Goal: Task Accomplishment & Management: Manage account settings

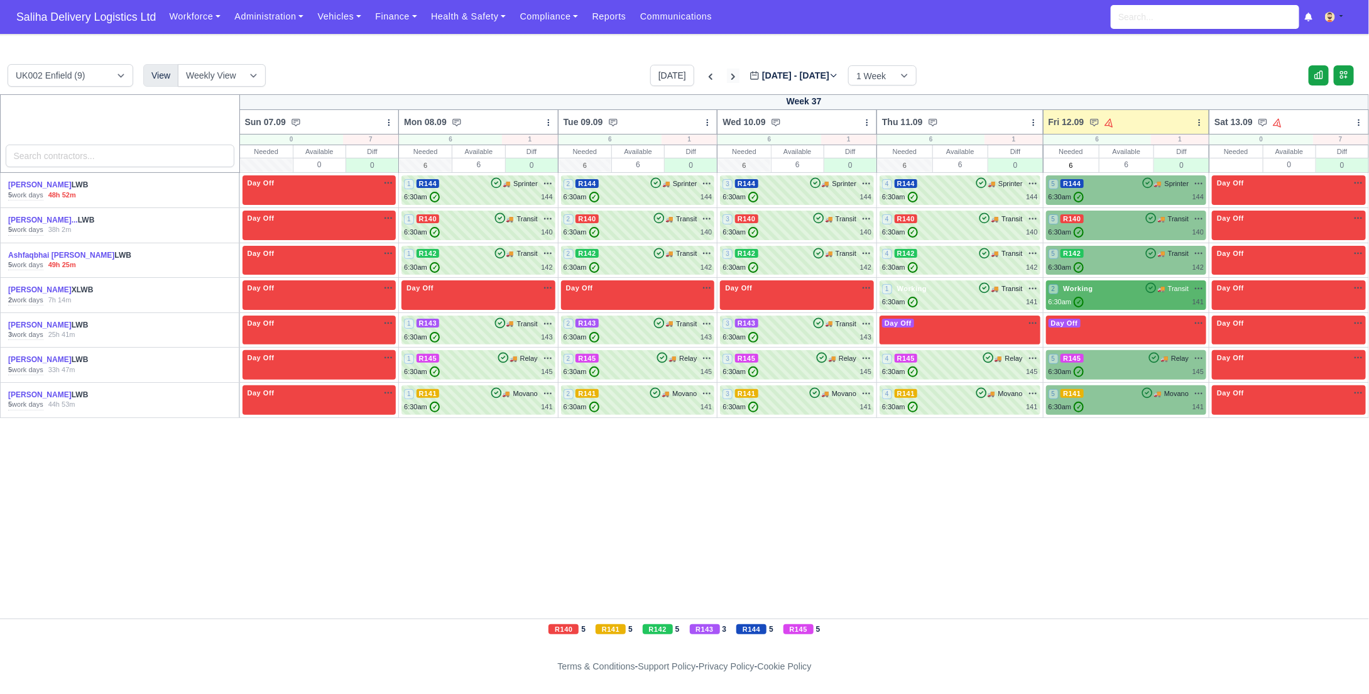
click at [727, 71] on icon at bounding box center [733, 76] width 13 height 13
click at [731, 77] on icon at bounding box center [733, 77] width 4 height 6
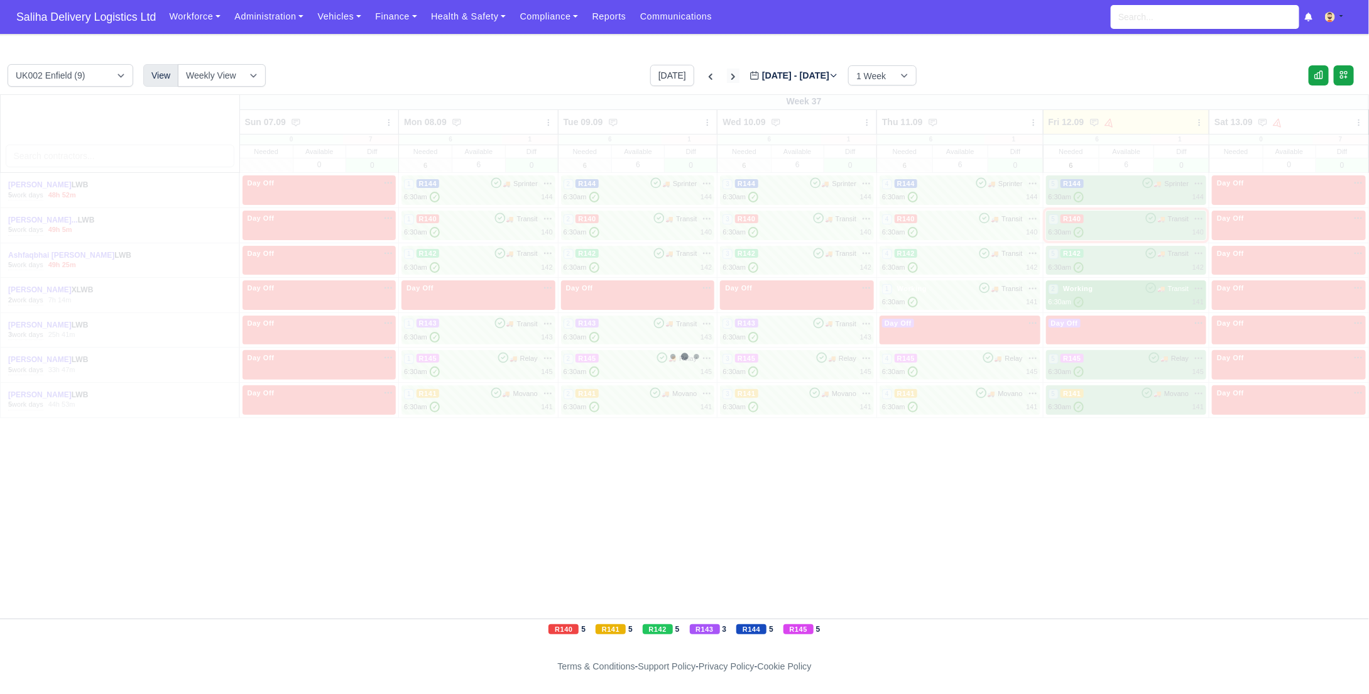
type input "2025-09-19"
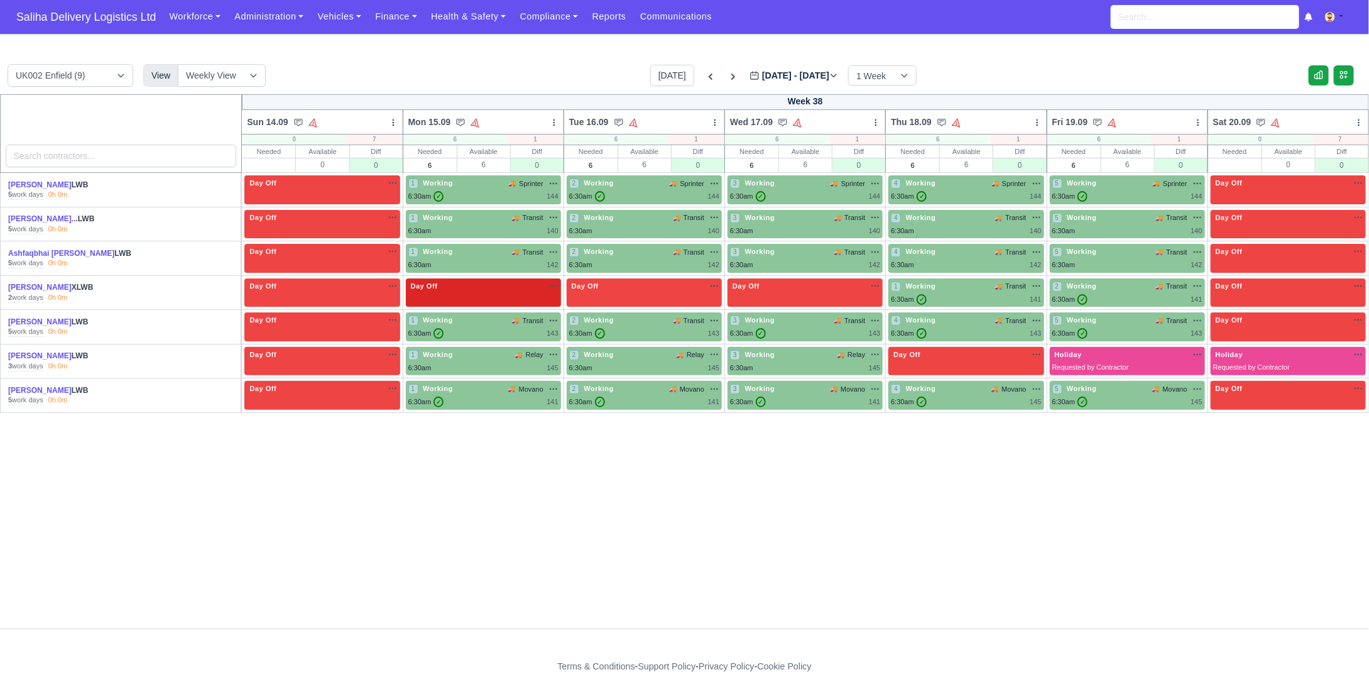
click at [490, 294] on div "Day Off Available" at bounding box center [483, 292] width 155 height 29
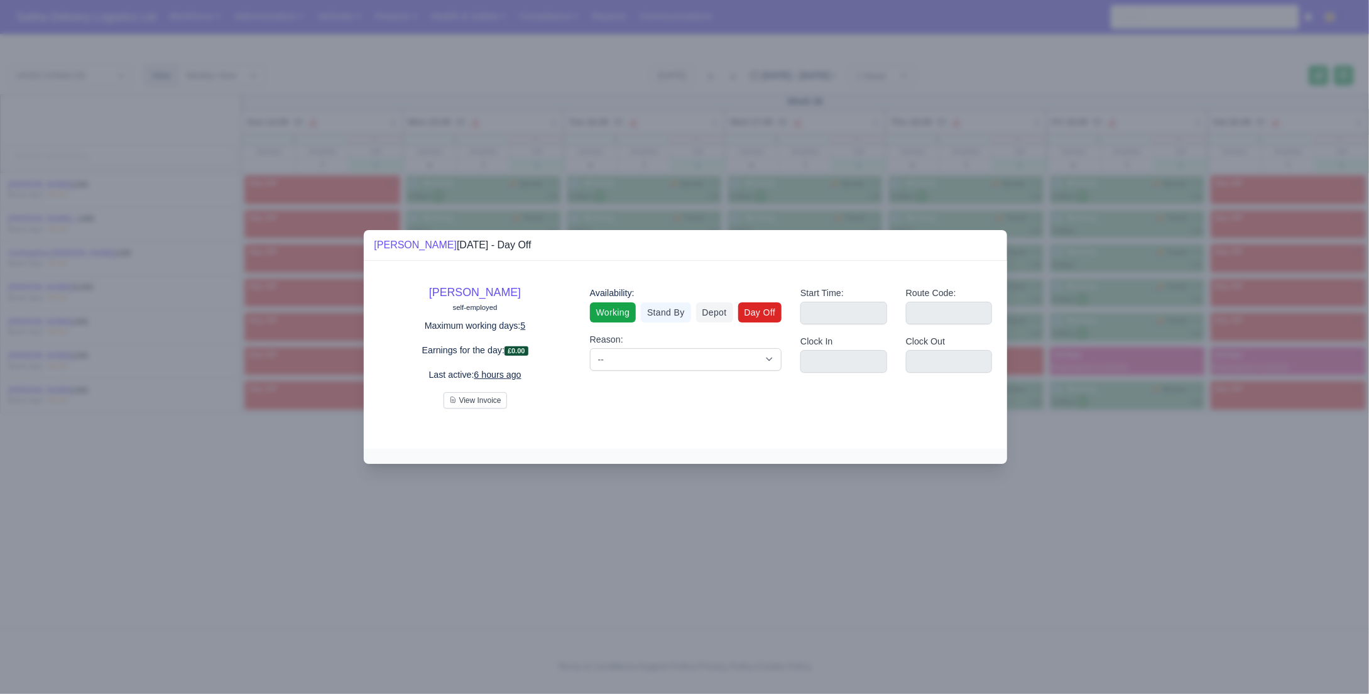
click at [632, 316] on link "Working" at bounding box center [613, 312] width 46 height 20
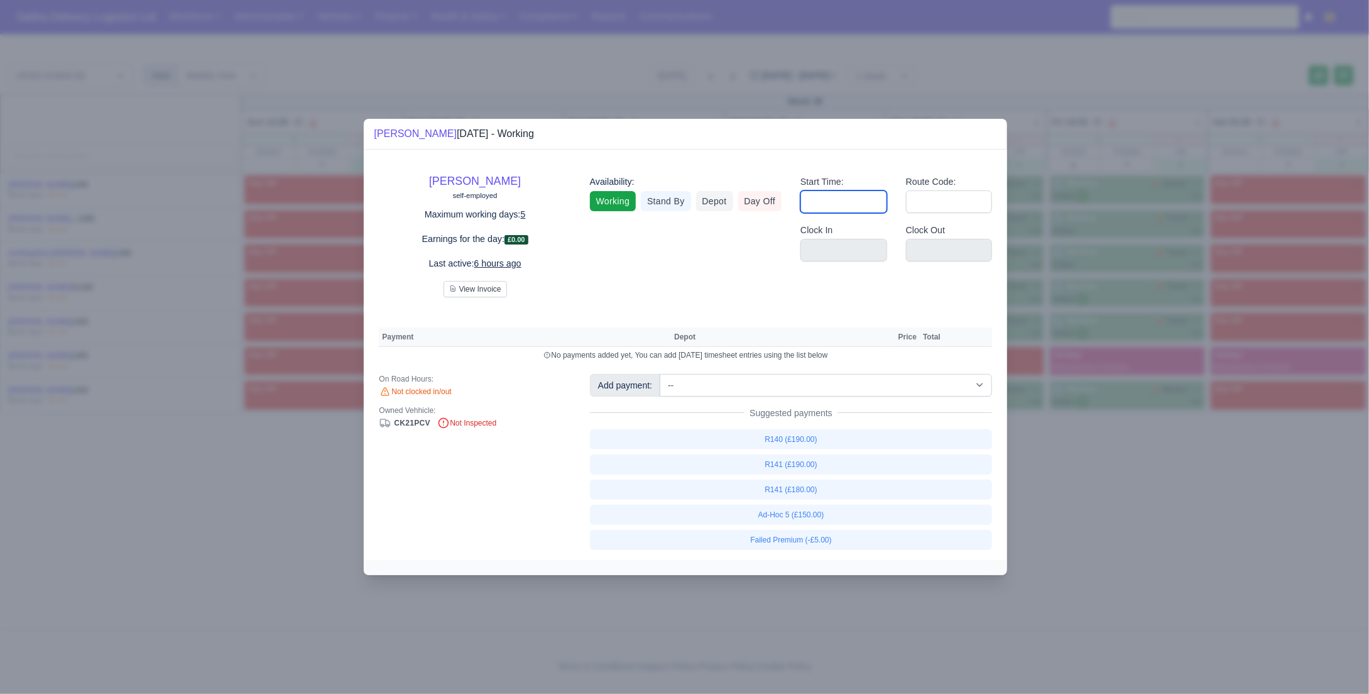
click at [840, 204] on input "Start Time:" at bounding box center [844, 201] width 87 height 23
type input "06:30"
click at [935, 207] on input "Route Code:" at bounding box center [949, 201] width 87 height 23
type input "141"
drag, startPoint x: 1137, startPoint y: 528, endPoint x: 978, endPoint y: 389, distance: 212.0
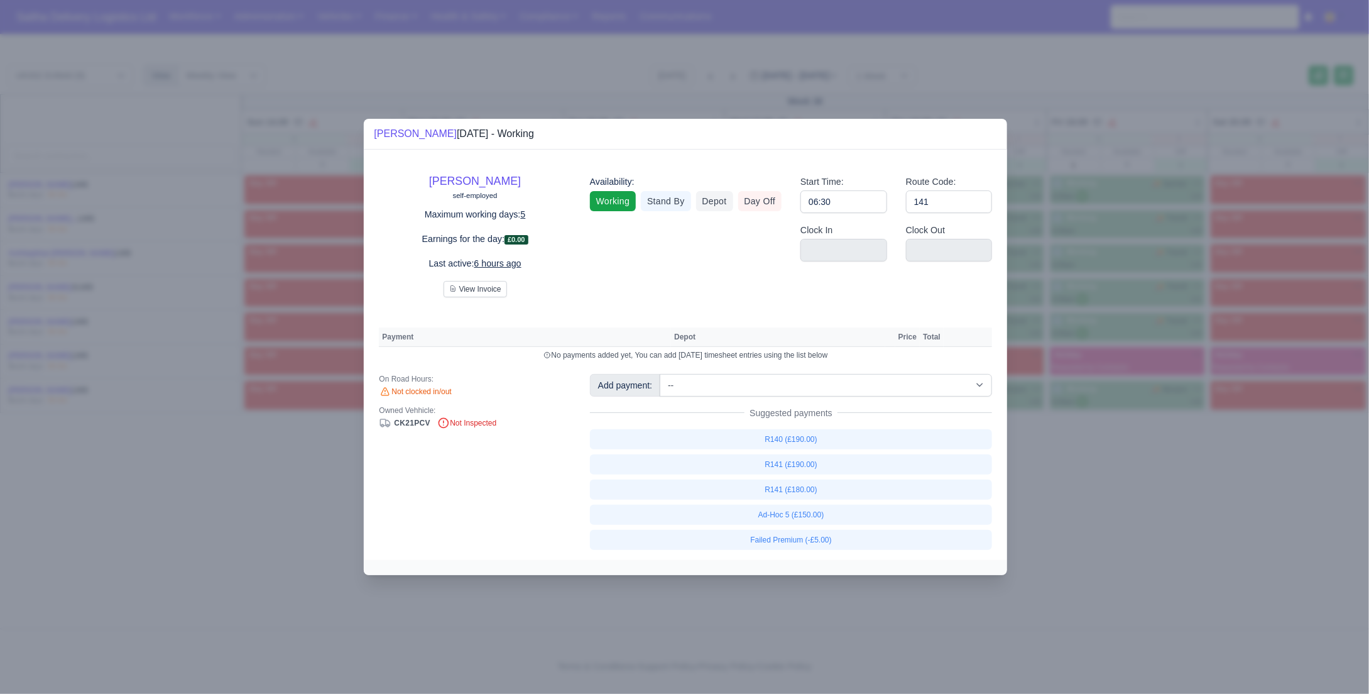
click at [1133, 525] on div at bounding box center [684, 347] width 1369 height 694
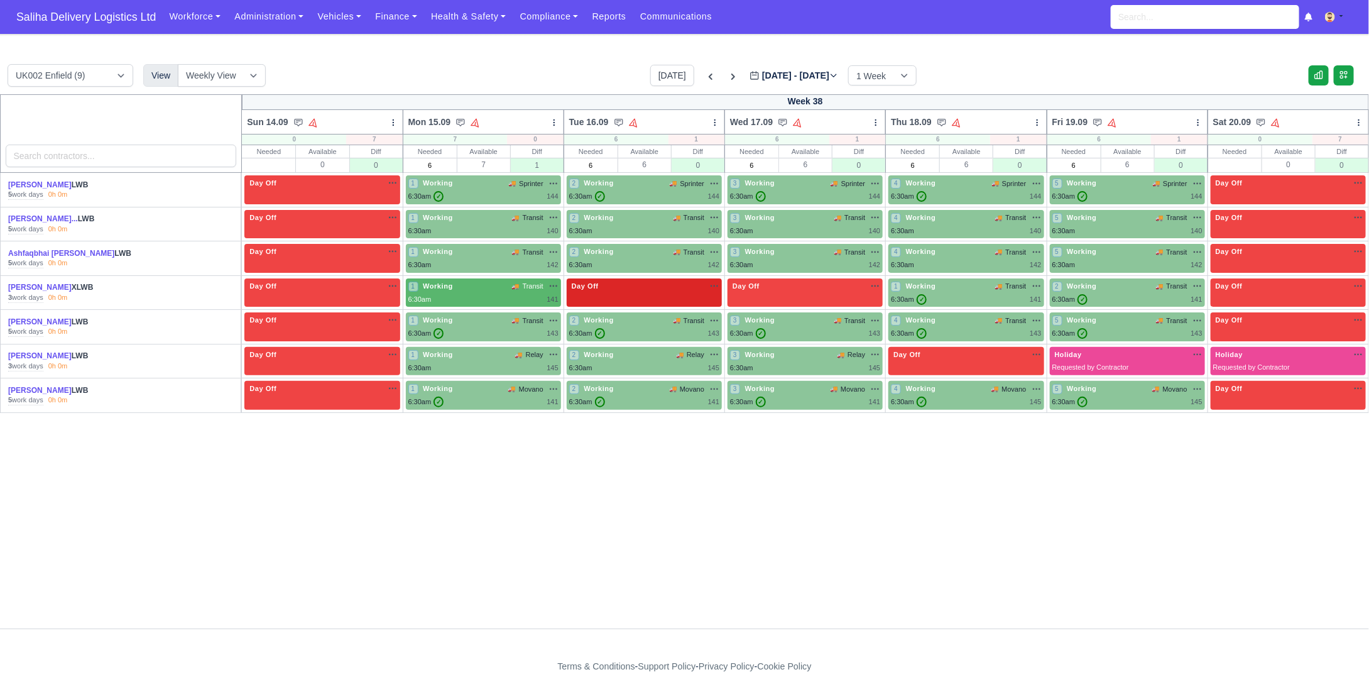
click at [689, 290] on div "Day Off Available" at bounding box center [644, 292] width 155 height 29
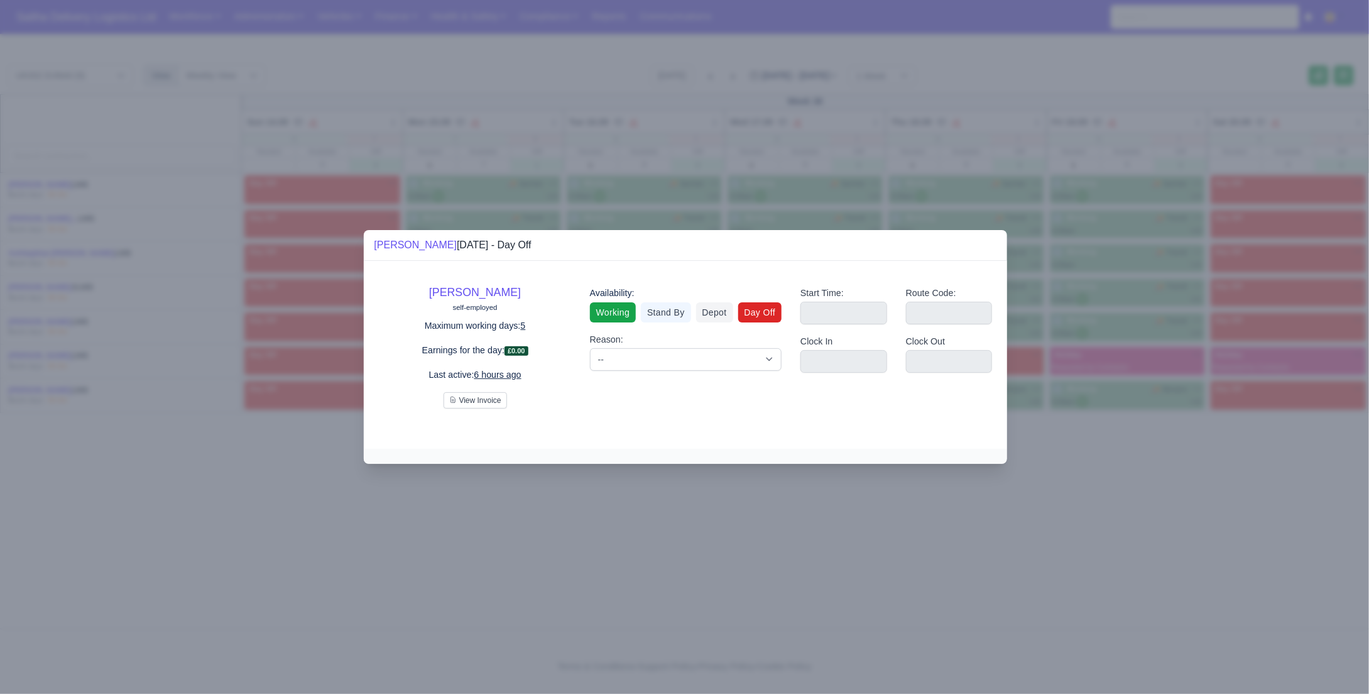
click at [622, 310] on link "Working" at bounding box center [613, 312] width 46 height 20
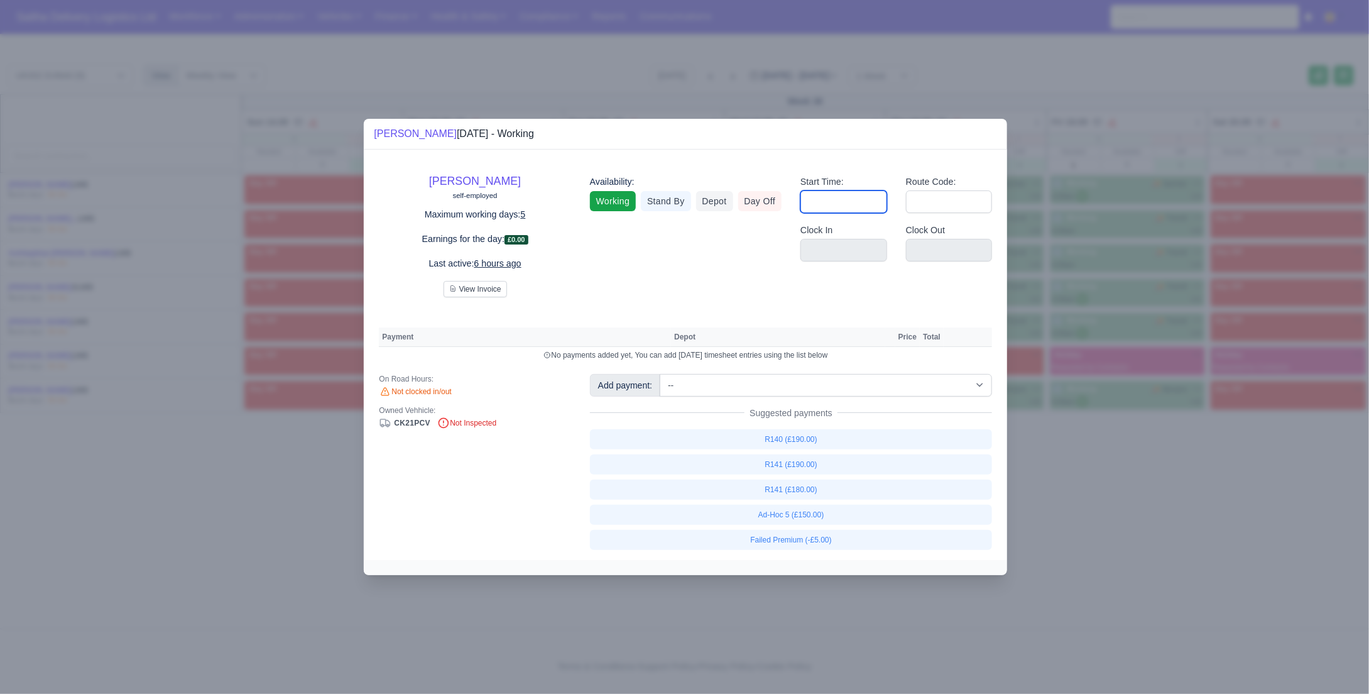
click at [844, 196] on input "Start Time:" at bounding box center [844, 201] width 87 height 23
type input "06:30"
click at [929, 207] on input "Route Code:" at bounding box center [949, 201] width 87 height 23
type input "141"
click at [1098, 466] on div at bounding box center [684, 347] width 1369 height 694
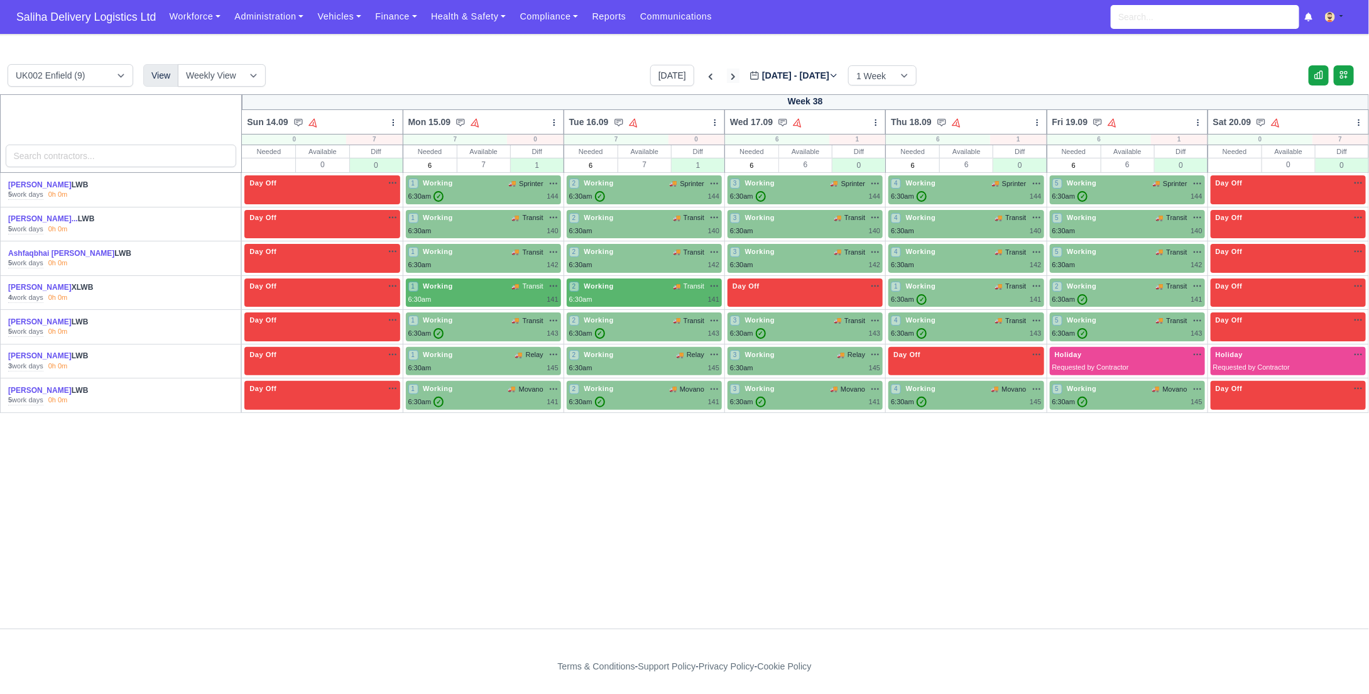
click at [727, 77] on icon at bounding box center [733, 76] width 13 height 13
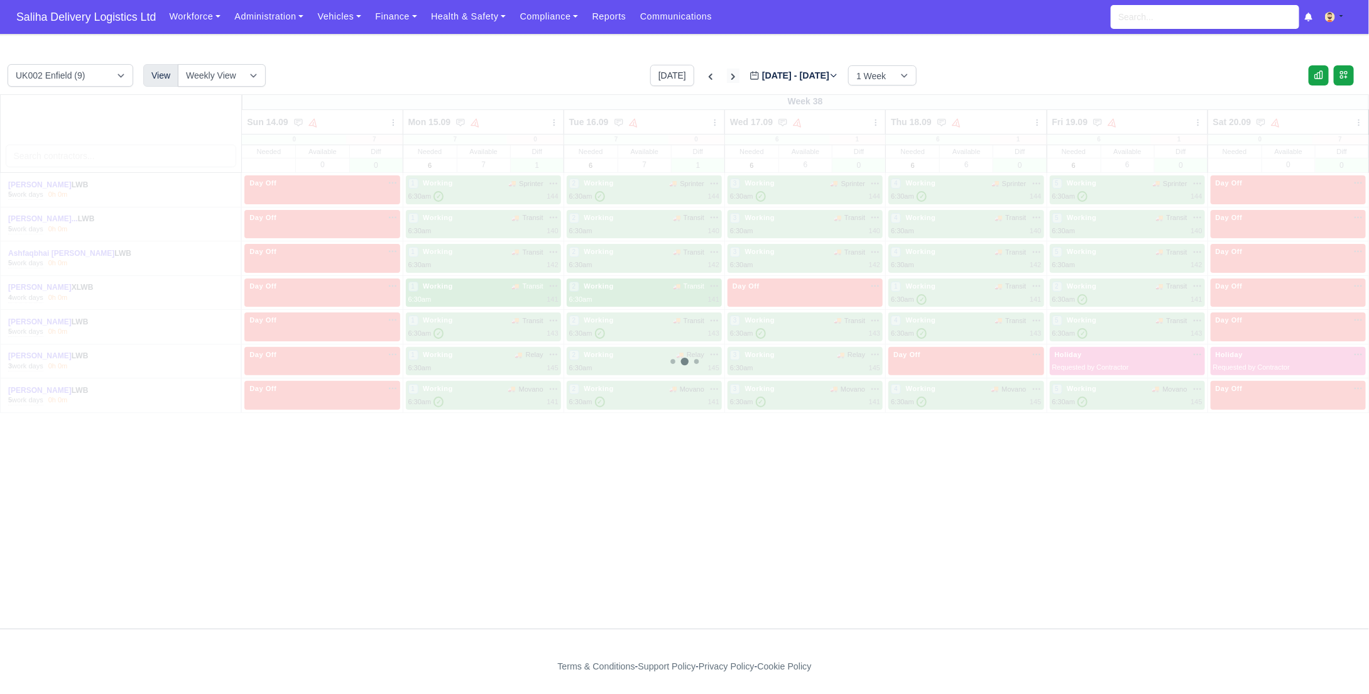
type input "2025-09-26"
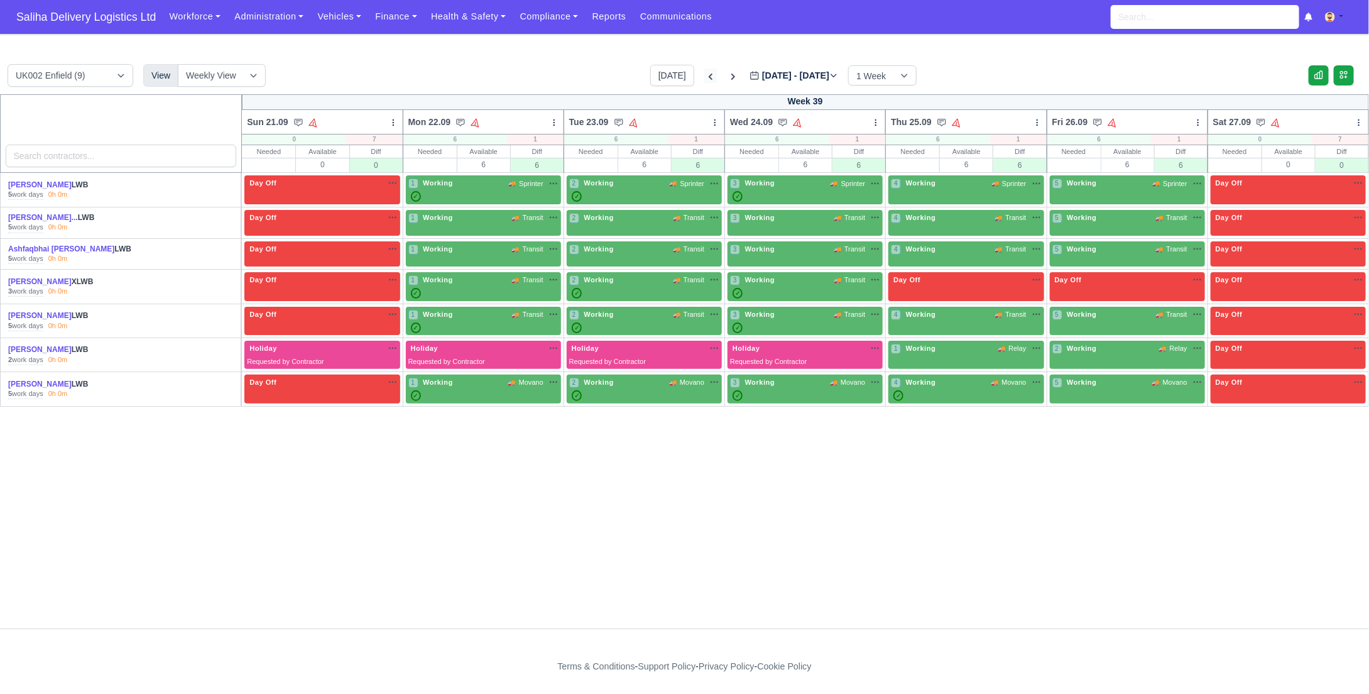
click at [709, 77] on icon at bounding box center [711, 77] width 4 height 6
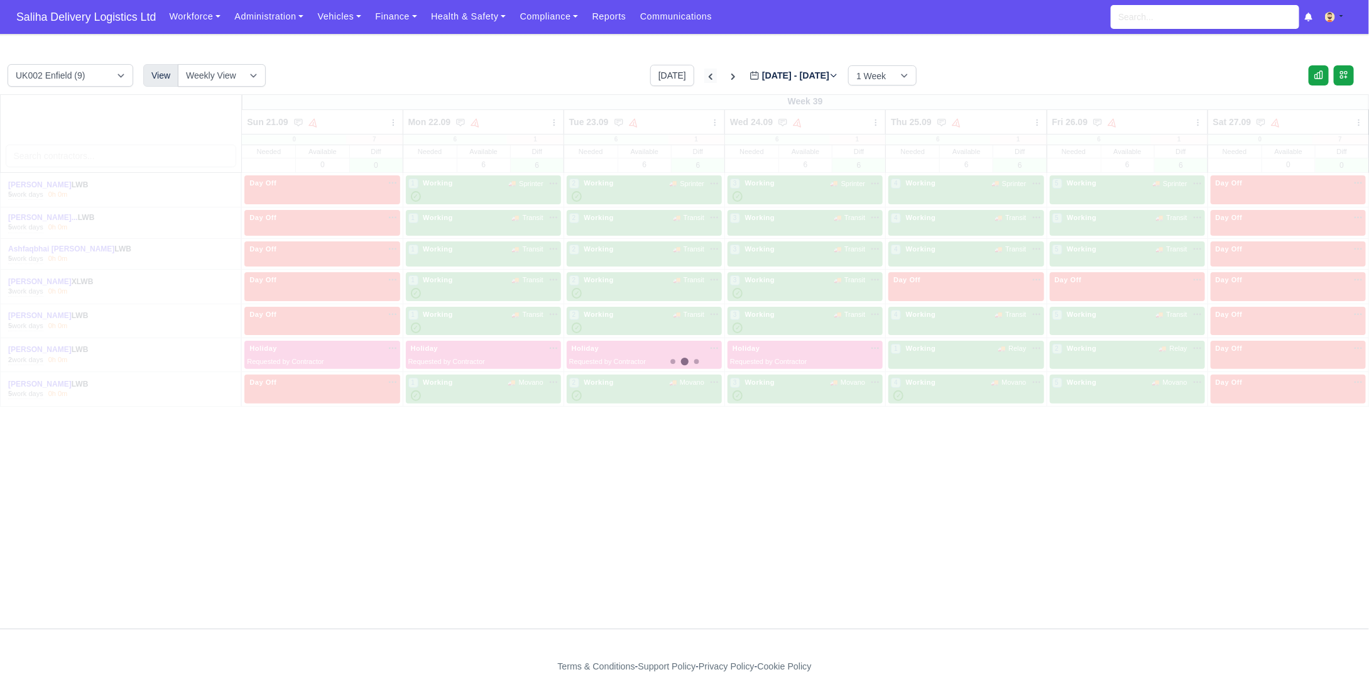
type input "2025-09-19"
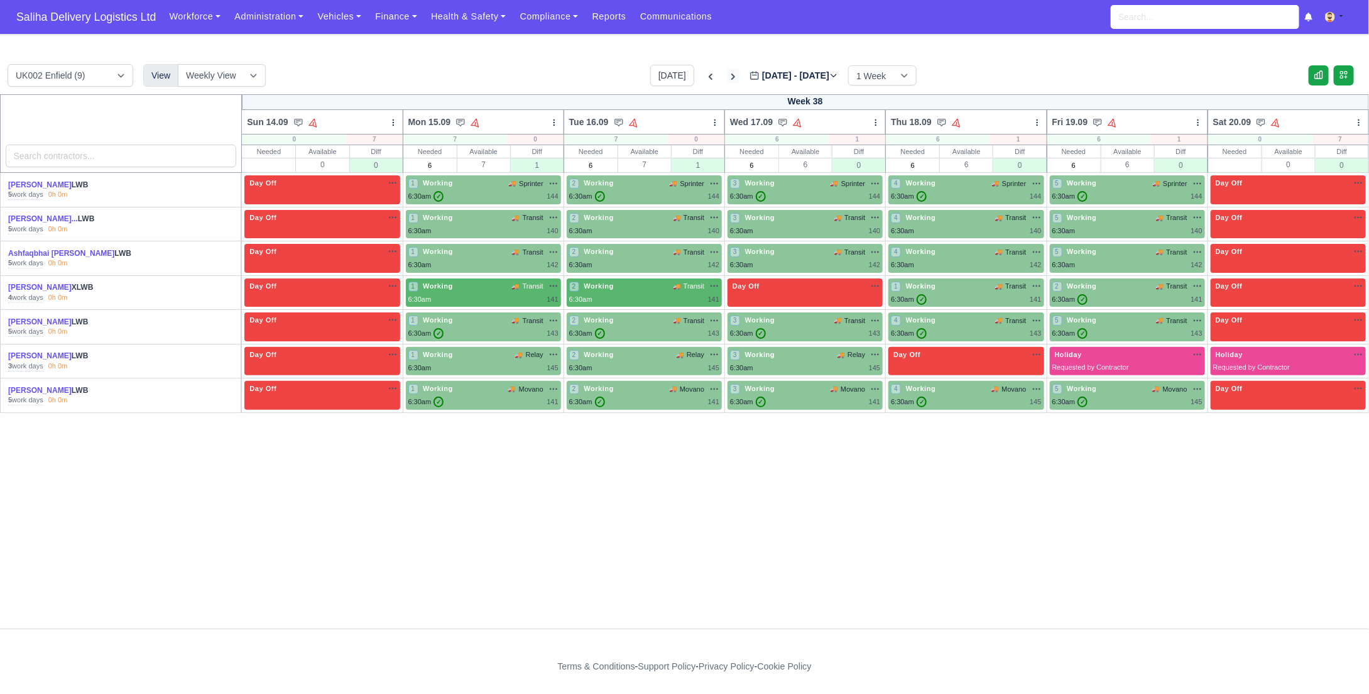
click at [727, 73] on icon at bounding box center [733, 76] width 13 height 13
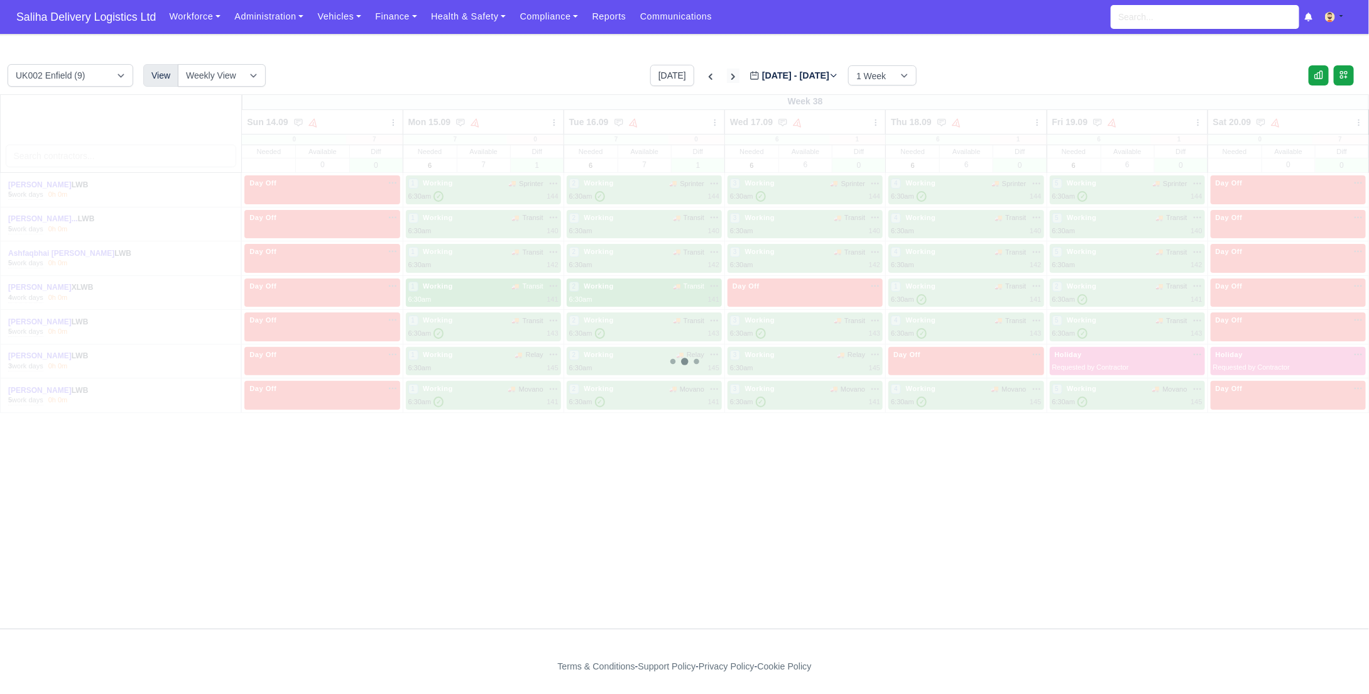
type input "2025-09-26"
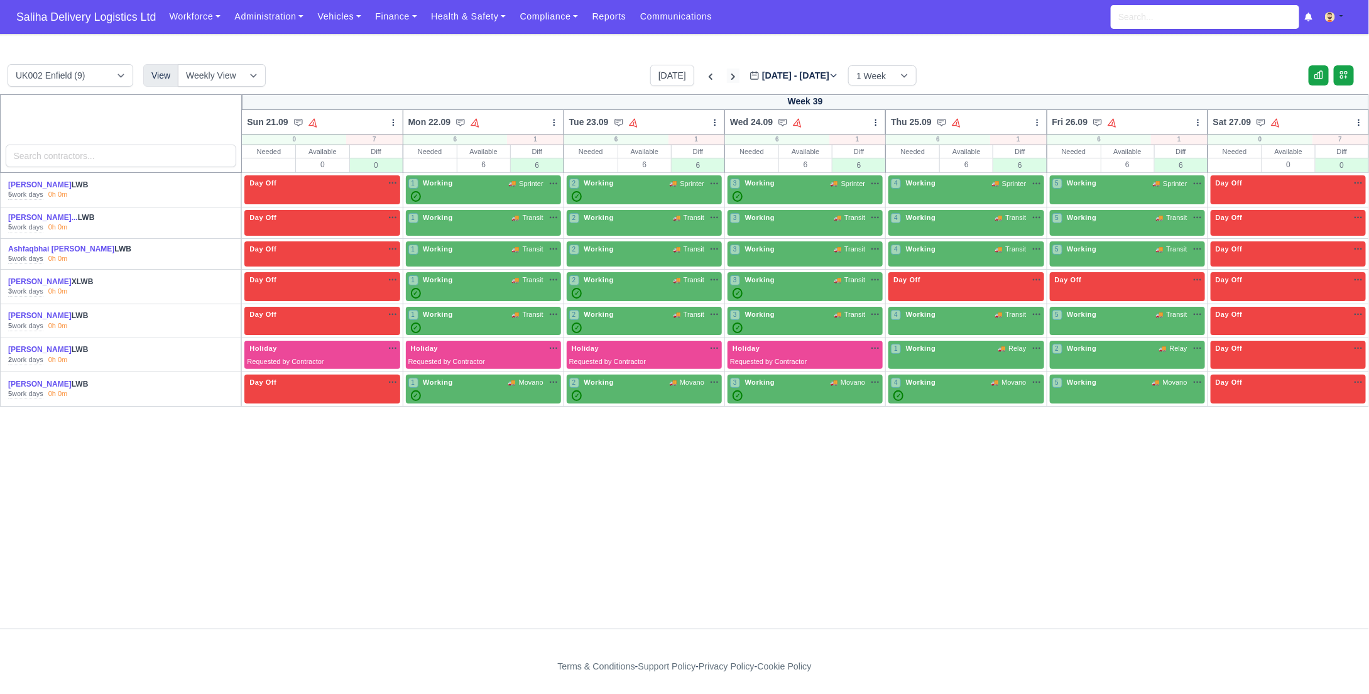
click at [727, 74] on icon at bounding box center [733, 76] width 13 height 13
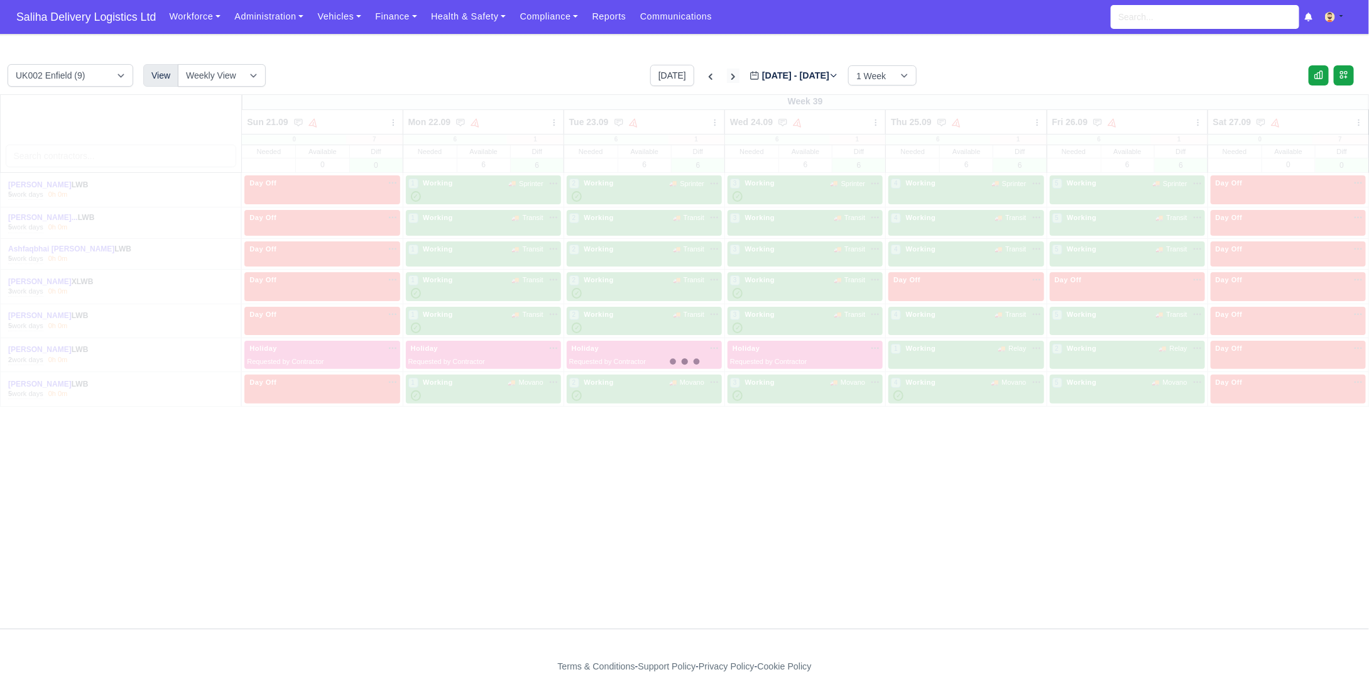
type input "2025-10-03"
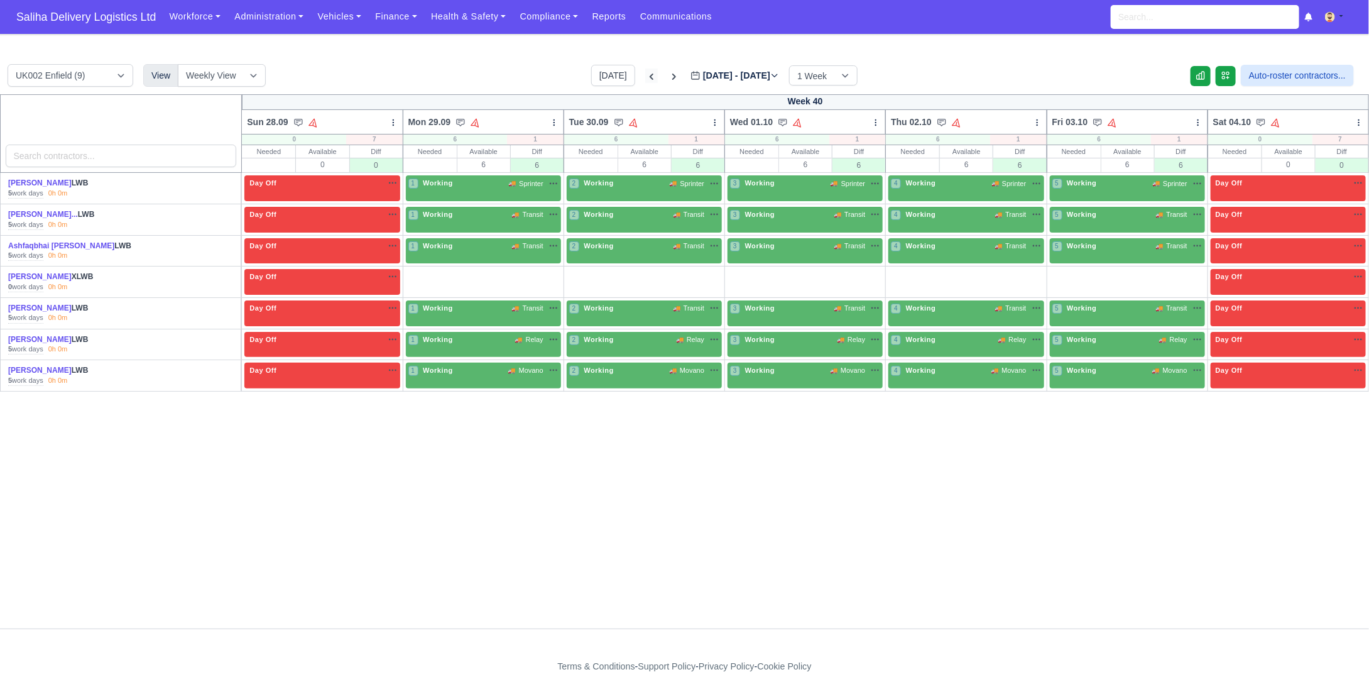
click at [645, 76] on icon at bounding box center [651, 76] width 13 height 13
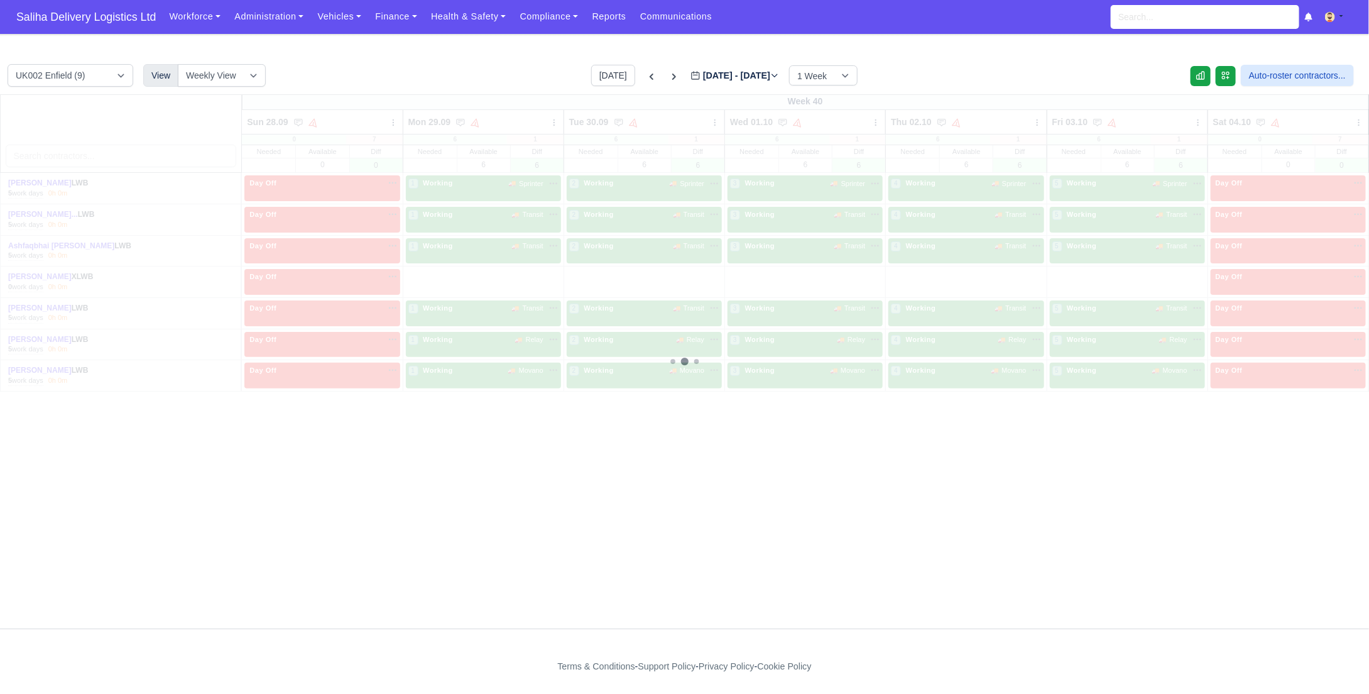
type input "2025-09-26"
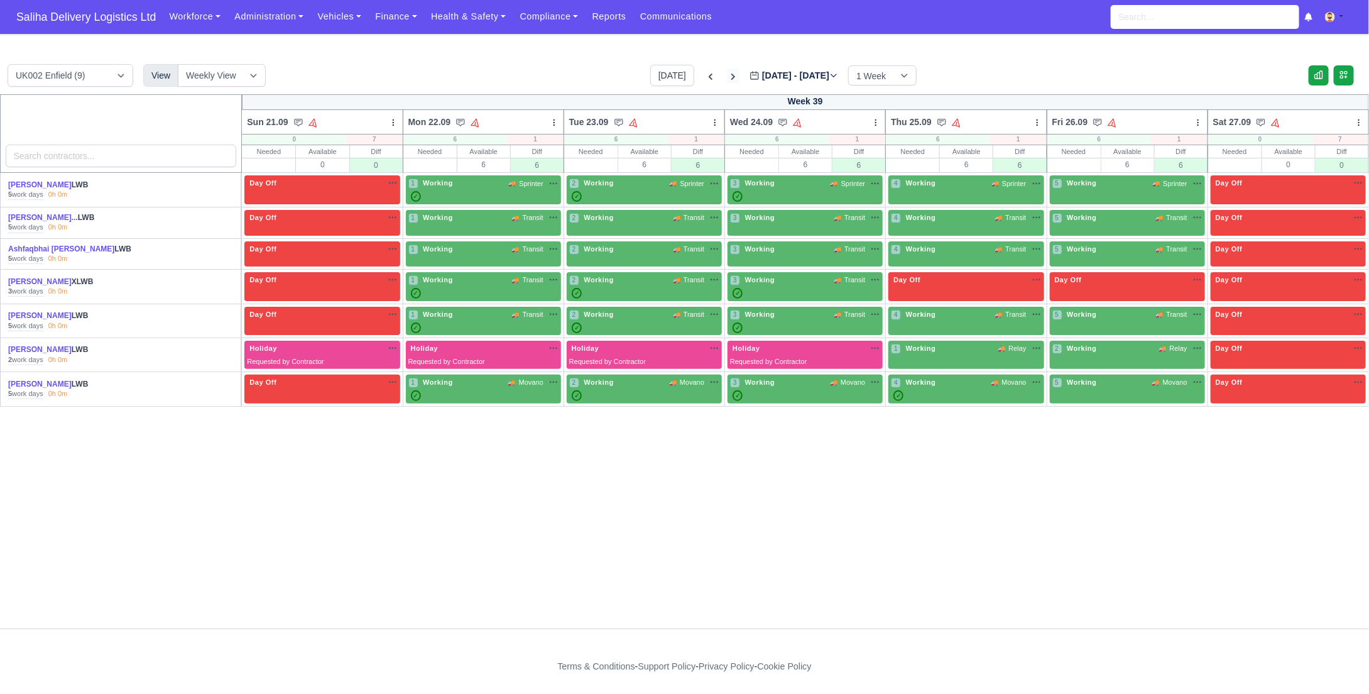
click at [727, 77] on icon at bounding box center [733, 76] width 13 height 13
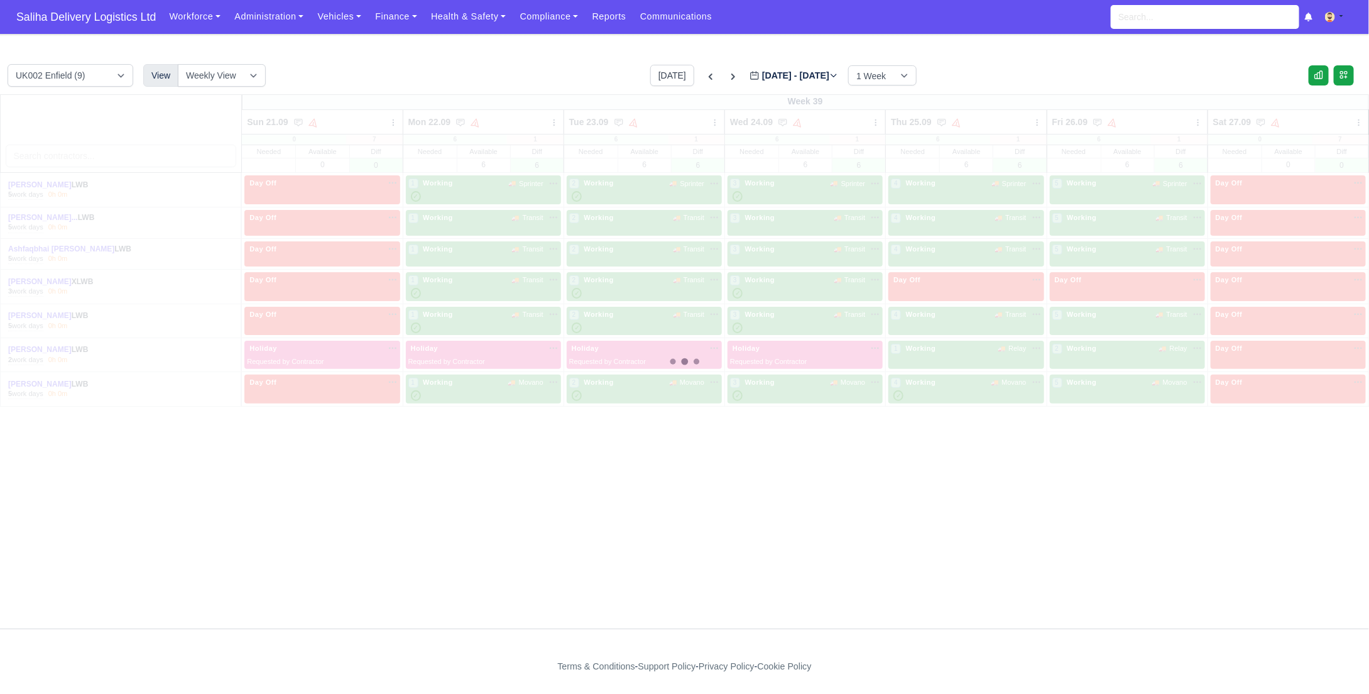
type input "2025-10-03"
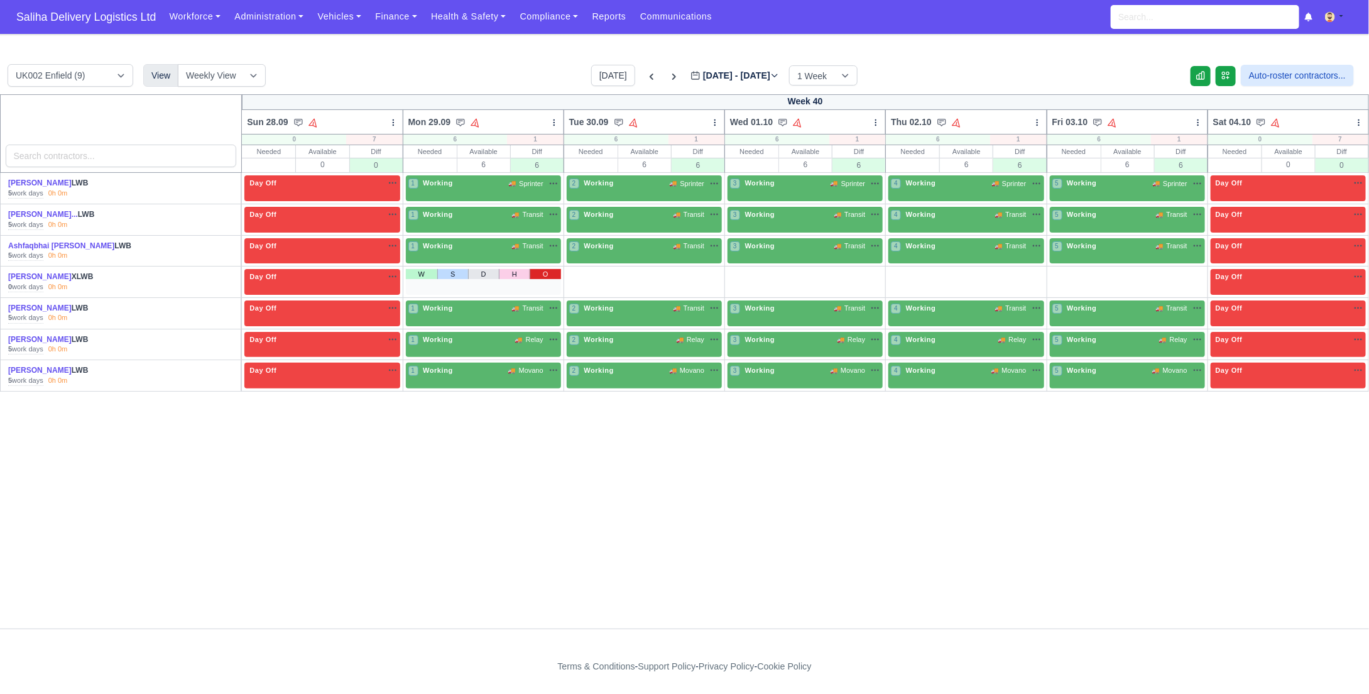
click at [550, 275] on link "O" at bounding box center [545, 274] width 31 height 10
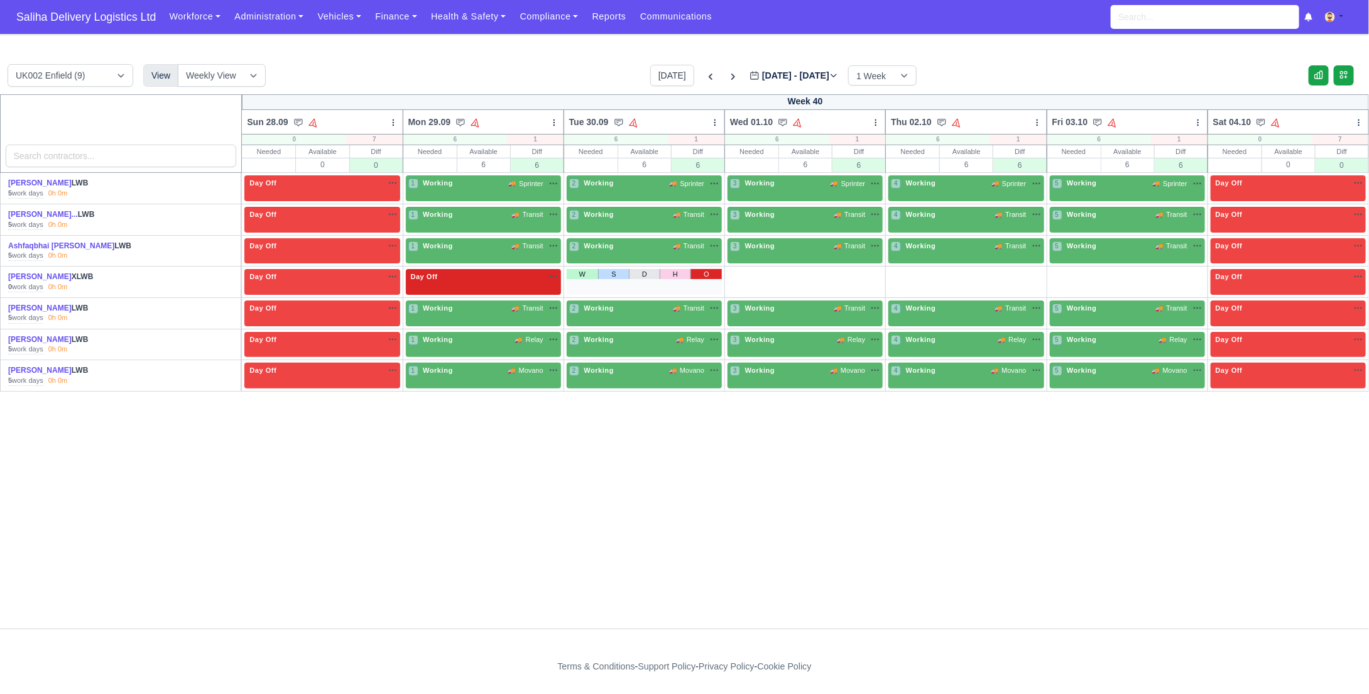
click at [709, 273] on link "O" at bounding box center [706, 274] width 31 height 10
drag, startPoint x: 1035, startPoint y: 270, endPoint x: 1005, endPoint y: 274, distance: 29.8
click at [1035, 270] on link "O" at bounding box center [1028, 274] width 31 height 10
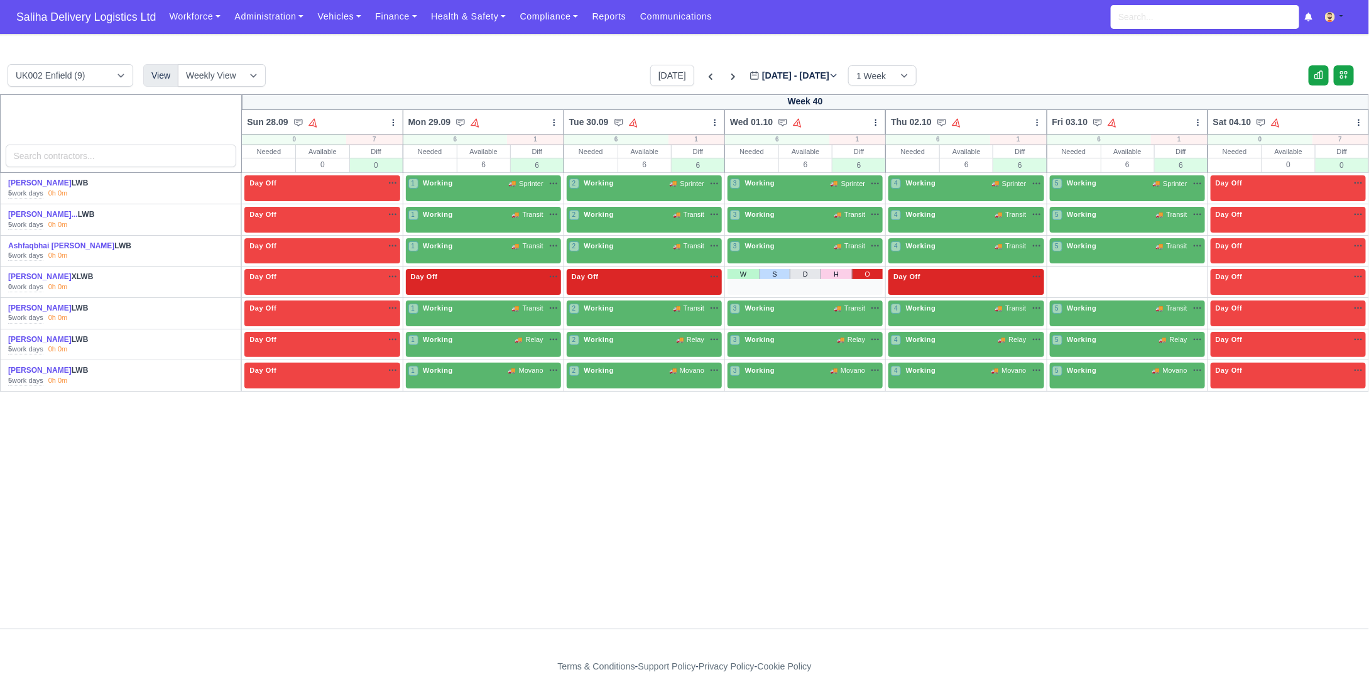
click at [867, 273] on link "O" at bounding box center [867, 274] width 31 height 10
click at [1065, 274] on link "W" at bounding box center [1066, 274] width 32 height 10
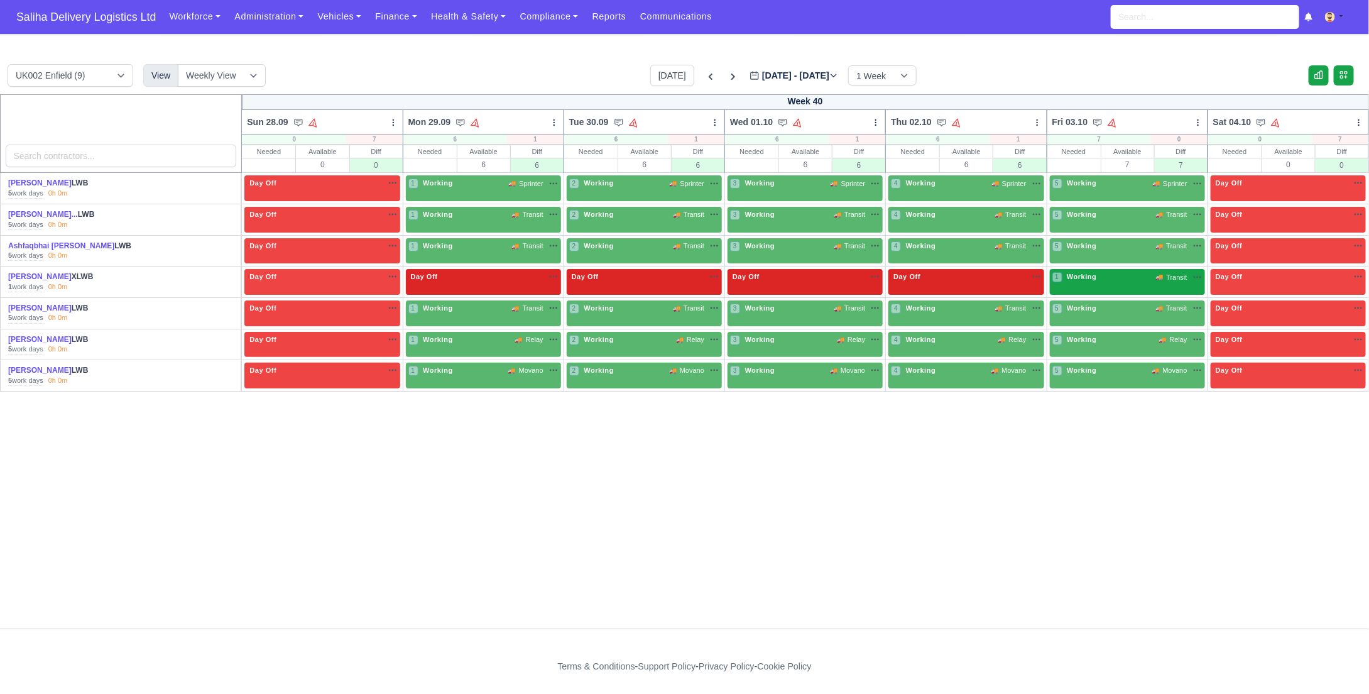
click at [1119, 281] on div "1 Working 🚚 Transit" at bounding box center [1128, 276] width 150 height 11
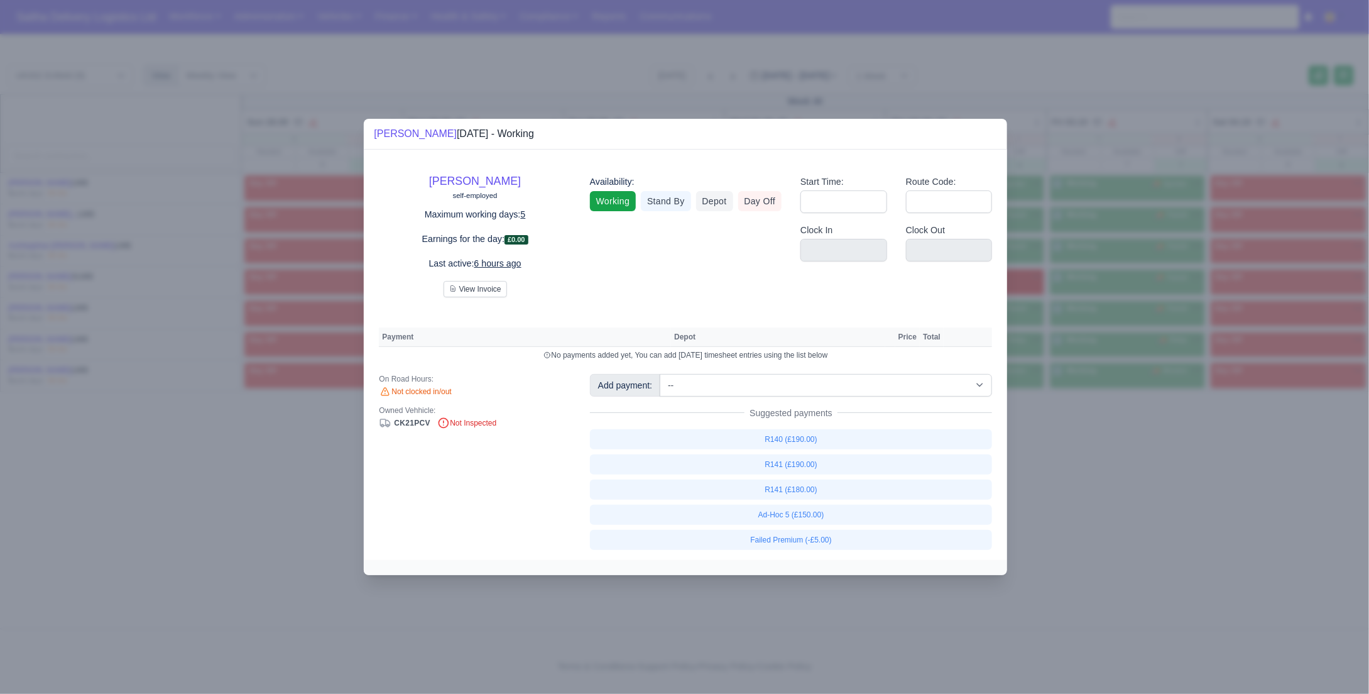
drag, startPoint x: 765, startPoint y: 205, endPoint x: 780, endPoint y: 211, distance: 15.5
click at [765, 205] on link "Day Off" at bounding box center [760, 201] width 44 height 20
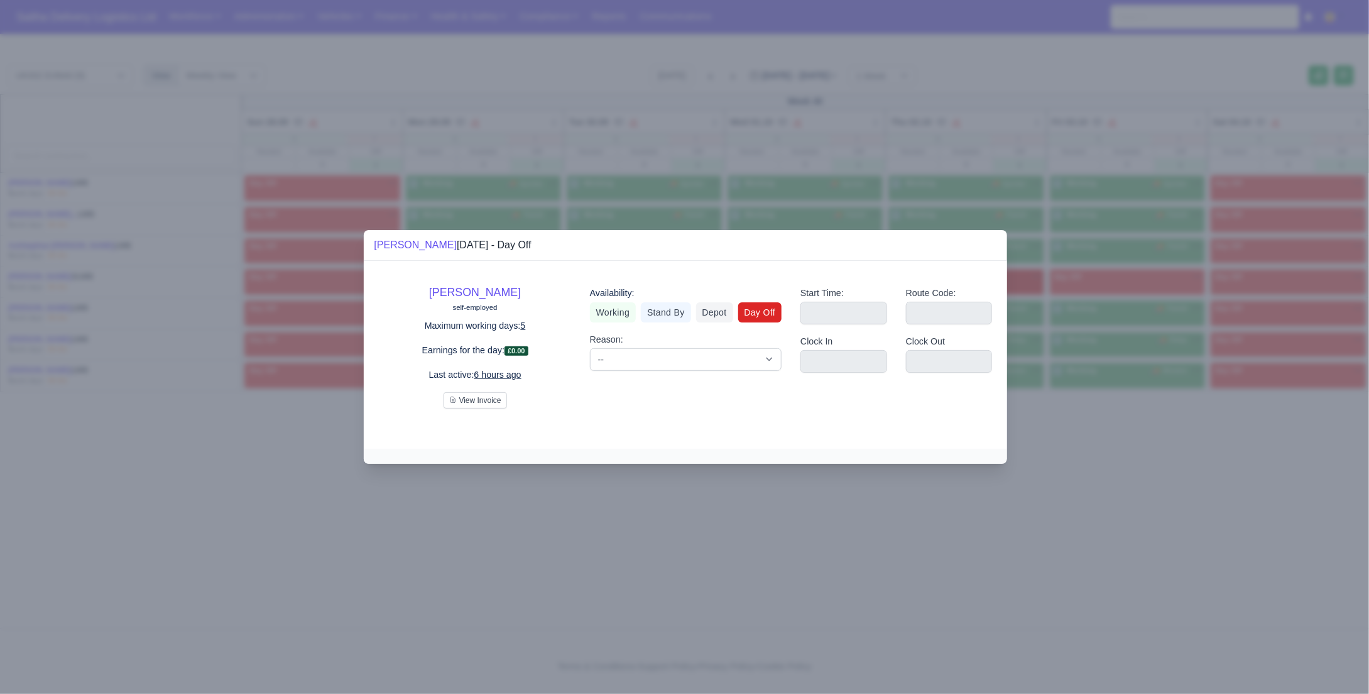
click at [1115, 432] on div at bounding box center [684, 347] width 1369 height 694
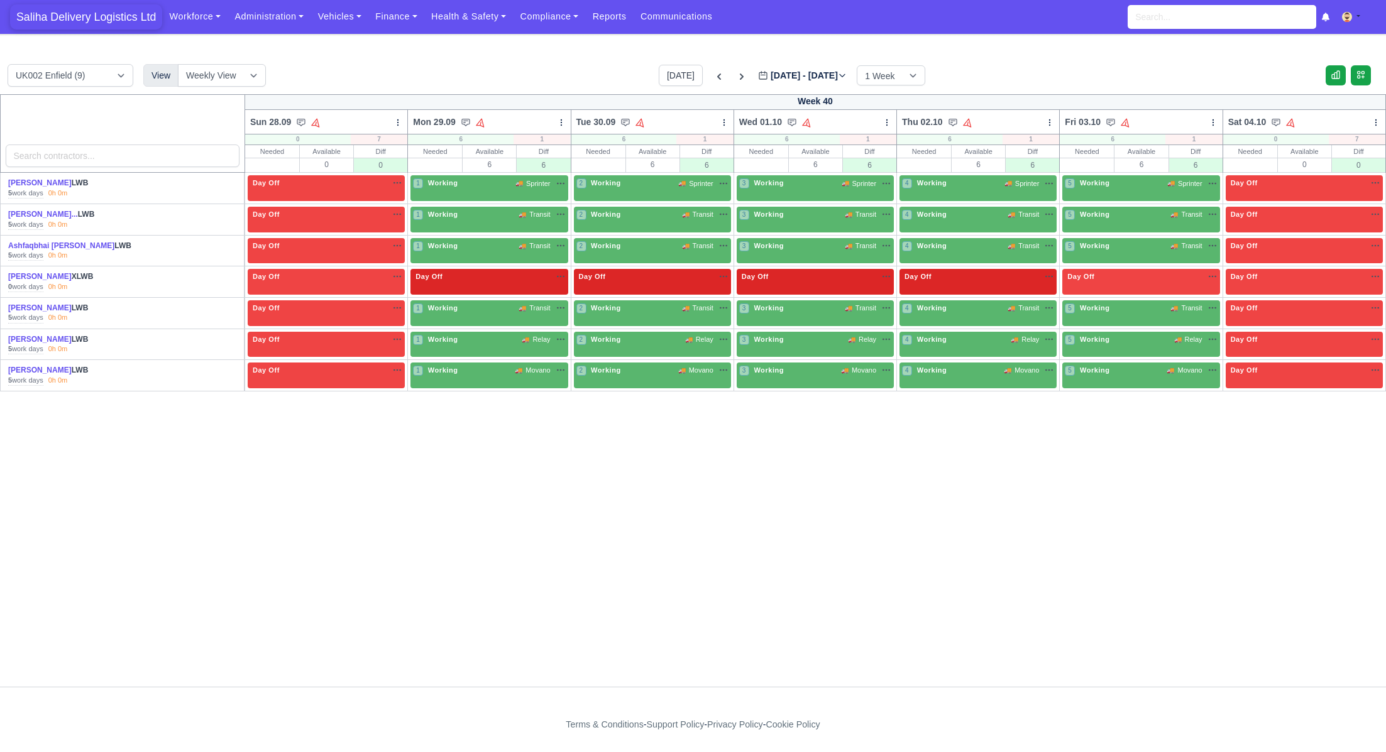
click at [121, 16] on span "Saliha Delivery Logistics Ltd" at bounding box center [86, 16] width 152 height 25
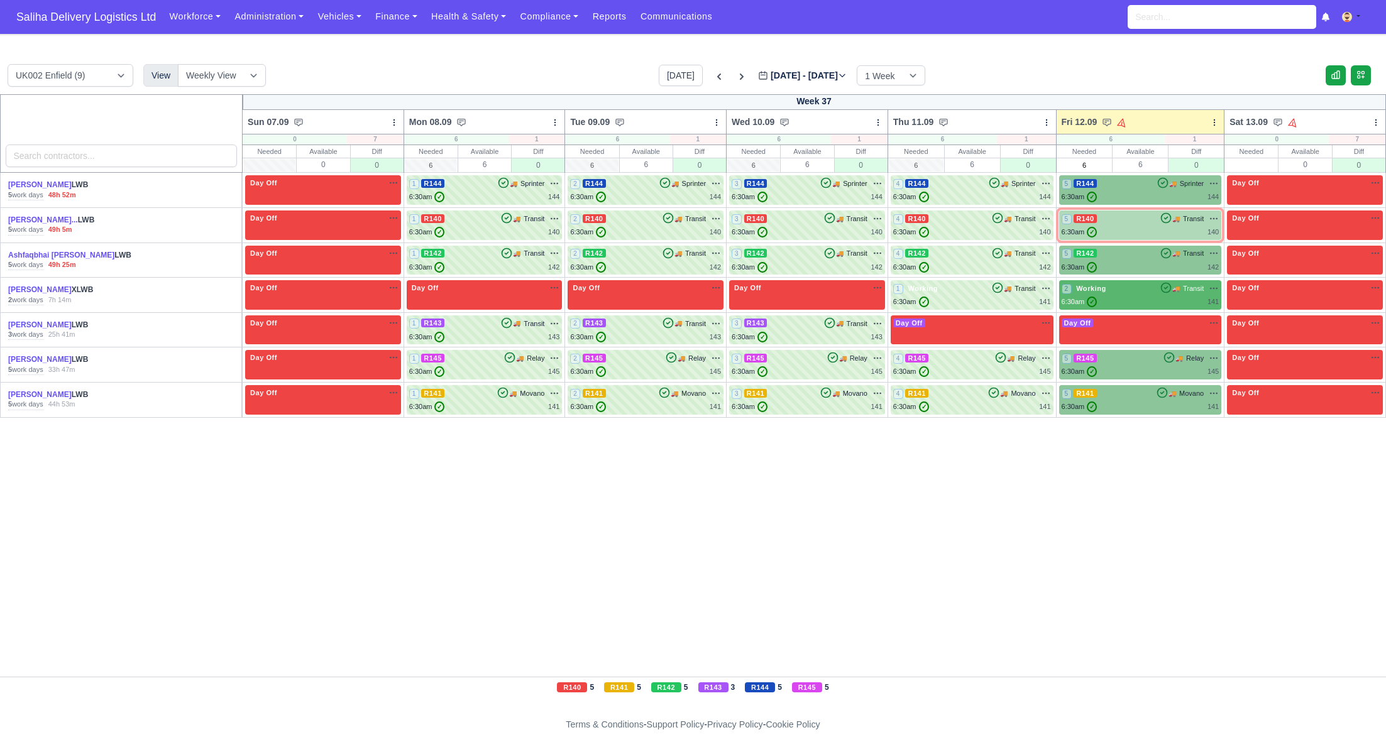
click at [1122, 227] on div "6:30am ✓ 140" at bounding box center [1140, 232] width 158 height 11
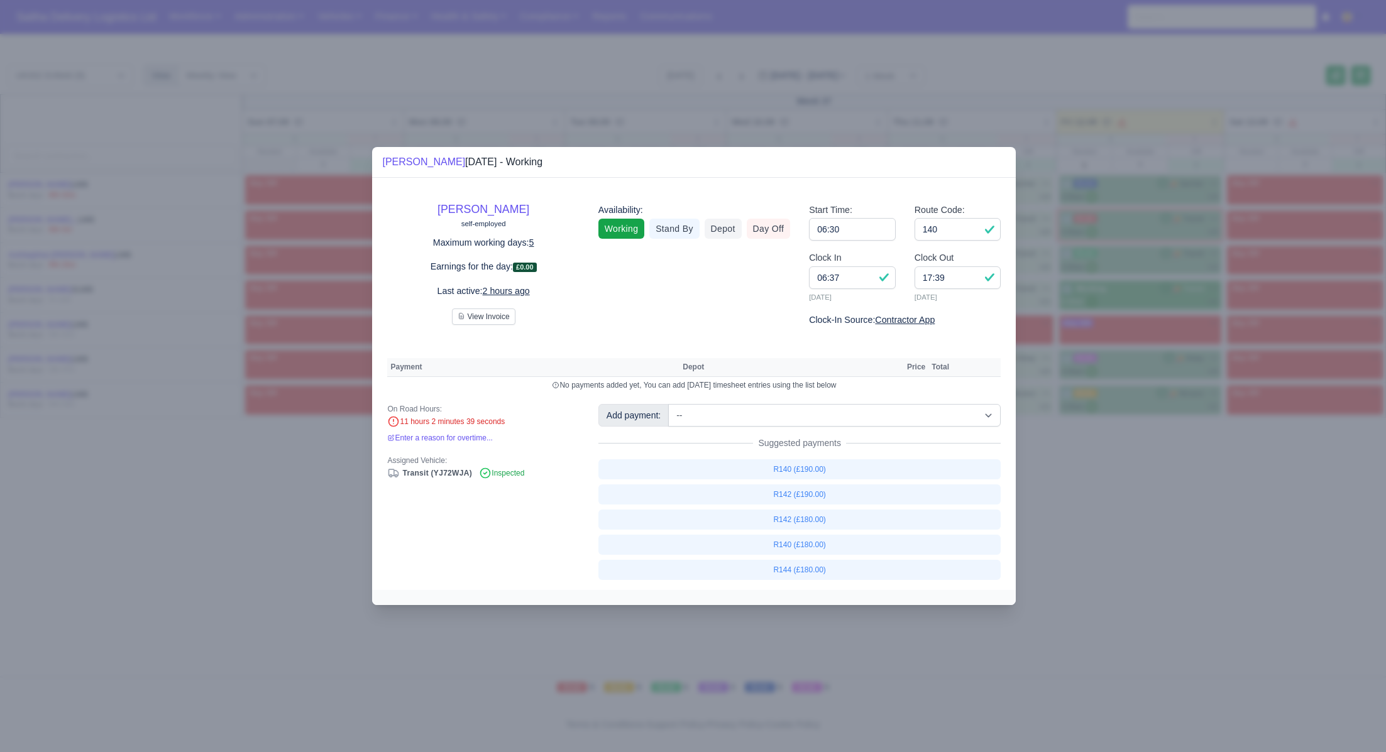
drag, startPoint x: 1116, startPoint y: 486, endPoint x: 1064, endPoint y: 451, distance: 62.9
click at [1110, 478] on div at bounding box center [693, 376] width 1386 height 752
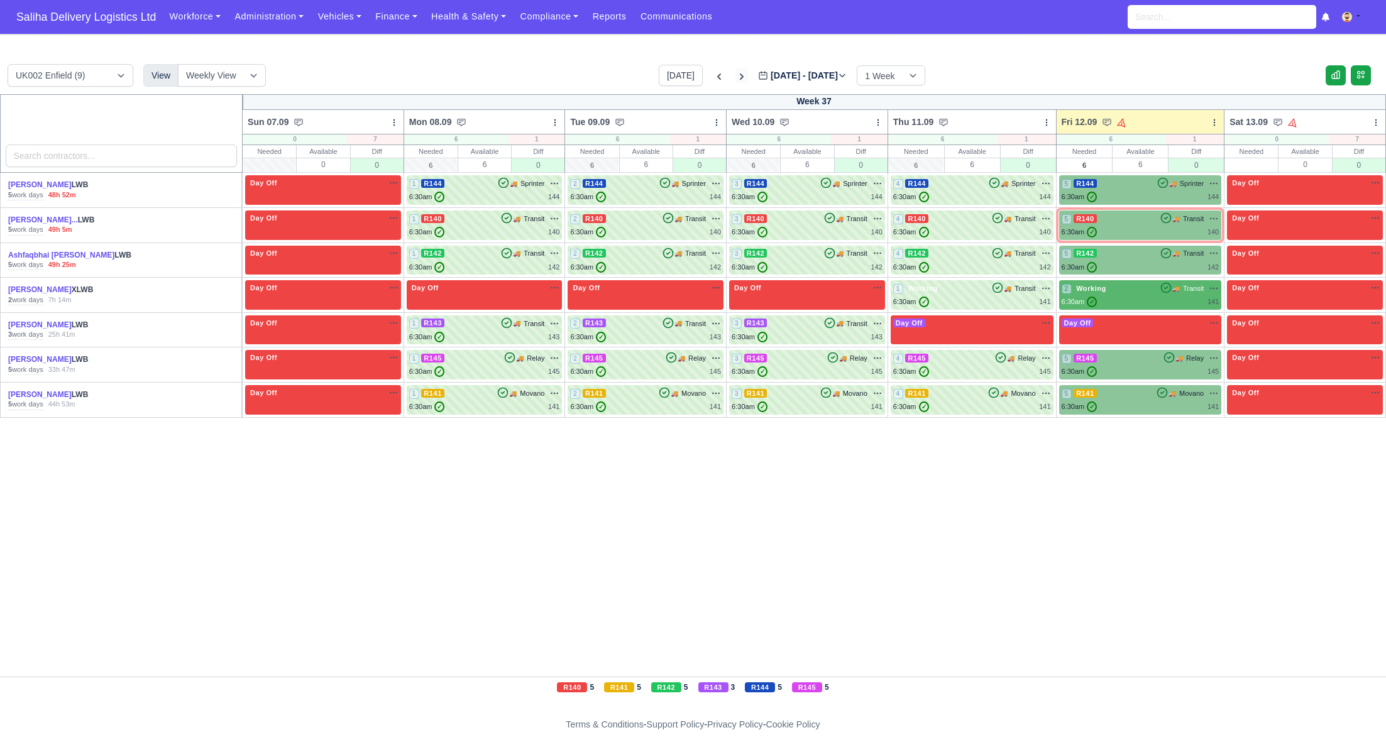
click at [740, 78] on icon at bounding box center [742, 77] width 4 height 6
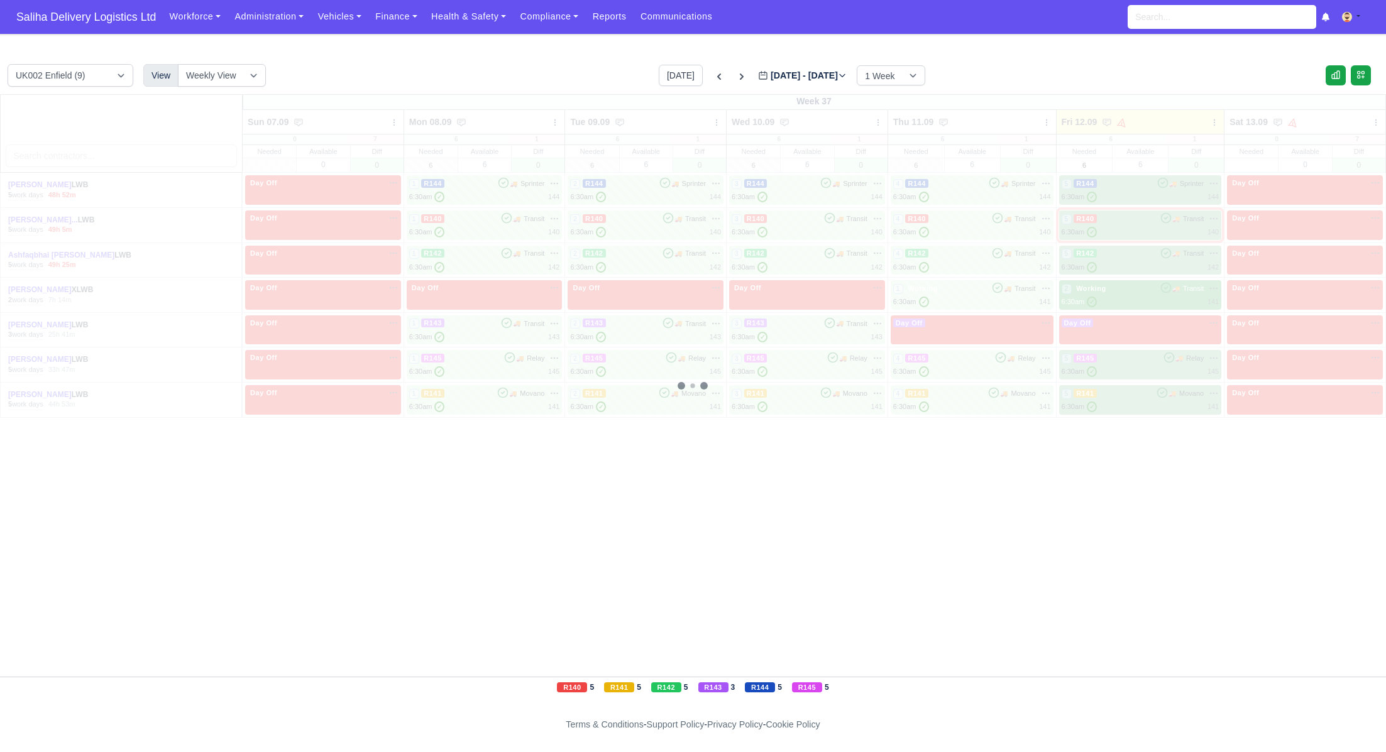
type input "2025-09-19"
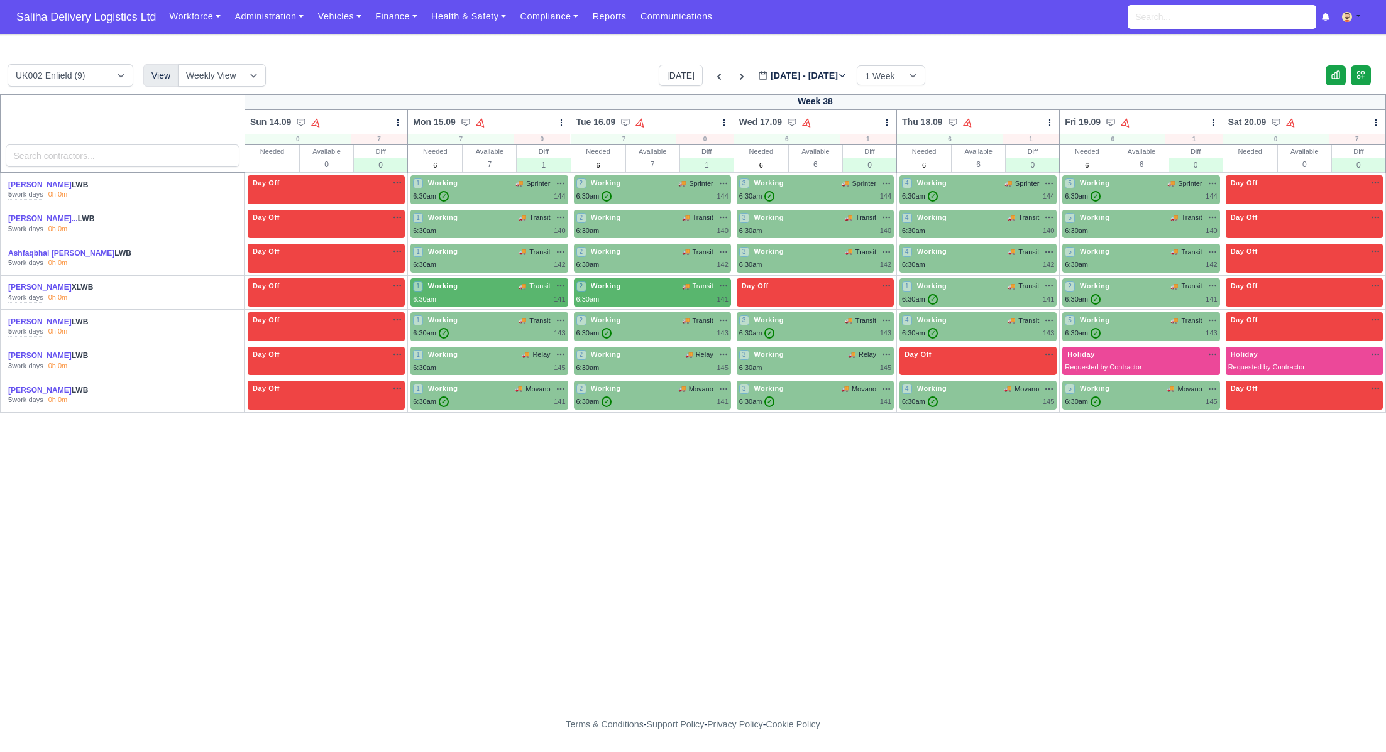
drag, startPoint x: 95, startPoint y: 13, endPoint x: 137, endPoint y: 31, distance: 46.1
click at [95, 13] on span "Saliha Delivery Logistics Ltd" at bounding box center [86, 16] width 152 height 25
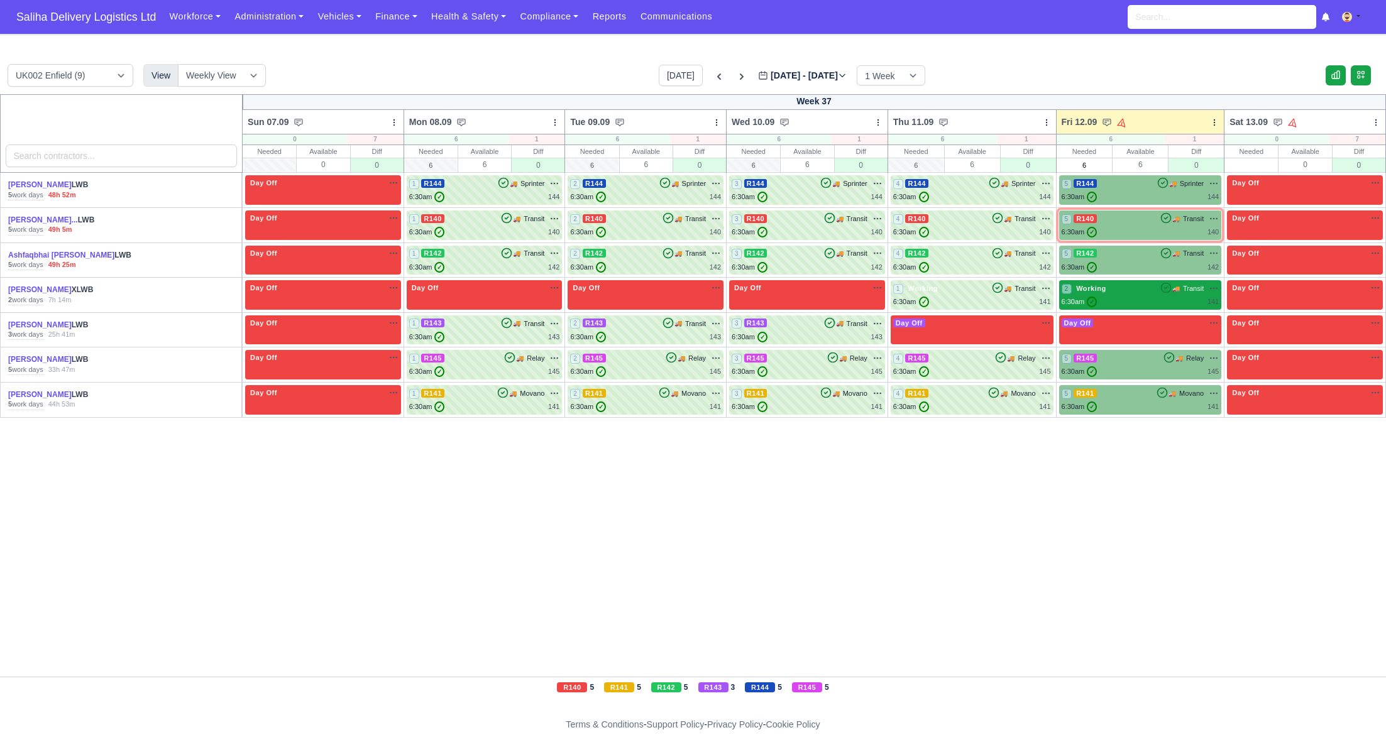
click at [1141, 293] on div "2 Working 🚚 Transit" at bounding box center [1140, 288] width 158 height 11
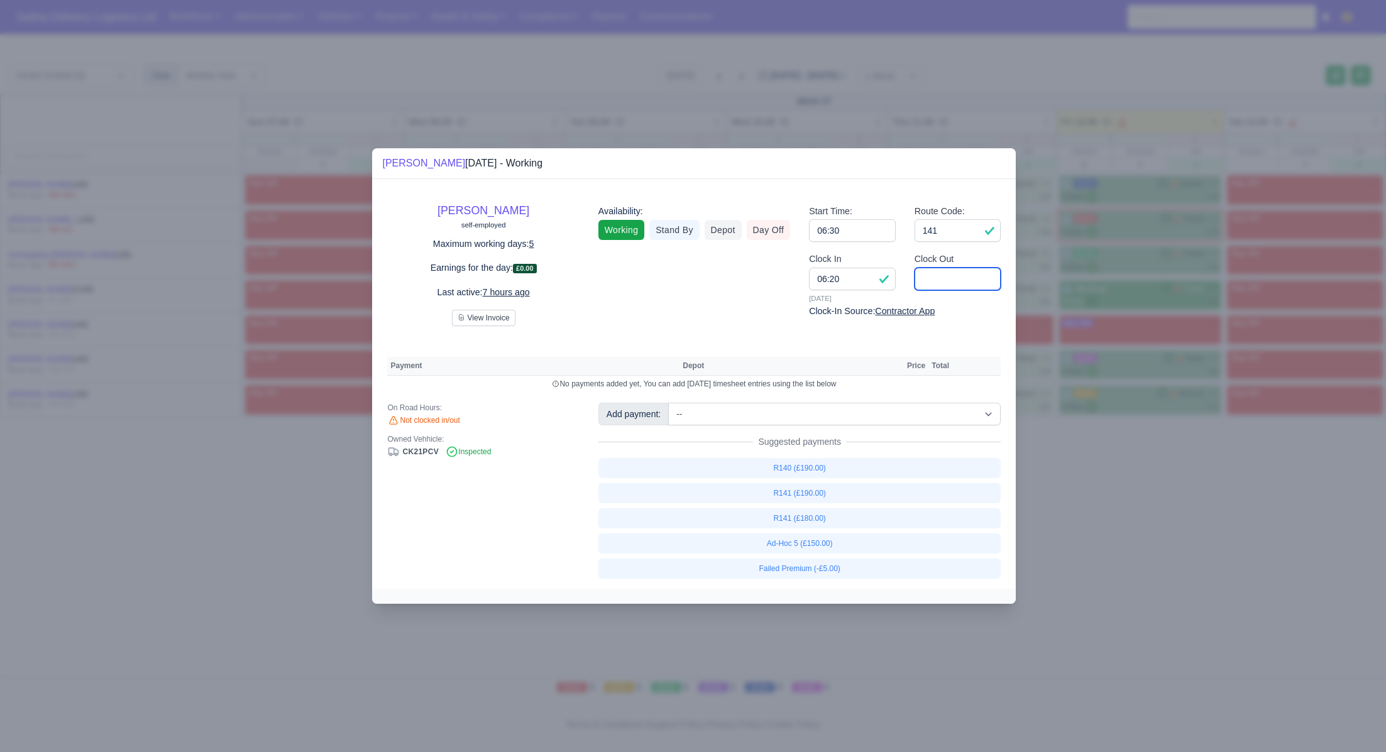
click at [928, 282] on input "Clock Out" at bounding box center [957, 279] width 87 height 23
type input "14:00"
click at [829, 500] on link "R141 (£190.00)" at bounding box center [799, 493] width 403 height 20
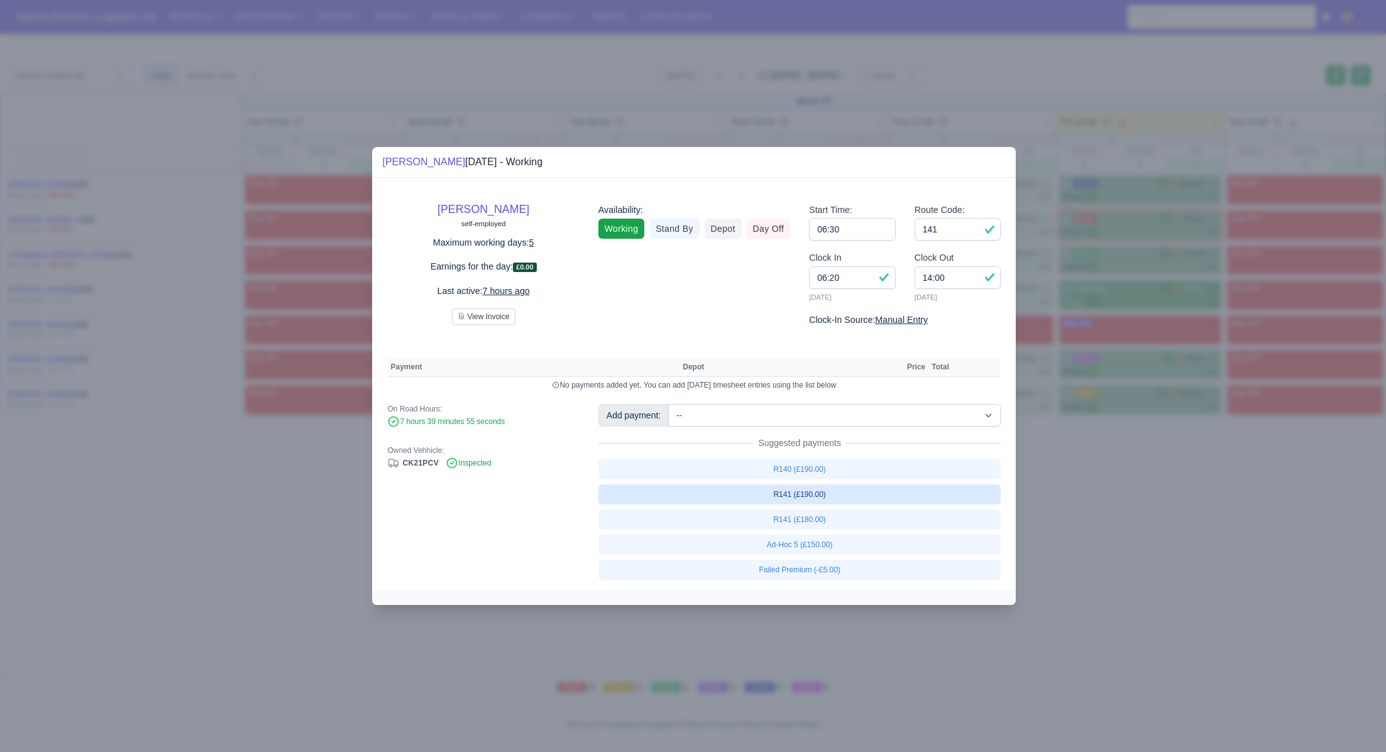
select select "1"
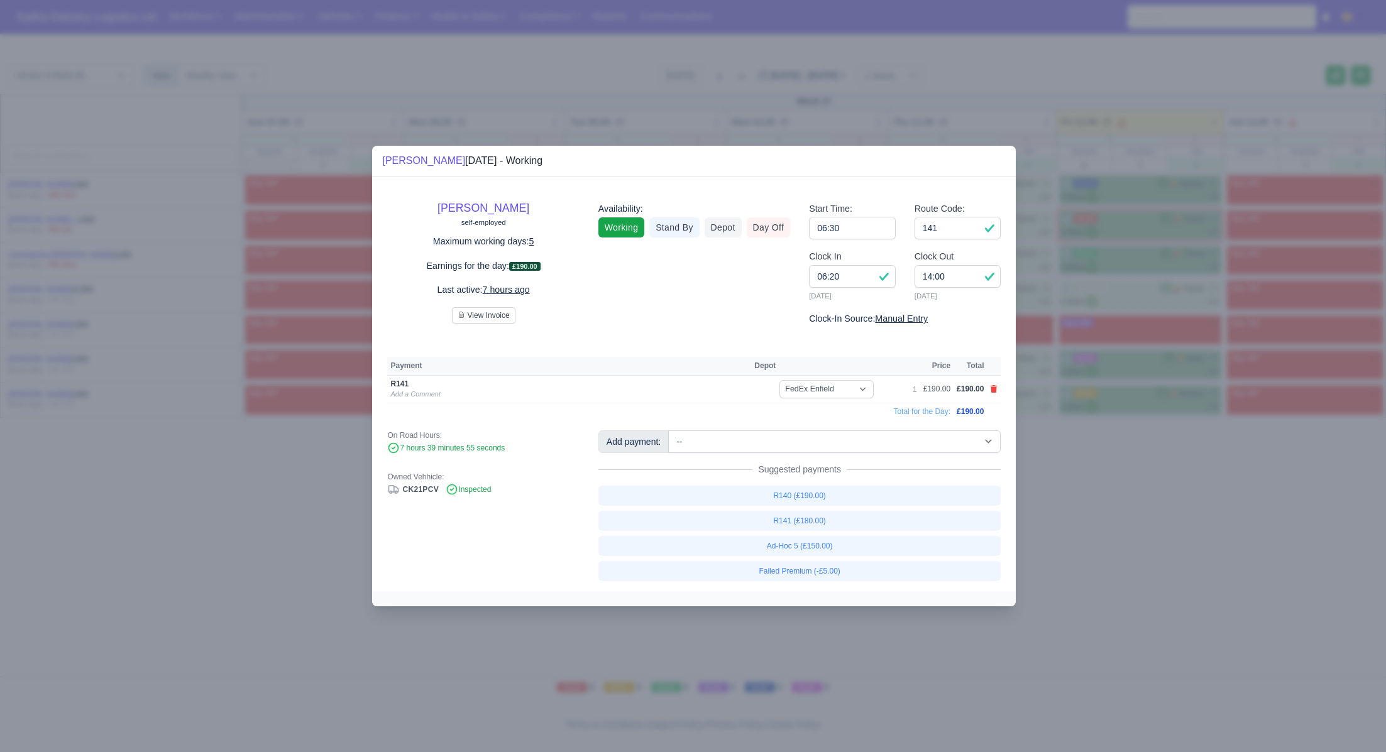
drag, startPoint x: 1156, startPoint y: 582, endPoint x: 1126, endPoint y: 549, distance: 44.9
click at [1155, 581] on div at bounding box center [693, 376] width 1386 height 752
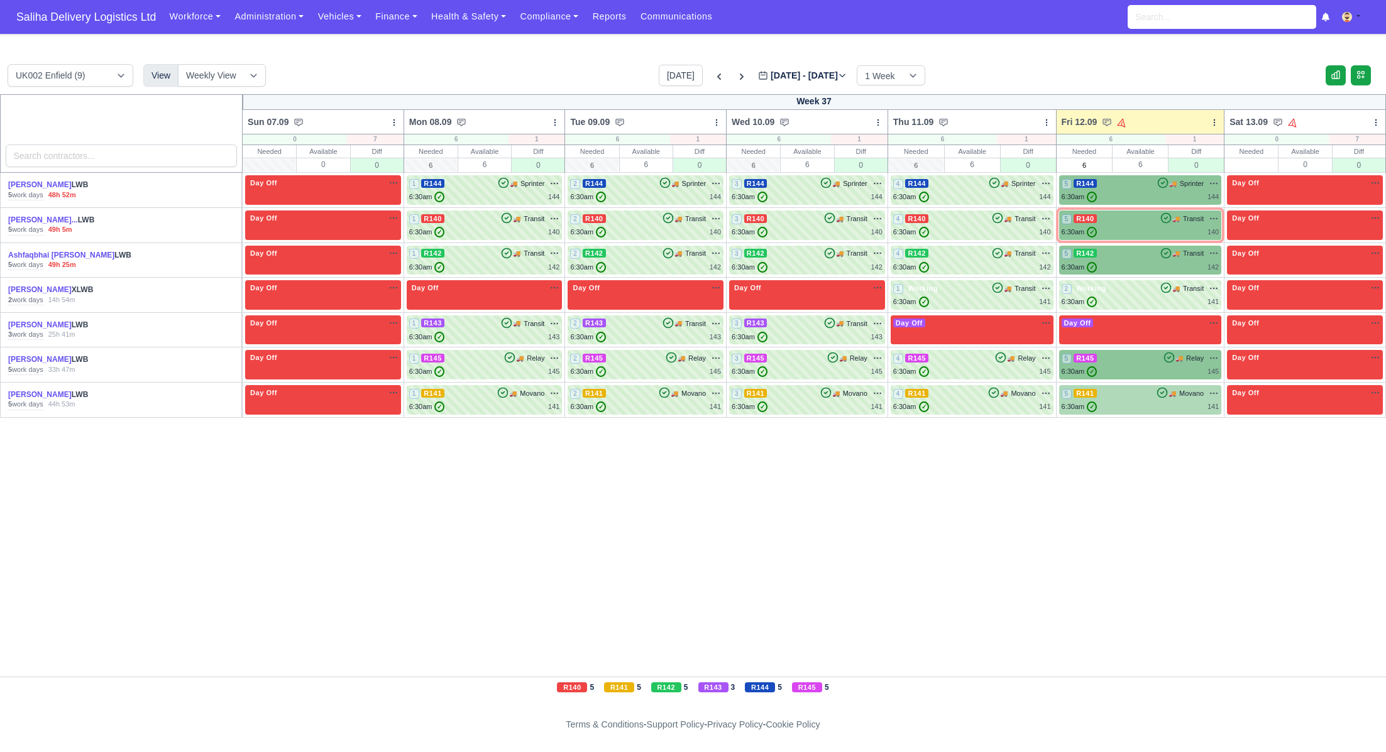
click at [1135, 409] on div "6:30am ✓ 141" at bounding box center [1140, 407] width 158 height 11
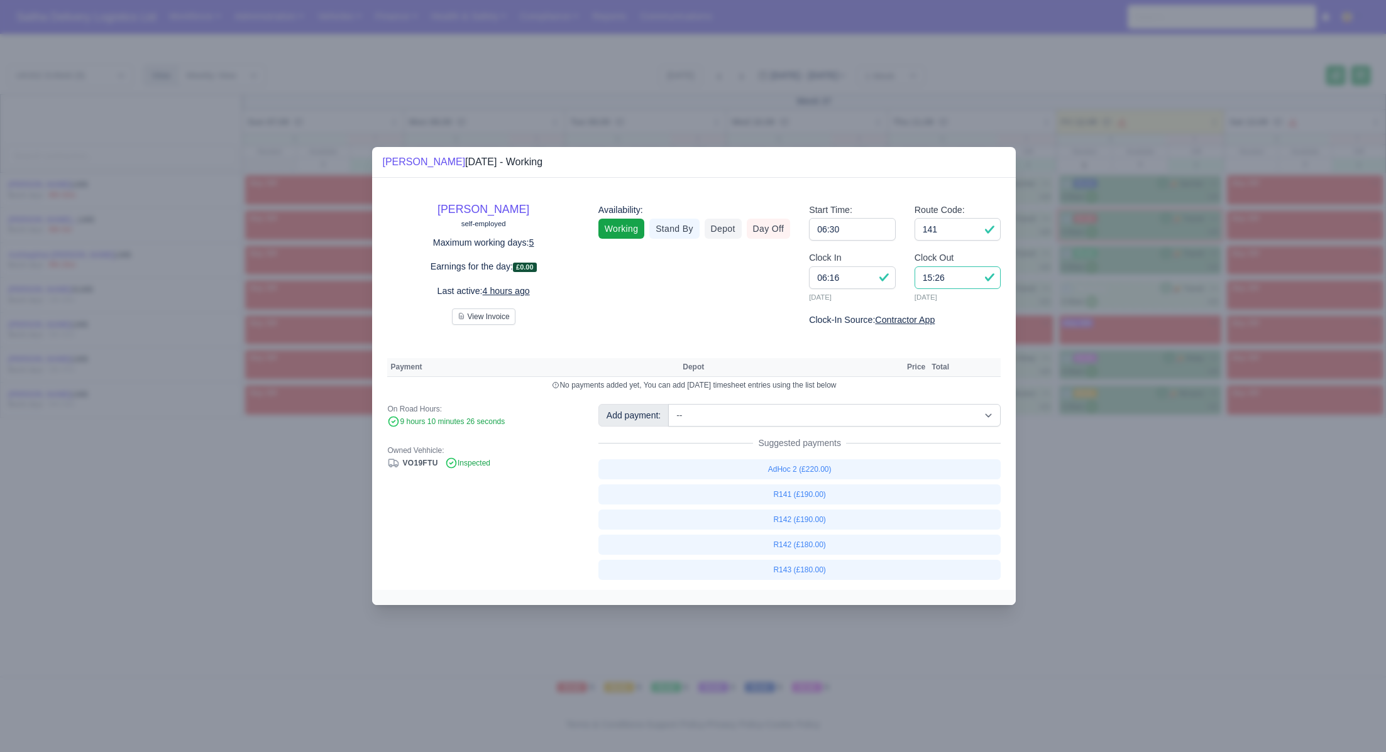
click at [956, 280] on input "15:26" at bounding box center [957, 277] width 87 height 23
type input "15:15"
click at [965, 239] on input "141" at bounding box center [957, 229] width 87 height 23
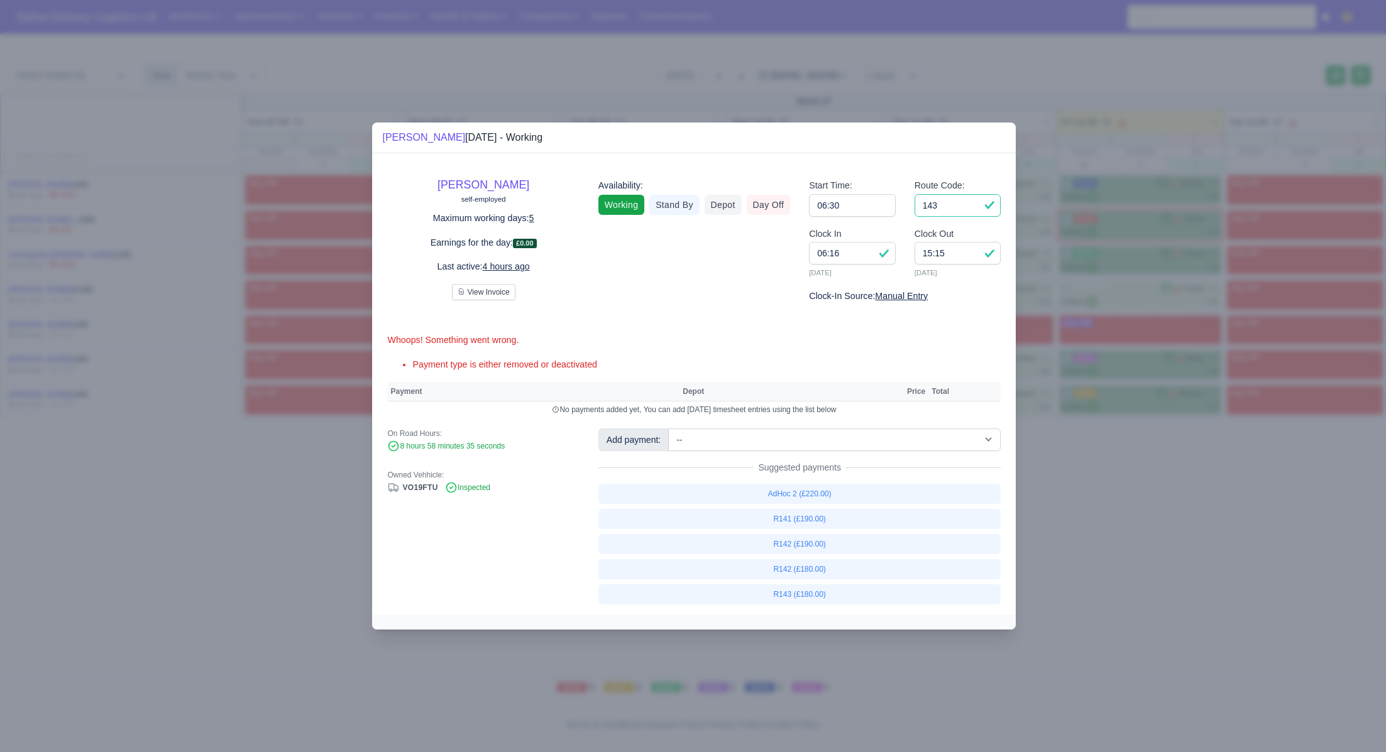
type input "143"
click at [795, 442] on select "-- Ad-Hoc 1 (AD-HO) Ad-Hoc 2 (AD-HO) Ad-Hoc 3 (AD-HO) Ad-Hoc 4 (AD-HO) Ad-Hoc 5…" at bounding box center [834, 440] width 332 height 23
click at [669, 429] on select "-- Ad-Hoc 1 (AD-HO) Ad-Hoc 2 (AD-HO) Ad-Hoc 3 (AD-HO) Ad-Hoc 4 (AD-HO) Ad-Hoc 5…" at bounding box center [834, 440] width 332 height 23
select select "1"
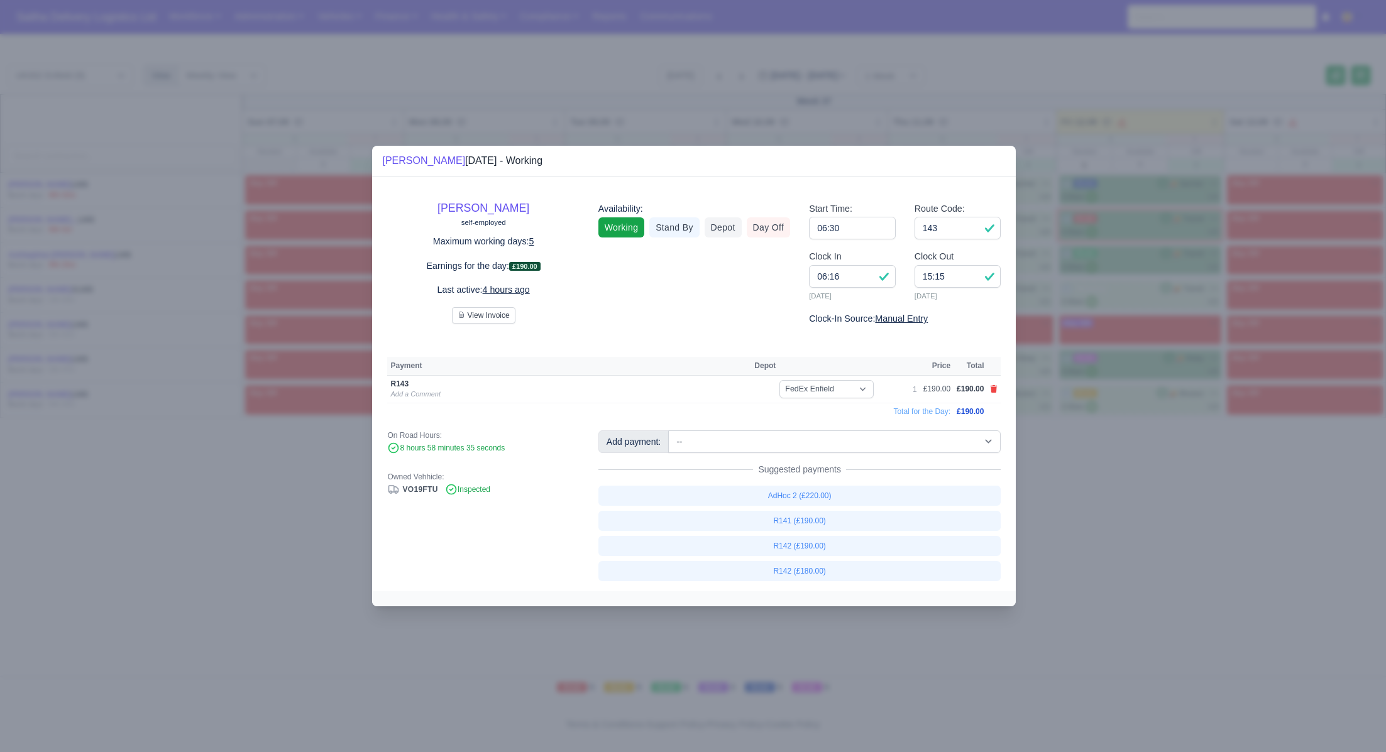
click at [1198, 537] on div at bounding box center [693, 376] width 1386 height 752
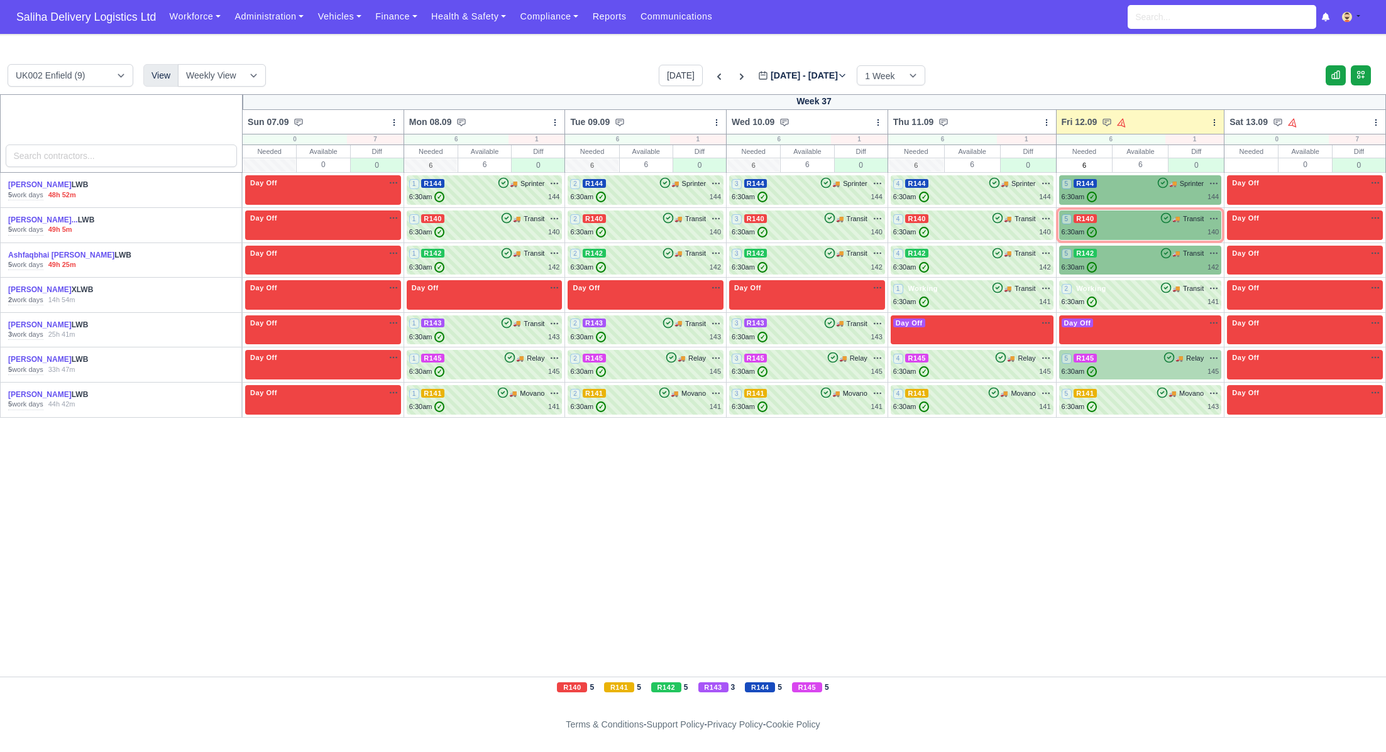
drag, startPoint x: 1141, startPoint y: 364, endPoint x: 1134, endPoint y: 366, distance: 6.6
click at [1140, 364] on div "5 R145 🚚 Relay" at bounding box center [1140, 365] width 158 height 25
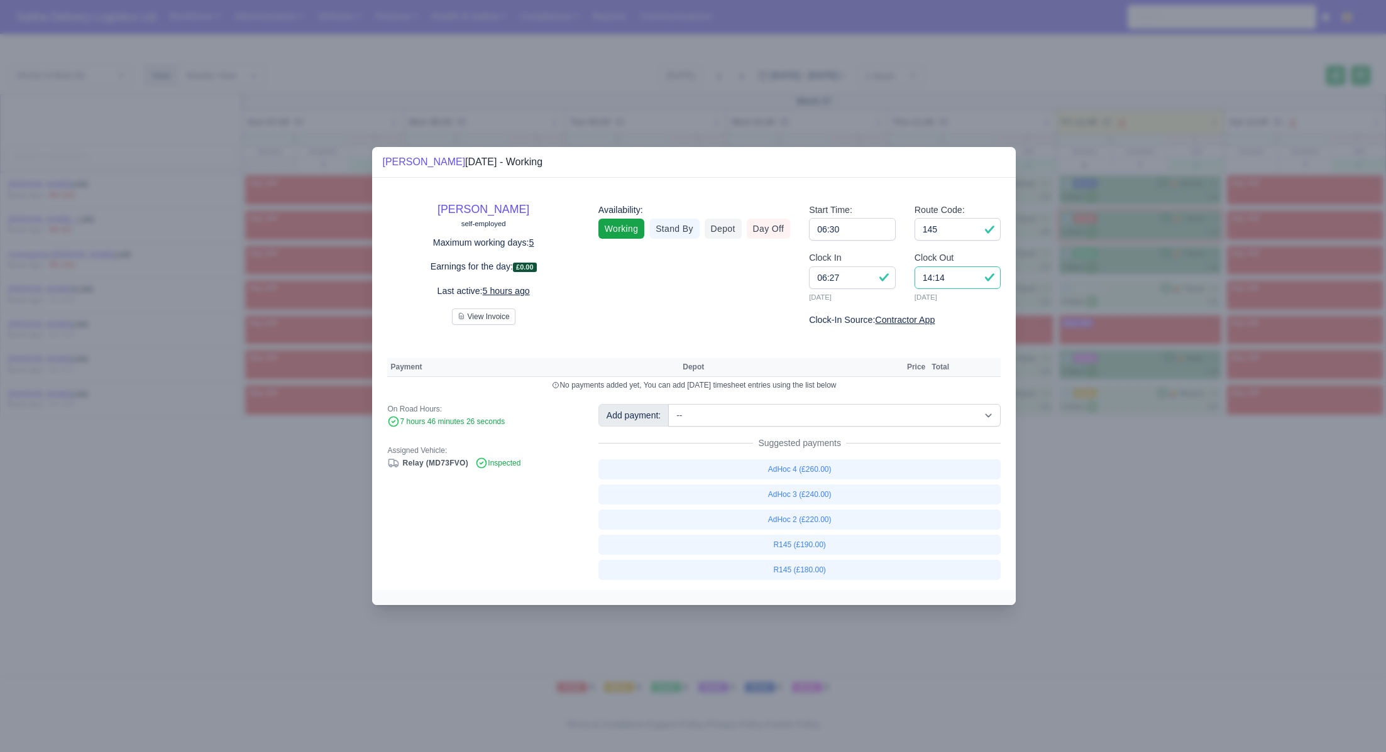
click at [958, 282] on input "14:14" at bounding box center [957, 277] width 87 height 23
type input "14:00"
click at [788, 573] on link "R145 (£180.00)" at bounding box center [799, 570] width 403 height 20
select select "1"
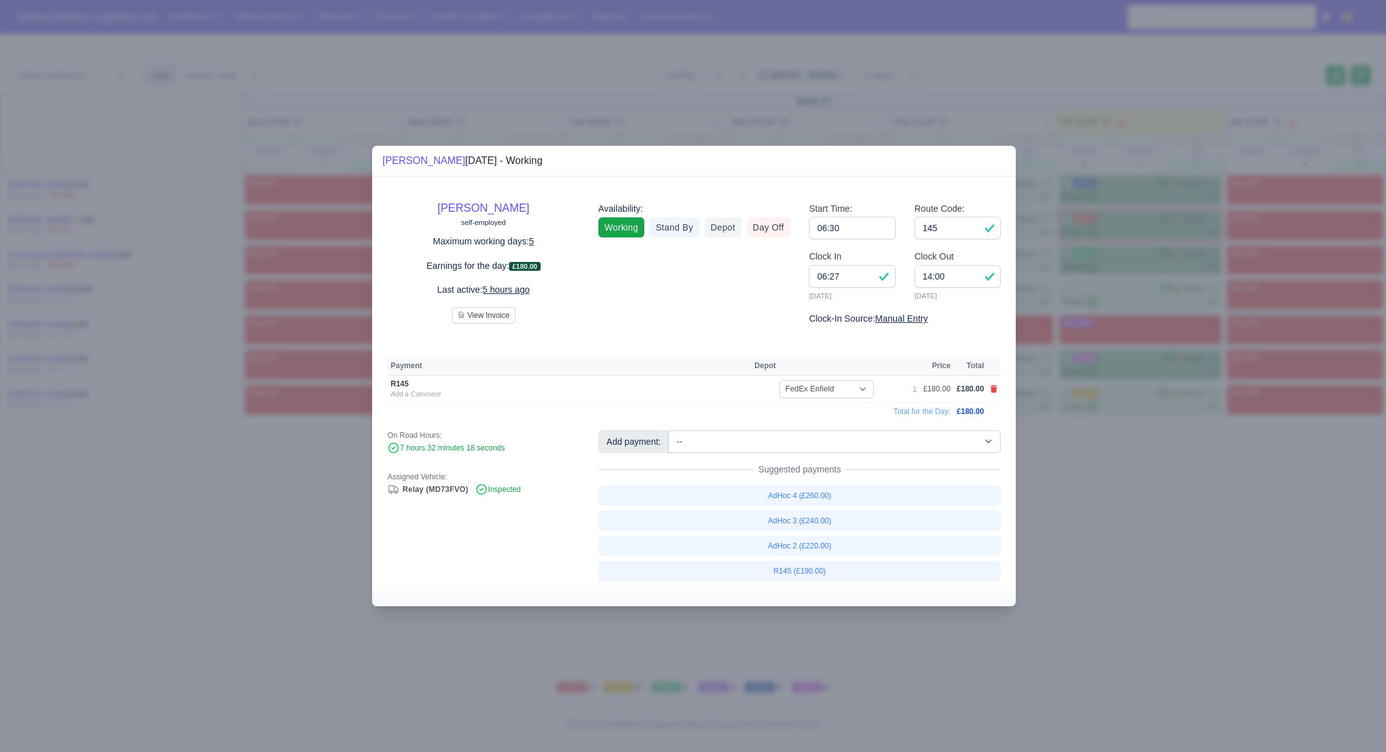
drag, startPoint x: 1107, startPoint y: 562, endPoint x: 927, endPoint y: 243, distance: 366.7
click at [1107, 561] on div at bounding box center [693, 376] width 1386 height 752
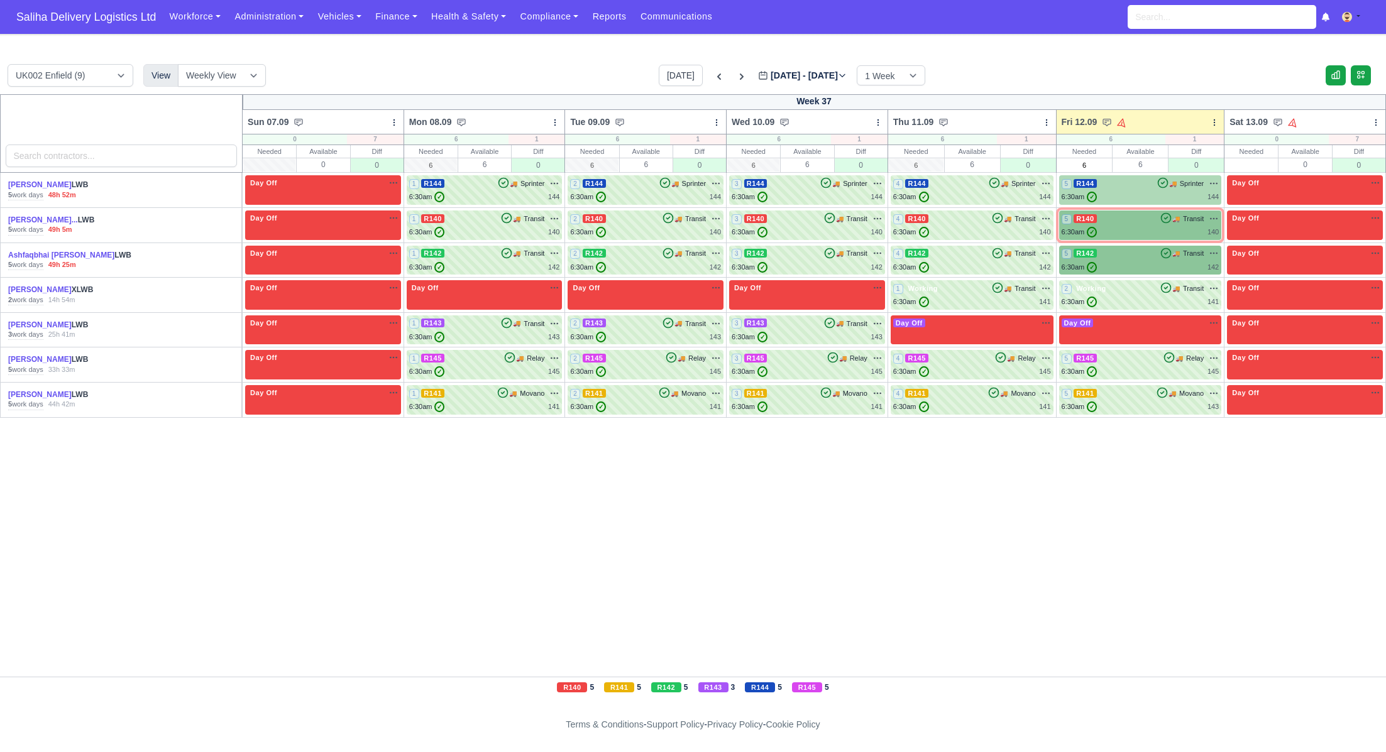
click at [1137, 187] on div "5 R144 🚚 Sprinter" at bounding box center [1140, 183] width 158 height 11
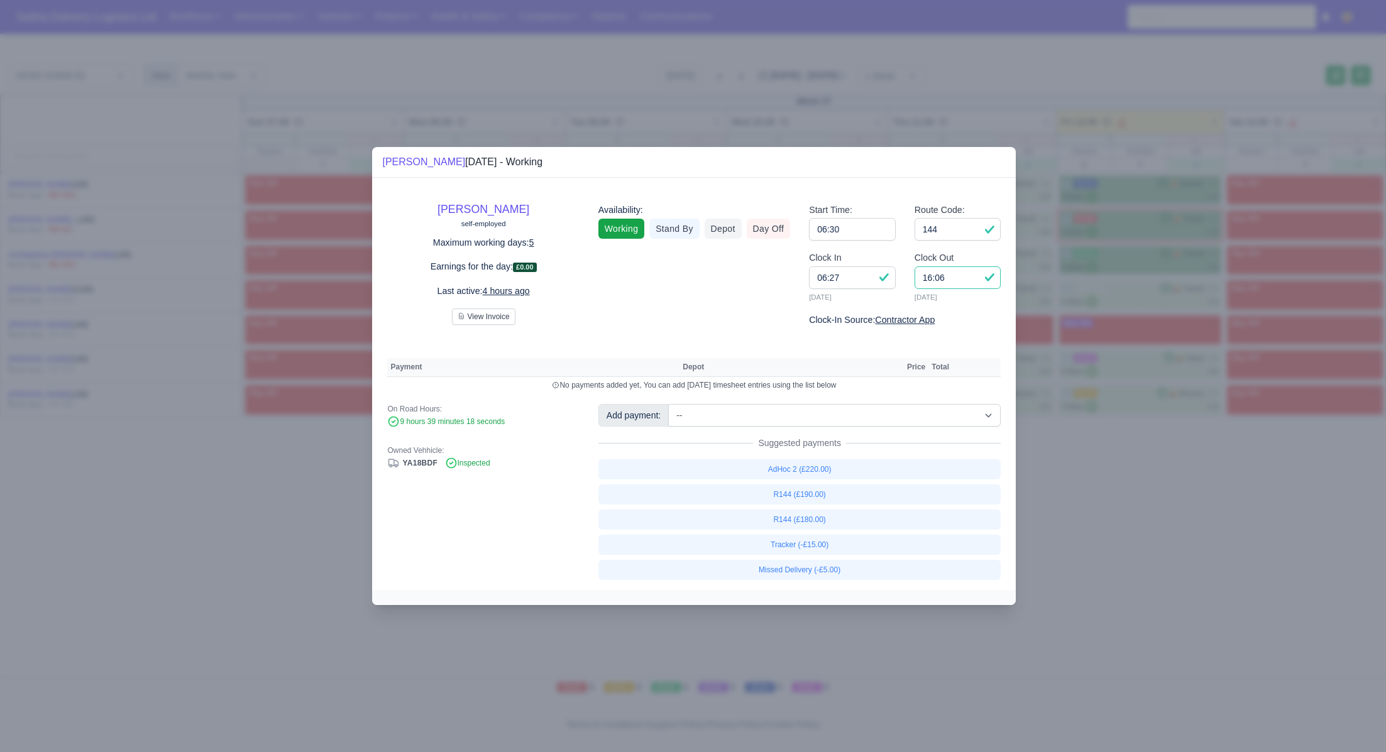
drag, startPoint x: 965, startPoint y: 276, endPoint x: 903, endPoint y: 276, distance: 62.2
click at [903, 276] on div "Clock In 06:27 12/09/2025 Clock Out 16:06 12/09/2025" at bounding box center [904, 282] width 211 height 62
type input "15:30"
click at [811, 518] on link "R144 (£180.00)" at bounding box center [799, 520] width 403 height 20
select select "1"
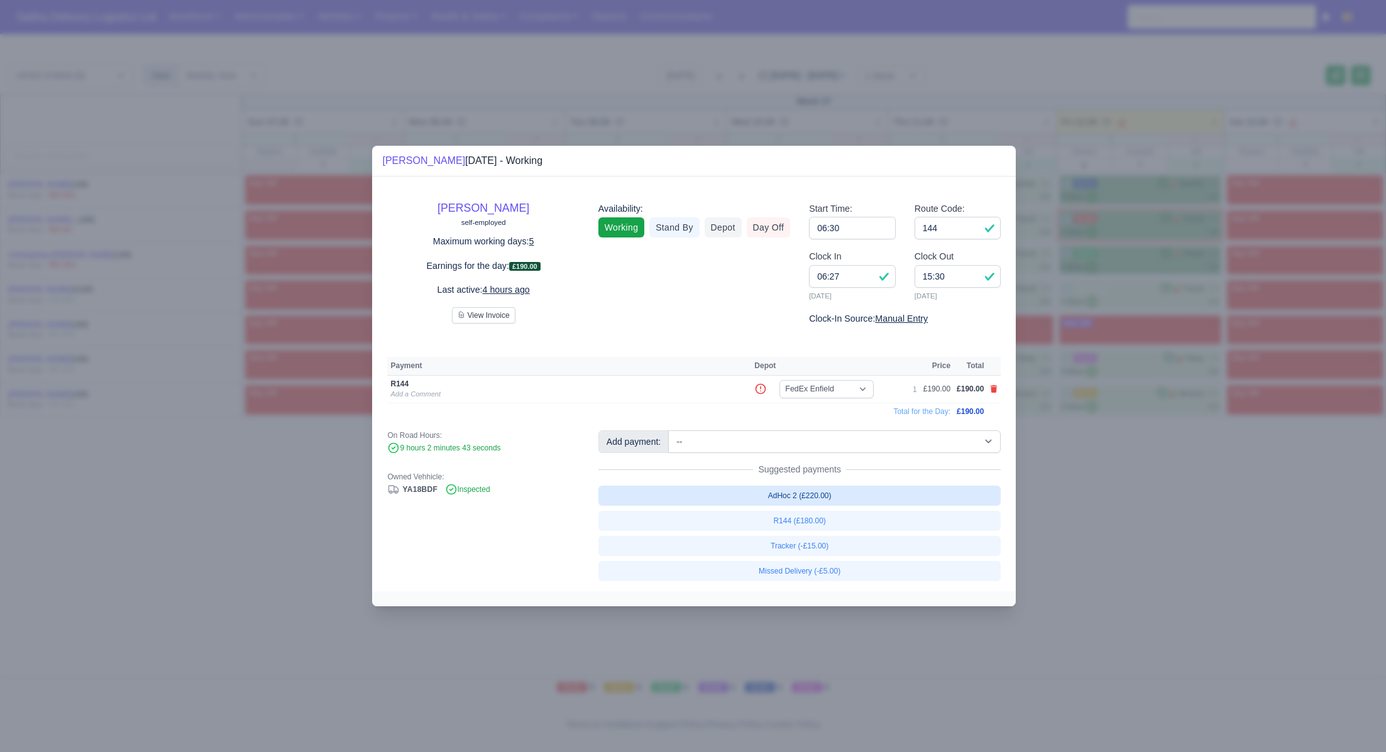
select select "1"
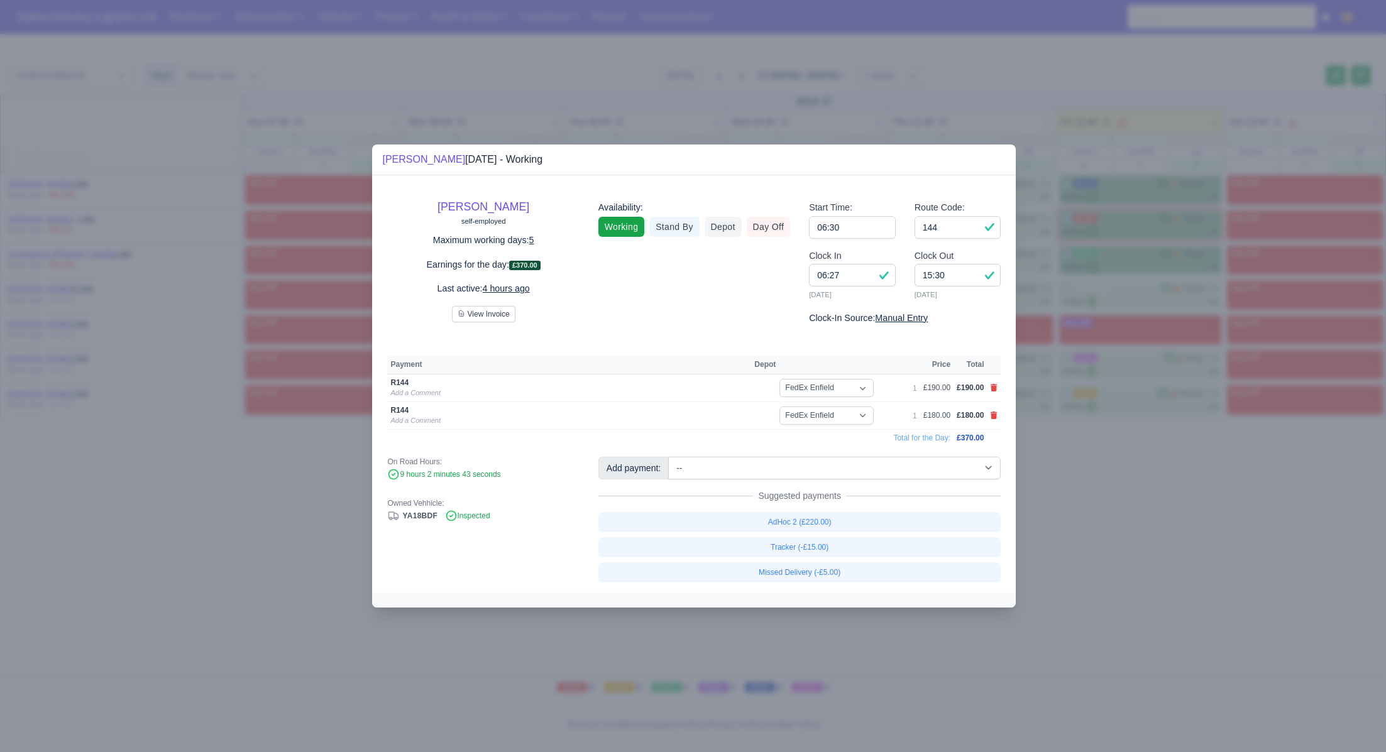
click at [1223, 547] on div at bounding box center [693, 376] width 1386 height 752
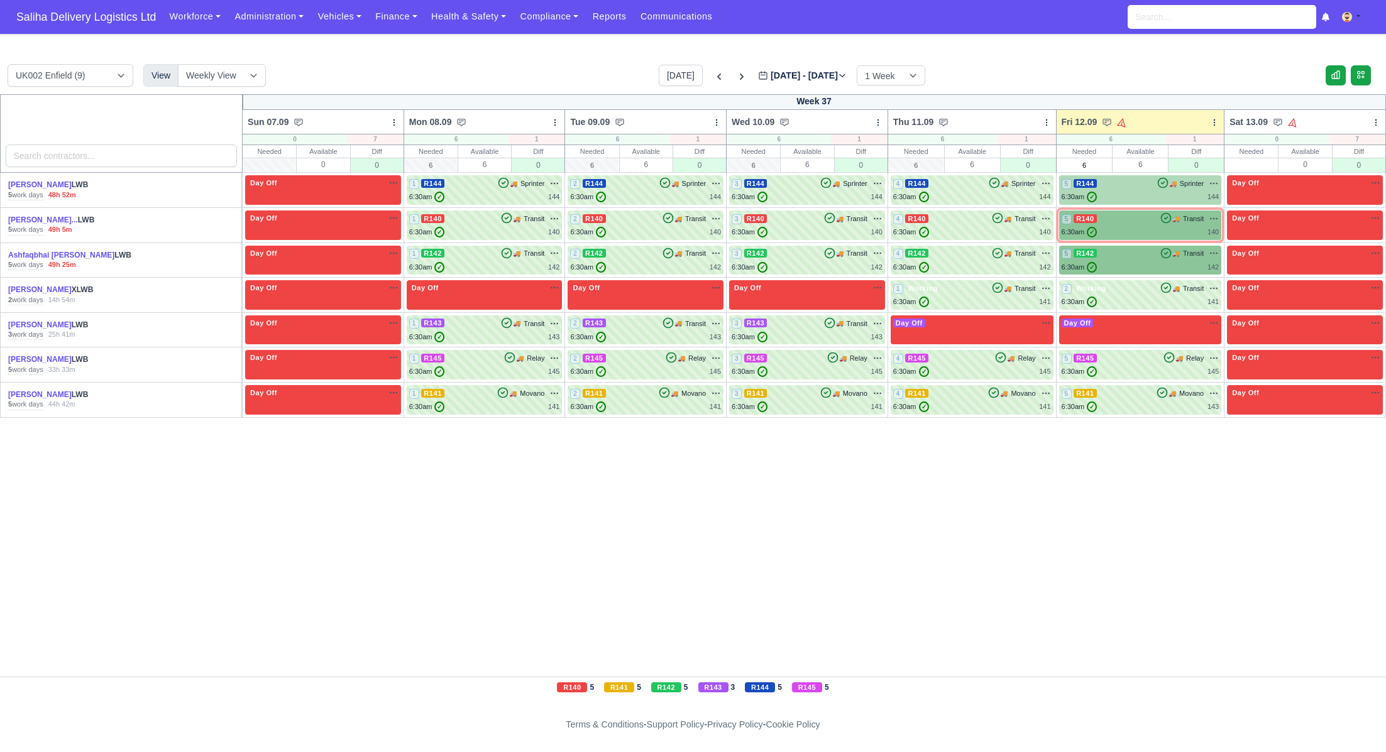
click at [1130, 192] on div "6:30am ✓ 144" at bounding box center [1140, 197] width 158 height 11
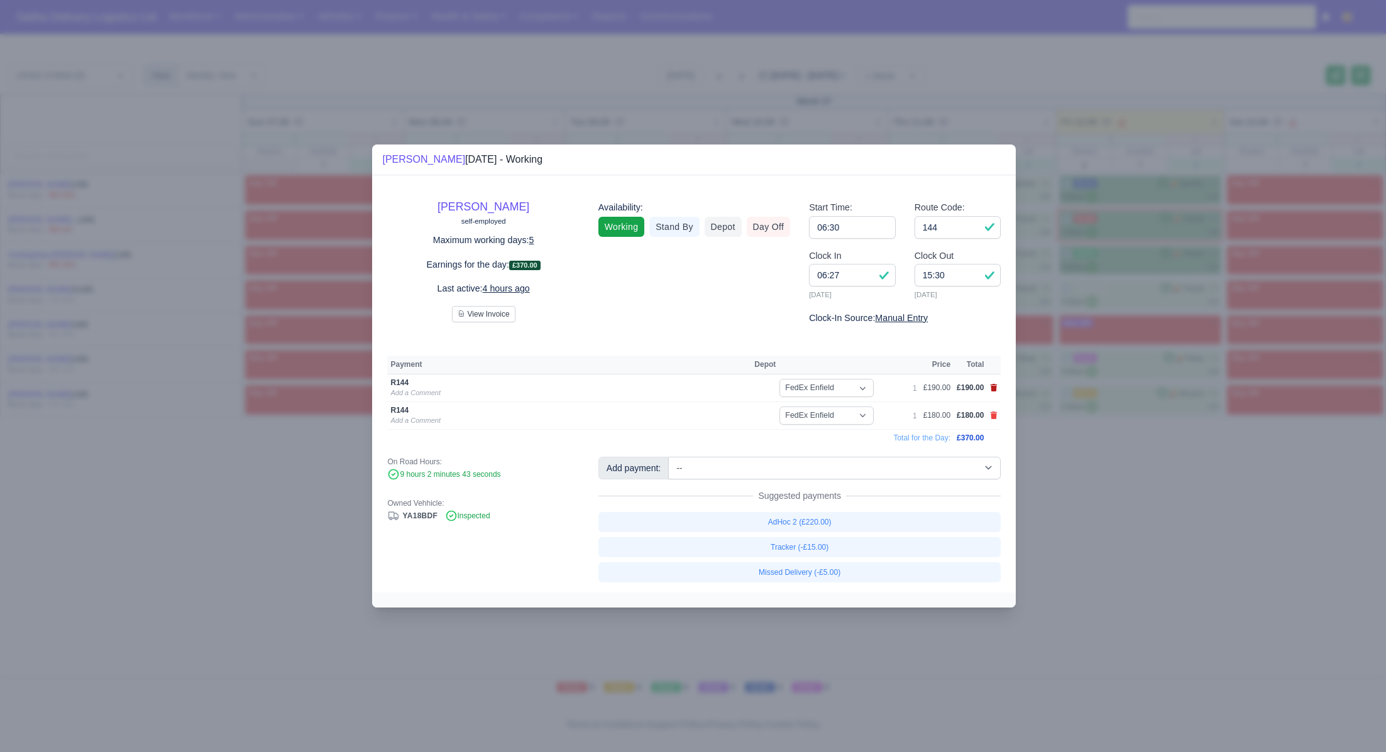
click at [995, 388] on icon at bounding box center [993, 388] width 7 height 8
select select
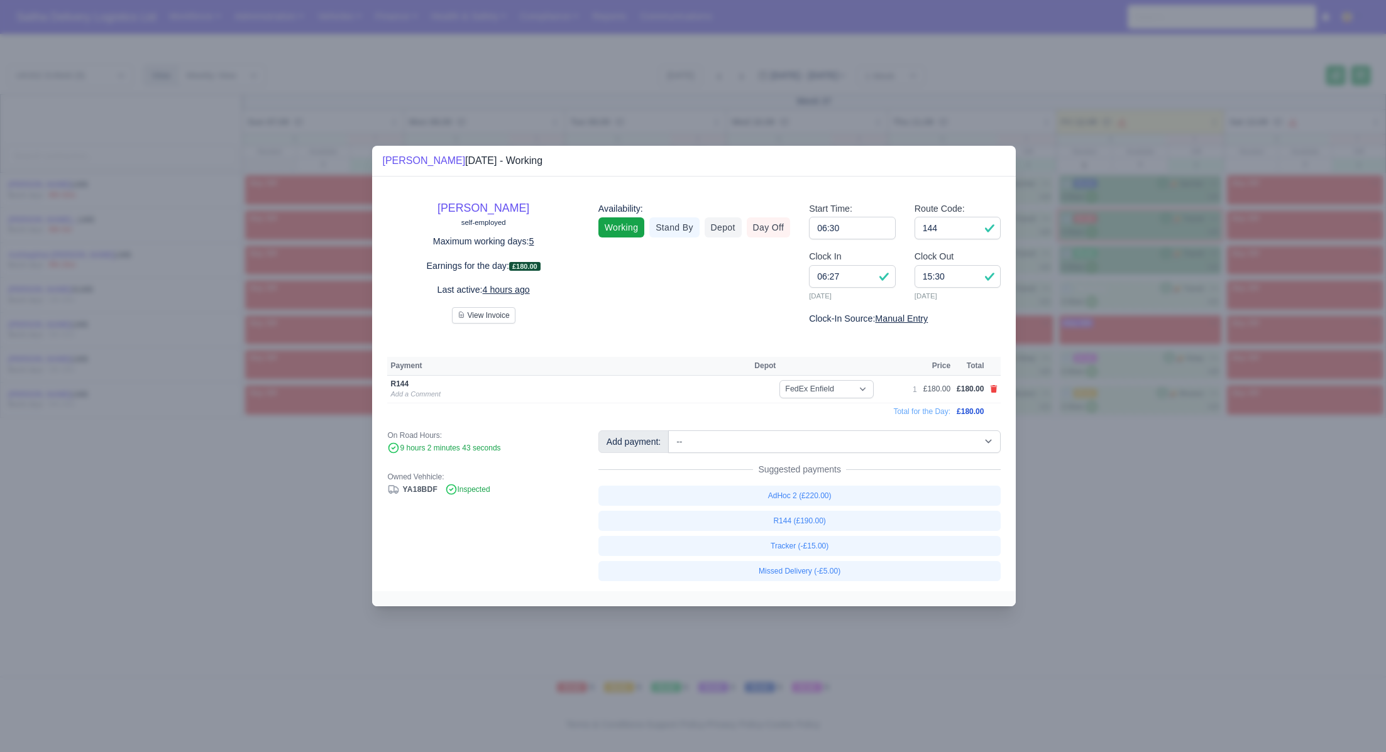
click at [1147, 530] on div at bounding box center [693, 376] width 1386 height 752
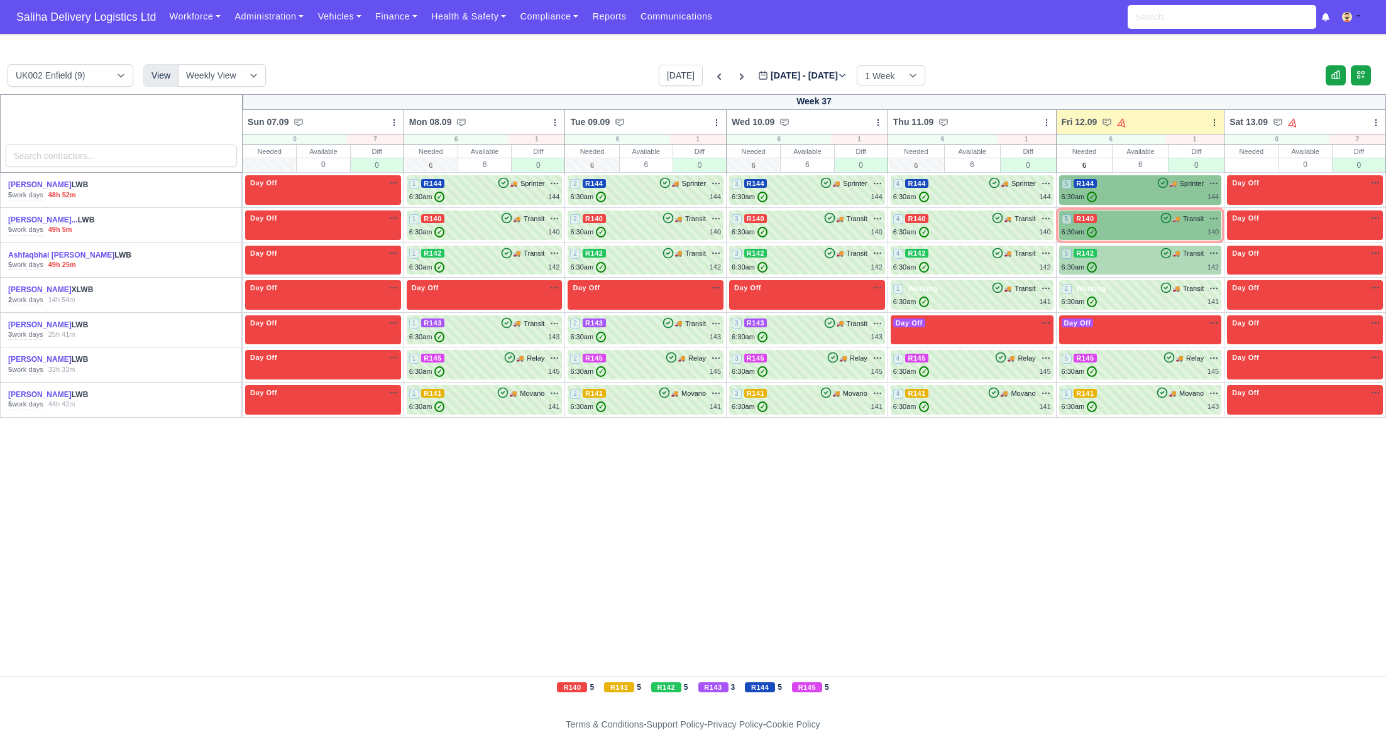
click at [1125, 258] on div "5 R142 🚚 Transit" at bounding box center [1140, 253] width 158 height 11
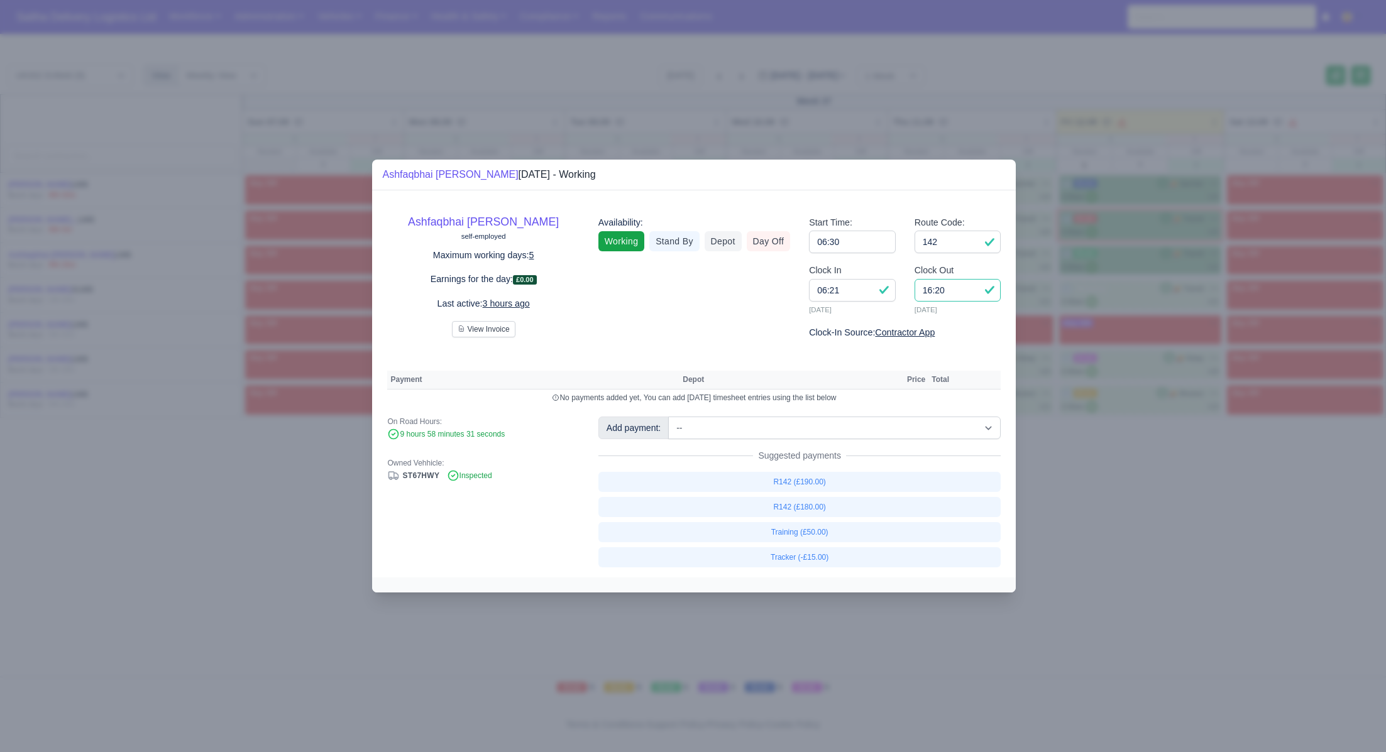
click at [964, 296] on input "16:20" at bounding box center [957, 290] width 87 height 23
type input "16:00"
click at [820, 505] on link "R142 (£180.00)" at bounding box center [799, 507] width 403 height 20
select select "1"
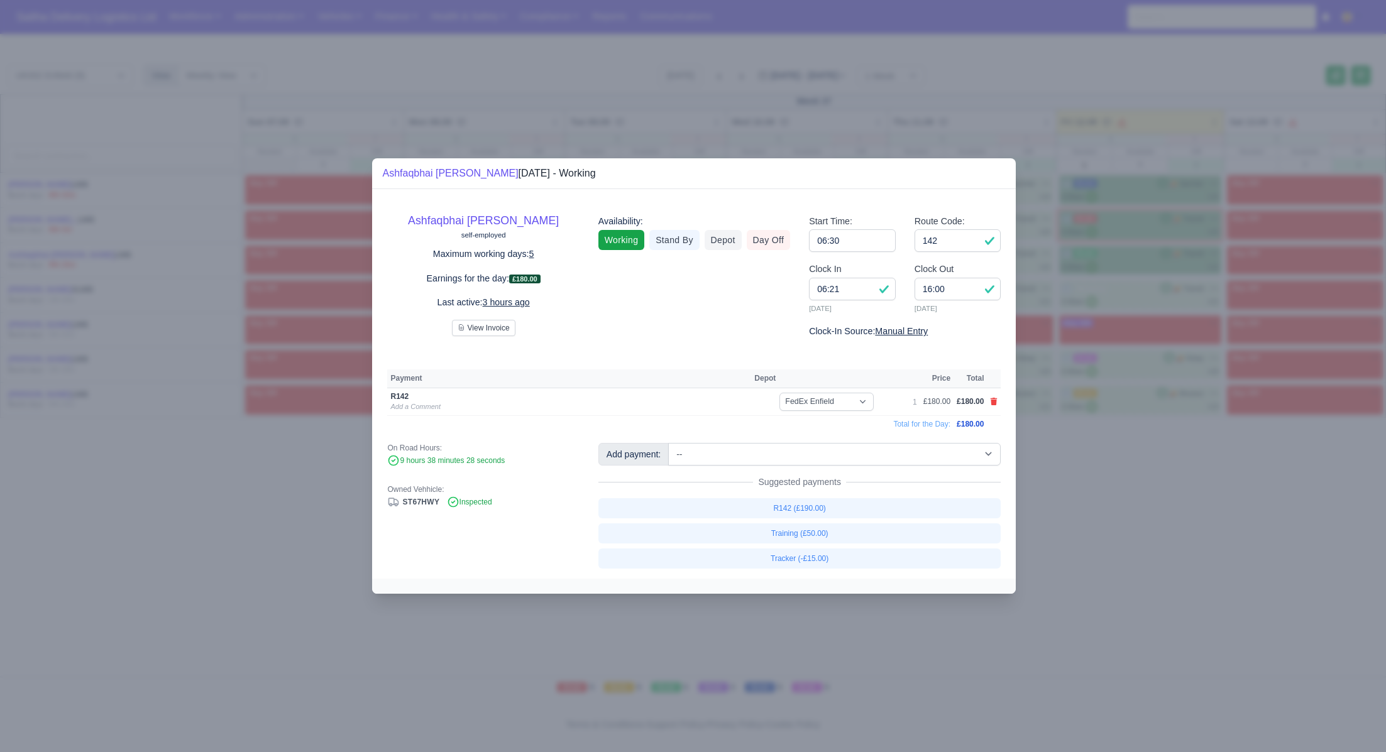
click at [1190, 512] on div at bounding box center [693, 376] width 1386 height 752
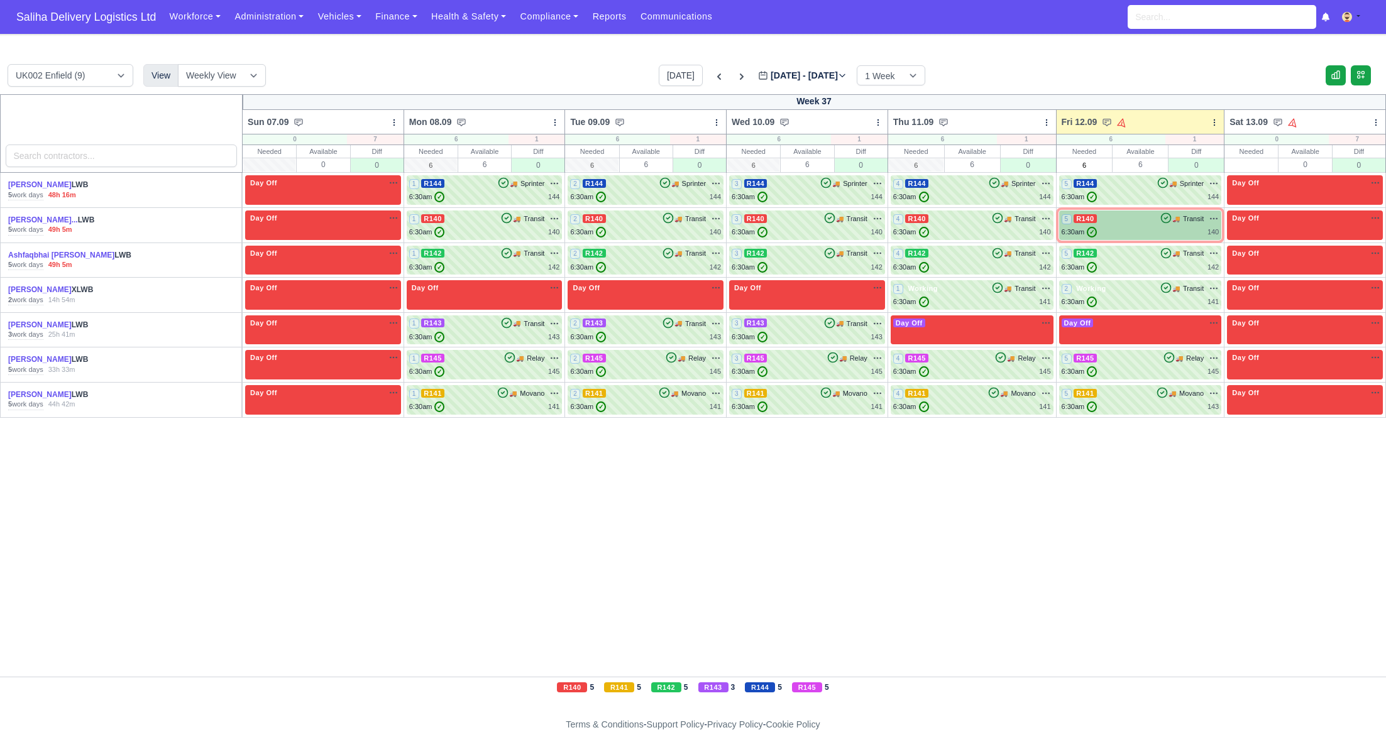
click at [1155, 226] on div "5 R140 🚚 Transit" at bounding box center [1140, 225] width 158 height 25
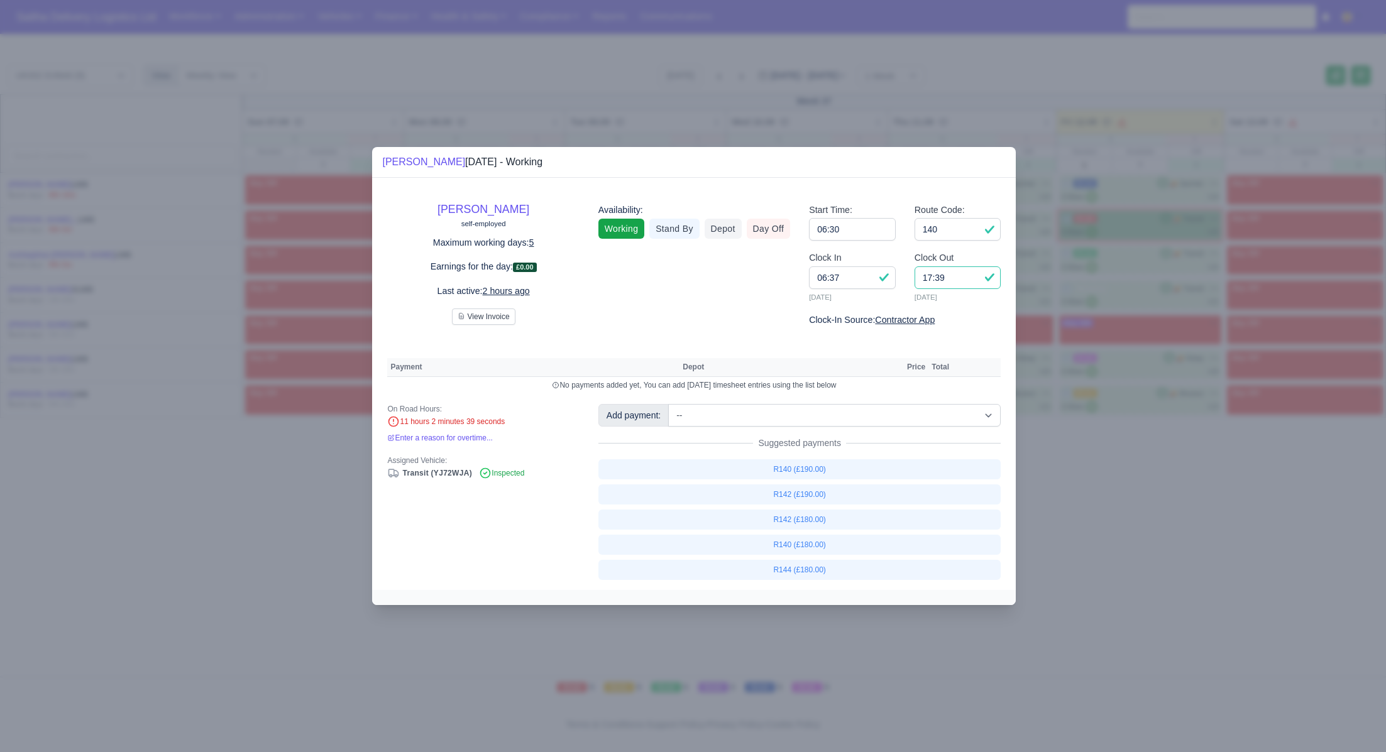
click at [949, 276] on input "17:39" at bounding box center [957, 277] width 87 height 23
type input "17:30"
click at [959, 231] on input "140" at bounding box center [957, 229] width 87 height 23
click at [1146, 475] on div at bounding box center [693, 376] width 1386 height 752
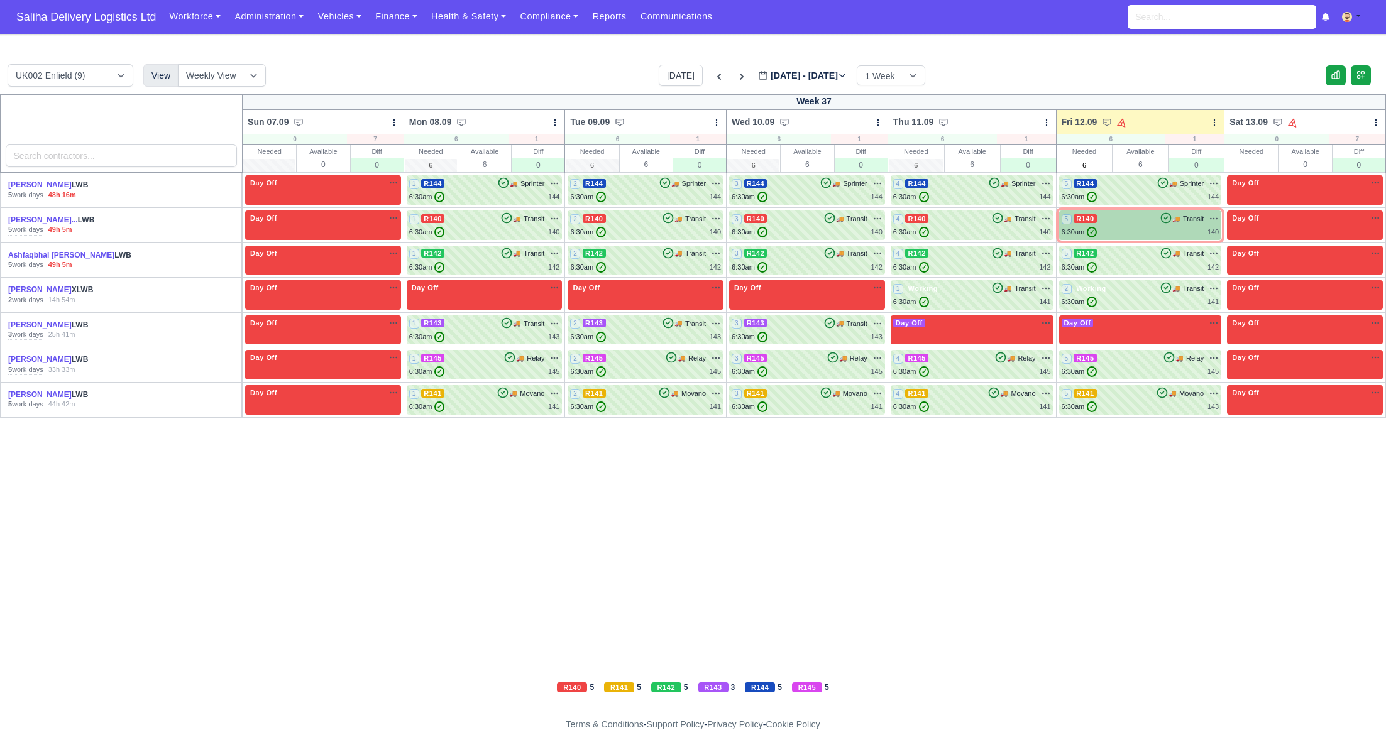
click at [1136, 226] on div "5 R140 🚚 Transit" at bounding box center [1140, 225] width 158 height 25
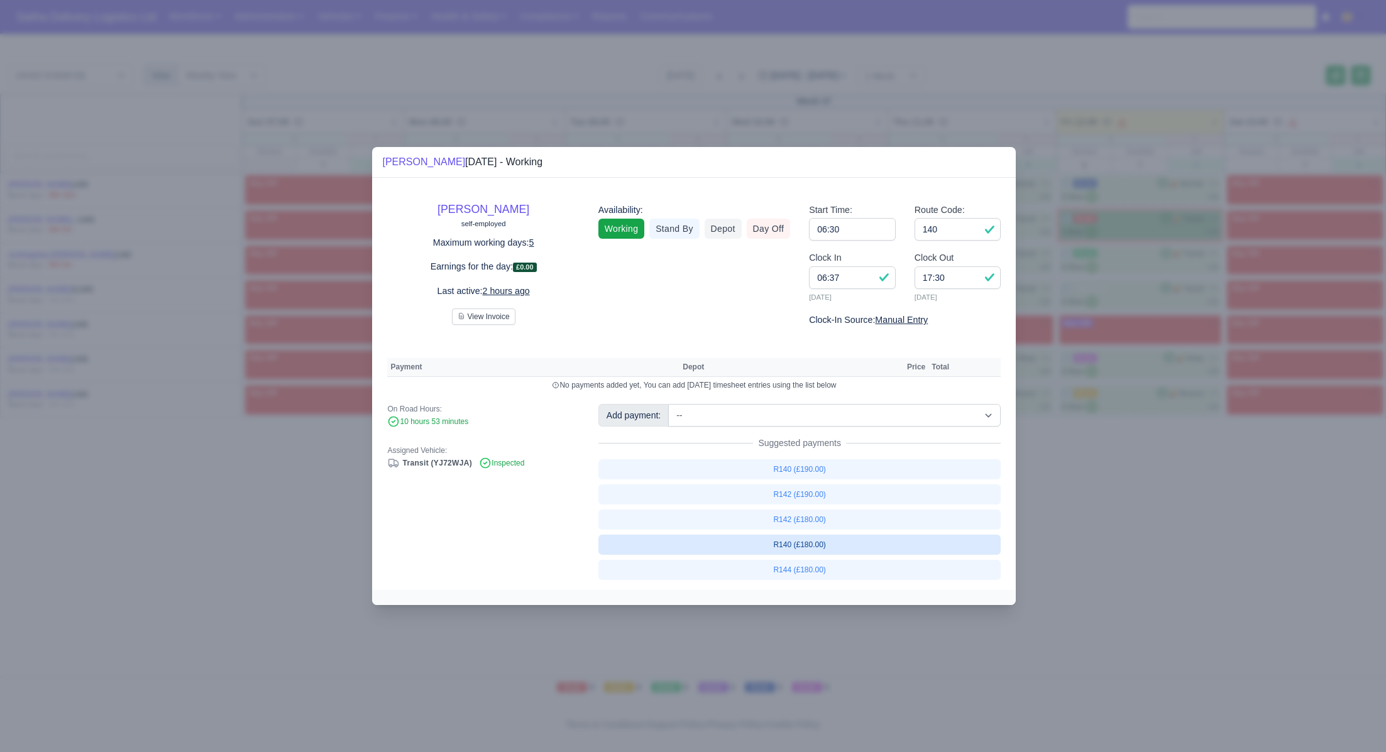
click at [808, 544] on link "R140 (£180.00)" at bounding box center [799, 545] width 403 height 20
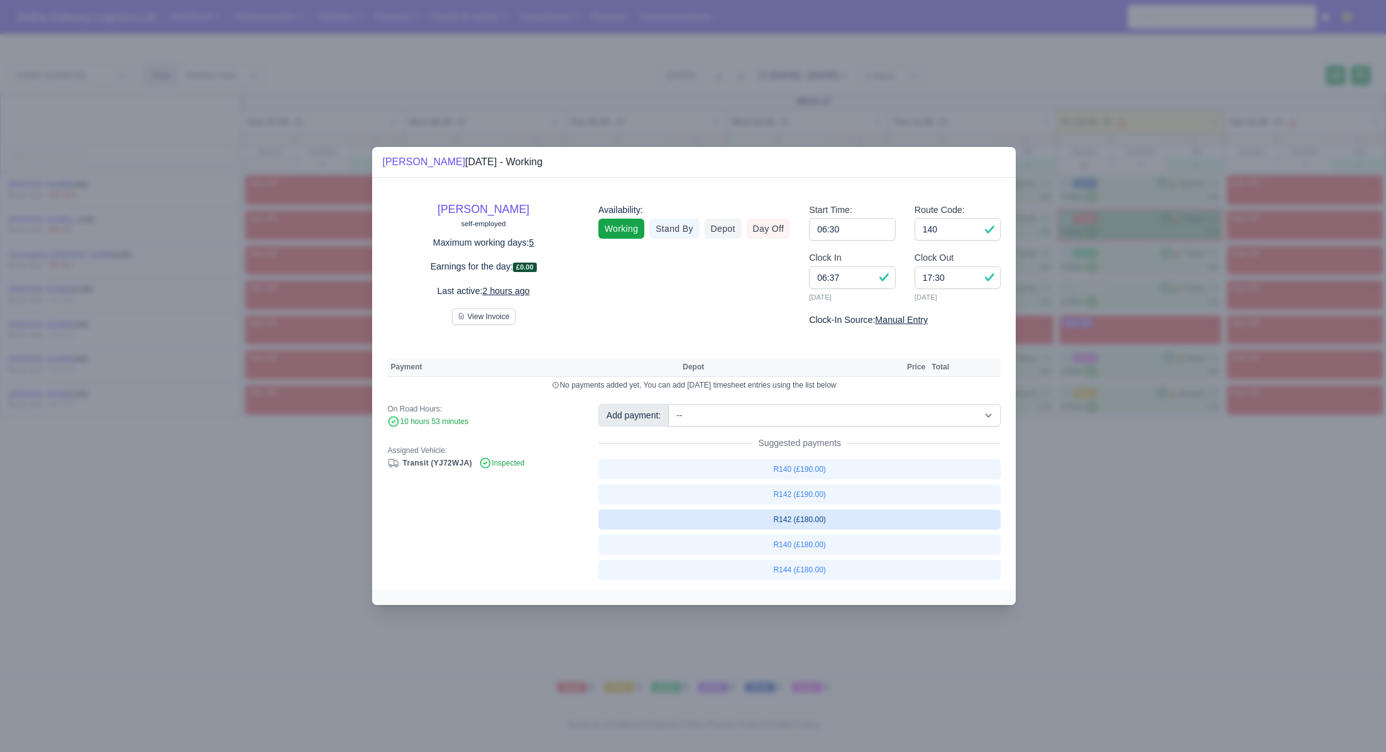
select select "1"
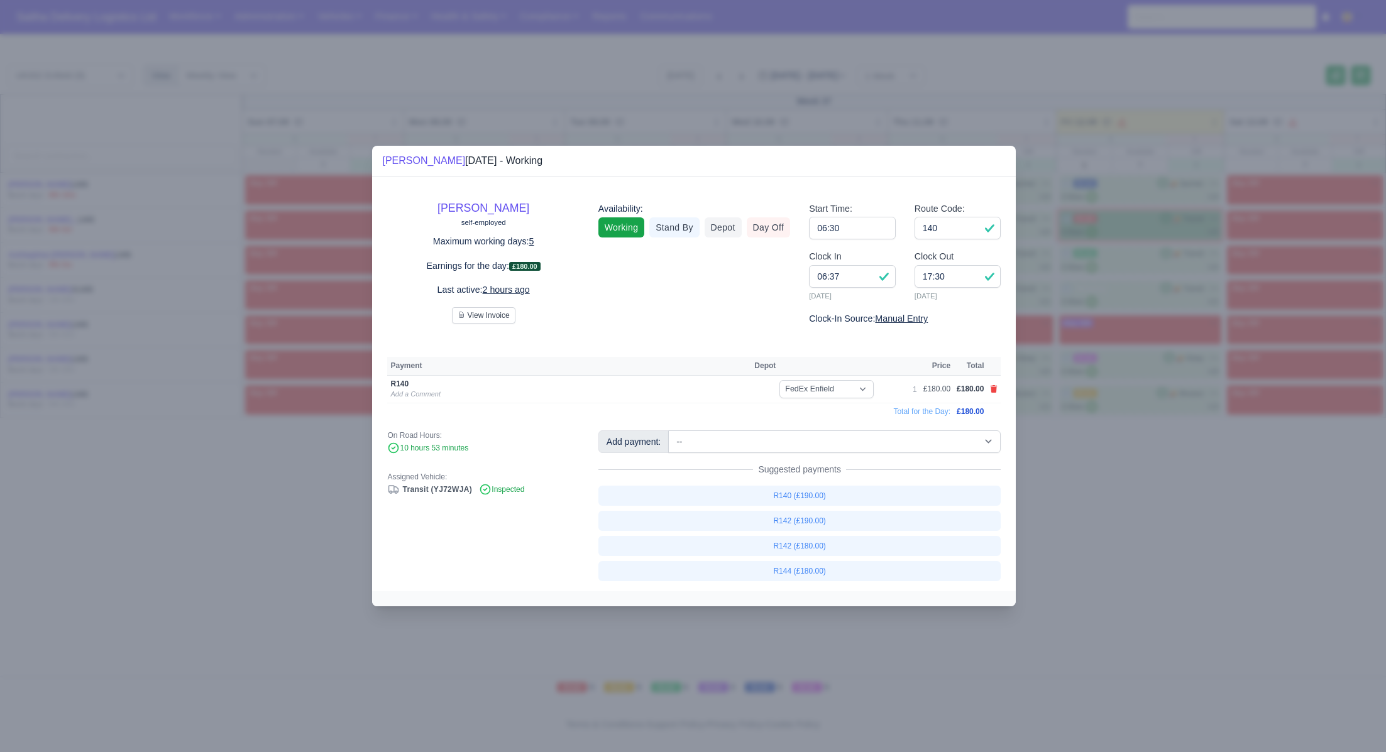
click at [1179, 544] on div at bounding box center [693, 376] width 1386 height 752
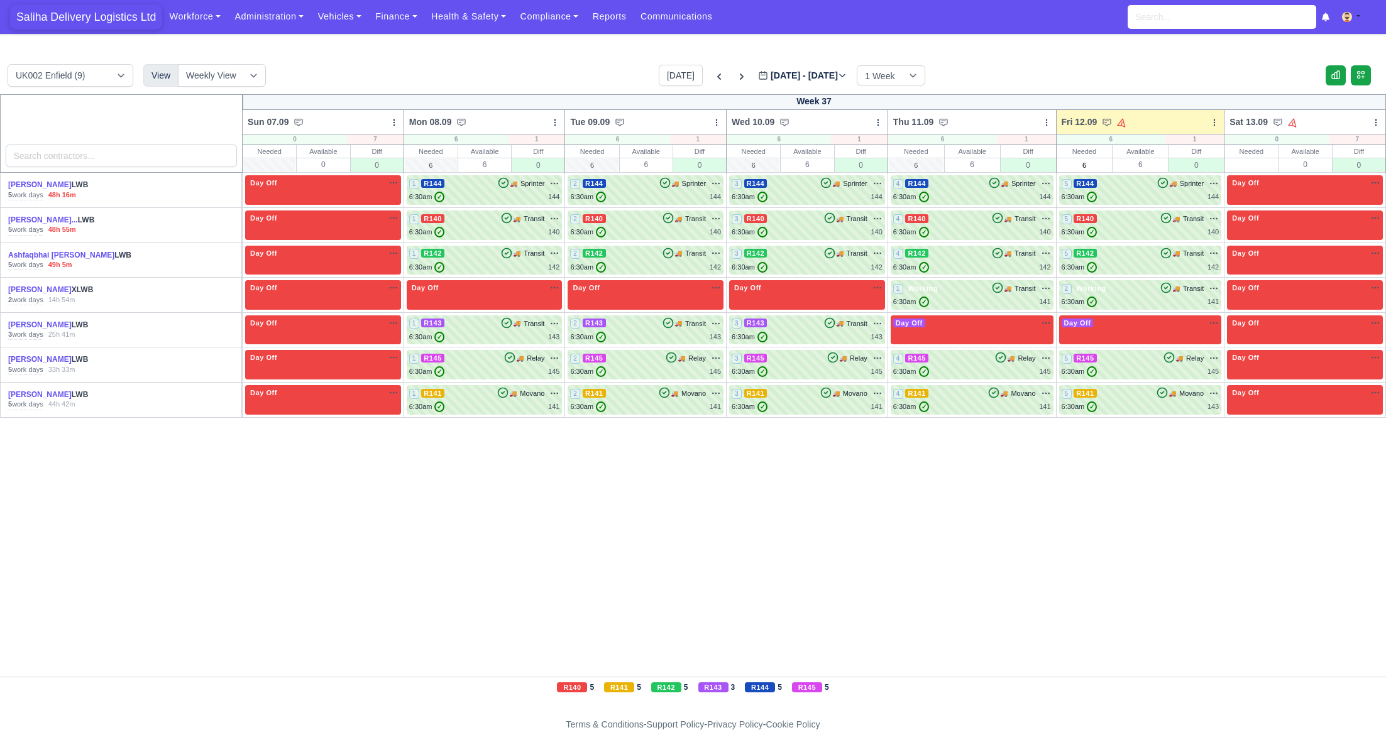
click at [99, 8] on span "Saliha Delivery Logistics Ltd" at bounding box center [86, 16] width 152 height 25
click at [353, 21] on link "Vehicles" at bounding box center [339, 16] width 58 height 25
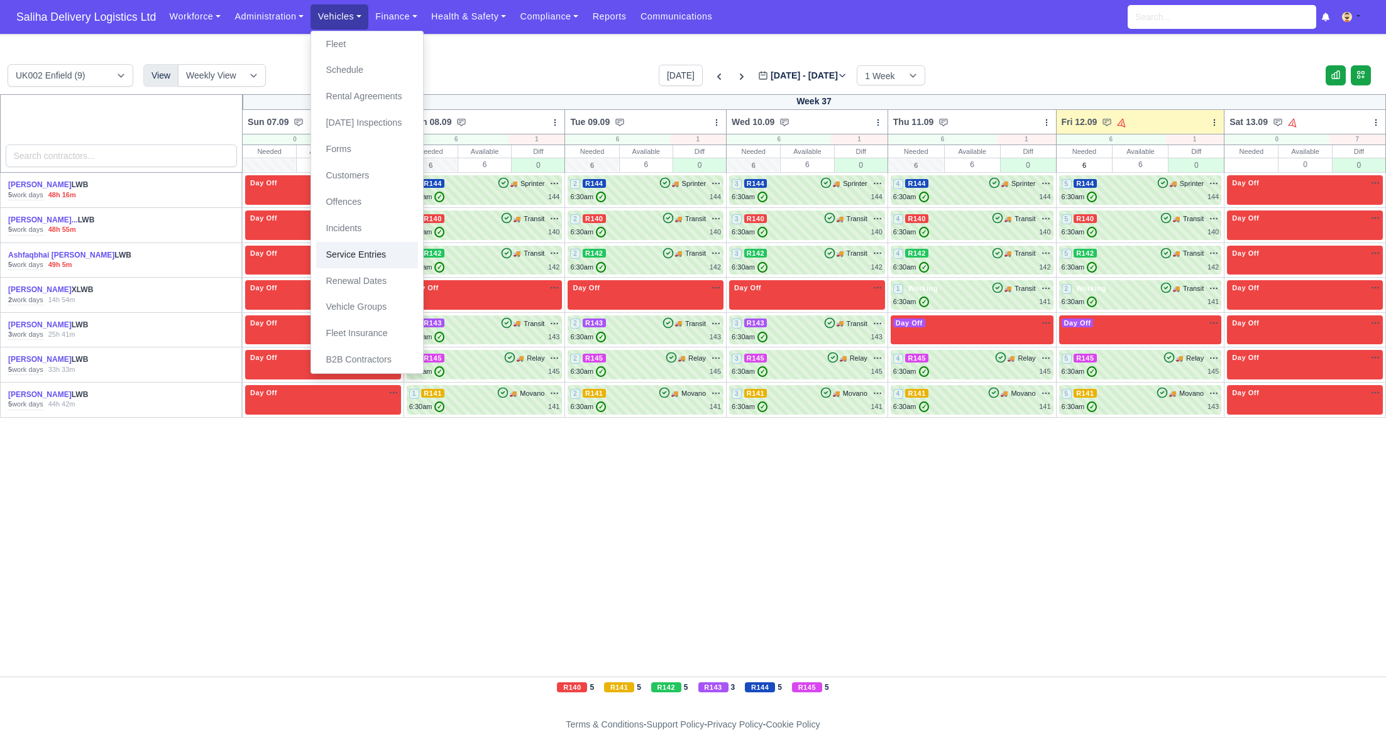
click at [375, 260] on link "Service Entries" at bounding box center [367, 255] width 102 height 26
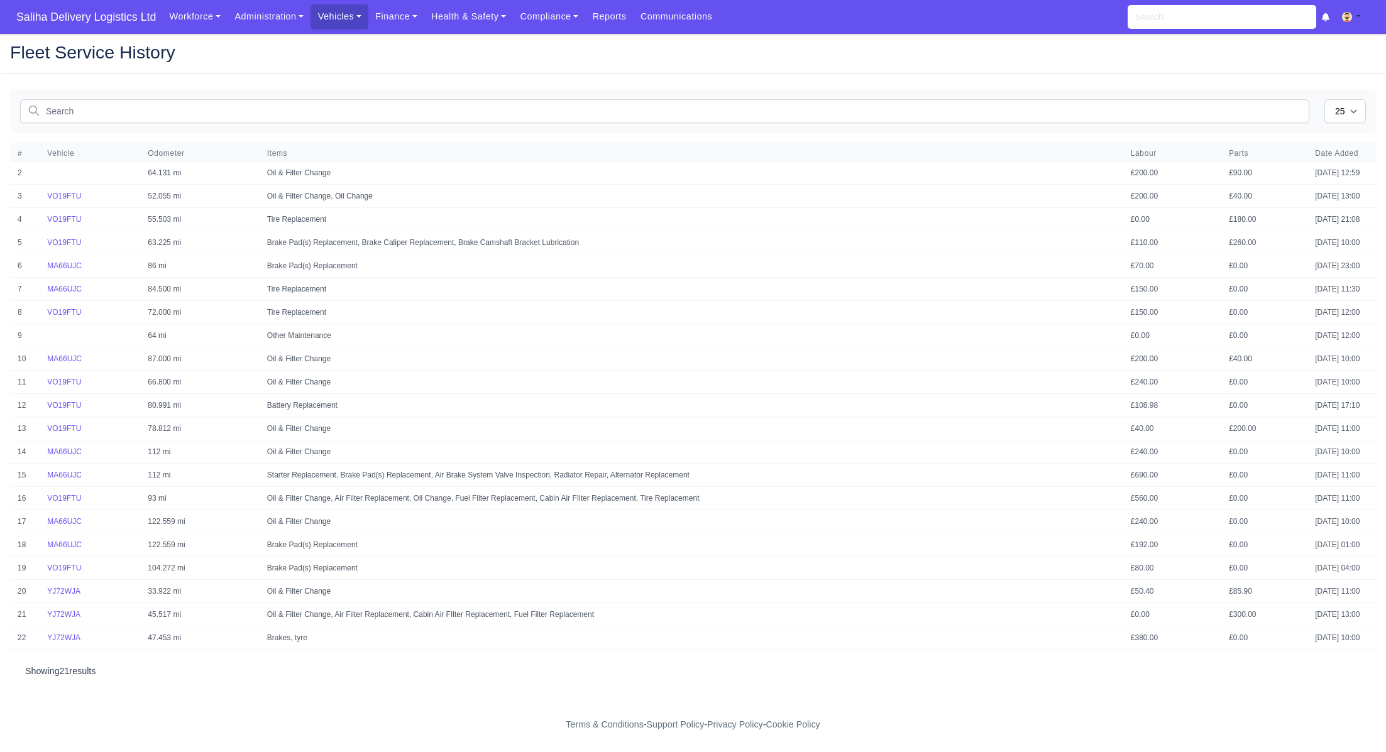
click at [65, 173] on td at bounding box center [90, 173] width 101 height 23
click at [283, 173] on td "Oil & Filter Change" at bounding box center [691, 173] width 863 height 23
drag, startPoint x: 183, startPoint y: 175, endPoint x: 170, endPoint y: 175, distance: 13.2
click at [183, 175] on td "64.131 mi" at bounding box center [199, 173] width 119 height 23
click at [1355, 105] on select "25 50" at bounding box center [1344, 111] width 41 height 24
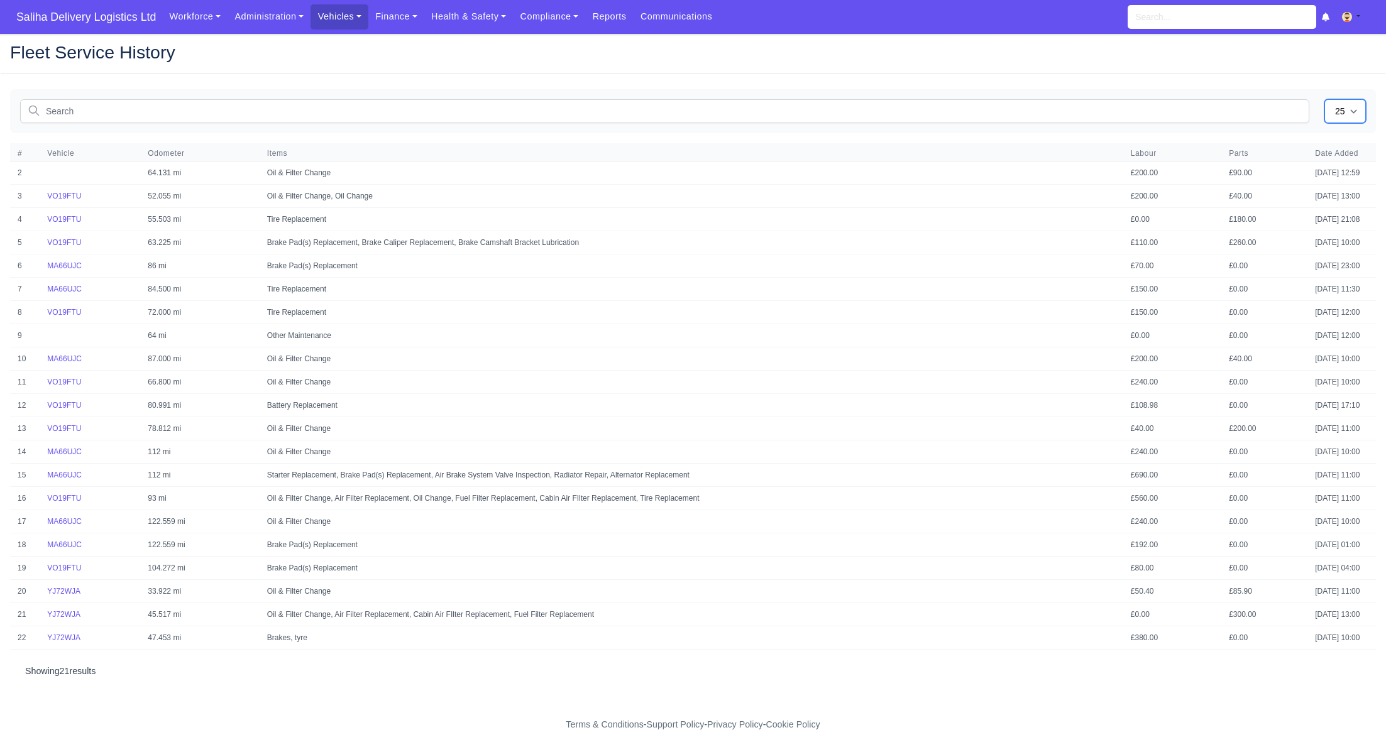
select select "50"
click at [1324, 99] on select "25 50" at bounding box center [1344, 111] width 41 height 24
click at [342, 15] on link "Vehicles" at bounding box center [339, 16] width 58 height 25
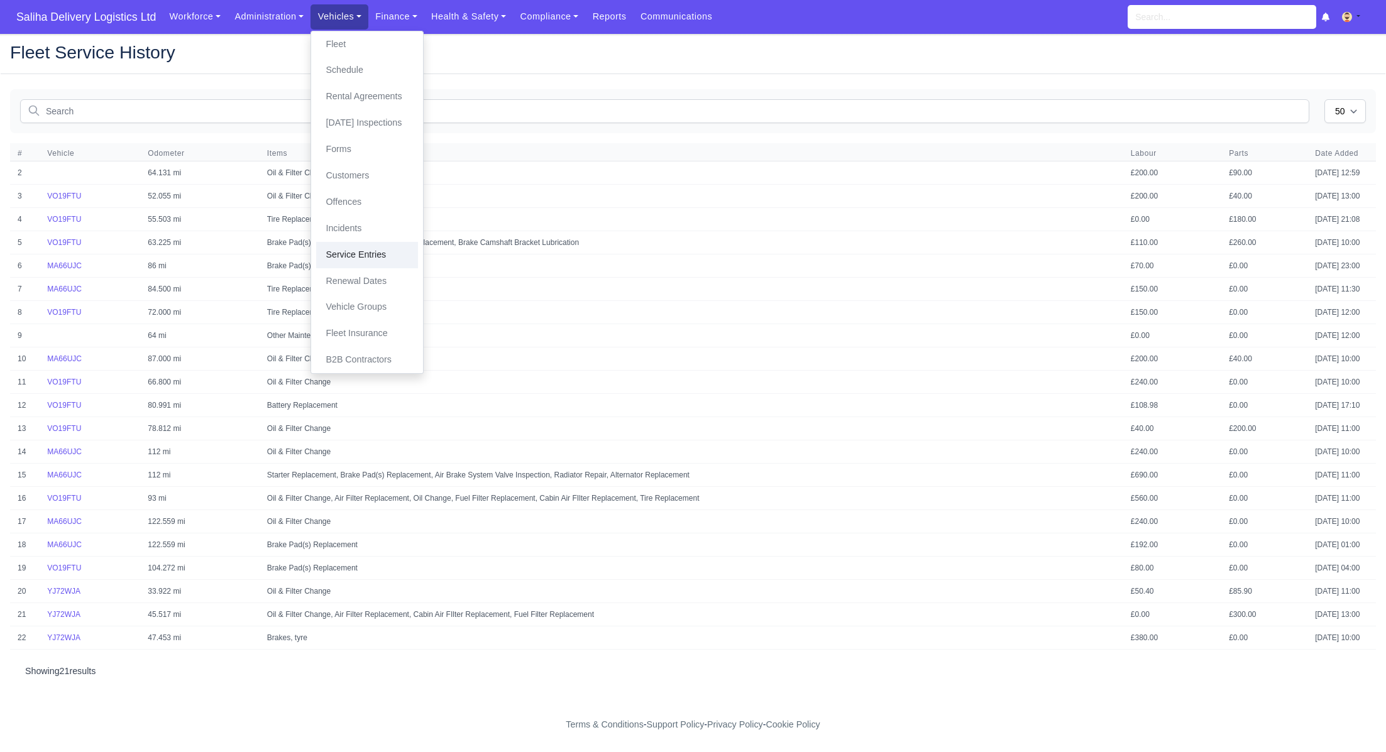
click at [370, 258] on link "Service Entries" at bounding box center [367, 255] width 102 height 26
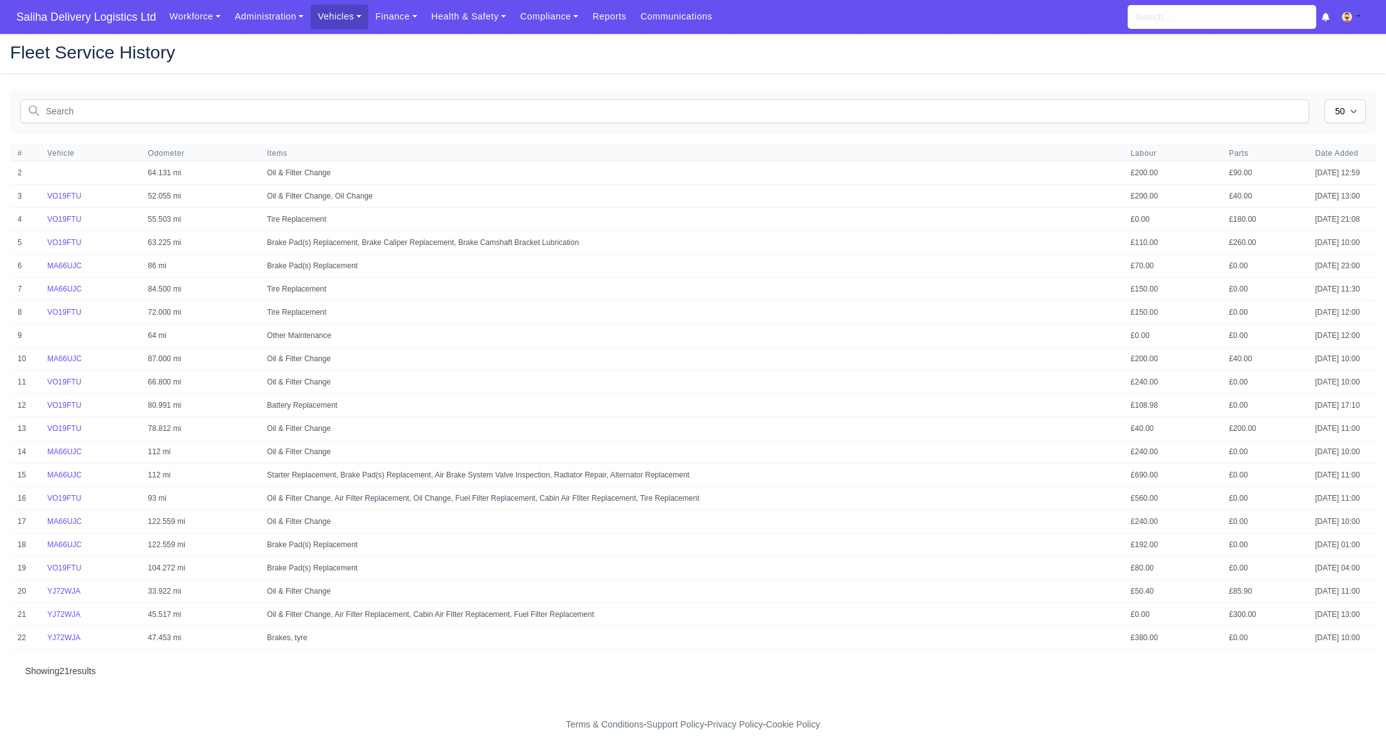
select select "50"
click at [80, 14] on span "Saliha Delivery Logistics Ltd" at bounding box center [86, 16] width 152 height 25
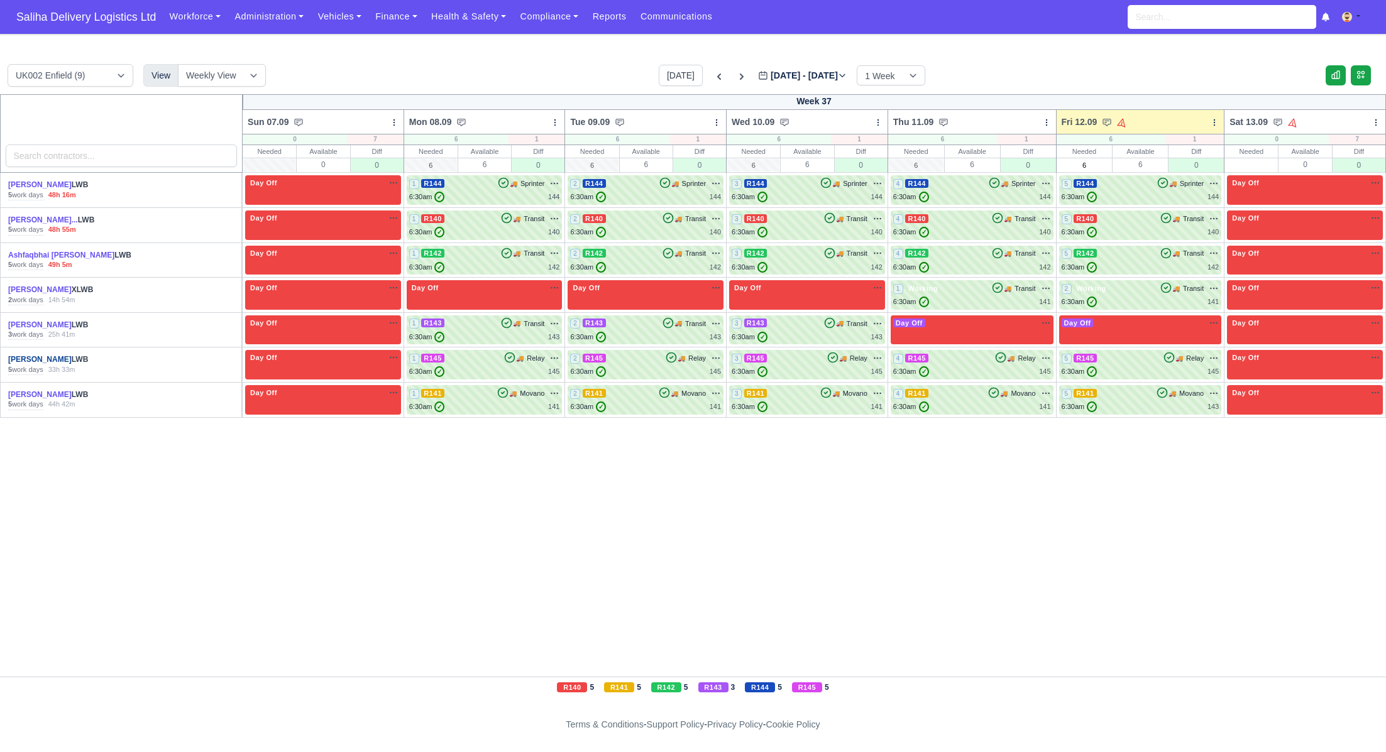
click at [43, 360] on link "[PERSON_NAME]" at bounding box center [39, 359] width 63 height 9
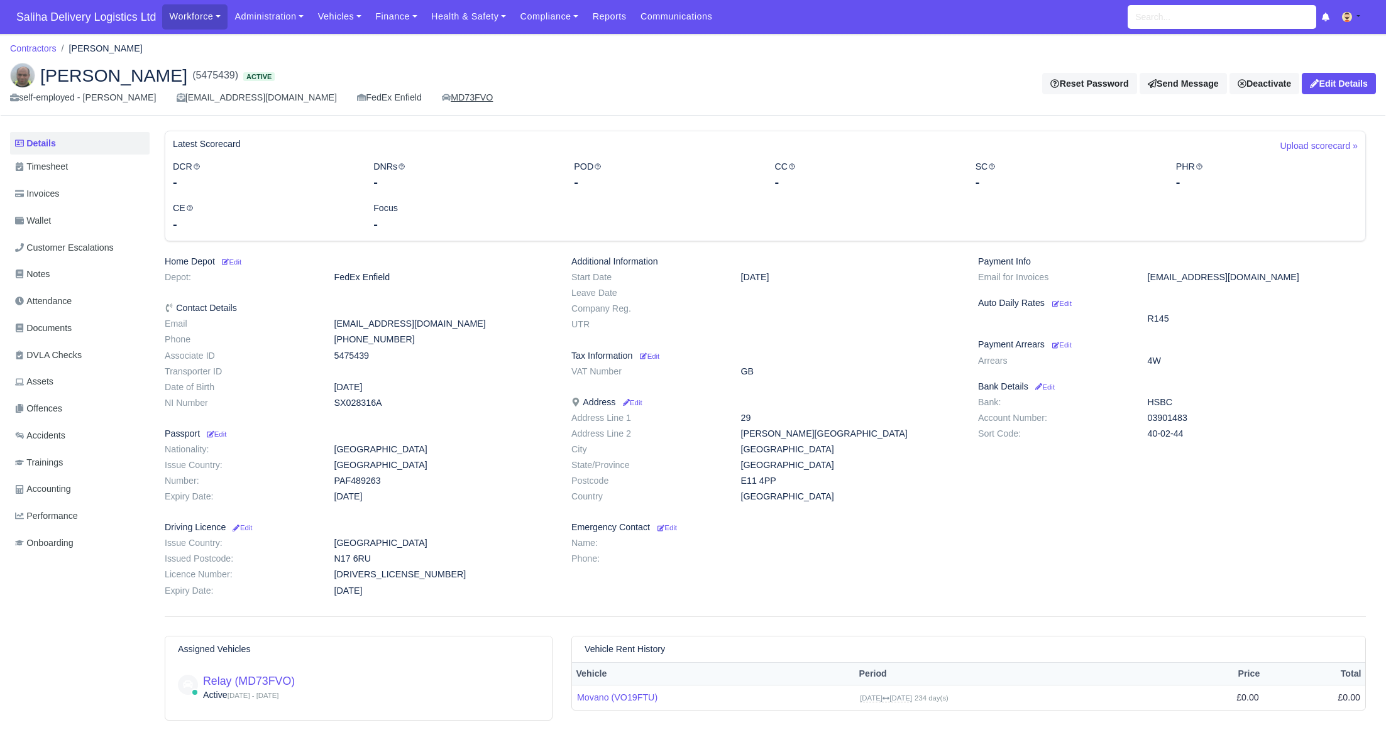
click at [483, 97] on link "MD73FVO" at bounding box center [467, 97] width 51 height 14
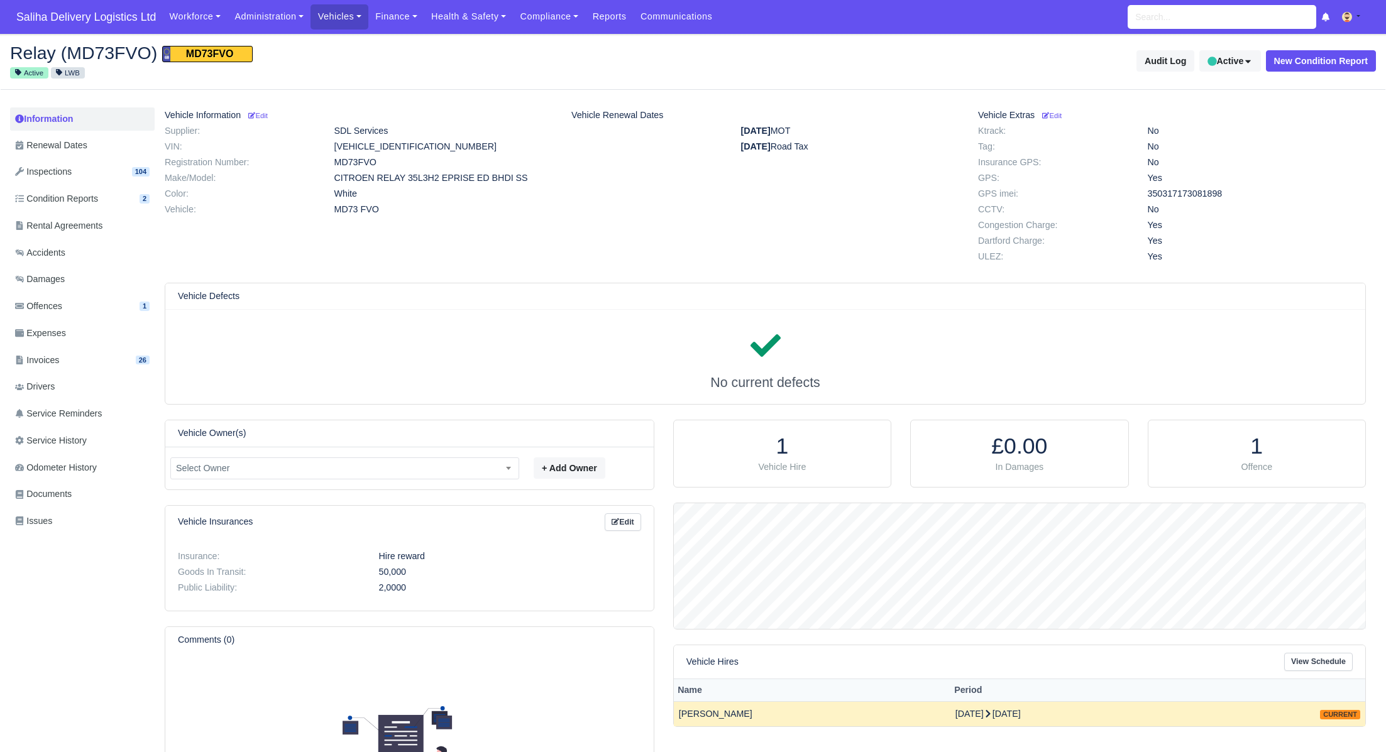
scroll to position [125, 691]
click at [56, 439] on span "Service History" at bounding box center [51, 441] width 72 height 14
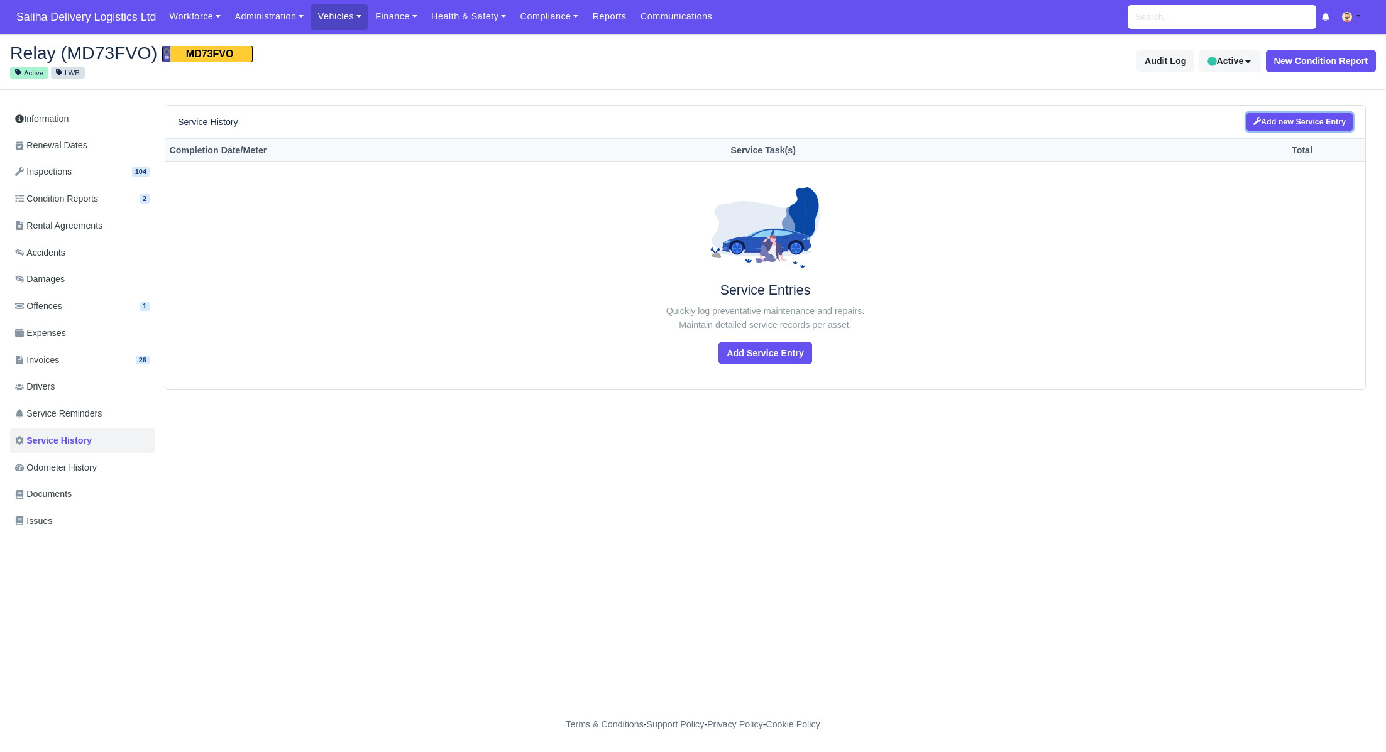
click at [1325, 118] on link "Add new Service Entry" at bounding box center [1299, 122] width 106 height 18
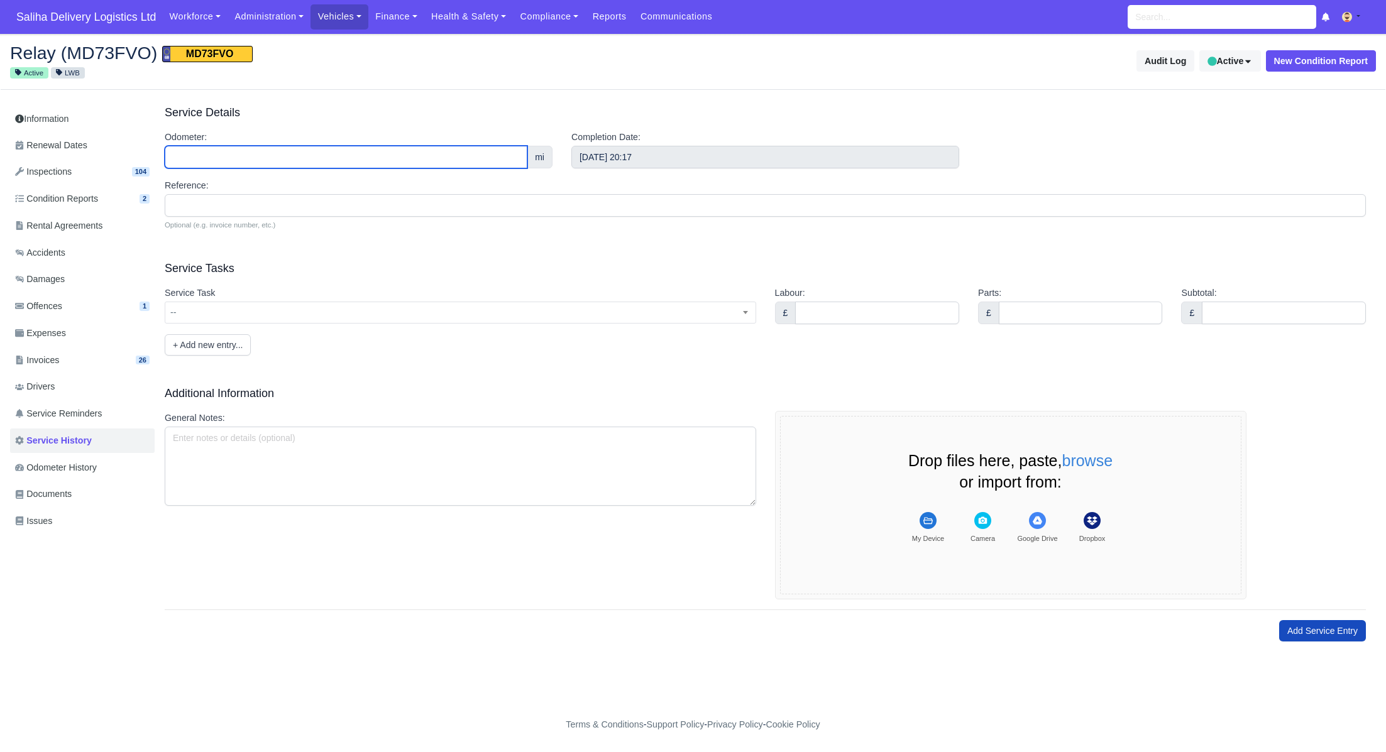
click at [439, 155] on input "Odometer:" at bounding box center [346, 157] width 363 height 23
type input "10778"
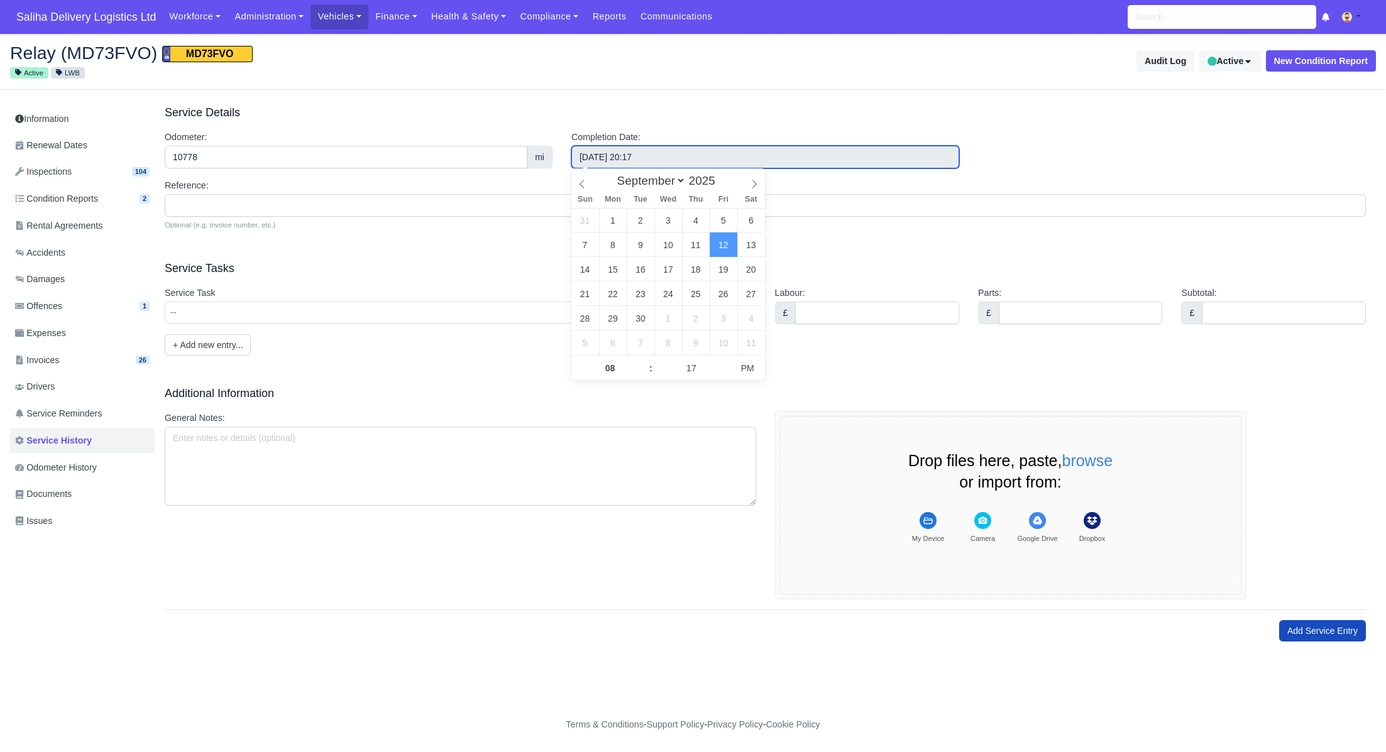
click at [683, 159] on input "[DATE] 20:17" at bounding box center [765, 157] width 388 height 23
select select "7"
click at [584, 181] on icon at bounding box center [582, 184] width 9 height 9
type input "[DATE] 20:17"
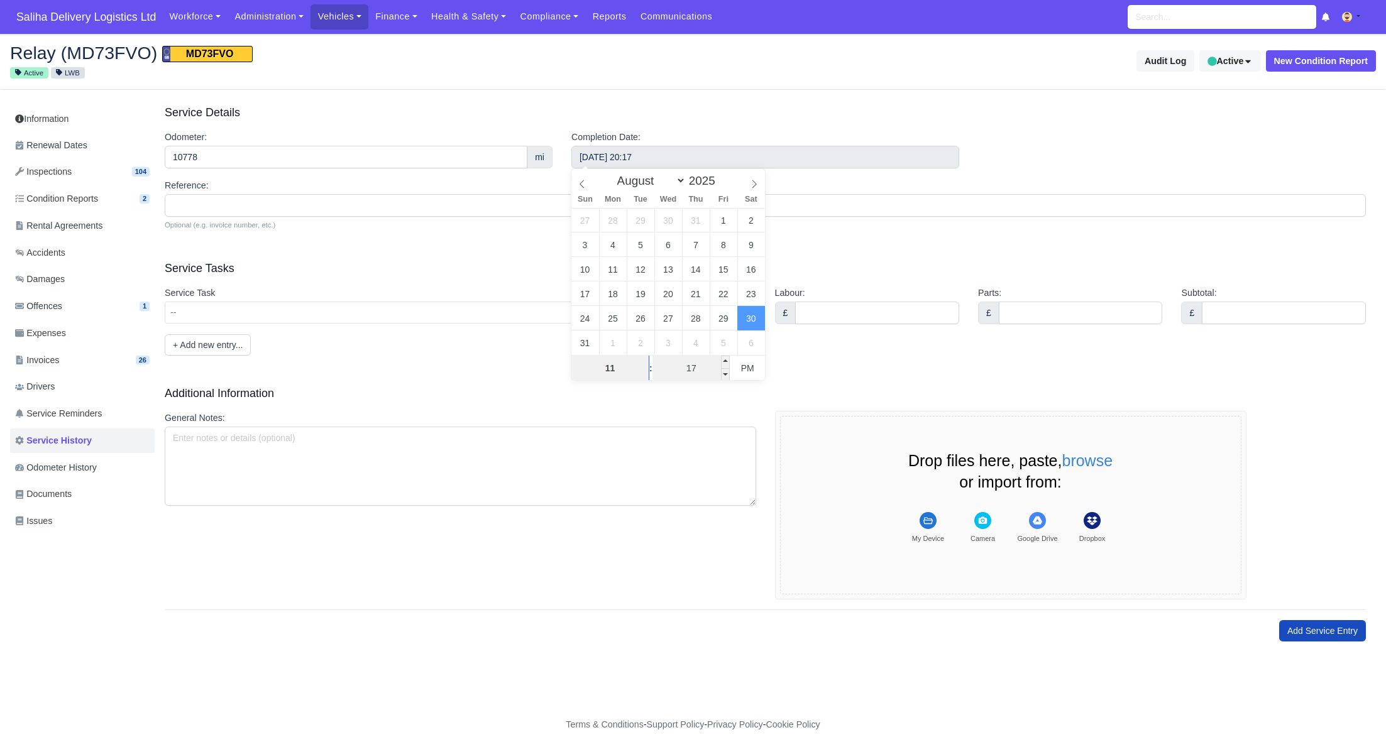
type input "11"
type input "[DATE] 23:17"
click at [706, 369] on input "17" at bounding box center [690, 368] width 77 height 25
type input "00"
type input "[DATE] 11:00"
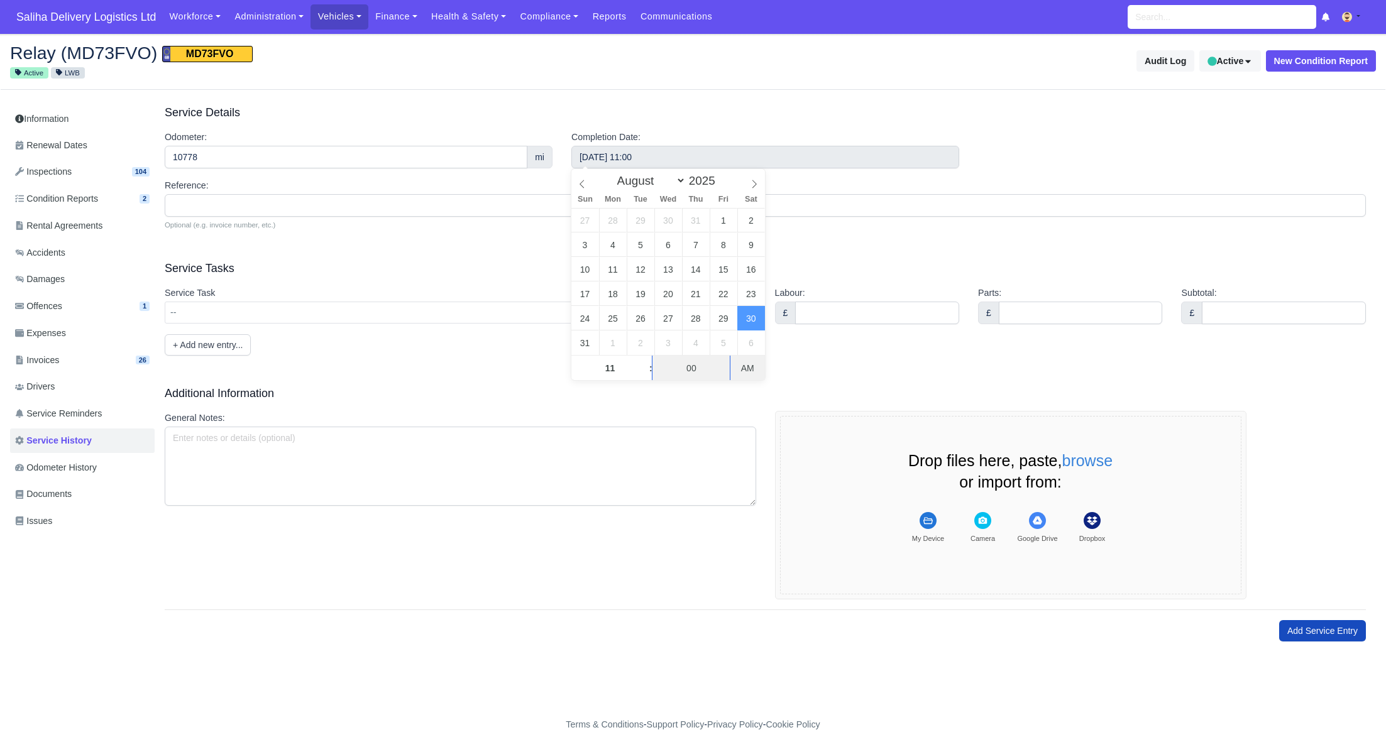
click at [756, 367] on span "AM" at bounding box center [747, 368] width 35 height 25
drag, startPoint x: 821, startPoint y: 261, endPoint x: 797, endPoint y: 258, distance: 23.6
click at [820, 261] on h3 "Service Tasks" at bounding box center [765, 268] width 1201 height 15
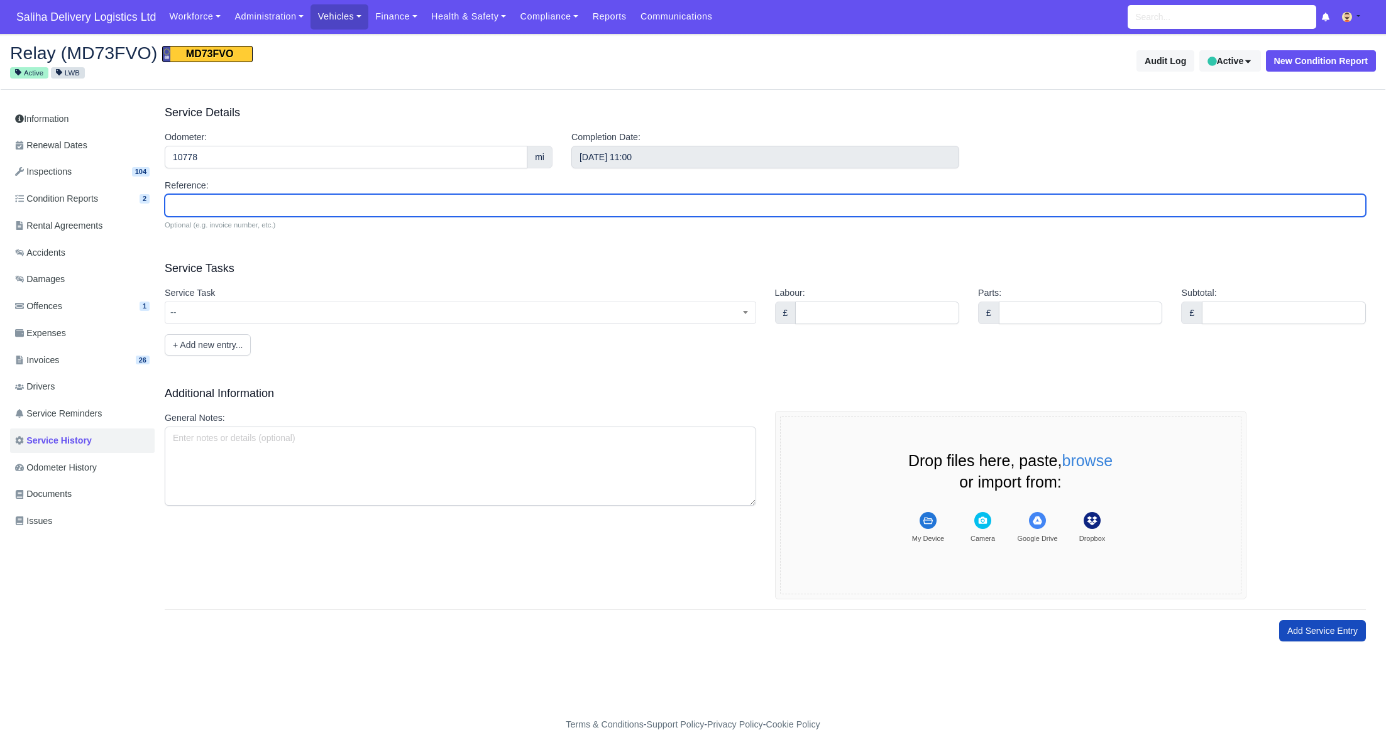
click at [322, 204] on input "Reference:" at bounding box center [765, 205] width 1201 height 23
type input "£"
type input "#898"
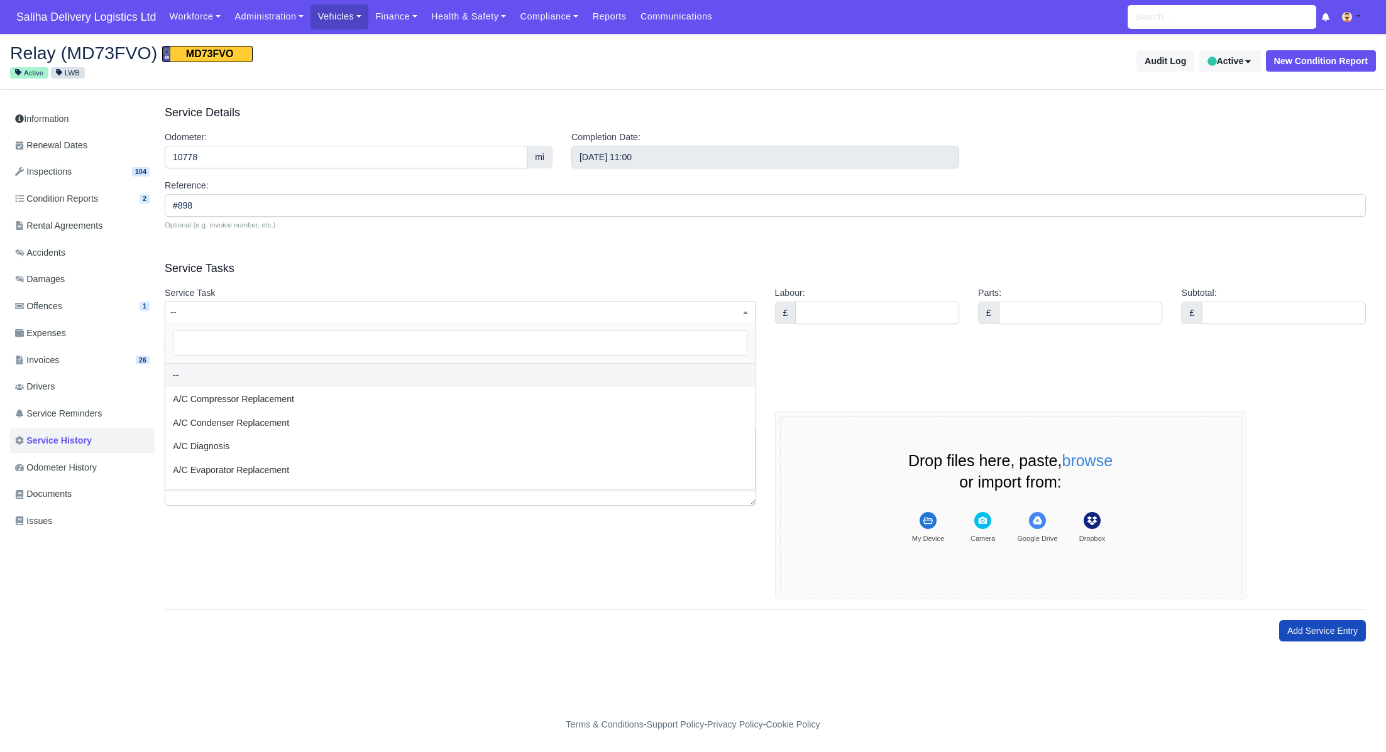
click at [297, 305] on span "--" at bounding box center [460, 313] width 590 height 16
type input "e"
select select "e"
type input "en"
select select "en"
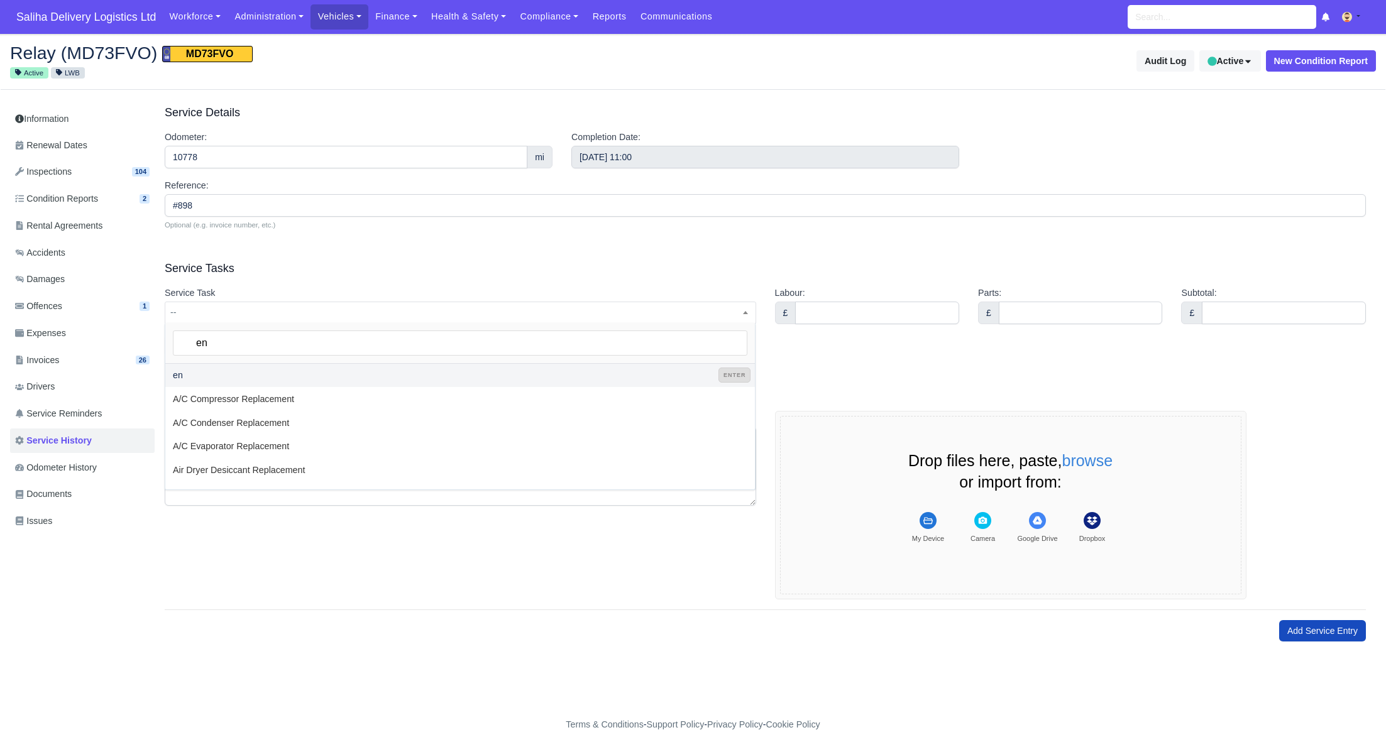
type input "eng"
select select "eng"
type input "engi"
select select "engi"
type input "engin"
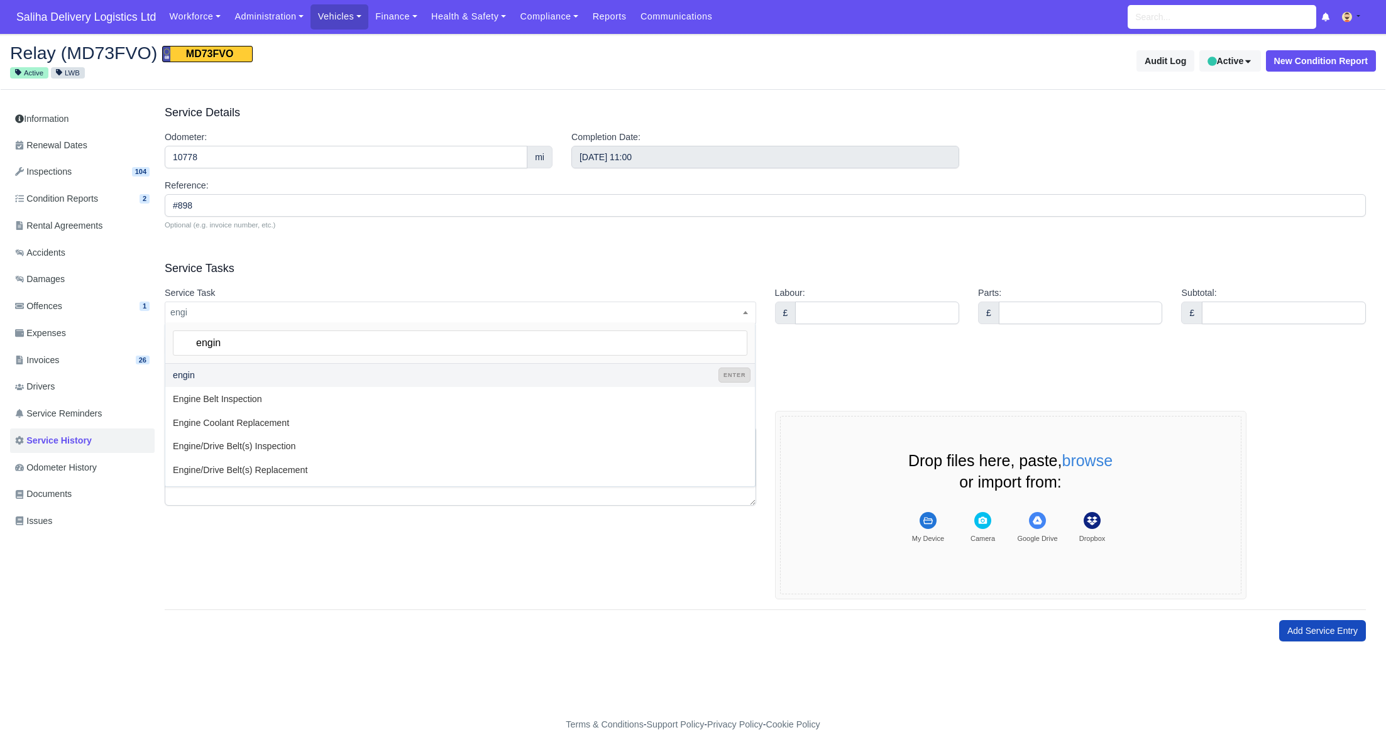
select select "engin"
type input "engine"
select select "engine"
type input "engine se"
select select "engine se"
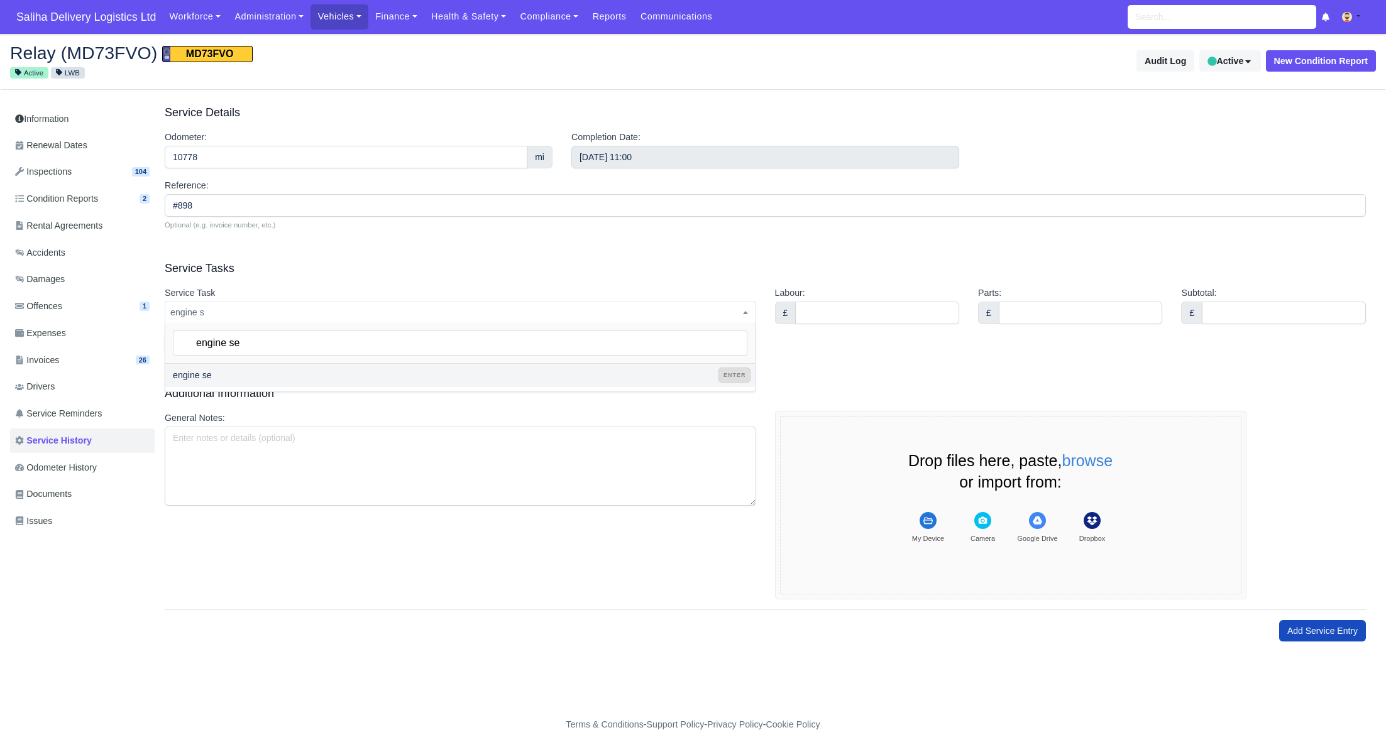
type input "engine s"
select select "engine s"
type input "engine"
select select "engine"
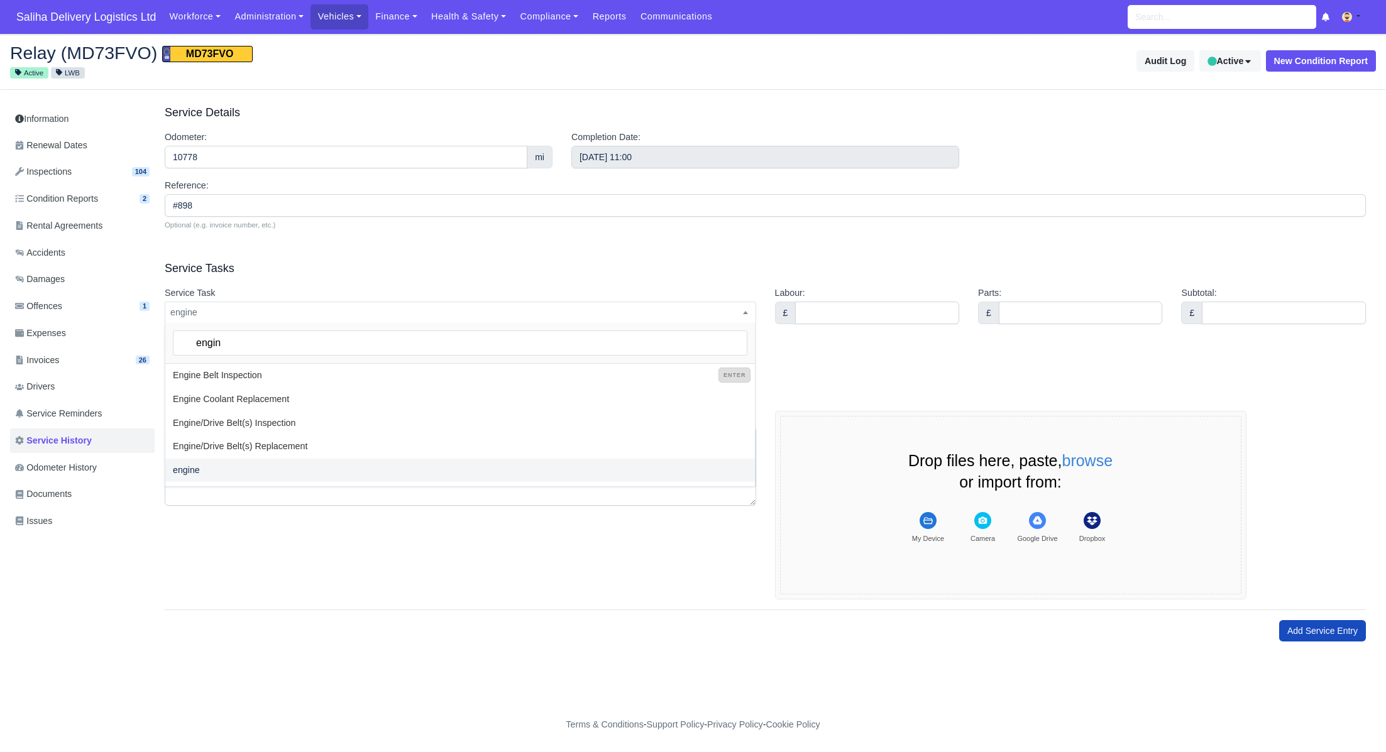
type input "engi"
select select
type input "e"
type input "Se"
select select "Se"
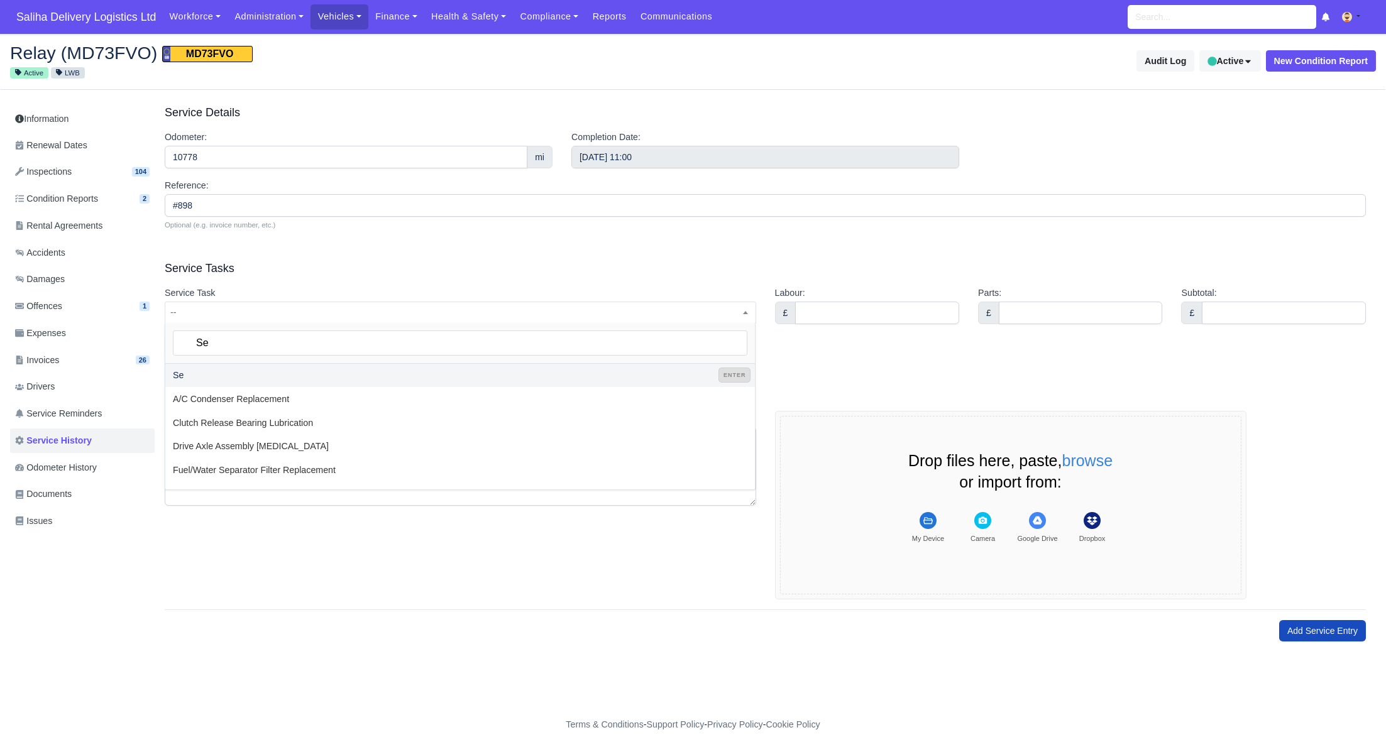
type input "Ser"
select select "Ser"
type input "Se"
select select "Se"
type input "S"
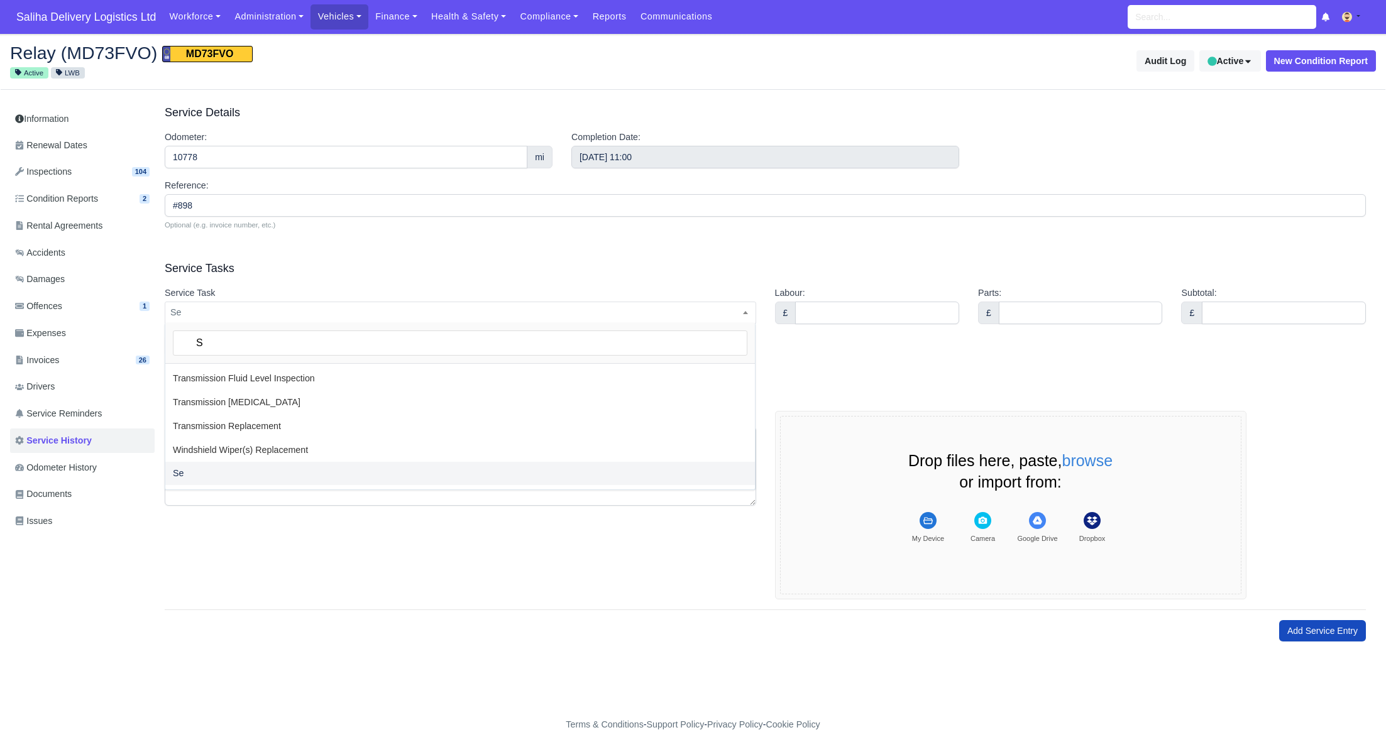
select select "S"
select select
type input "s"
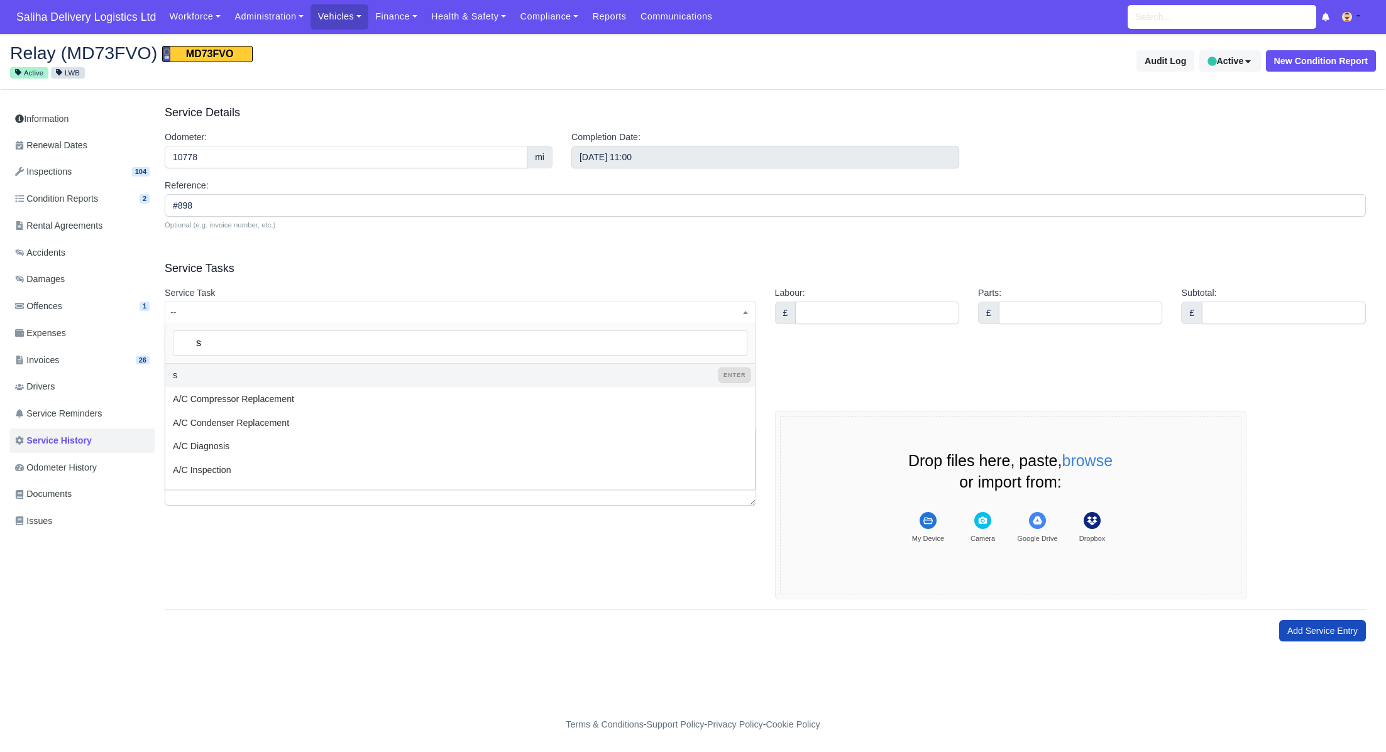
select select "s"
type input "se"
select select "se"
type input "ser"
select select "ser"
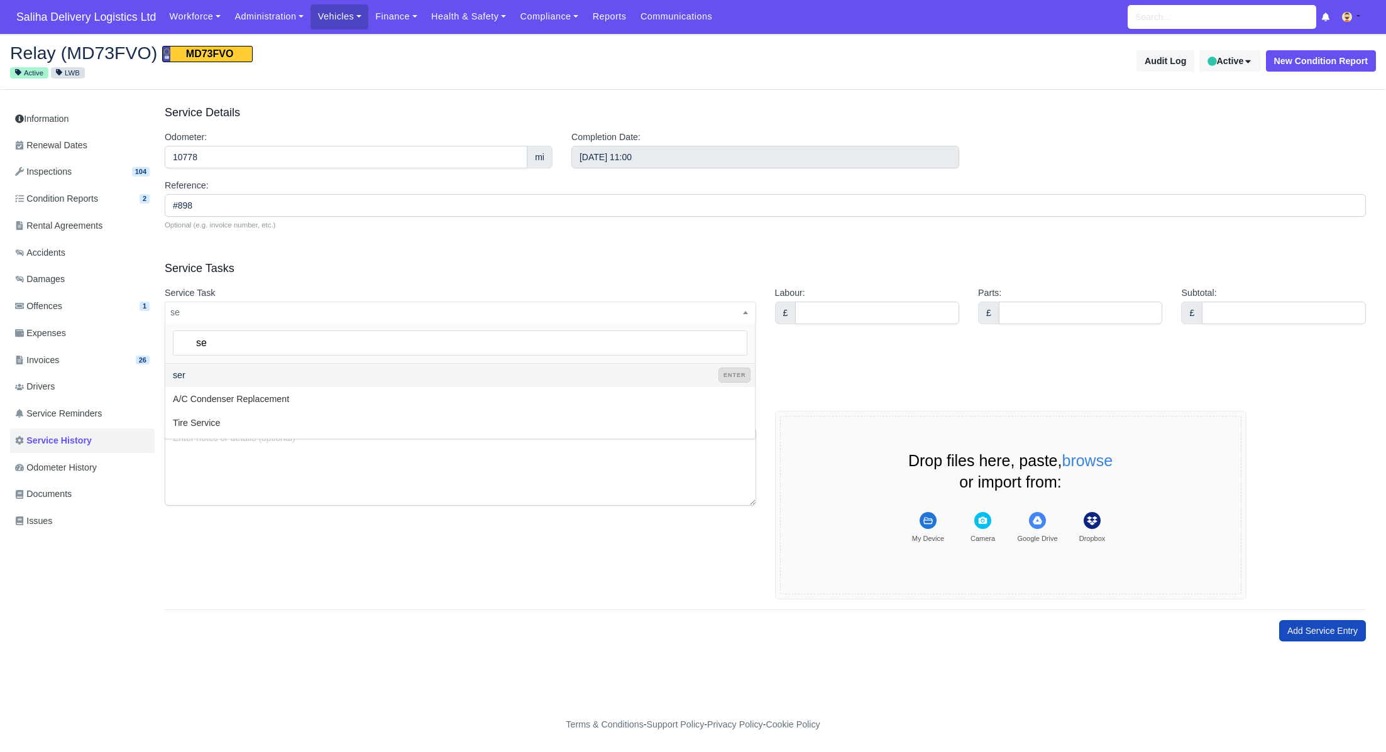
type input "s"
select select "s"
select select "65"
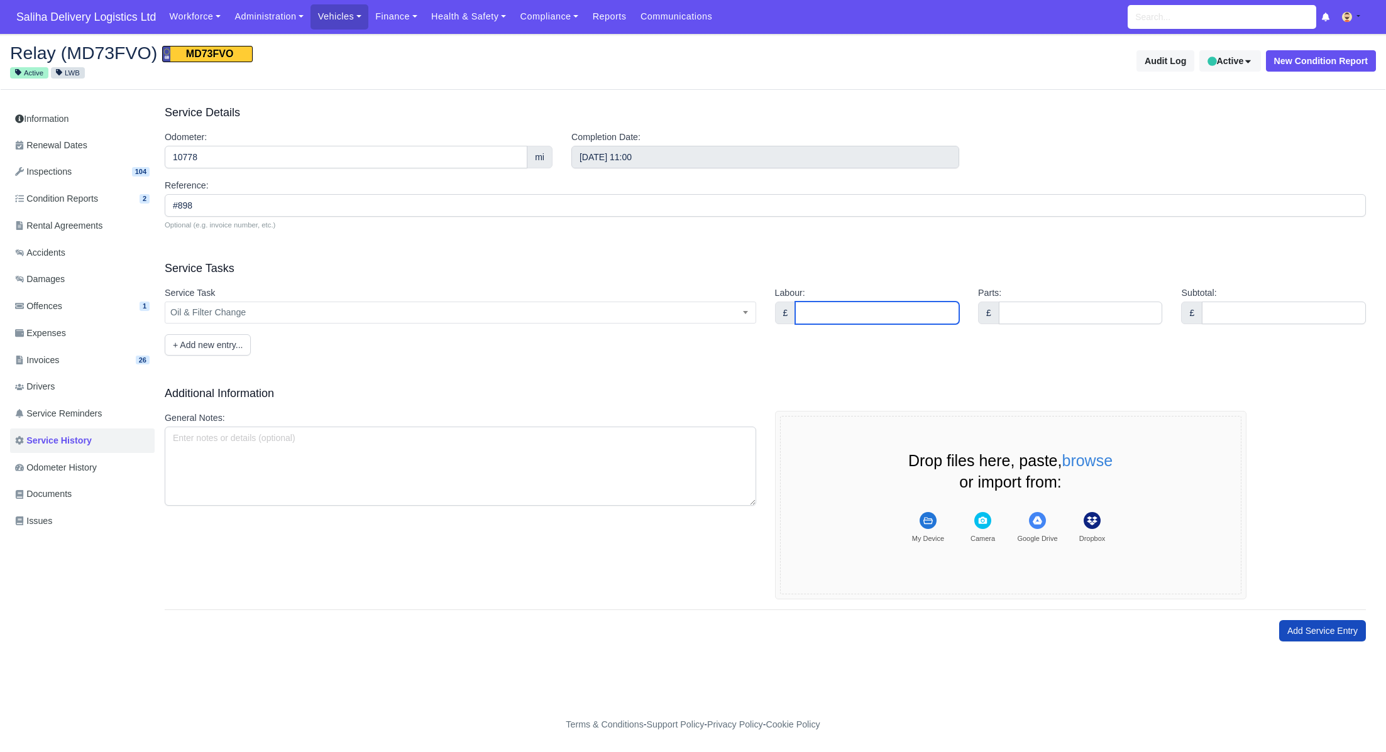
click at [851, 310] on input "Labour:" at bounding box center [877, 313] width 164 height 23
type input "350"
click at [1027, 317] on input "Parts:" at bounding box center [1081, 313] width 164 height 23
type input "0.00"
click at [1228, 314] on input "Subtotal:" at bounding box center [1284, 313] width 164 height 23
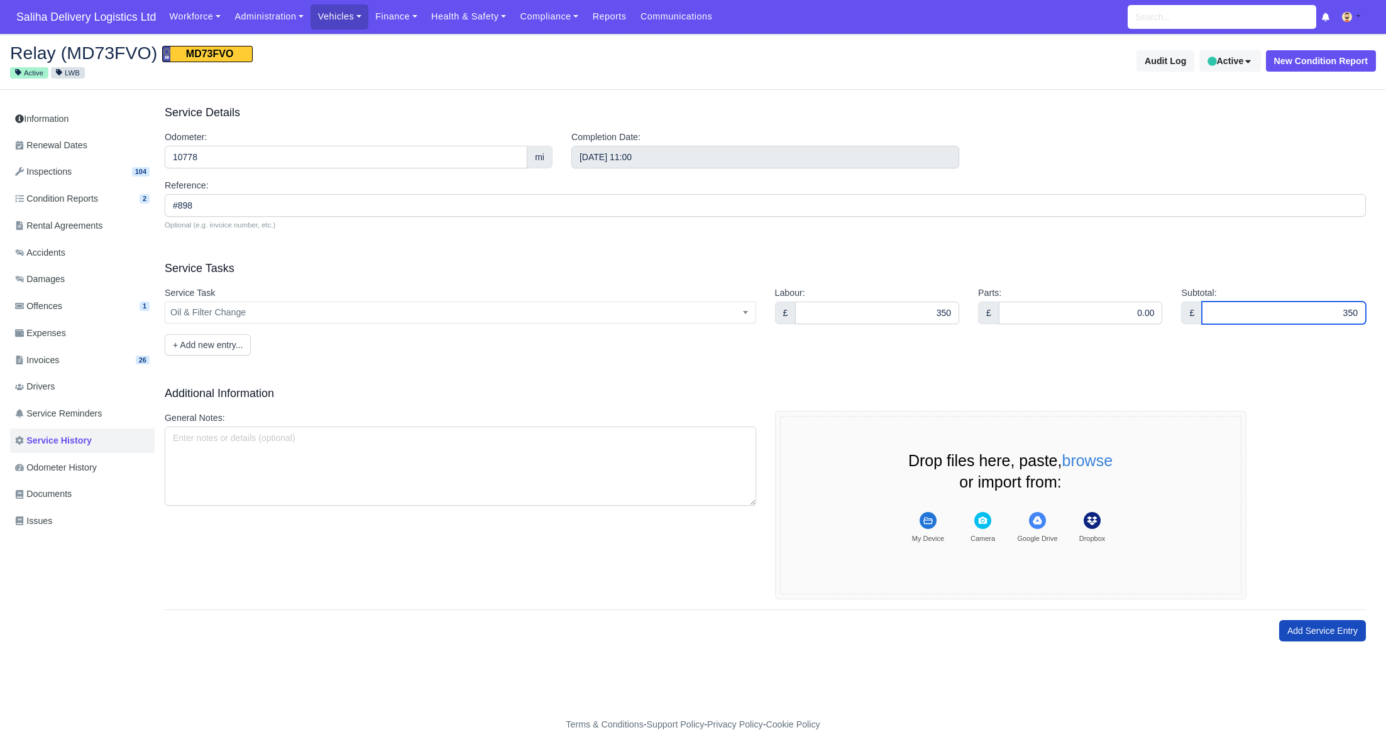
type input "350"
click at [1025, 352] on div "Service Task -- A/C Compressor Replacement A/C Condenser Replacement A/C Diagno…" at bounding box center [765, 321] width 1201 height 70
click at [231, 345] on button "+ Add new entry..." at bounding box center [208, 344] width 86 height 21
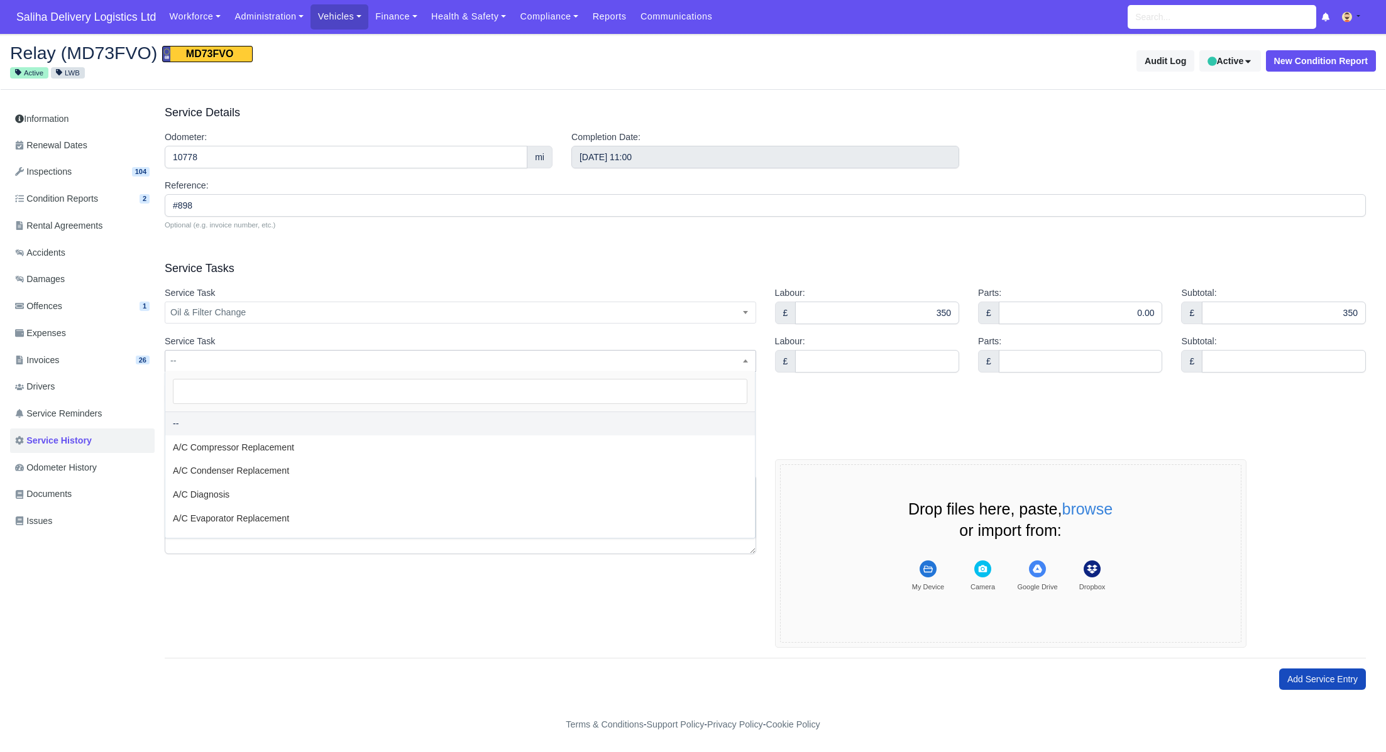
click at [217, 364] on span "--" at bounding box center [460, 361] width 590 height 16
type input "a"
select select "a"
type input "ai"
select select "ai"
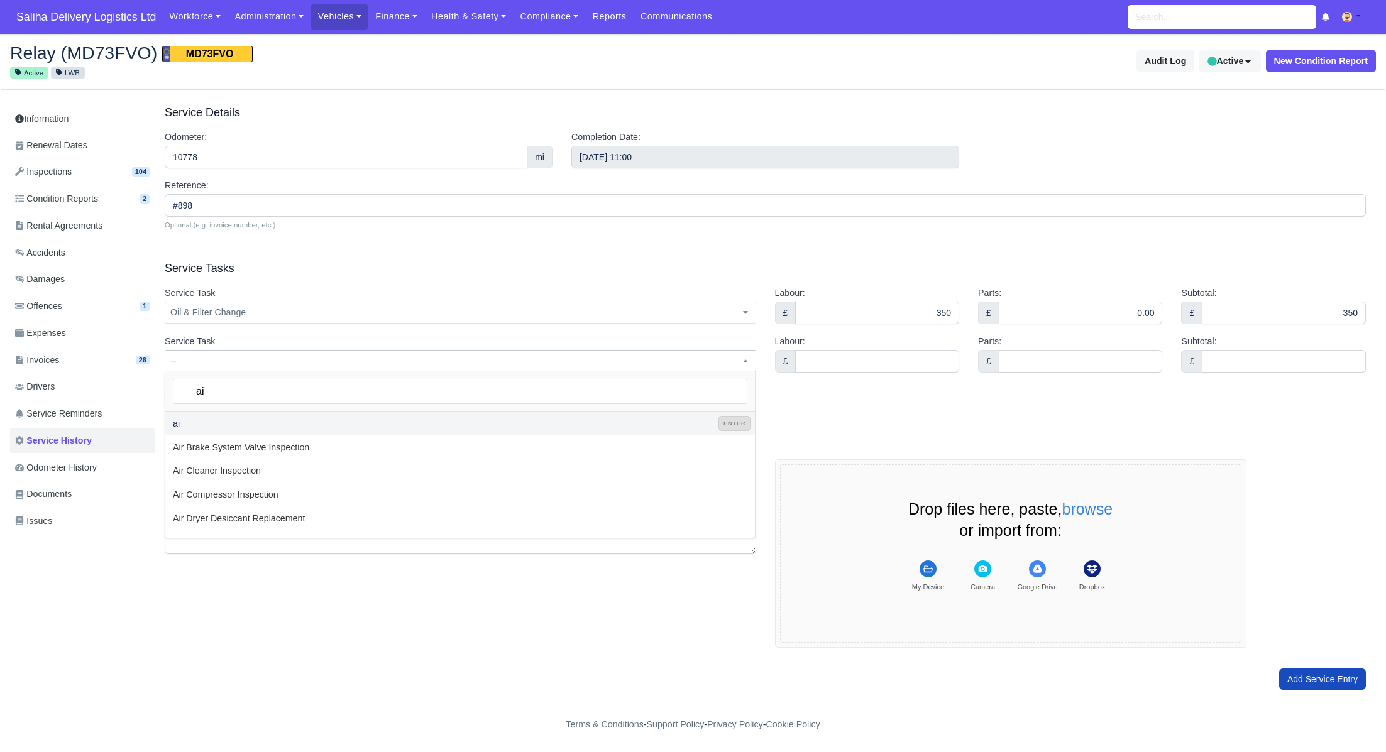
type input "air"
select select "air"
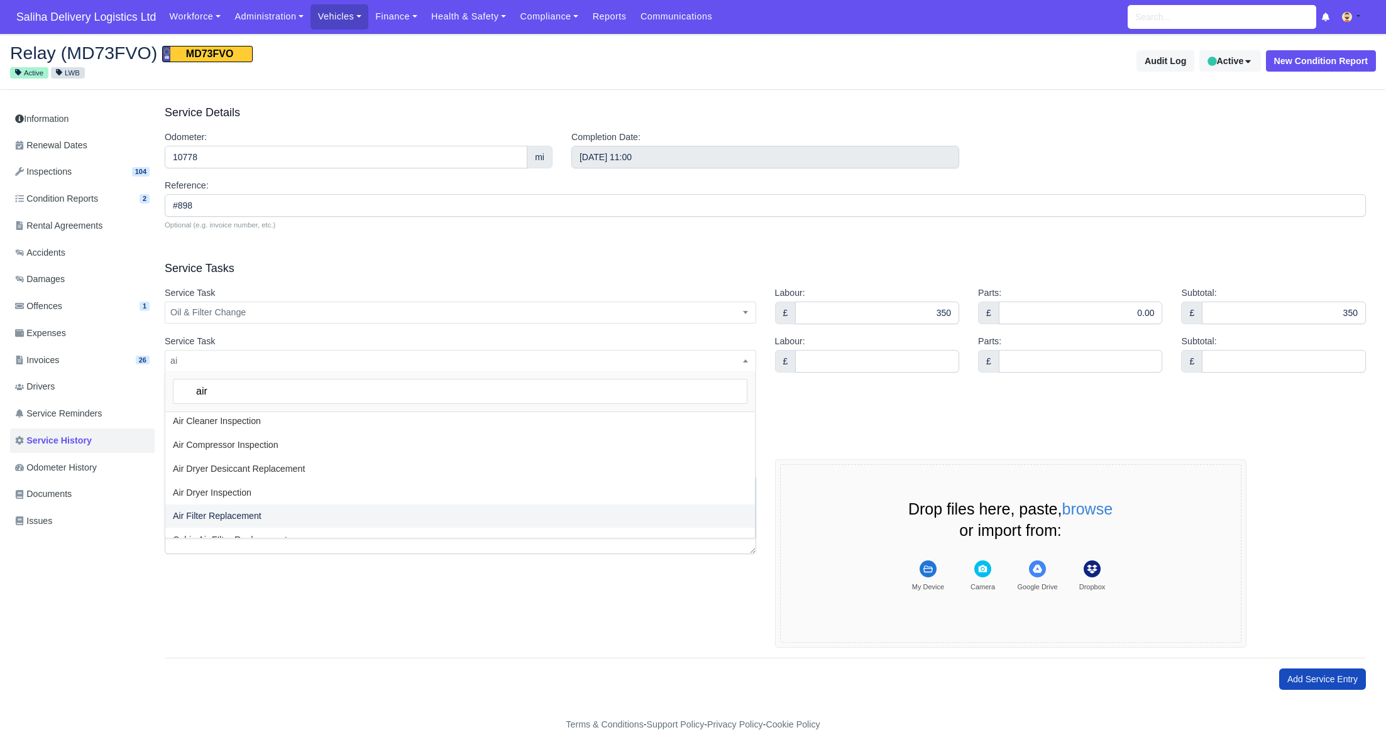
scroll to position [91, 0]
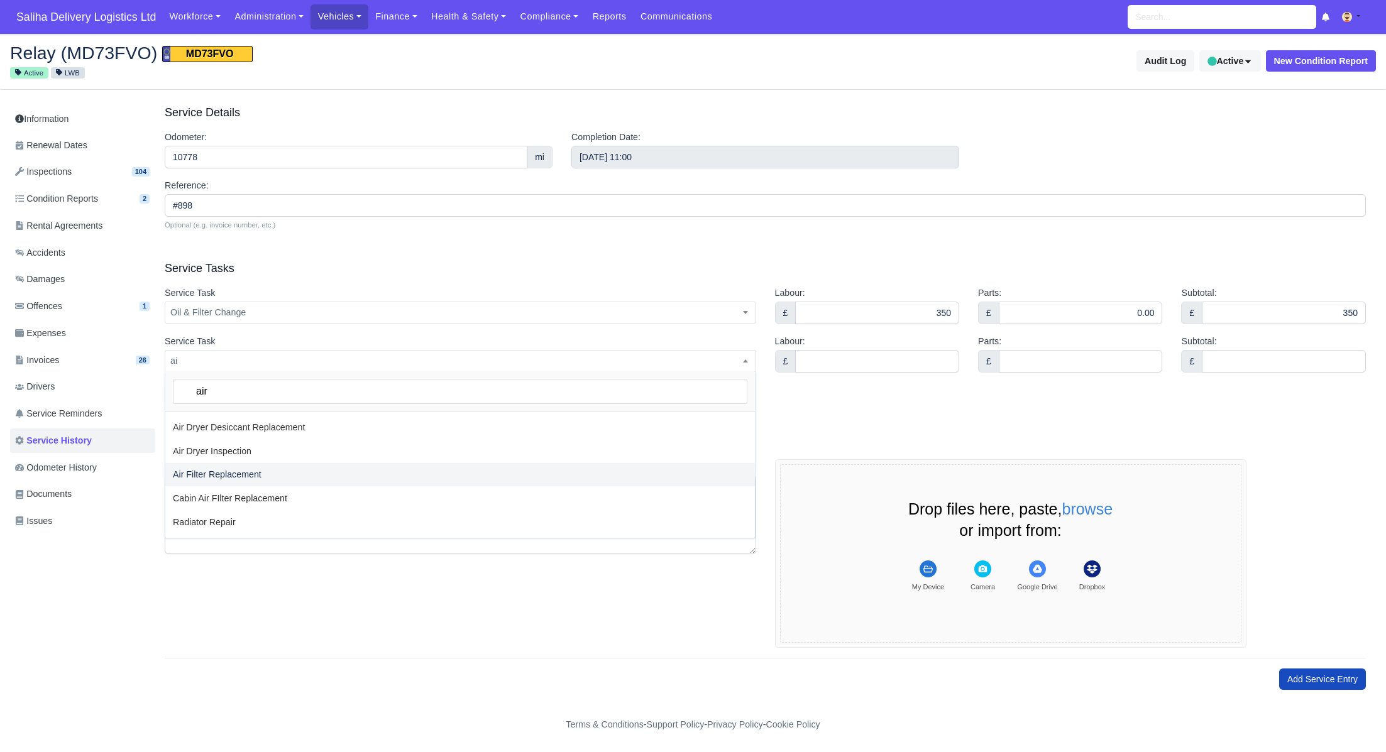
type input "air"
select select "12"
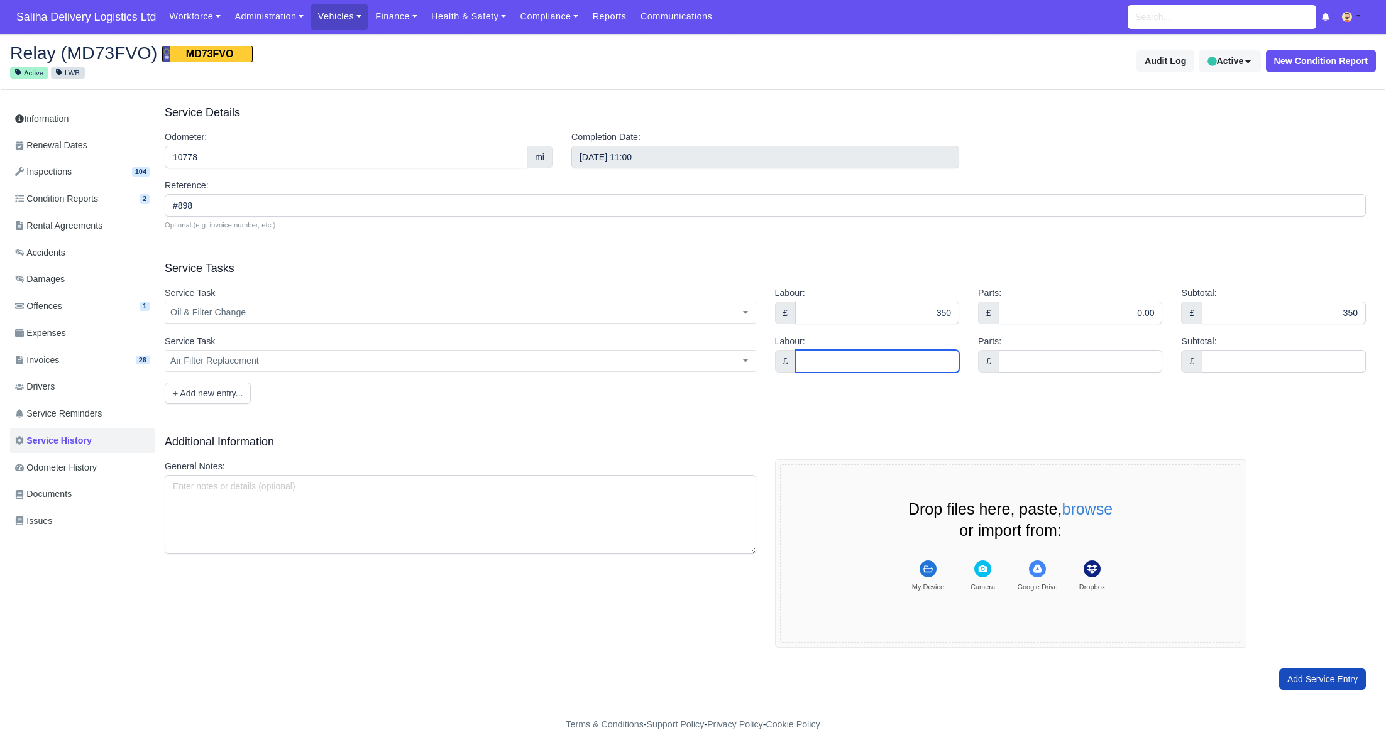
click at [843, 359] on input "Labour:" at bounding box center [877, 361] width 164 height 23
type input "0.00"
click at [1038, 364] on input "Parts:" at bounding box center [1081, 361] width 164 height 23
type input "0.00"
drag, startPoint x: 1227, startPoint y: 359, endPoint x: 1237, endPoint y: 371, distance: 15.6
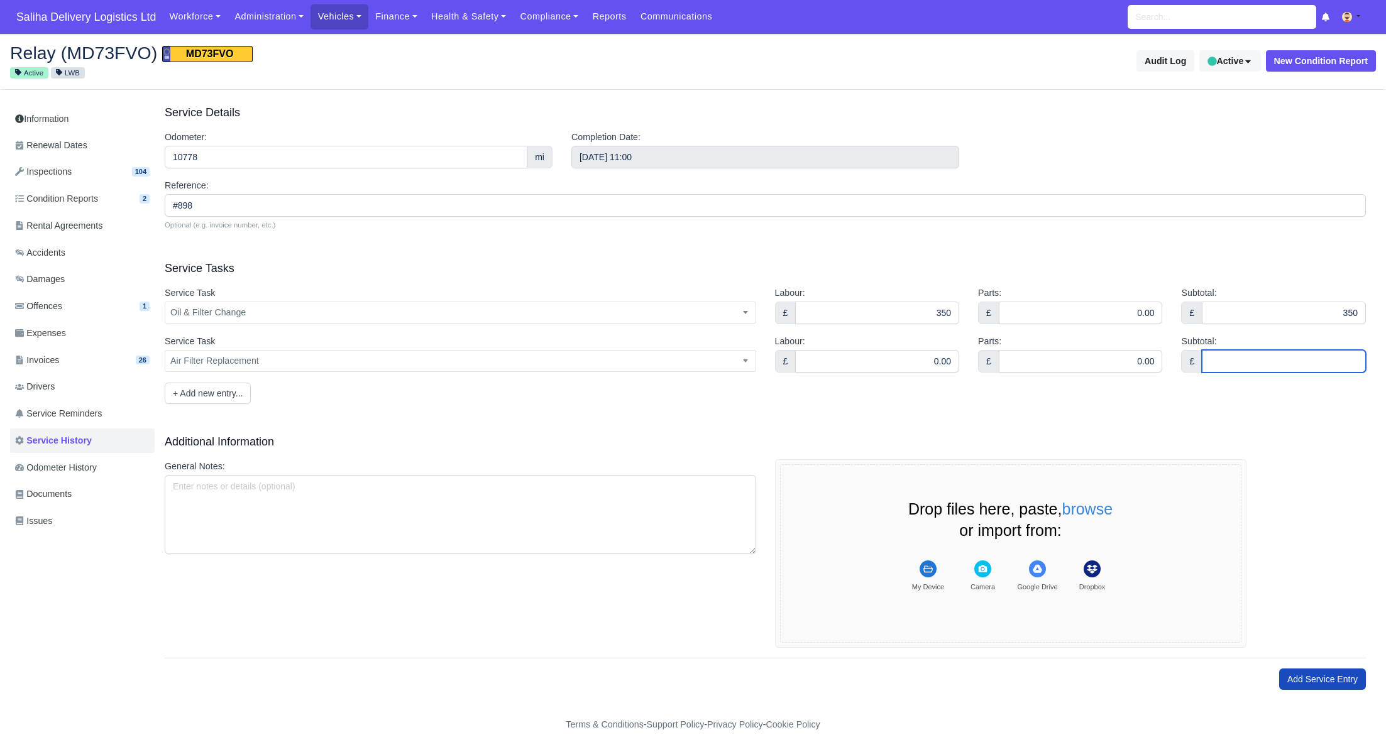
click at [1226, 359] on input "Subtotal:" at bounding box center [1284, 361] width 164 height 23
type input "0.00"
click at [210, 396] on button "+ Add new entry..." at bounding box center [208, 393] width 86 height 21
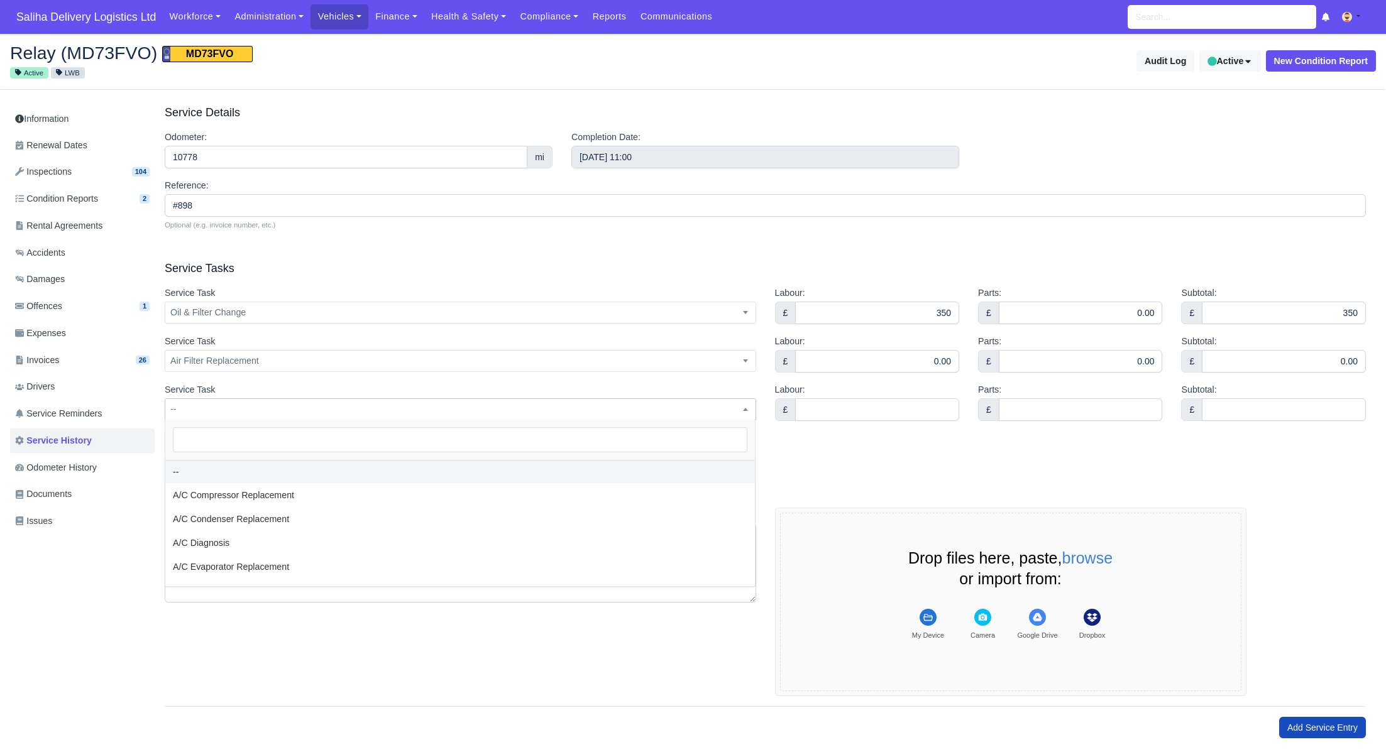
click at [202, 409] on span "--" at bounding box center [460, 410] width 590 height 16
type input "c"
select select "c"
type input "ca"
select select "ca"
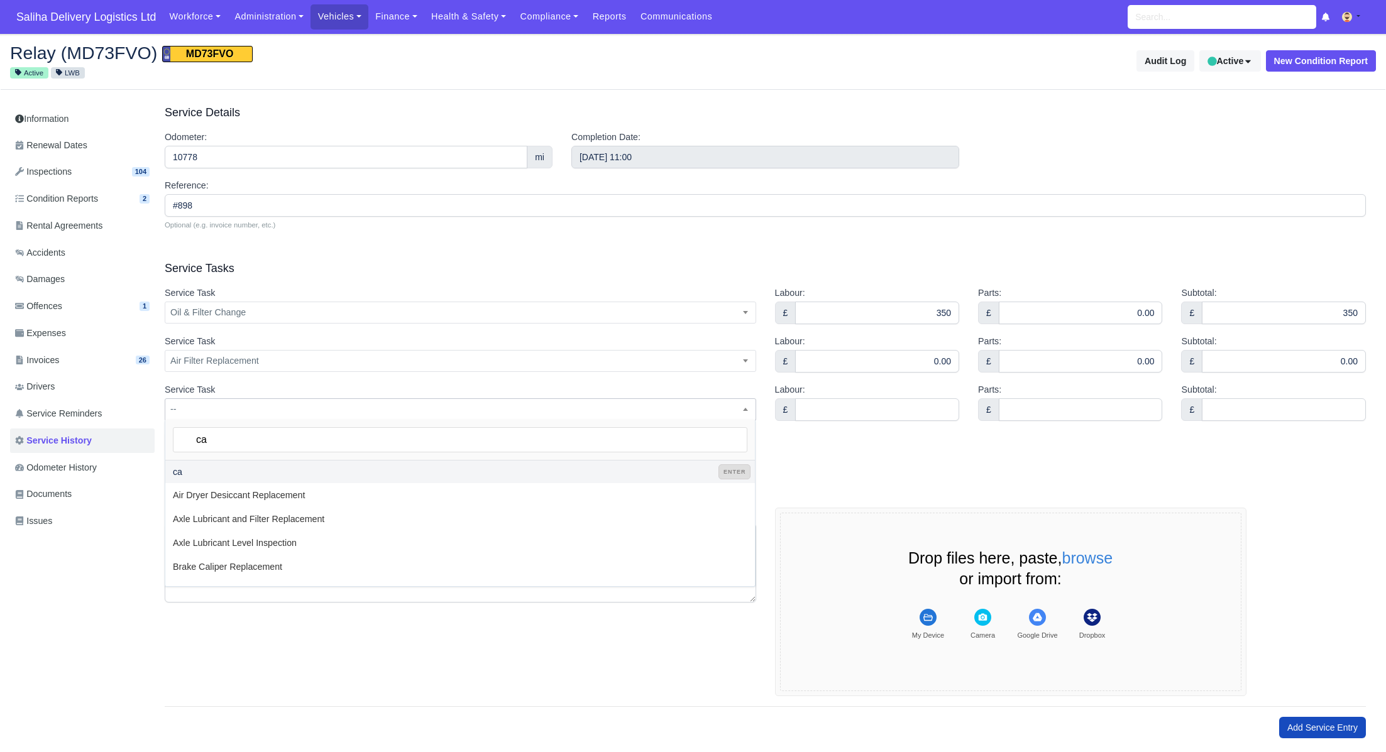
type input "cab"
select select "cab"
type input "cabi"
select select "cabi"
type input "cabin"
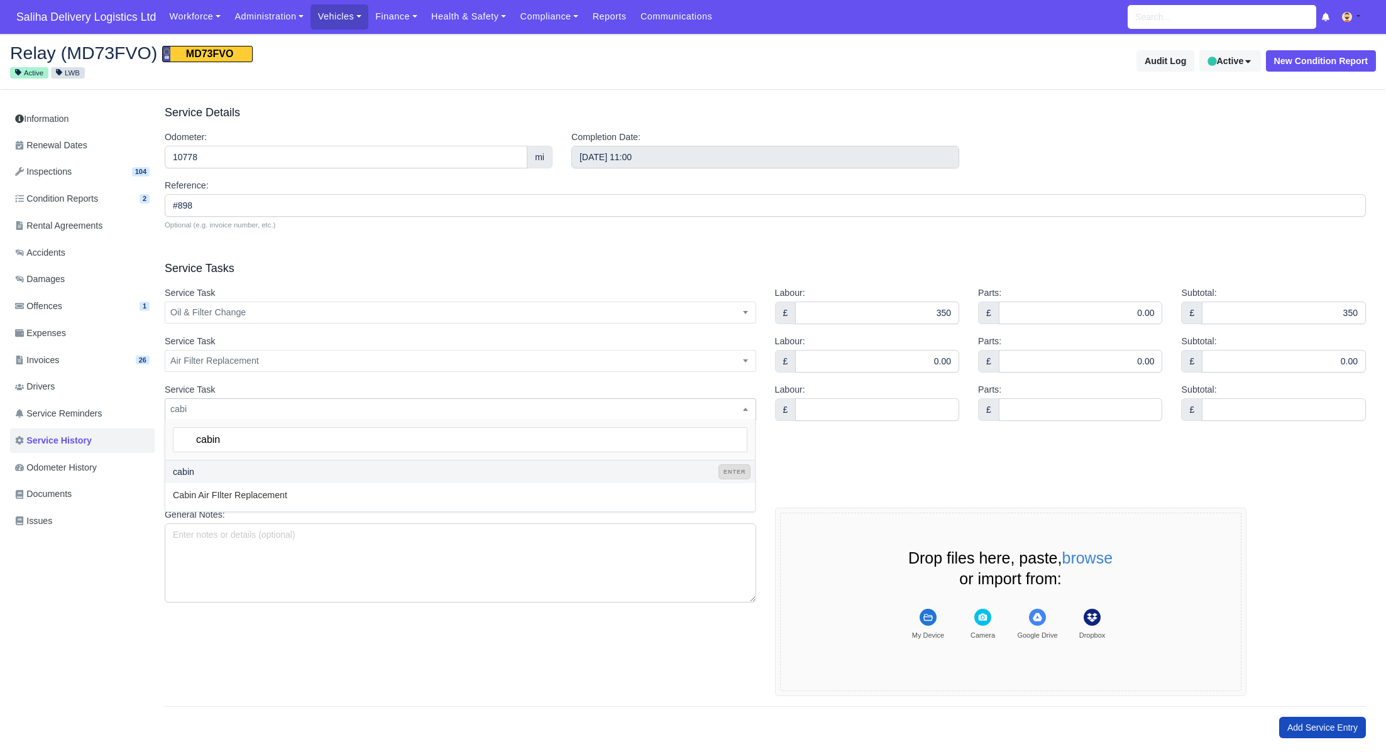
select select "cabin"
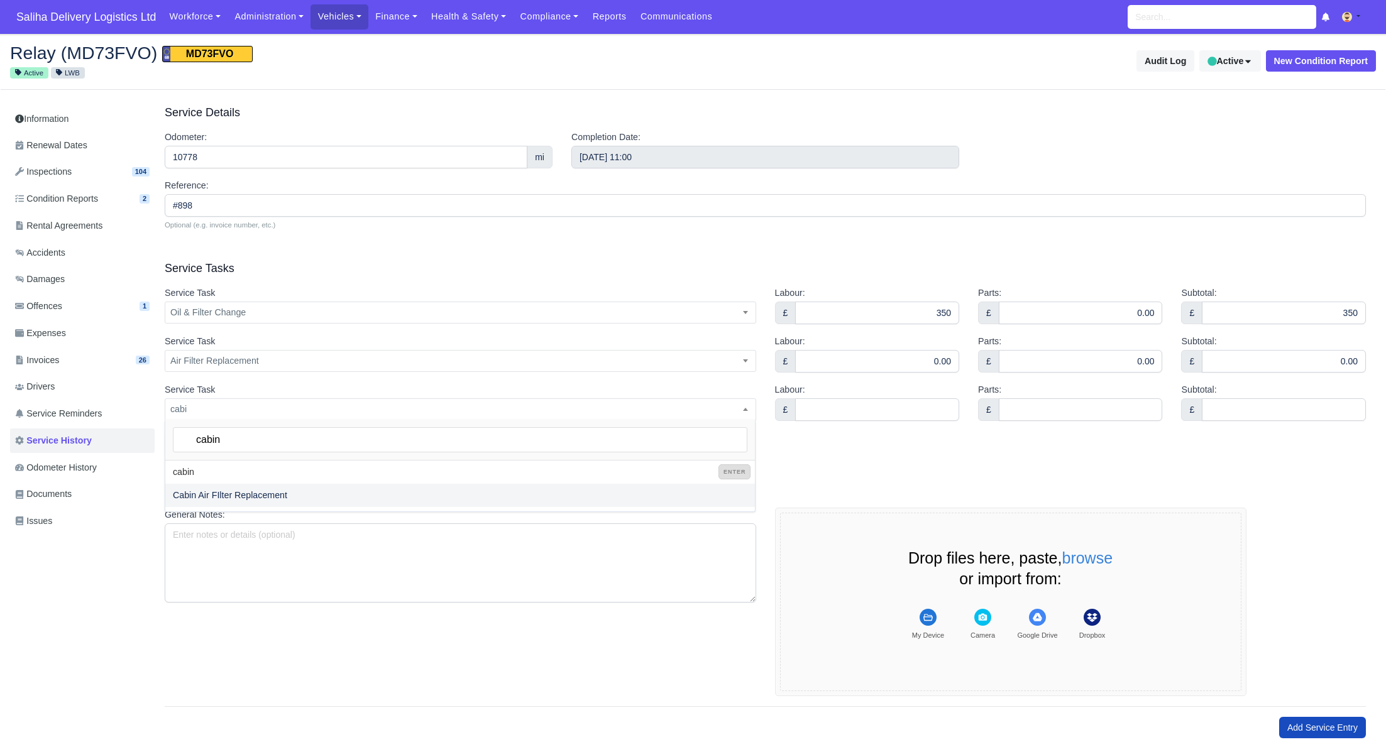
type input "cabin"
select select "28"
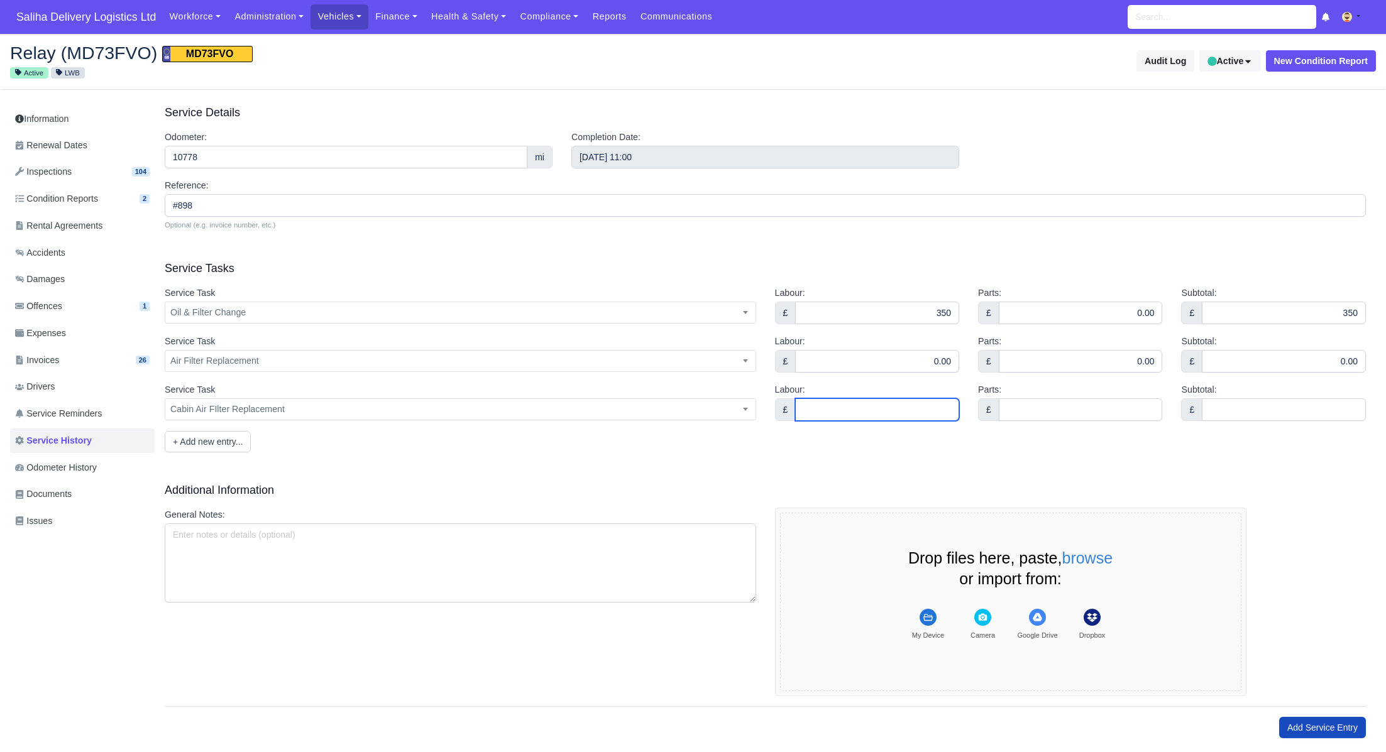
click at [856, 408] on input "Labour:" at bounding box center [877, 409] width 164 height 23
type input "6"
type input "0"
type input "0.00"
click at [1045, 414] on input "Parts:" at bounding box center [1081, 409] width 164 height 23
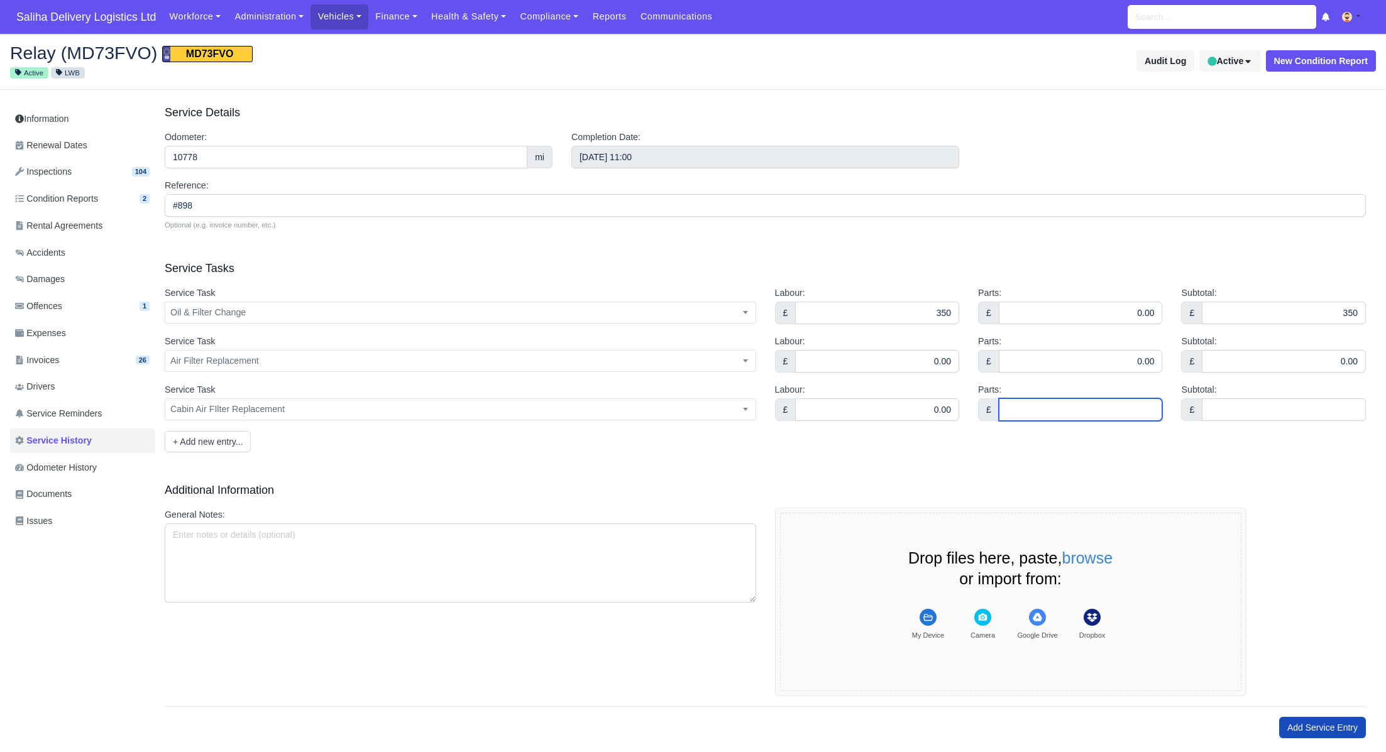
type input "0.00"
click at [1229, 409] on input "Subtotal:" at bounding box center [1284, 409] width 164 height 23
type input "0.00"
click at [206, 443] on button "+ Add new entry..." at bounding box center [208, 441] width 86 height 21
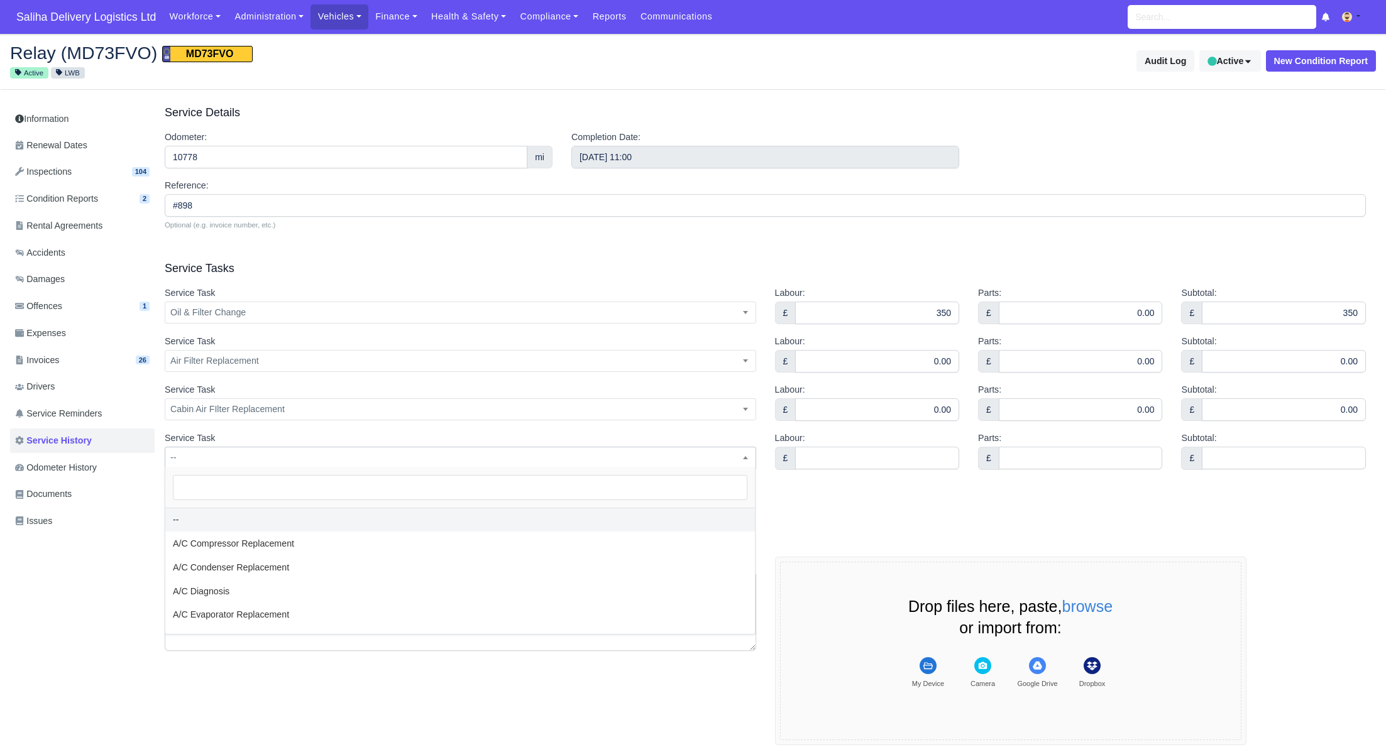
click at [212, 458] on span "--" at bounding box center [460, 458] width 590 height 16
type input "f"
select select "f"
type input "fu"
select select "fu"
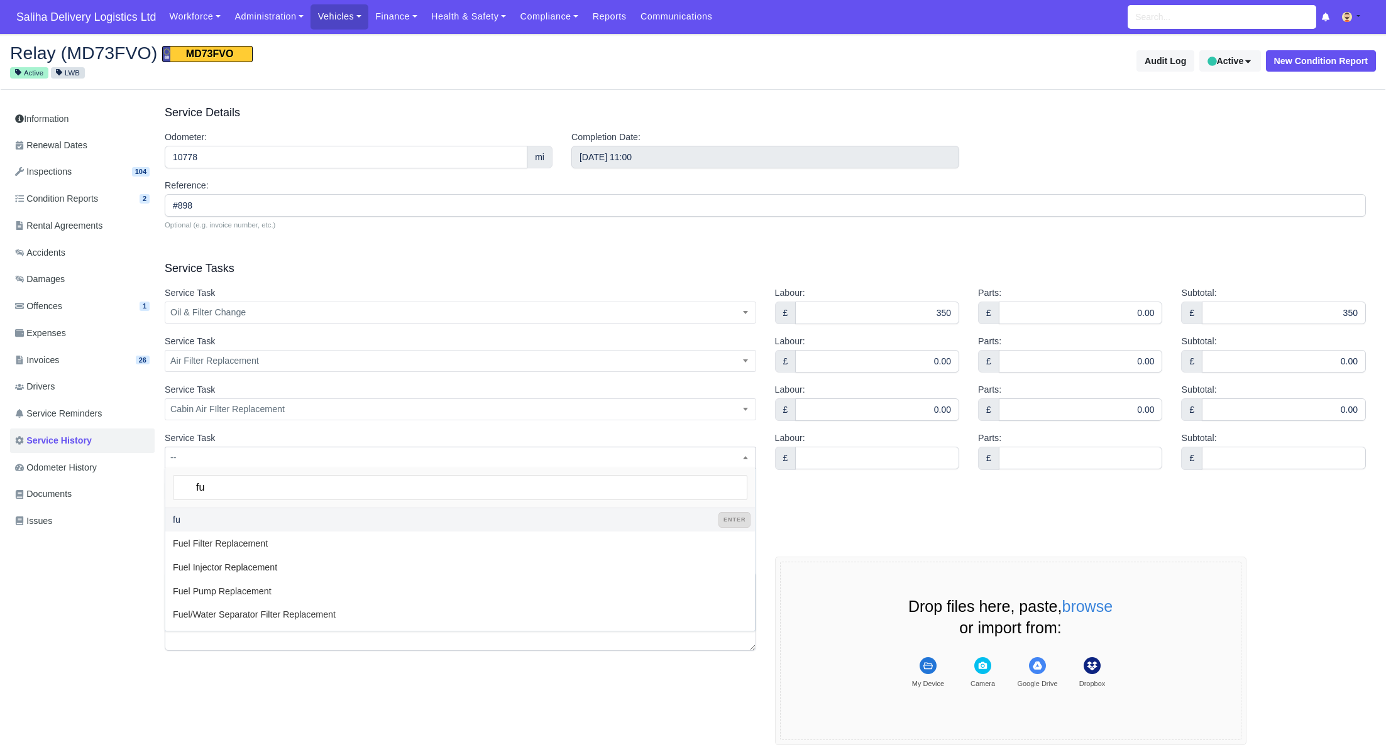
type input "fue"
select select "fue"
type input "fuel"
select select "fuel"
type input "fuel"
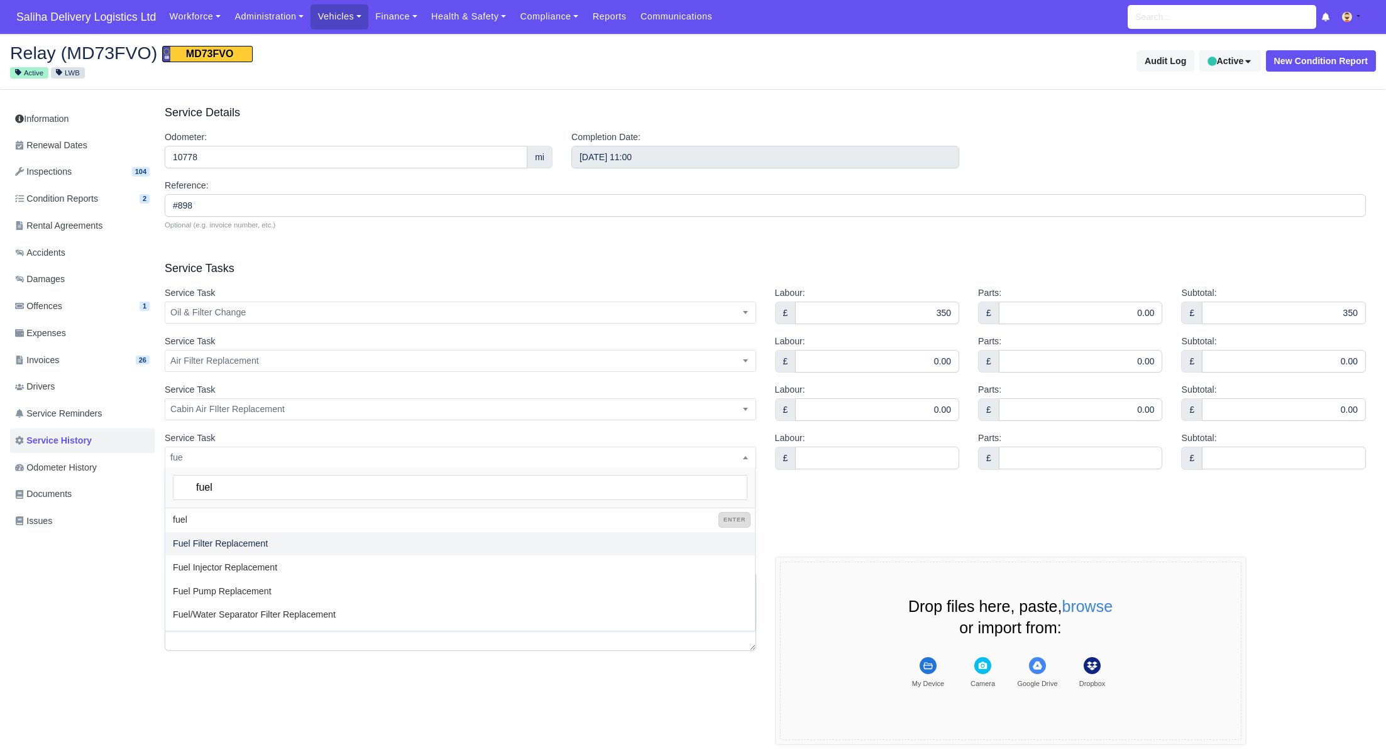
select select "53"
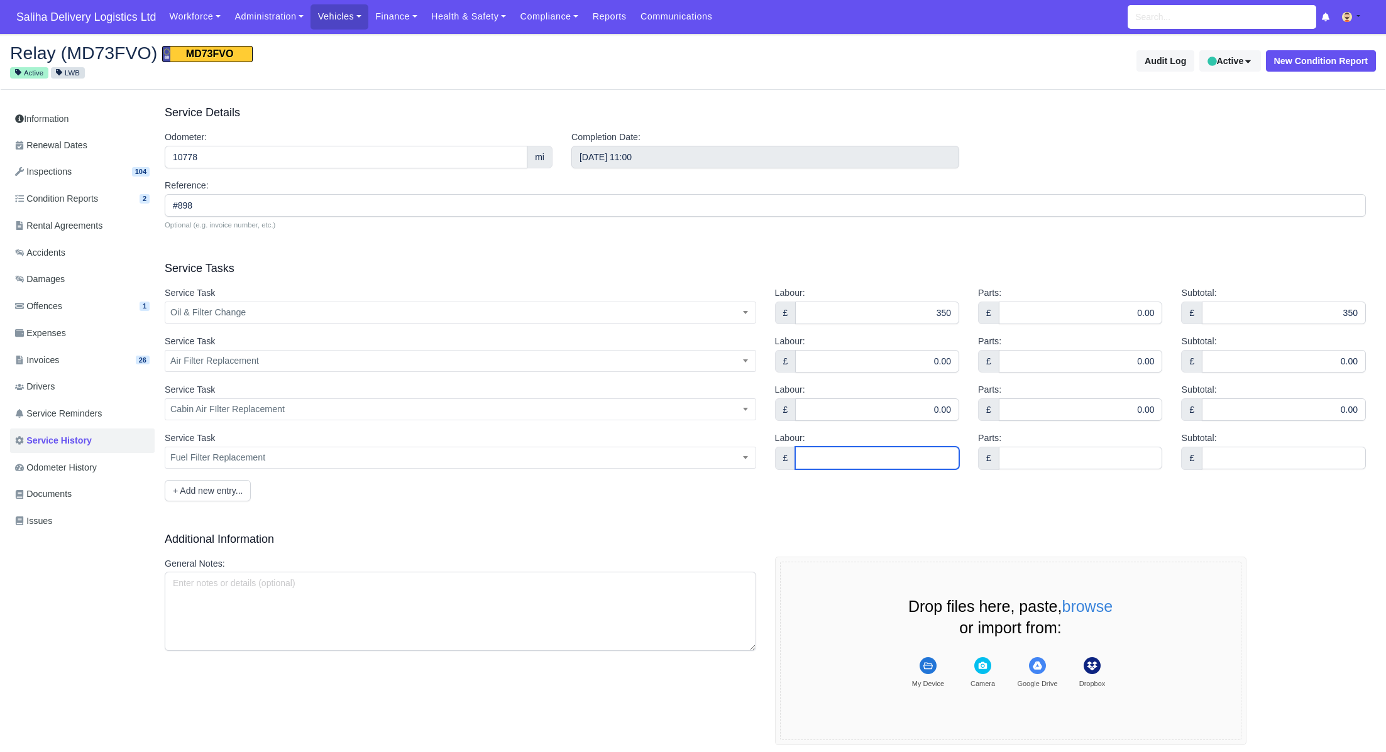
click at [900, 459] on input "Labour:" at bounding box center [877, 458] width 164 height 23
type input "0.00"
click at [1061, 471] on div "Parts: £" at bounding box center [1069, 455] width 203 height 48
click at [1066, 461] on input "Parts:" at bounding box center [1081, 458] width 164 height 23
type input "0.00"
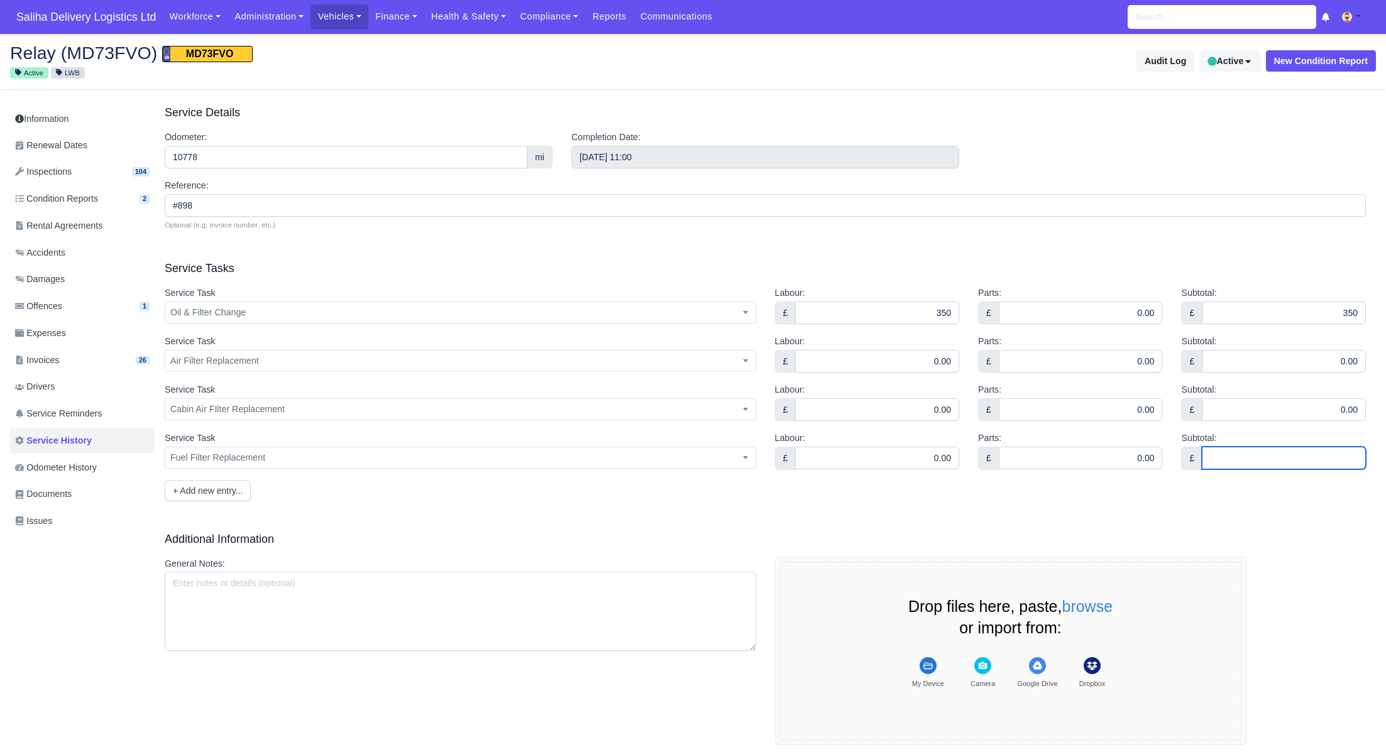
click at [1217, 459] on input "Subtotal:" at bounding box center [1284, 458] width 164 height 23
type input "0.00"
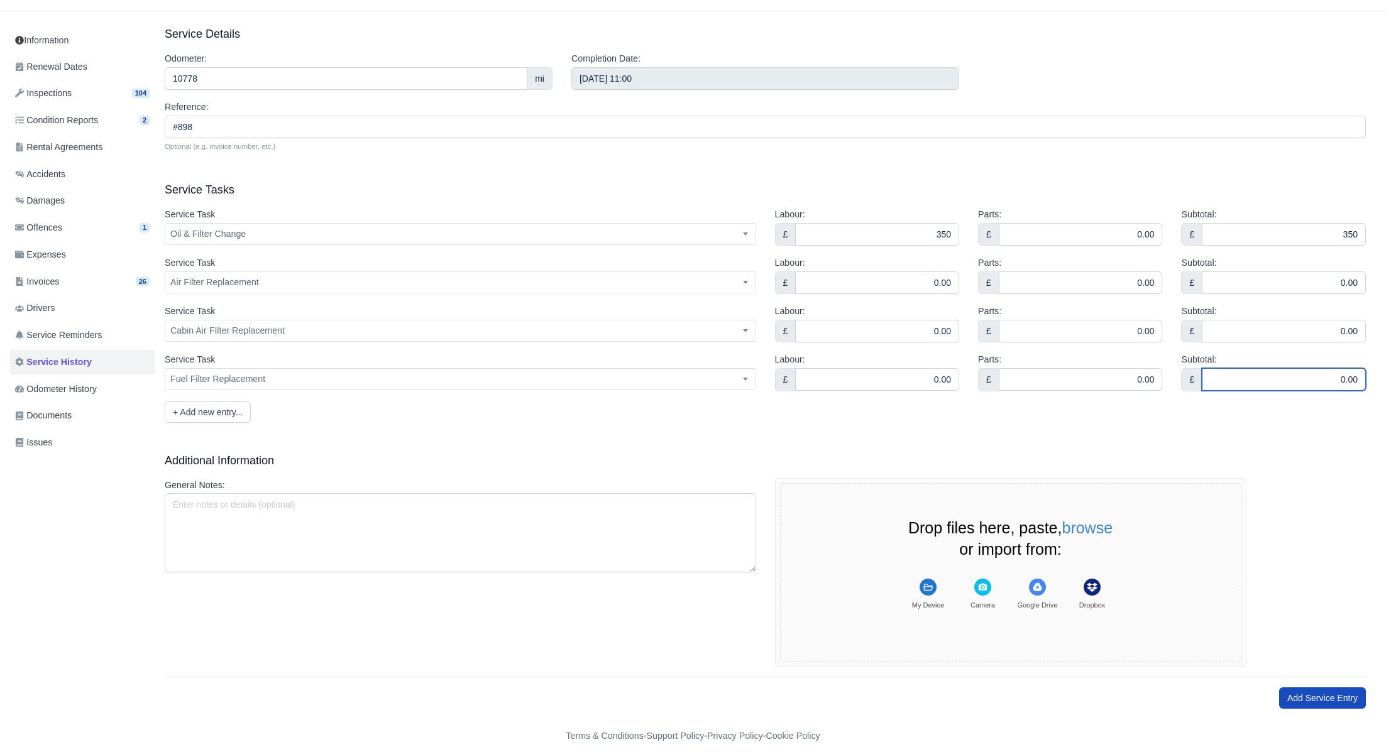
scroll to position [69, 0]
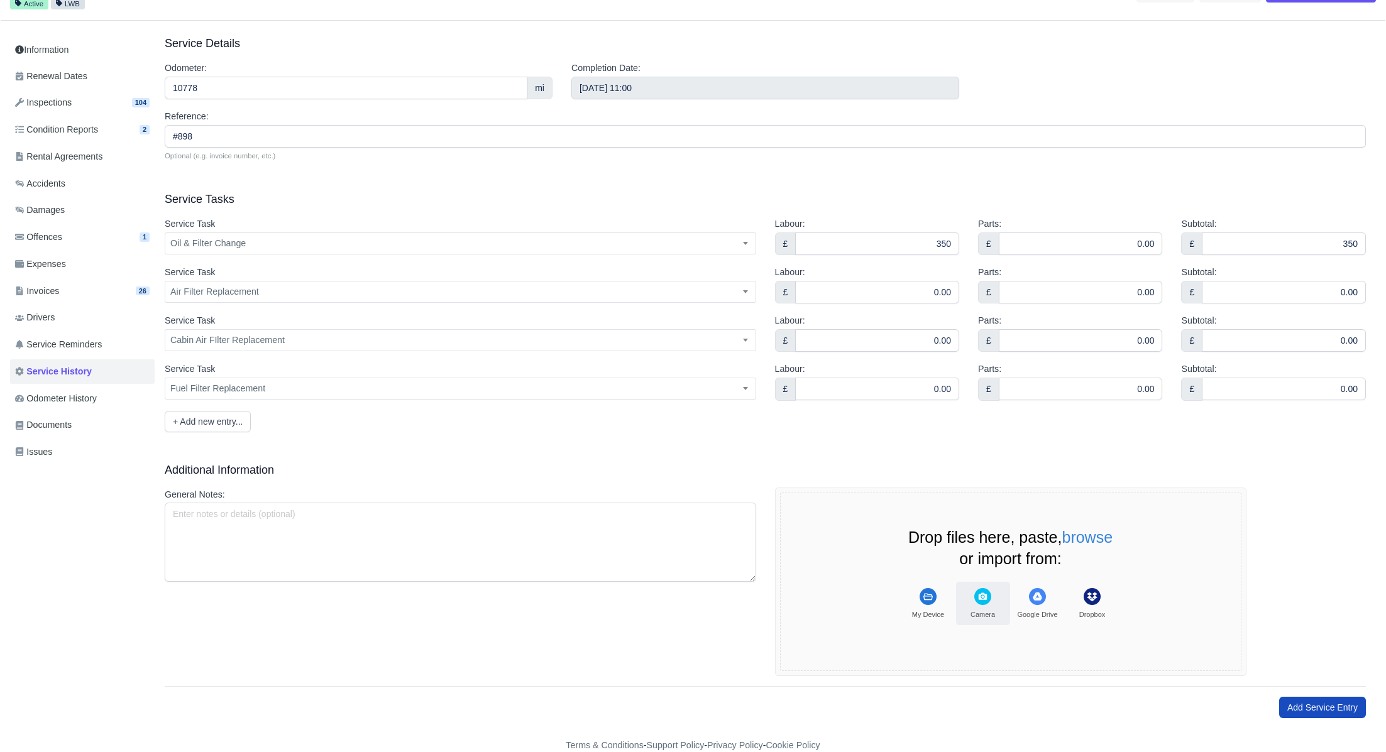
click at [987, 596] on rect "File Uploader" at bounding box center [982, 596] width 17 height 17
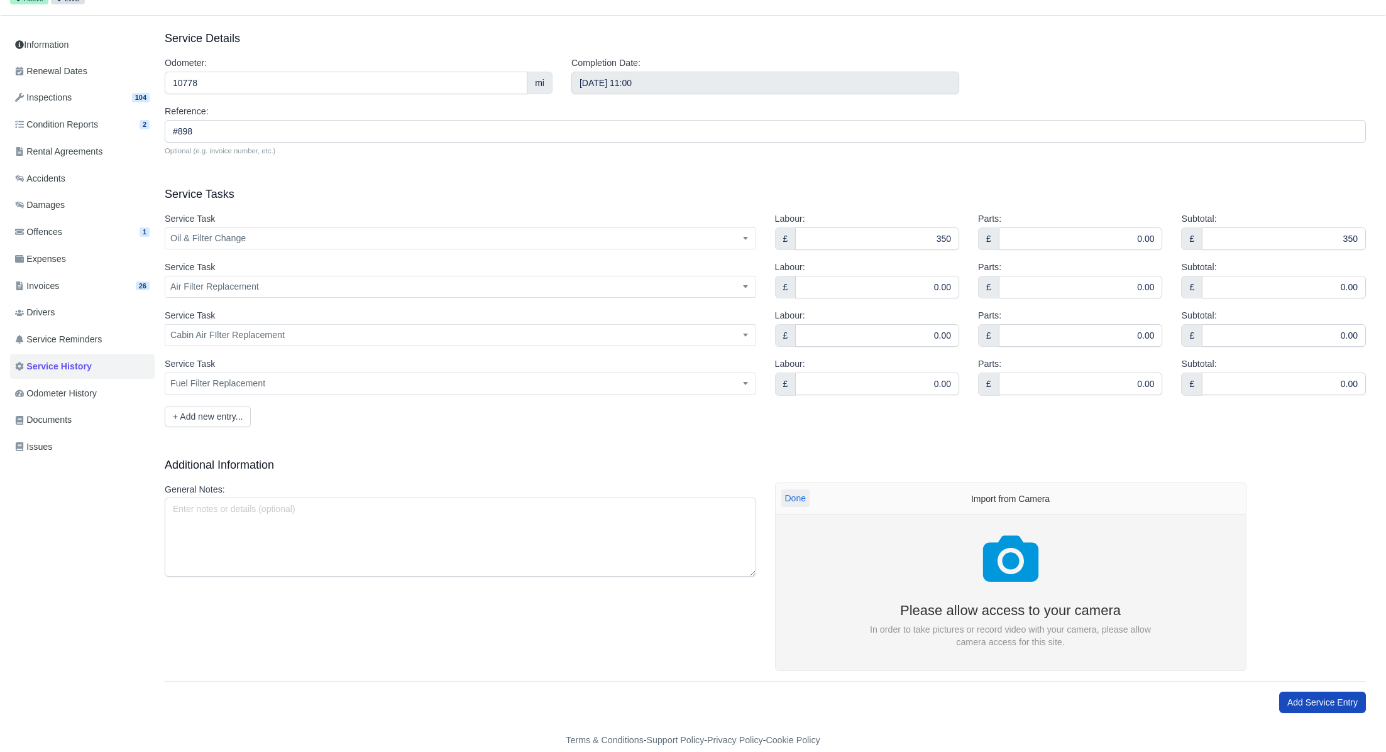
scroll to position [77, 0]
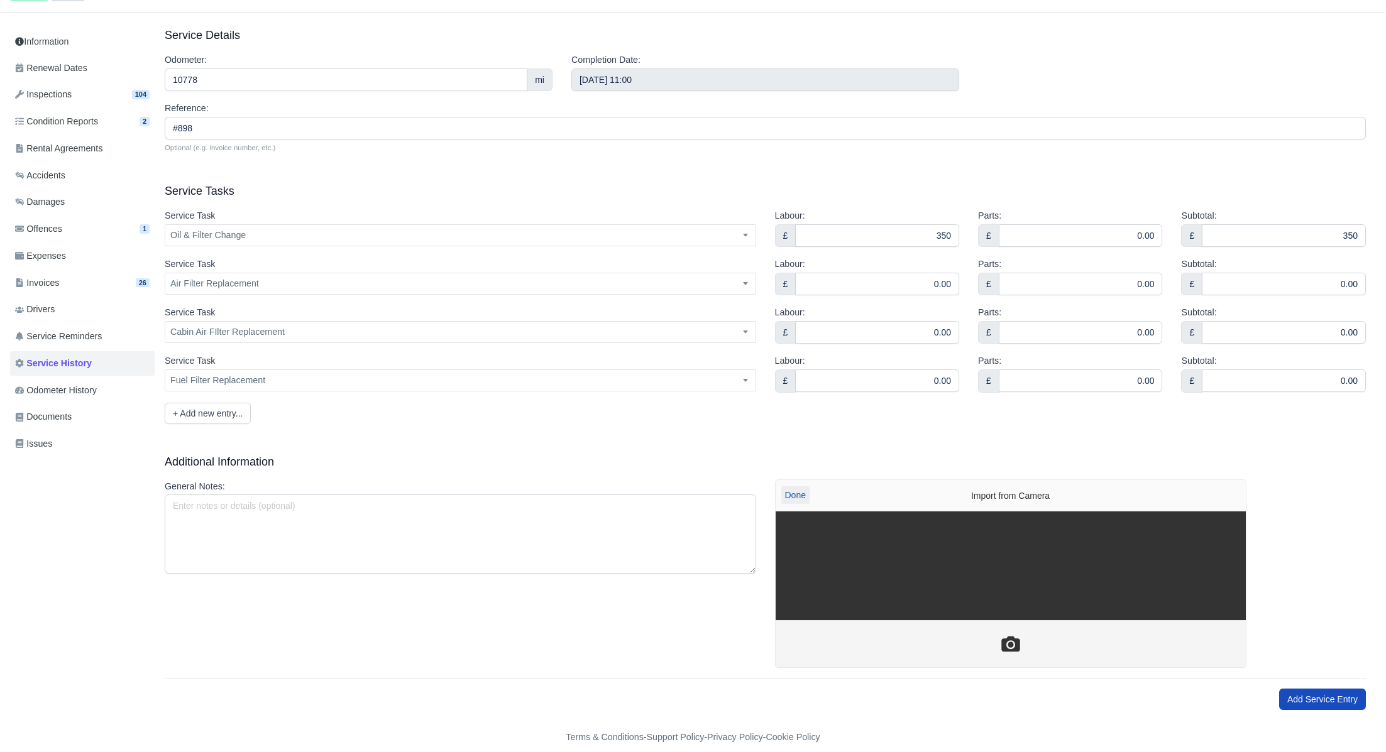
click at [789, 493] on button "Done" at bounding box center [795, 495] width 28 height 18
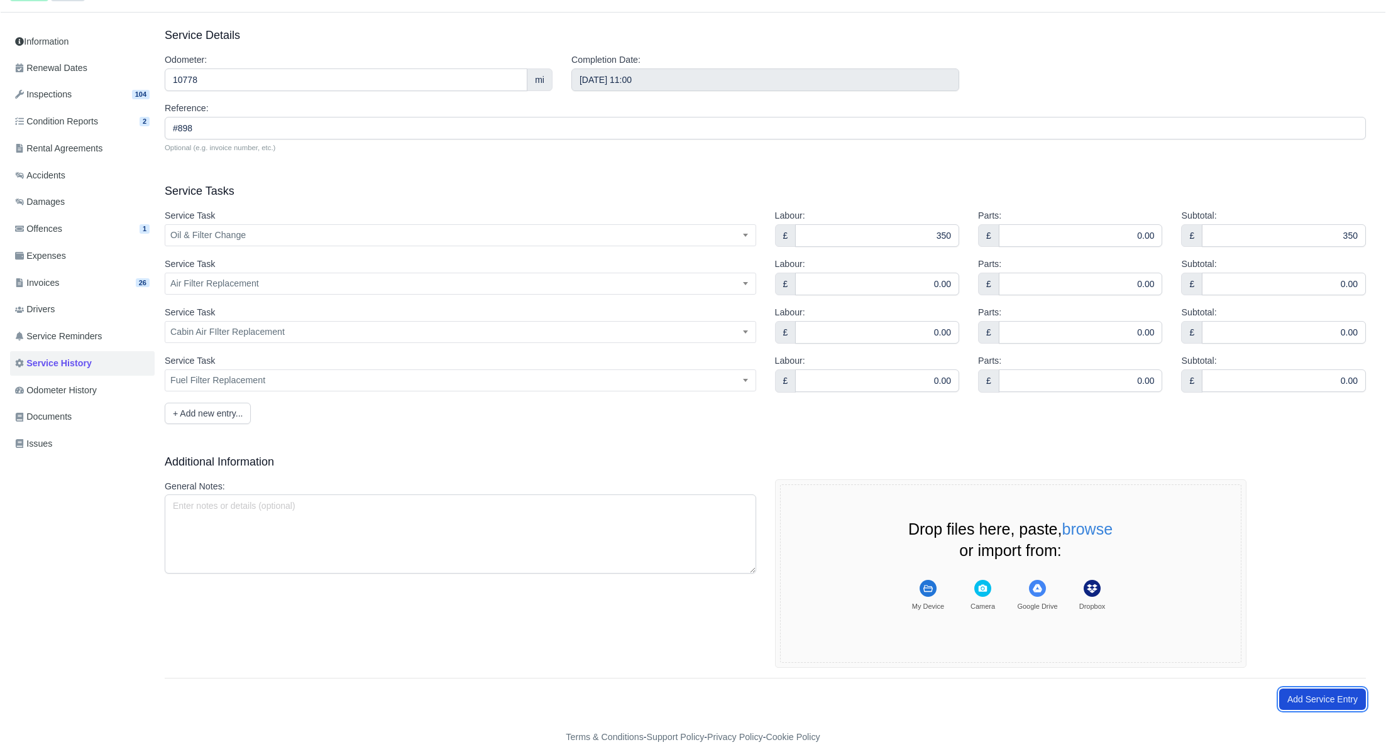
click at [1313, 694] on button "Add Service Entry" at bounding box center [1322, 699] width 87 height 21
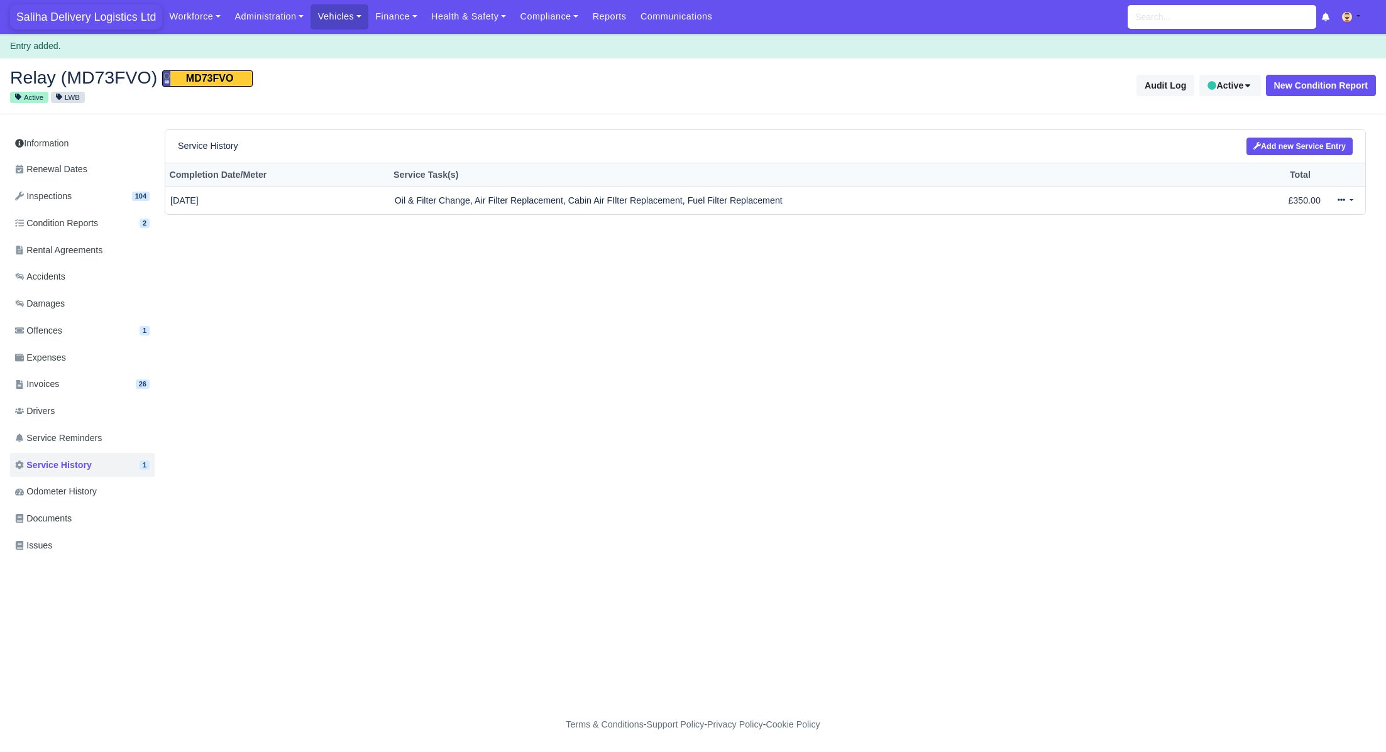
click at [89, 24] on span "Saliha Delivery Logistics Ltd" at bounding box center [86, 16] width 152 height 25
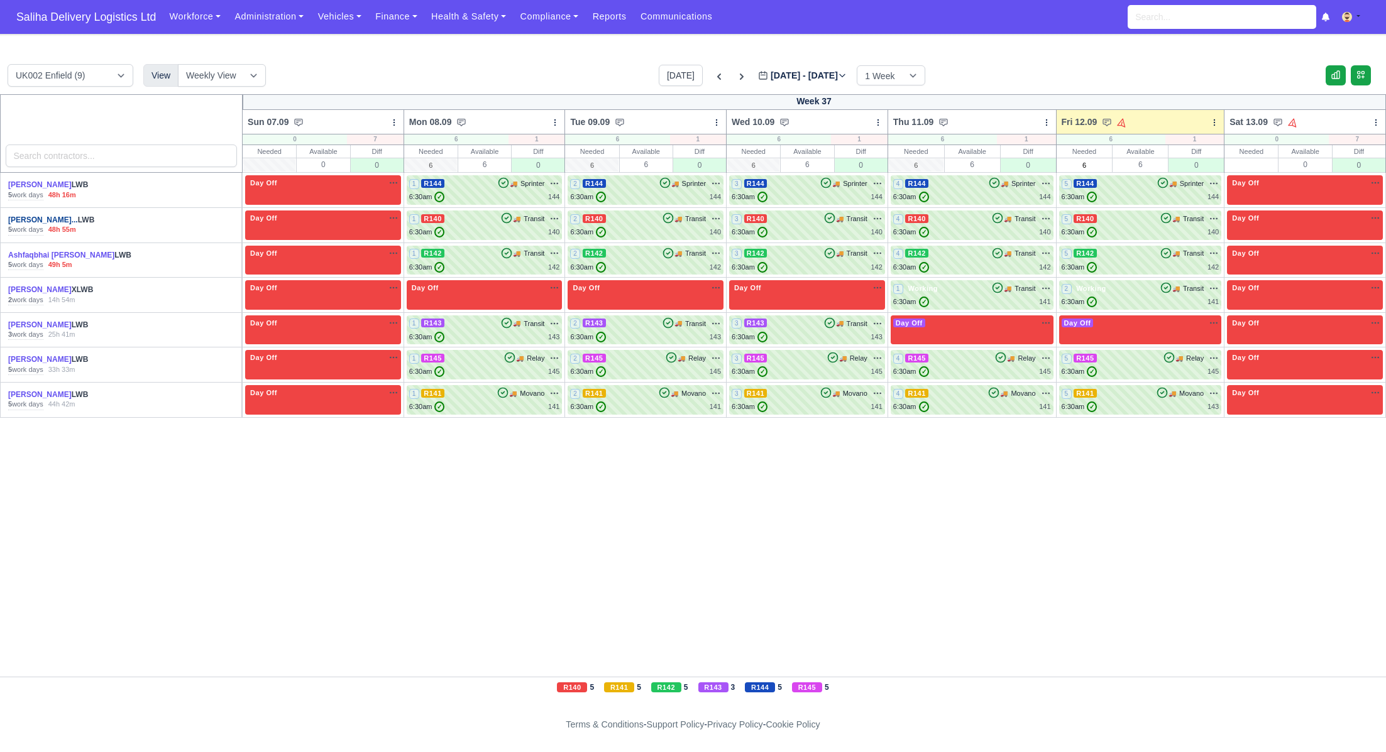
click at [68, 220] on link "[PERSON_NAME]..." at bounding box center [43, 220] width 70 height 9
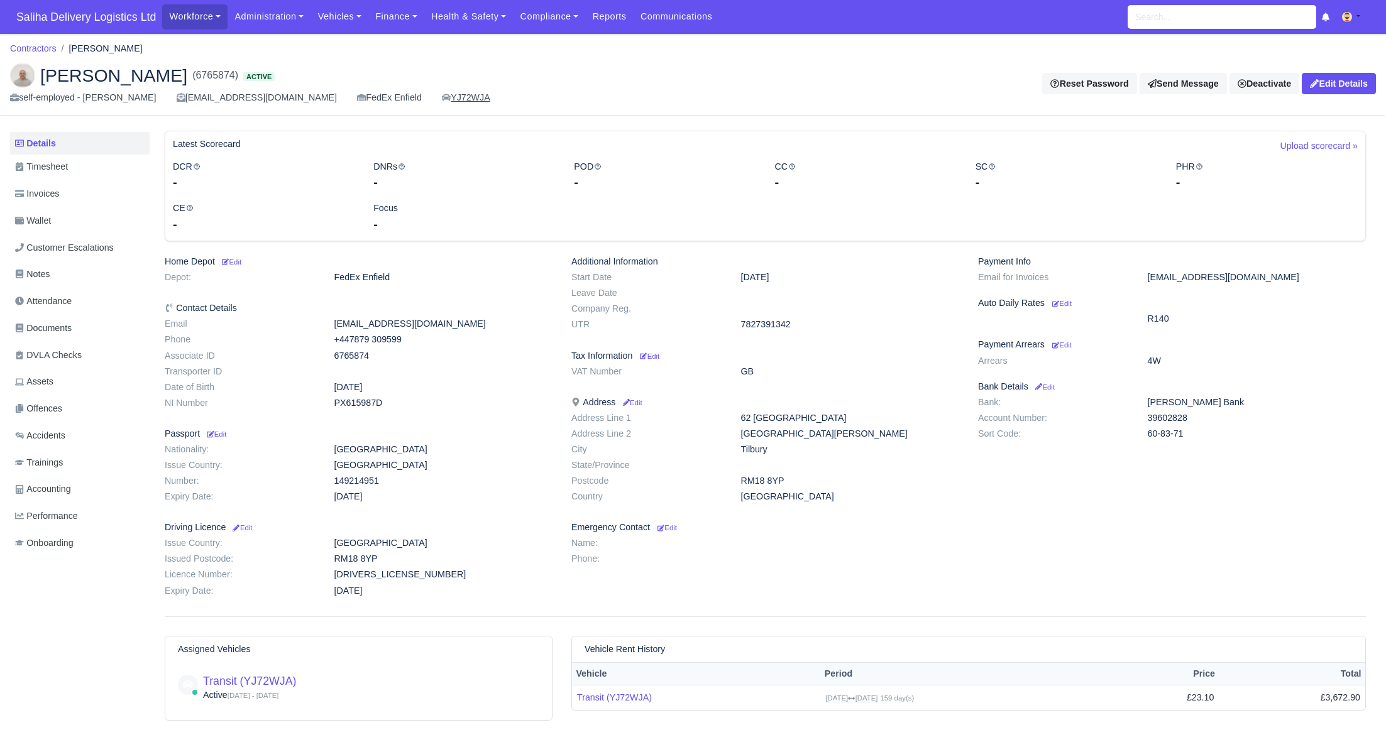
click at [458, 99] on link "YJ72WJA" at bounding box center [466, 97] width 48 height 14
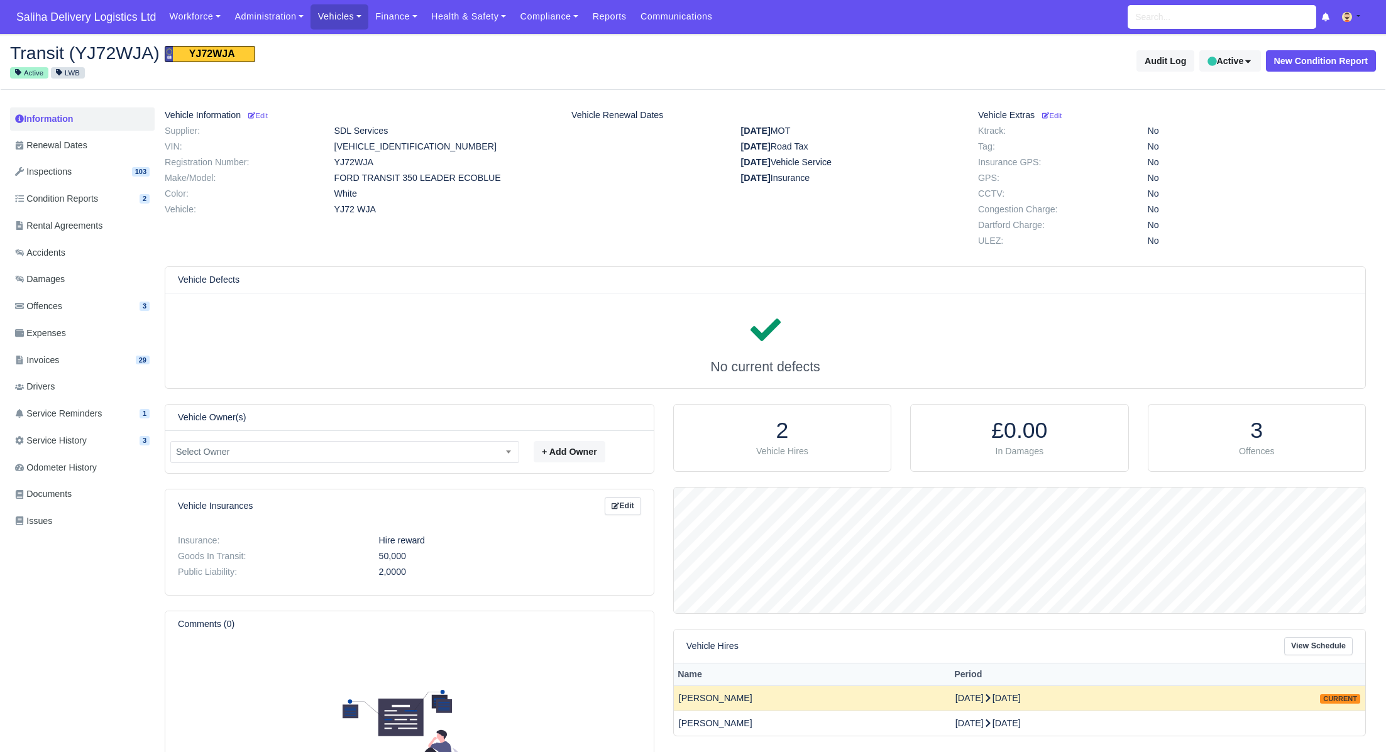
scroll to position [125, 691]
click at [62, 441] on span "Service History" at bounding box center [51, 441] width 72 height 14
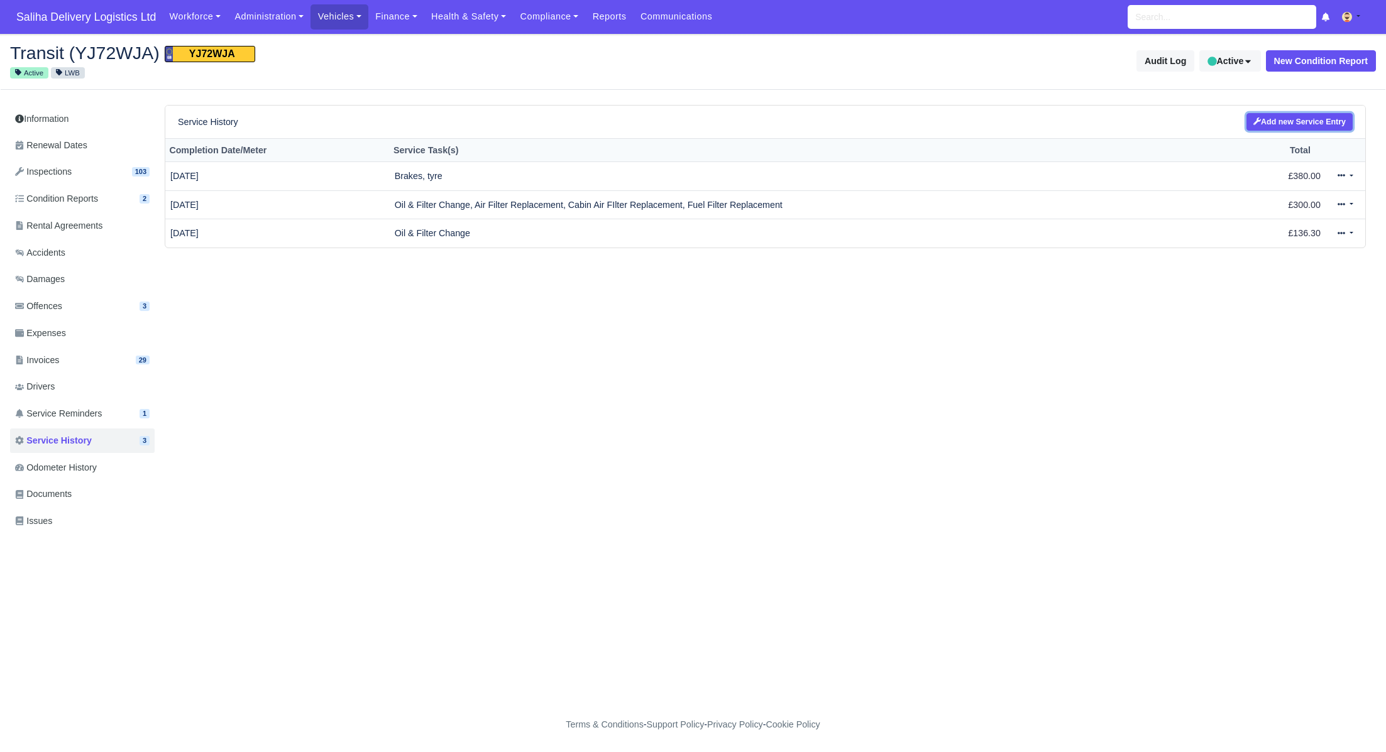
click at [1316, 123] on link "Add new Service Entry" at bounding box center [1299, 122] width 106 height 18
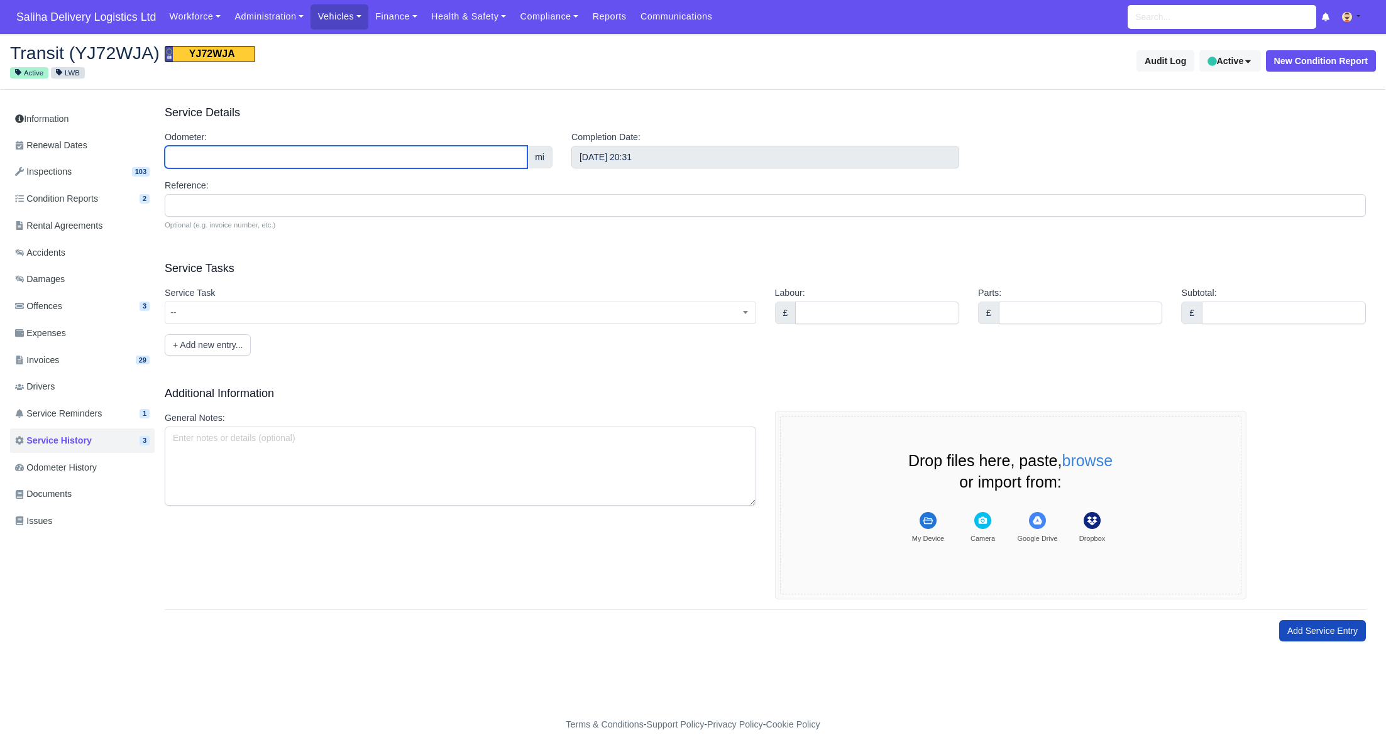
click at [234, 165] on input "Odometer:" at bounding box center [346, 157] width 363 height 23
type input "47453"
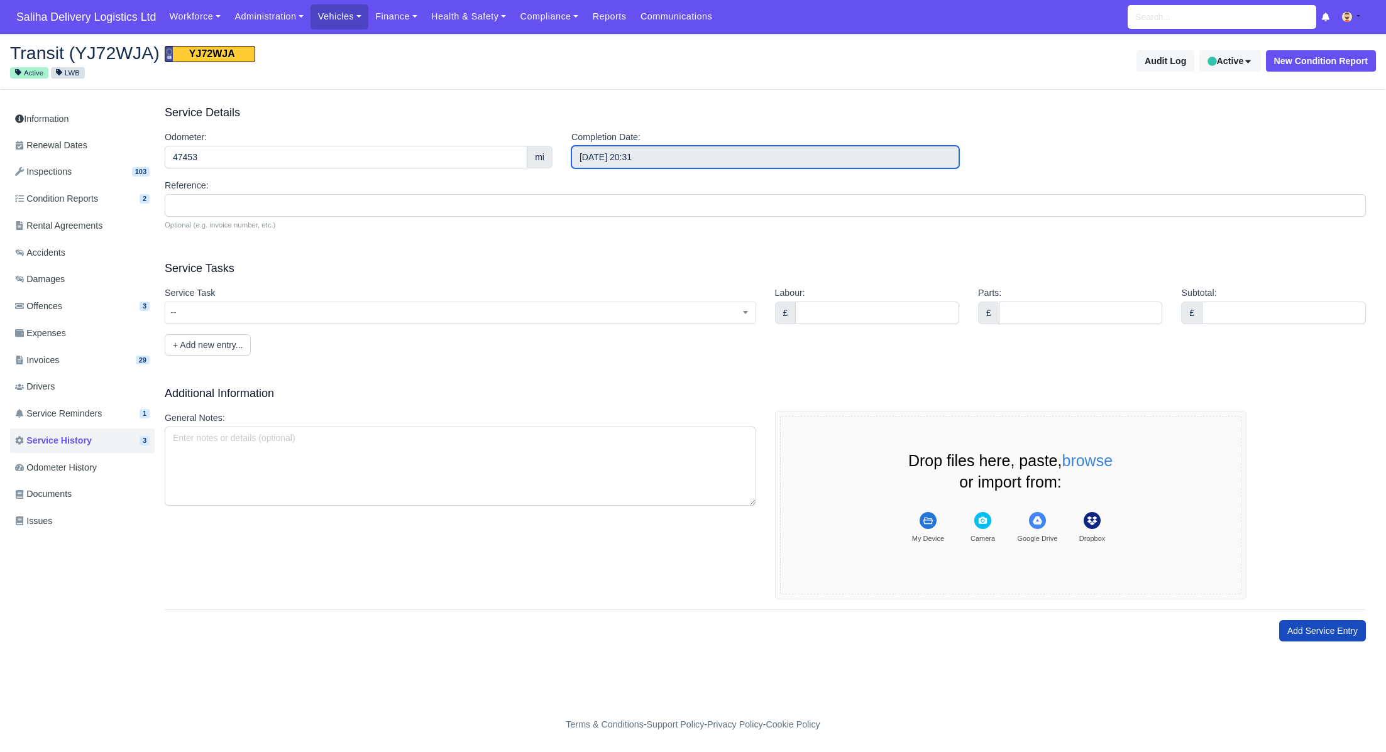
click at [683, 160] on input "[DATE] 20:31" at bounding box center [765, 157] width 388 height 23
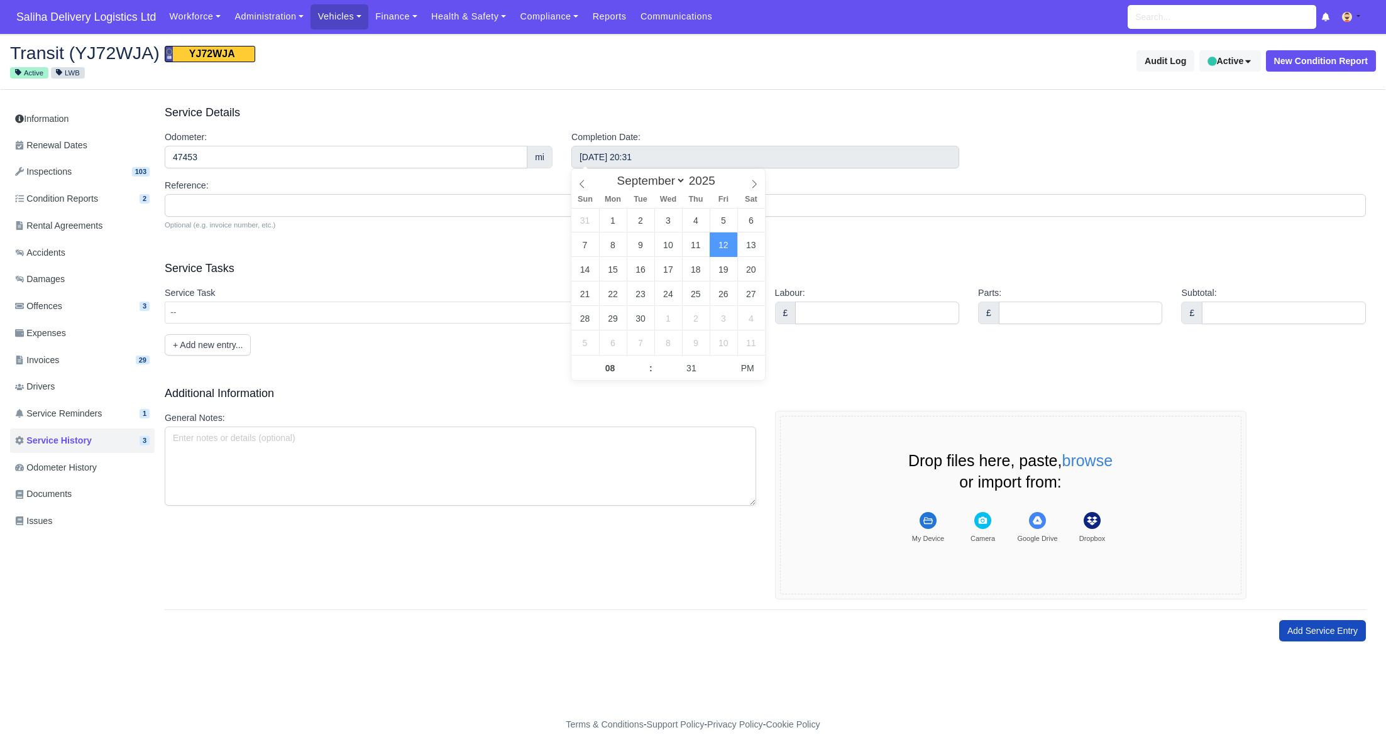
click at [721, 111] on h3 "Service Details" at bounding box center [765, 112] width 1201 height 15
click at [623, 161] on input "[DATE] 20:31" at bounding box center [765, 157] width 388 height 23
select select "7"
click at [584, 183] on icon at bounding box center [582, 184] width 9 height 9
type input "[DATE] 20:31"
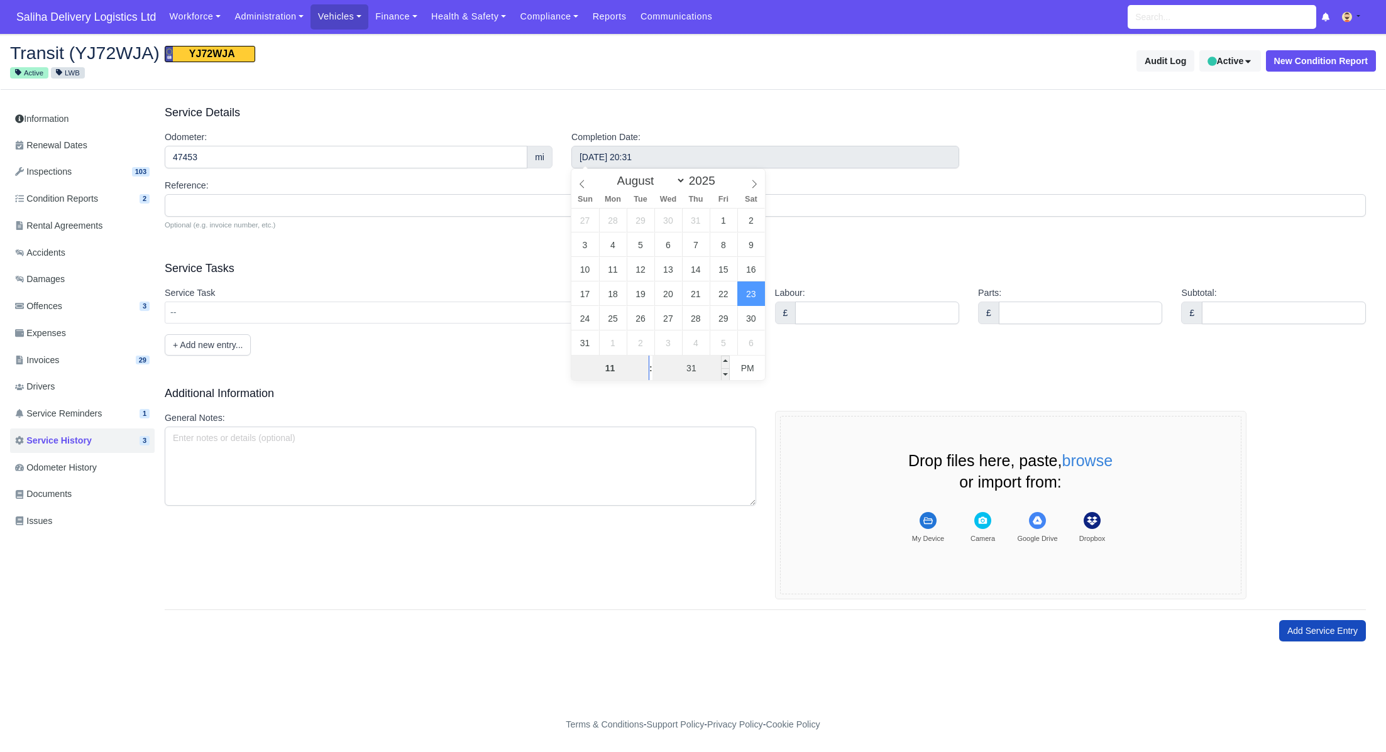
type input "11"
type input "August 23, 2025 23:31"
click at [714, 366] on input "31" at bounding box center [690, 368] width 77 height 25
type input "00"
type input "August 23, 2025 11:00"
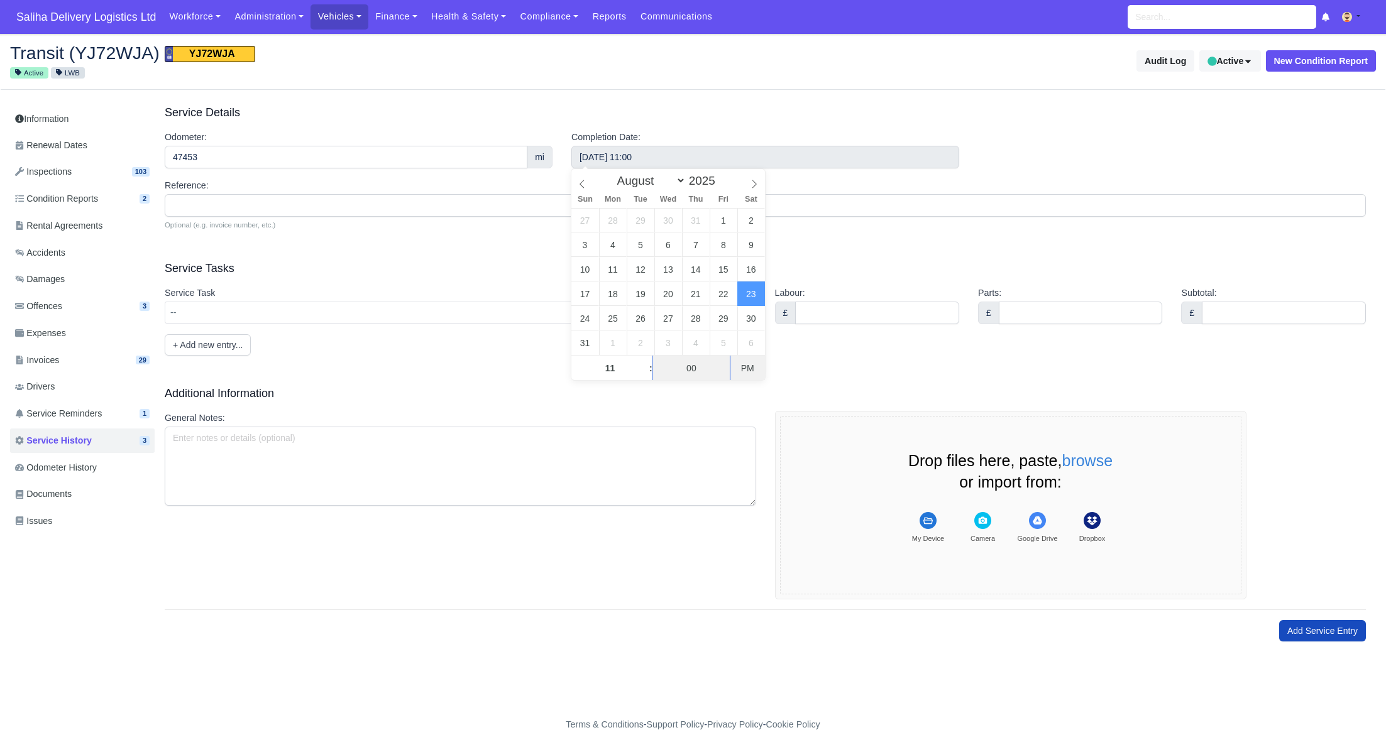
click at [745, 364] on span "PM" at bounding box center [747, 368] width 35 height 25
click at [823, 238] on form "Service Details Odometer: 47453 mi Completion Date: August 23, 2025 11:00 Refer…" at bounding box center [765, 373] width 1201 height 537
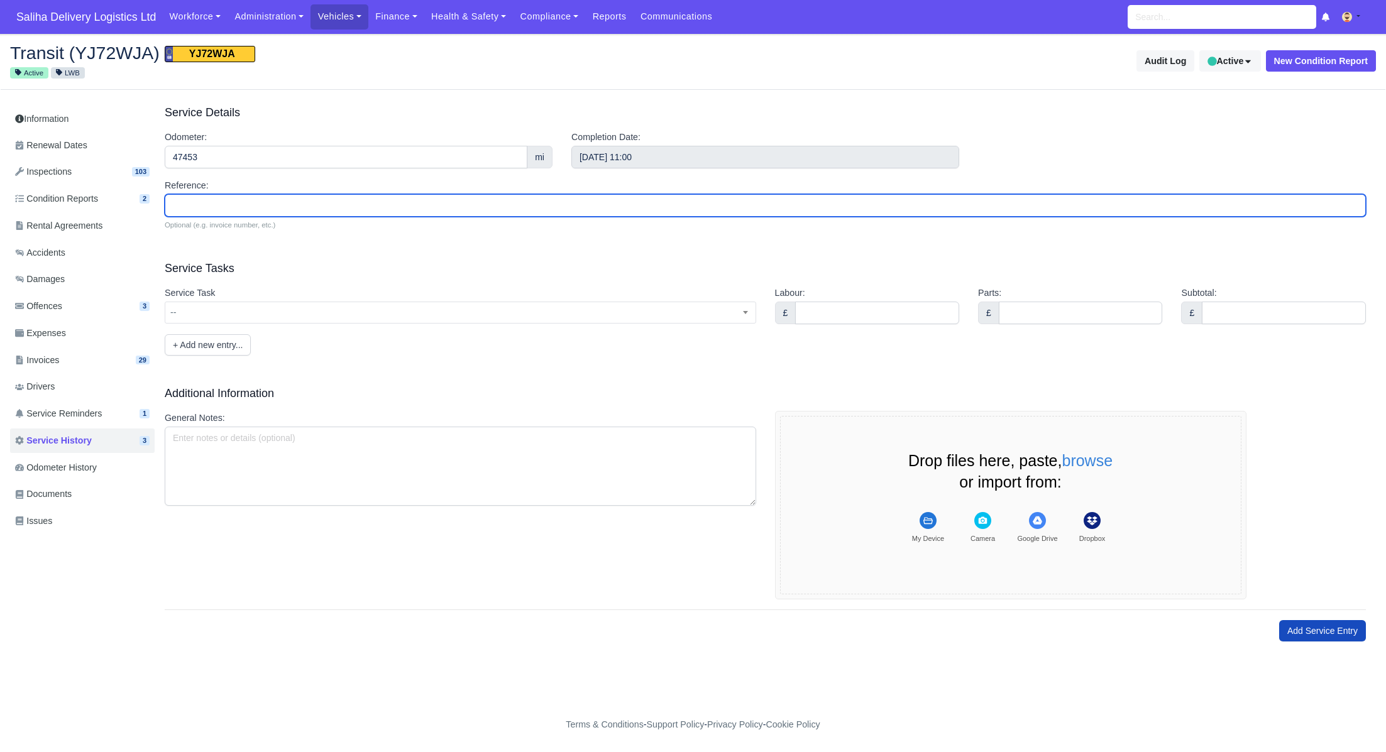
click at [377, 204] on input "Reference:" at bounding box center [765, 205] width 1201 height 23
type input "#884"
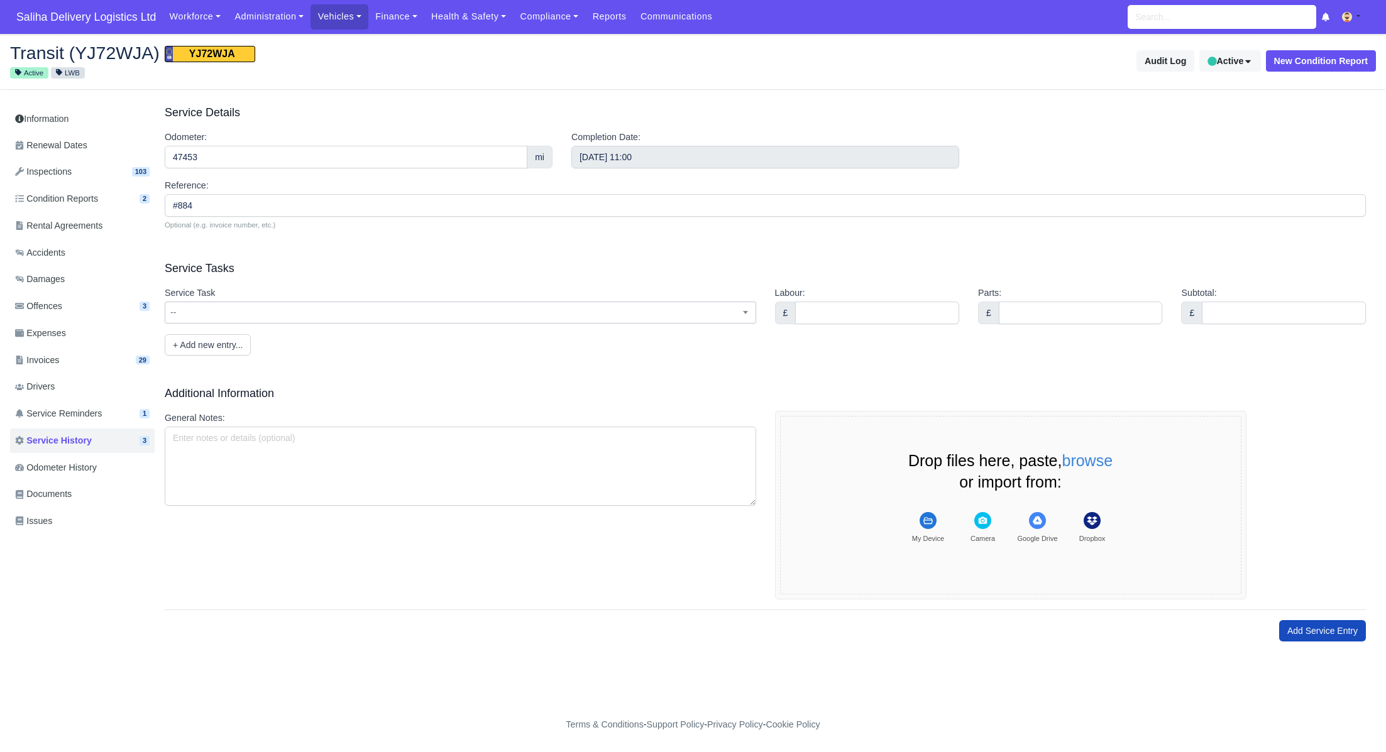
click at [253, 318] on span "--" at bounding box center [460, 313] width 590 height 16
type input "a"
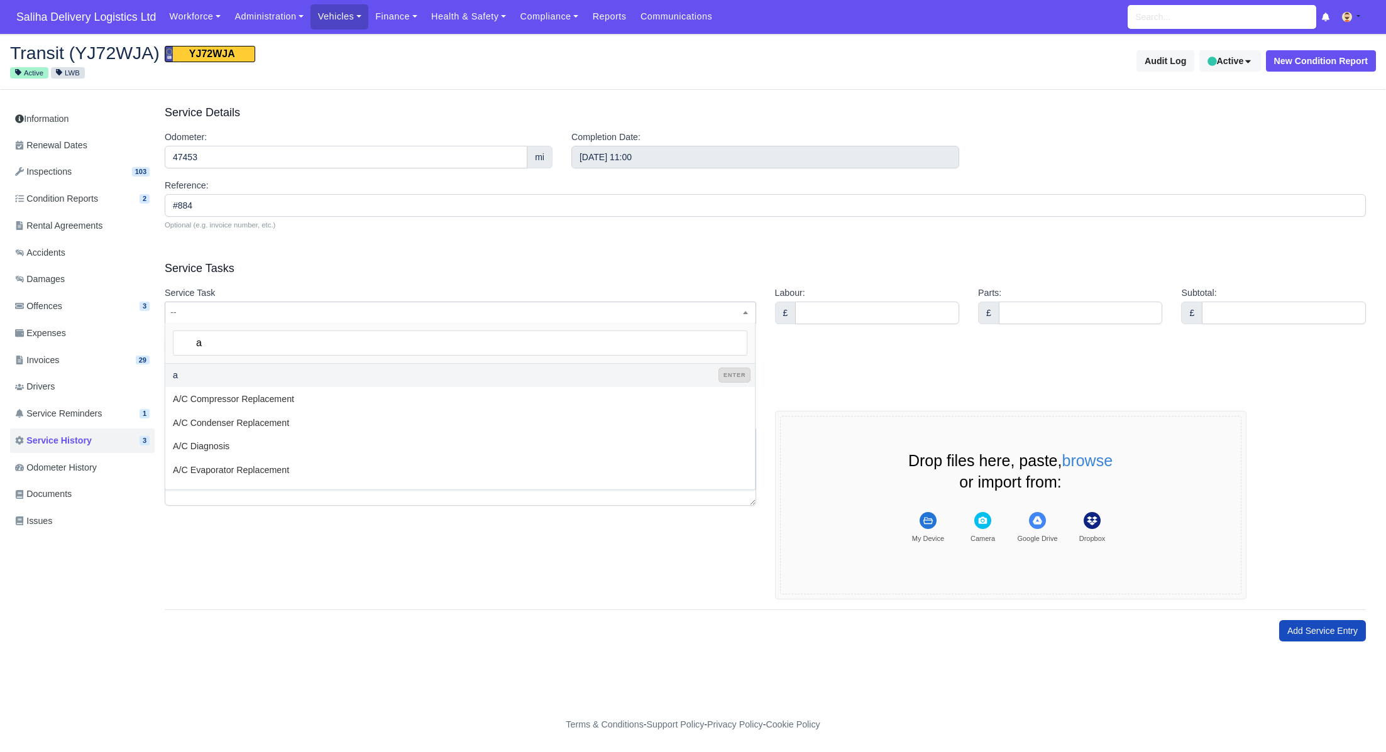
select select "a"
type input "ai"
select select "ai"
type input "air"
select select "air"
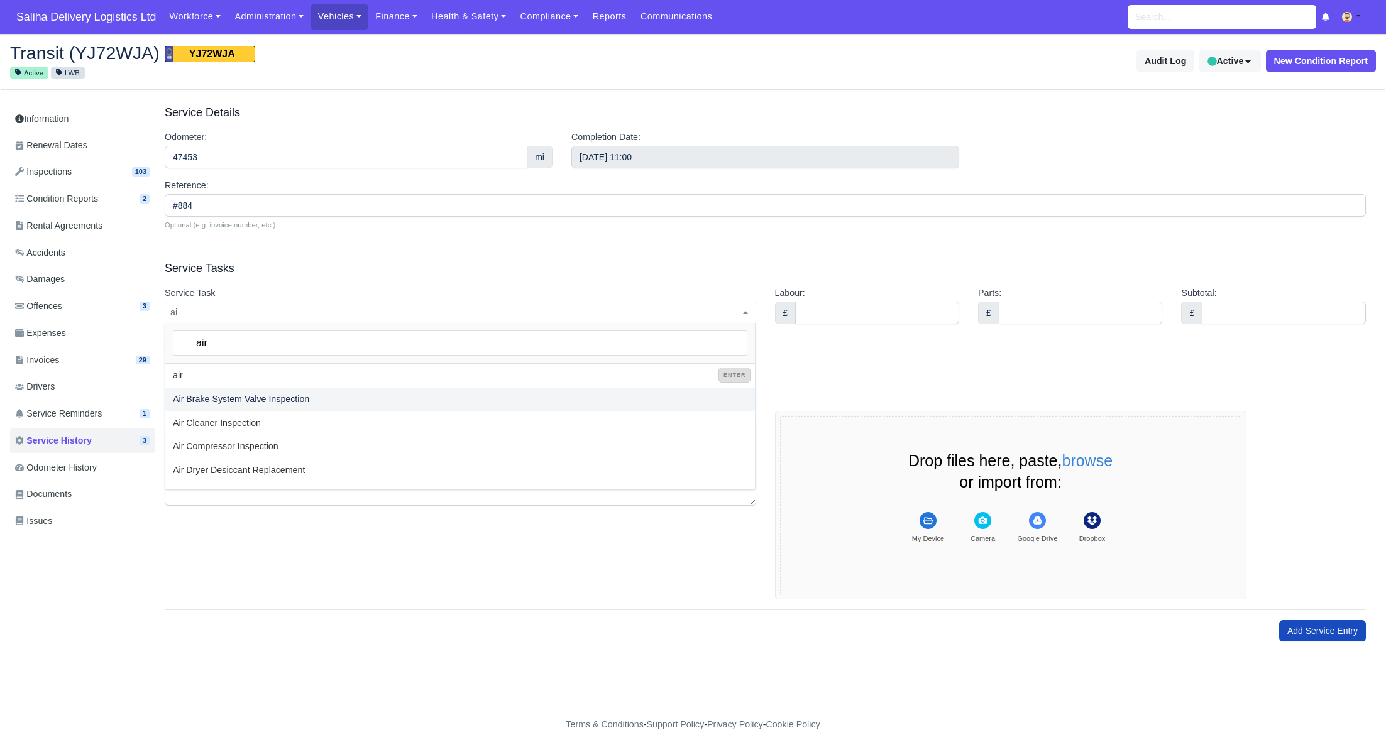
scroll to position [91, 0]
type input "a"
select select "a"
select select
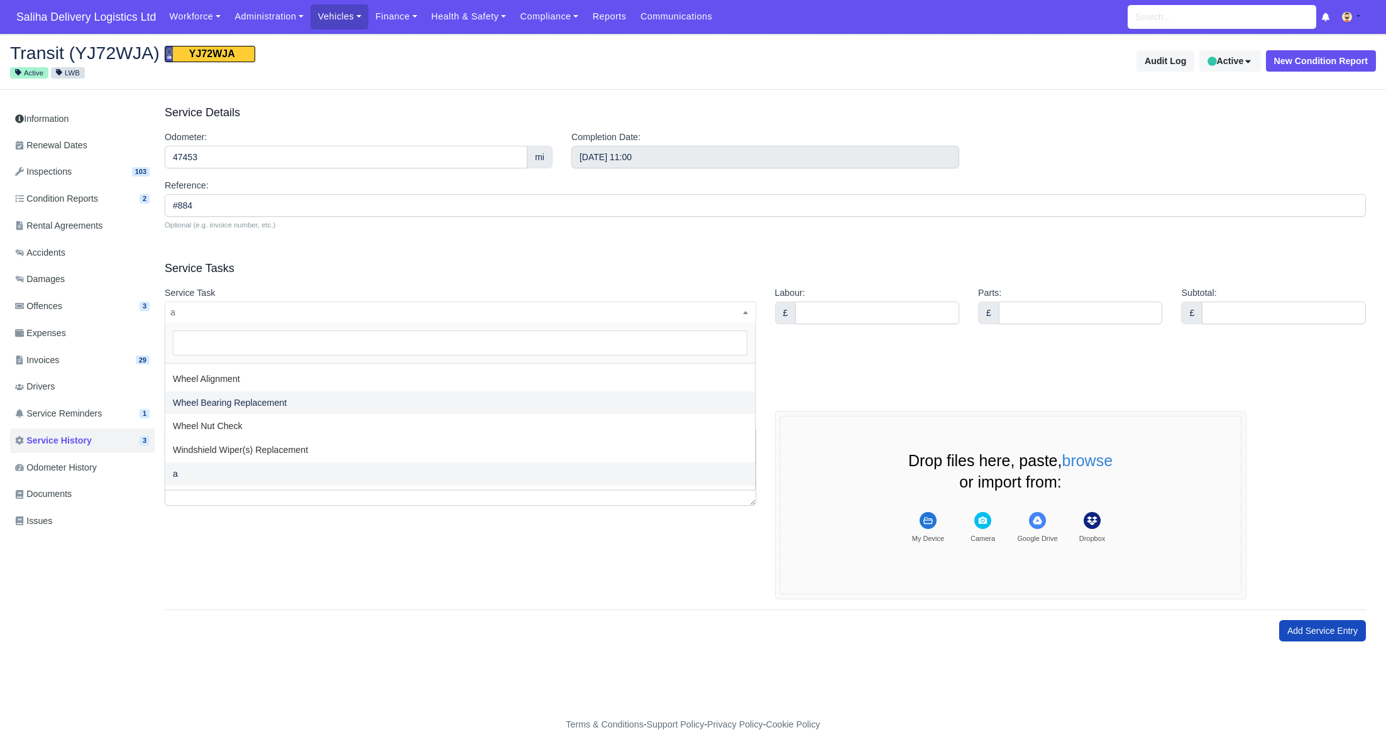
type input "o"
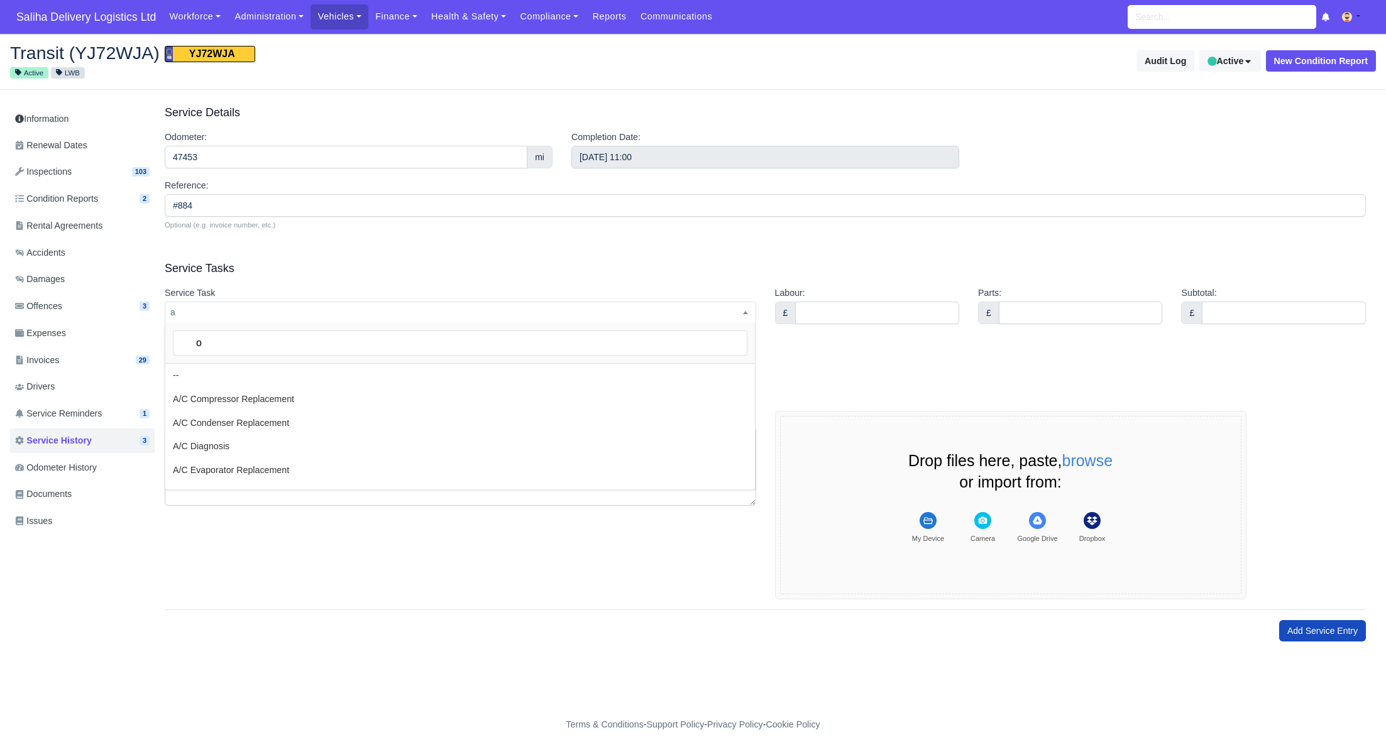
select select "o"
type input "oi"
select select "oi"
type input "oi"
drag, startPoint x: 231, startPoint y: 449, endPoint x: 294, endPoint y: 438, distance: 63.7
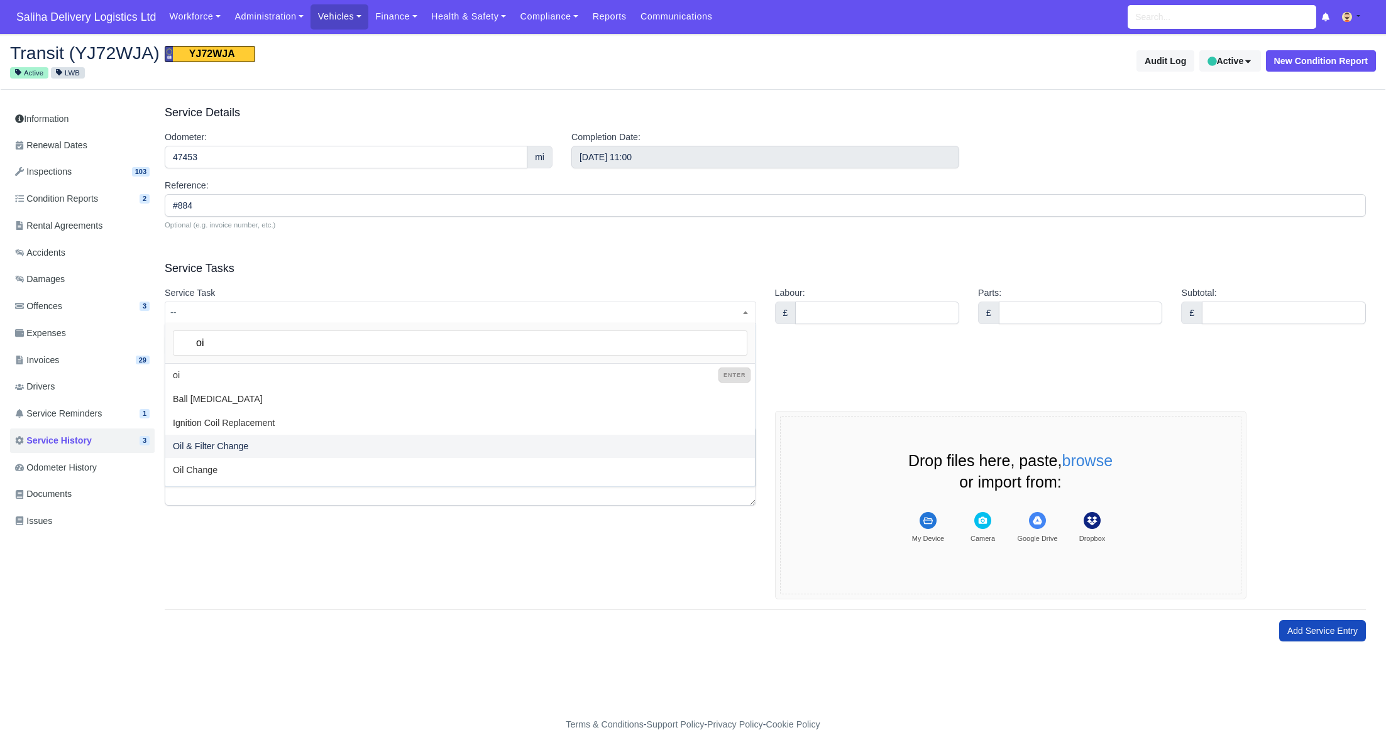
select select "65"
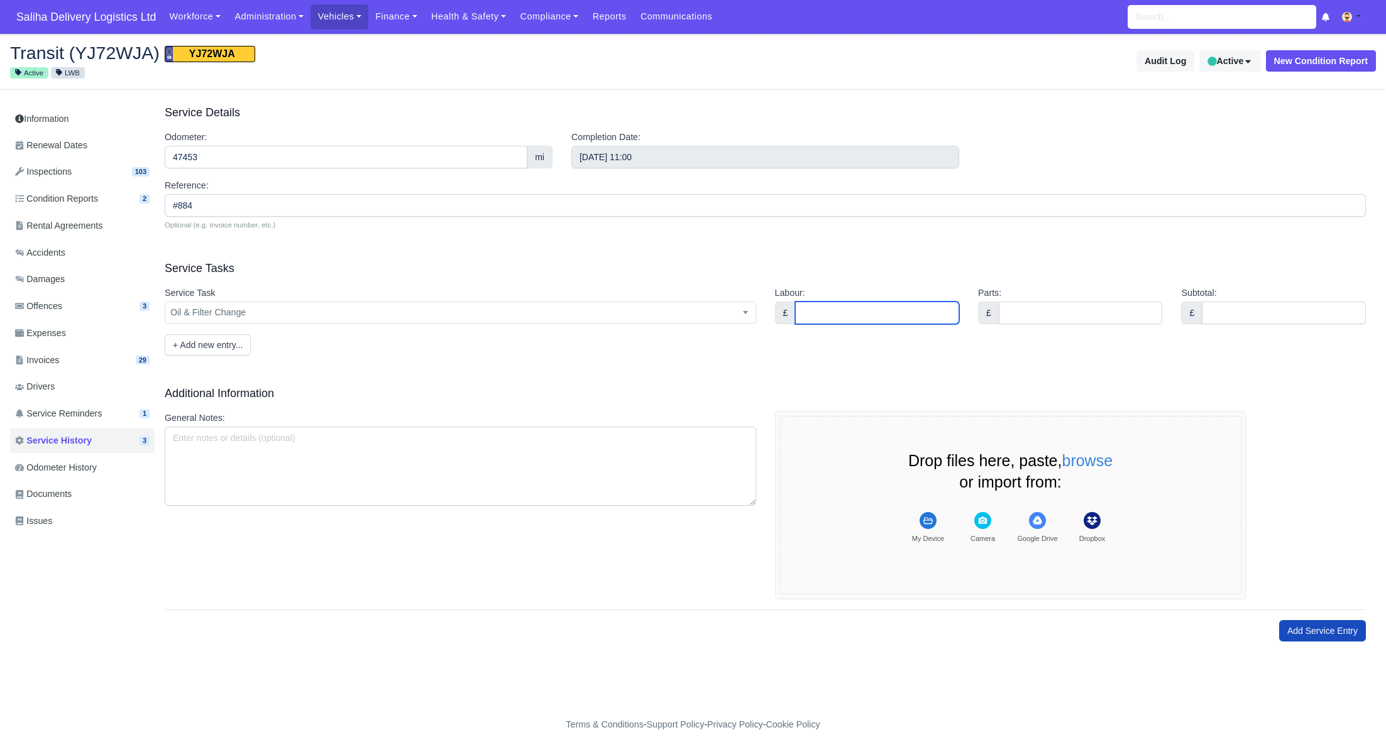
click at [835, 310] on input "Labour:" at bounding box center [877, 313] width 164 height 23
type input "300"
click at [1060, 302] on div "£" at bounding box center [1070, 313] width 184 height 23
click at [1096, 314] on input "Parts:" at bounding box center [1081, 313] width 164 height 23
type input "0.00"
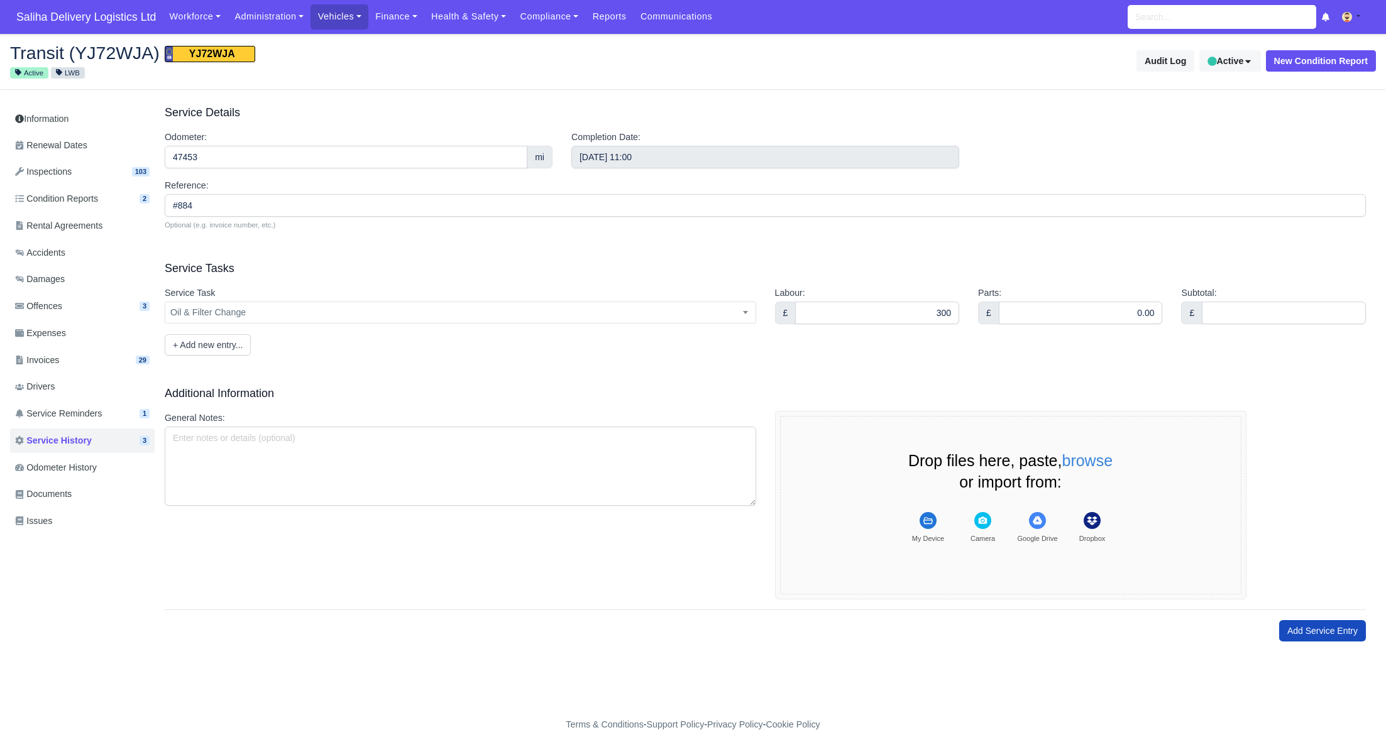
drag, startPoint x: 1185, startPoint y: 317, endPoint x: 1217, endPoint y: 317, distance: 32.1
click at [1192, 317] on div "£" at bounding box center [1191, 313] width 21 height 23
click at [1239, 312] on input "Subtotal:" at bounding box center [1284, 313] width 164 height 23
type input "0.00"
click at [219, 349] on button "+ Add new entry..." at bounding box center [208, 344] width 86 height 21
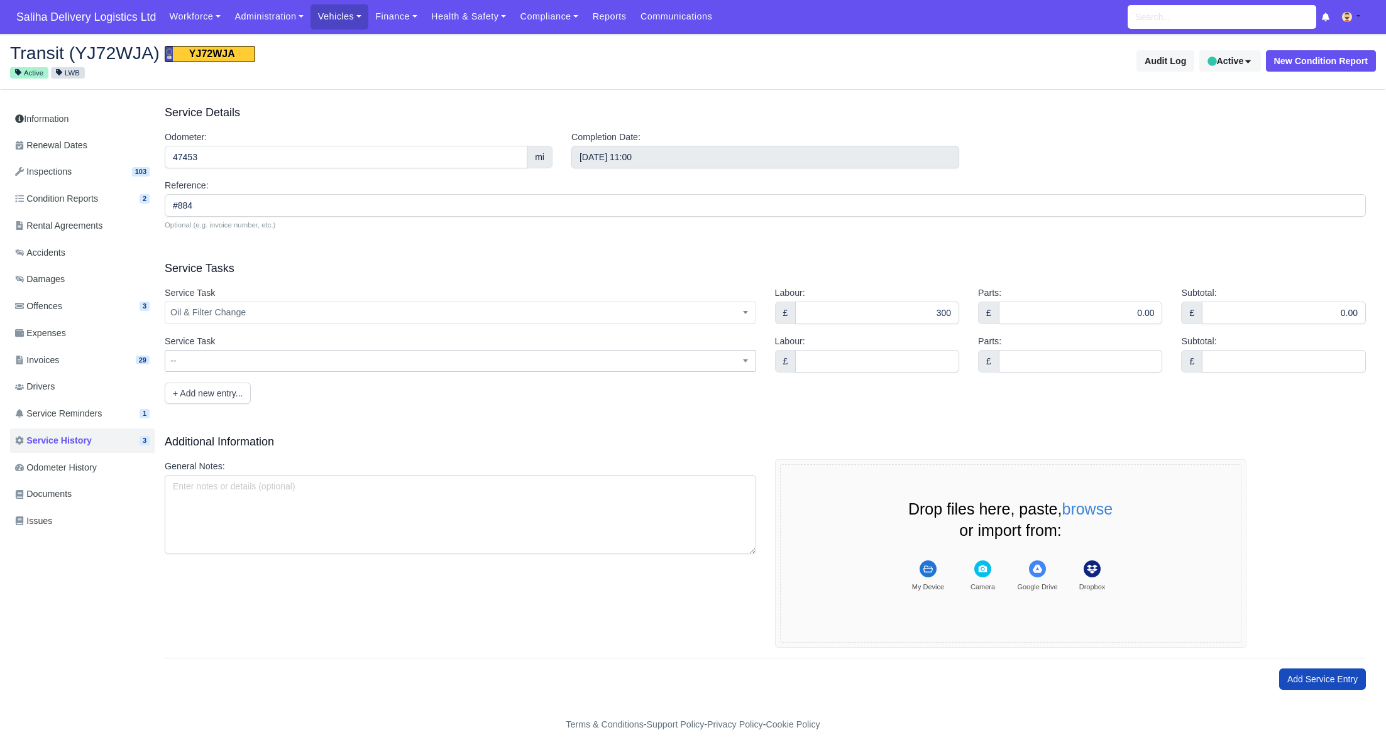
click at [218, 356] on span "--" at bounding box center [460, 361] width 590 height 16
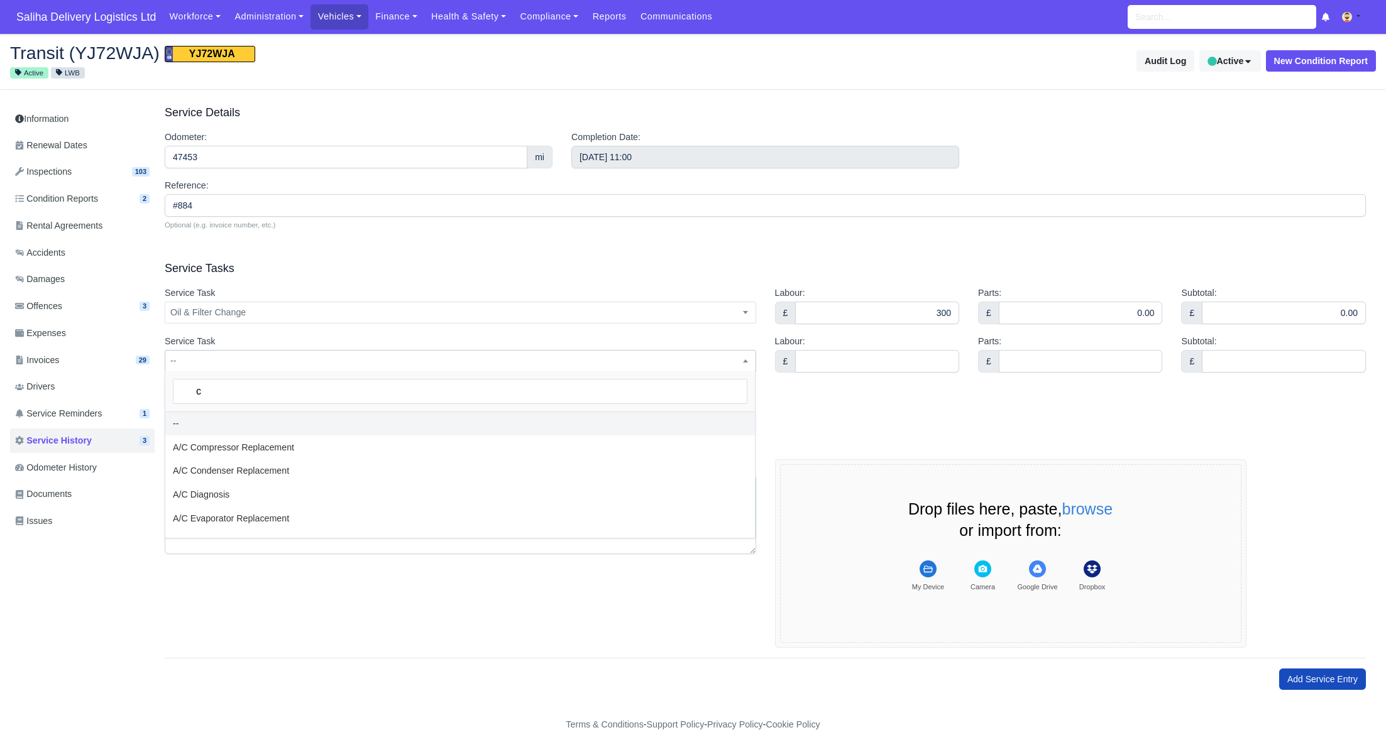
type input "ca"
select select "ca"
type input "cab"
select select "cab"
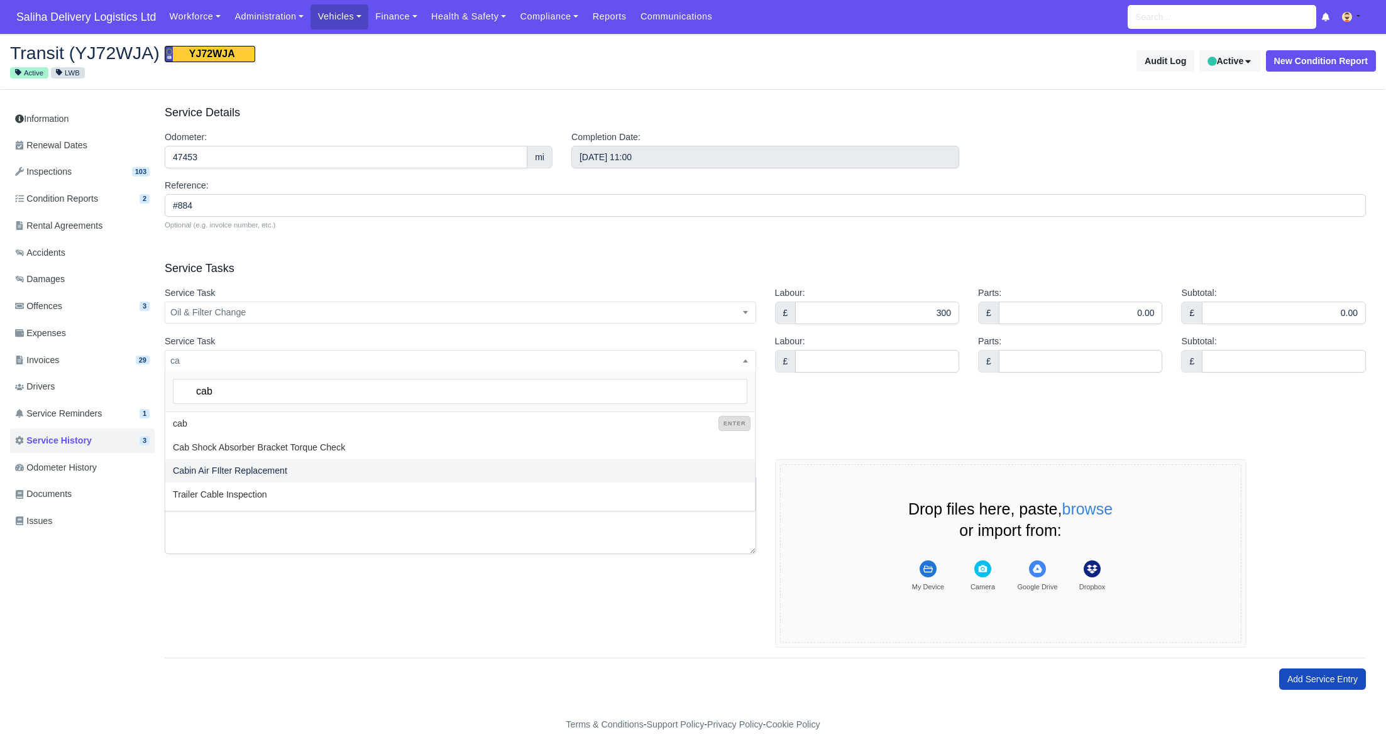
type input "cab"
select select "28"
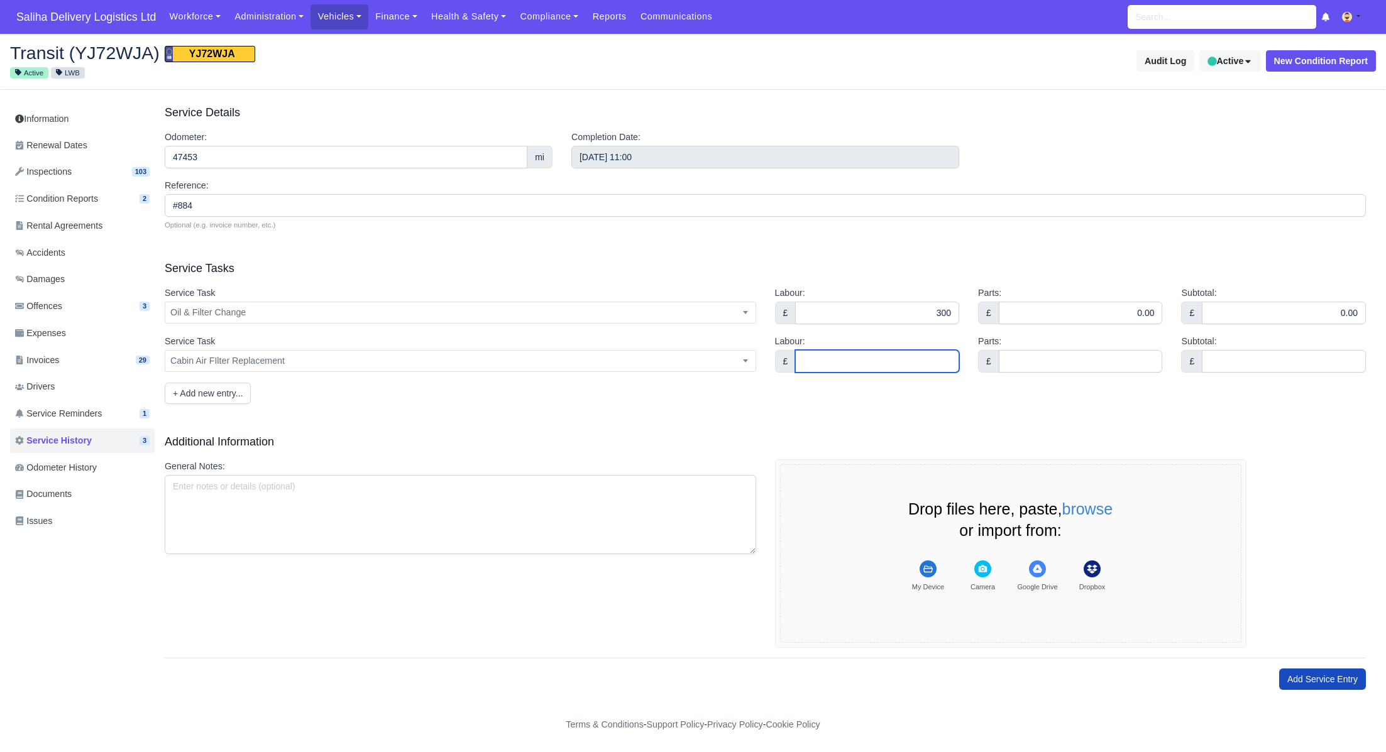
click at [907, 355] on input "Labour:" at bounding box center [877, 361] width 164 height 23
type input "0.00"
click at [1105, 357] on input "Parts:" at bounding box center [1081, 361] width 164 height 23
type input "0.00"
drag, startPoint x: 1269, startPoint y: 363, endPoint x: 1277, endPoint y: 371, distance: 11.1
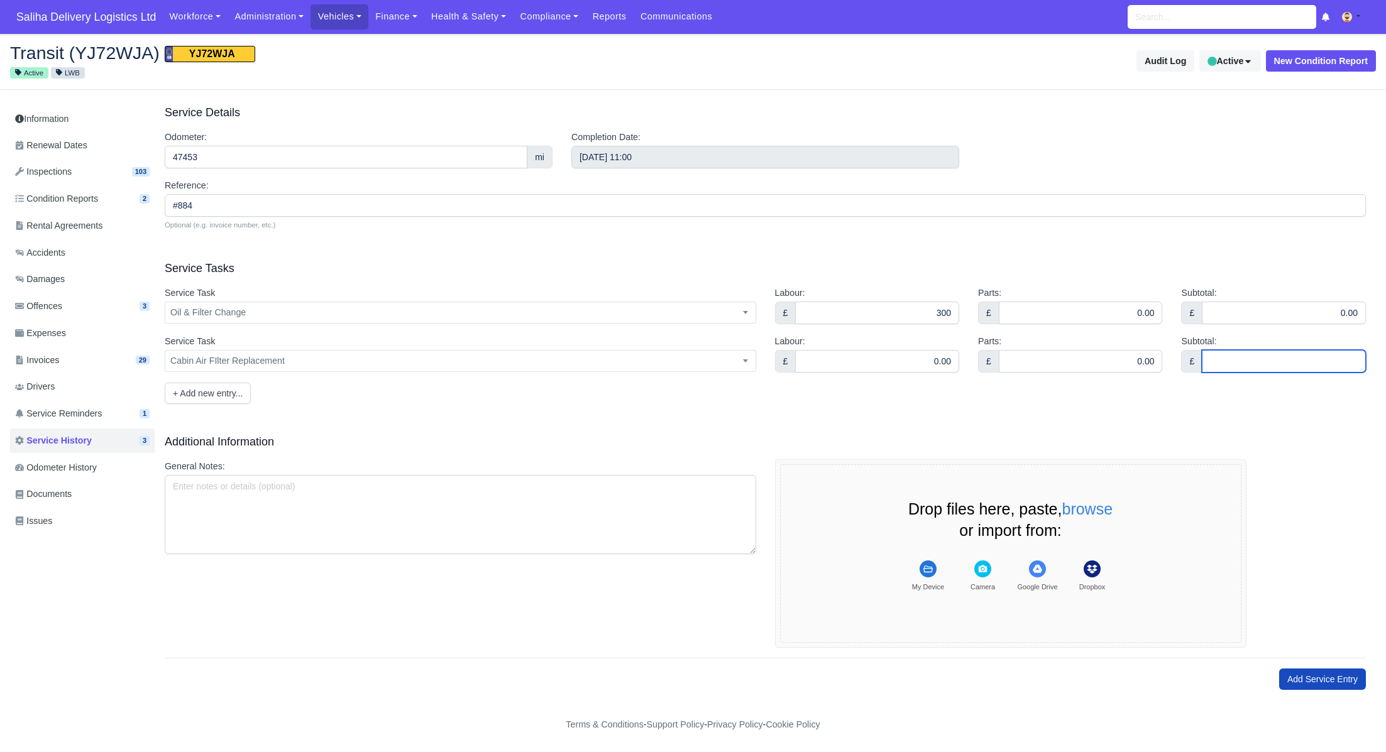
click at [1269, 363] on input "Subtotal:" at bounding box center [1284, 361] width 164 height 23
type input "0.00"
click at [222, 392] on button "+ Add new entry..." at bounding box center [208, 393] width 86 height 21
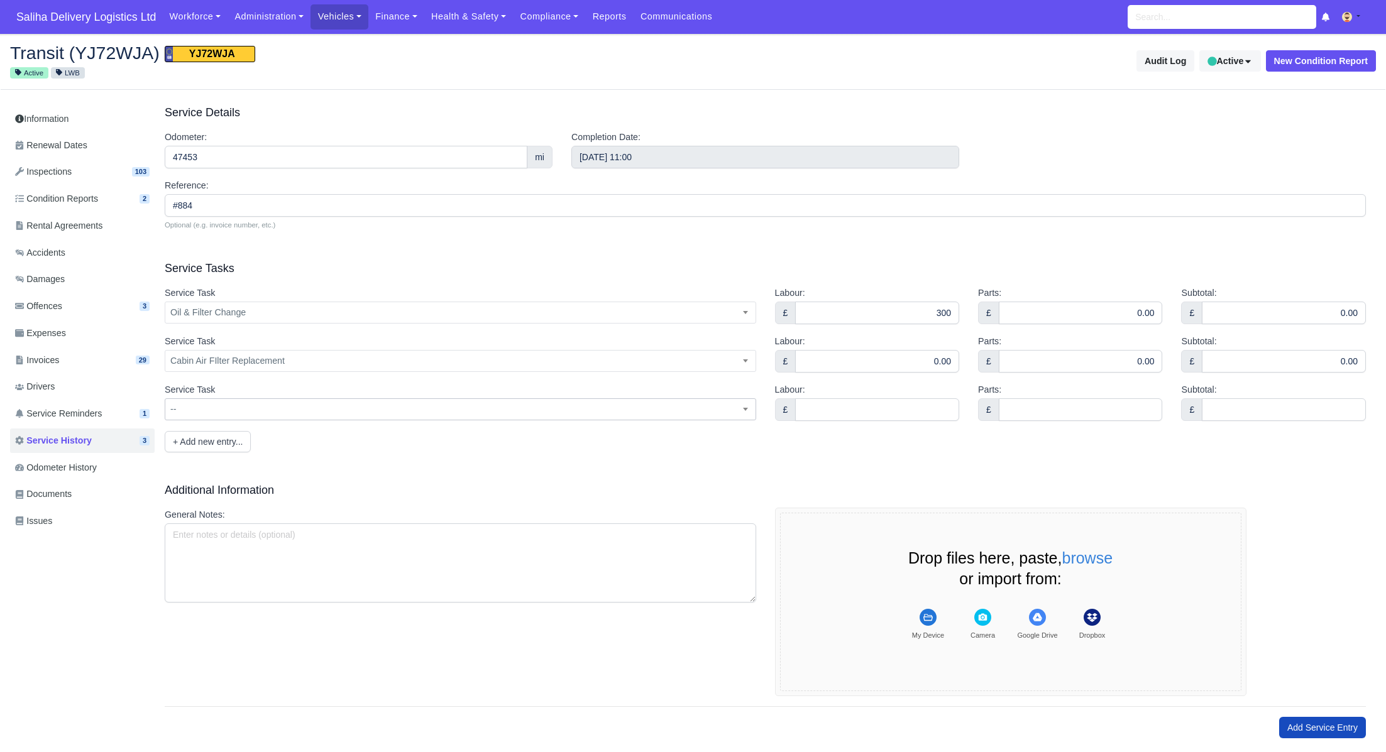
click at [211, 421] on div "Service Task -- A/C Compressor Replacement A/C Condenser Replacement A/C Diagno…" at bounding box center [460, 407] width 610 height 48
click at [212, 412] on span "--" at bounding box center [460, 410] width 590 height 16
type input "o"
select select "o"
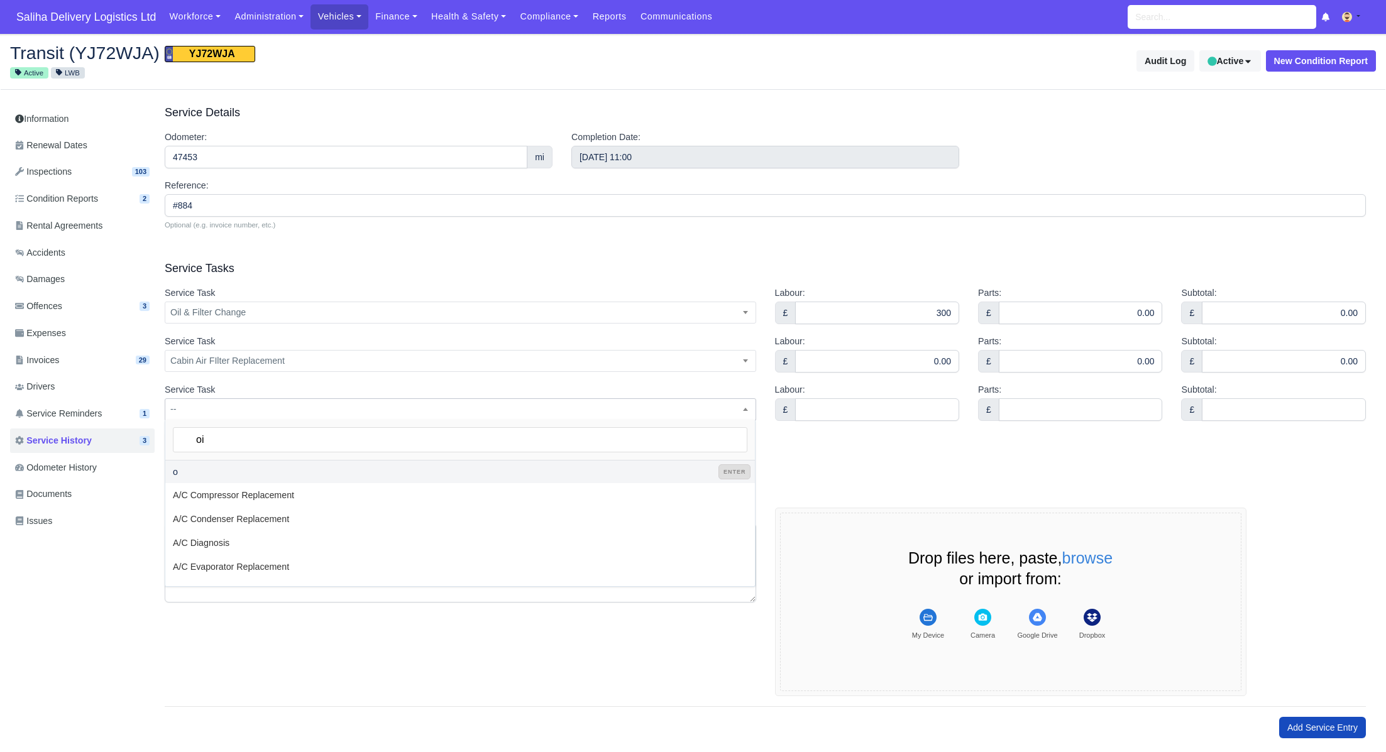
type input "oil"
select select "oil"
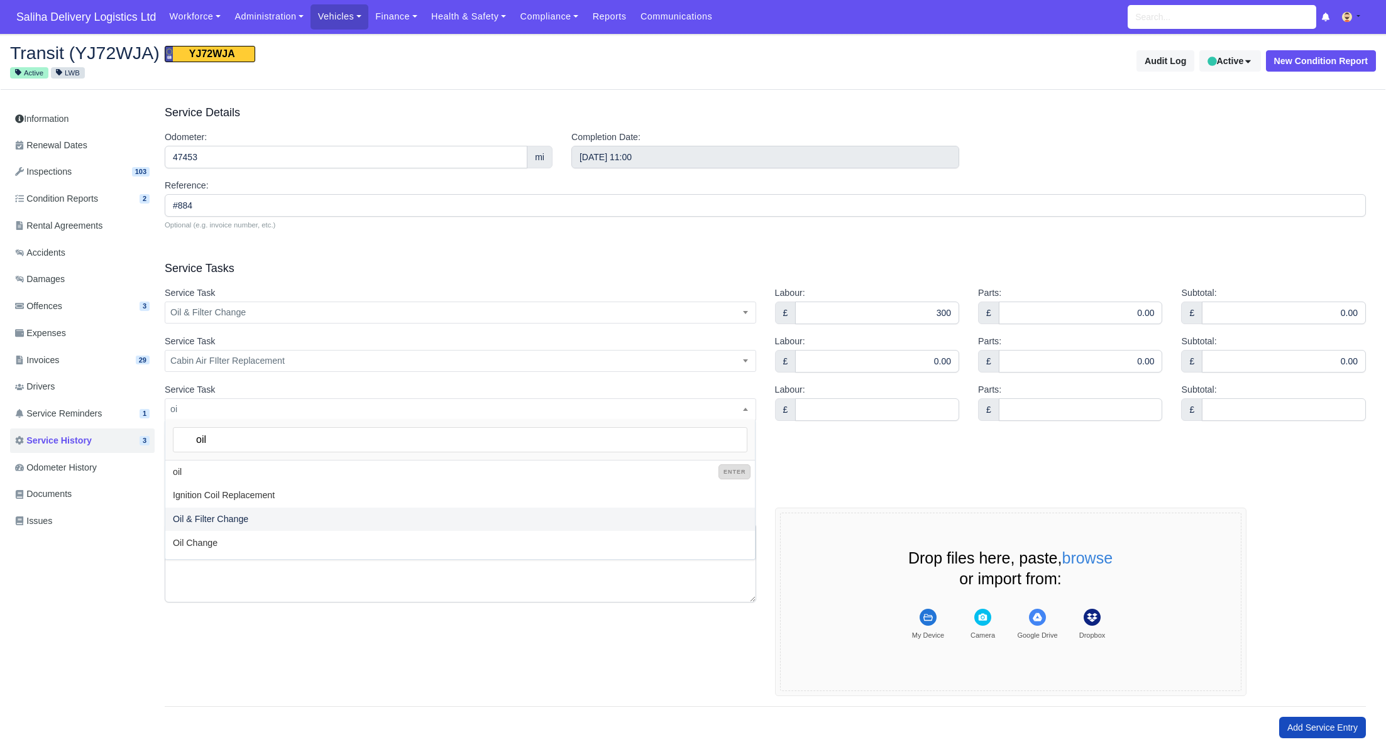
type input "oi"
select select "oi"
type input "o"
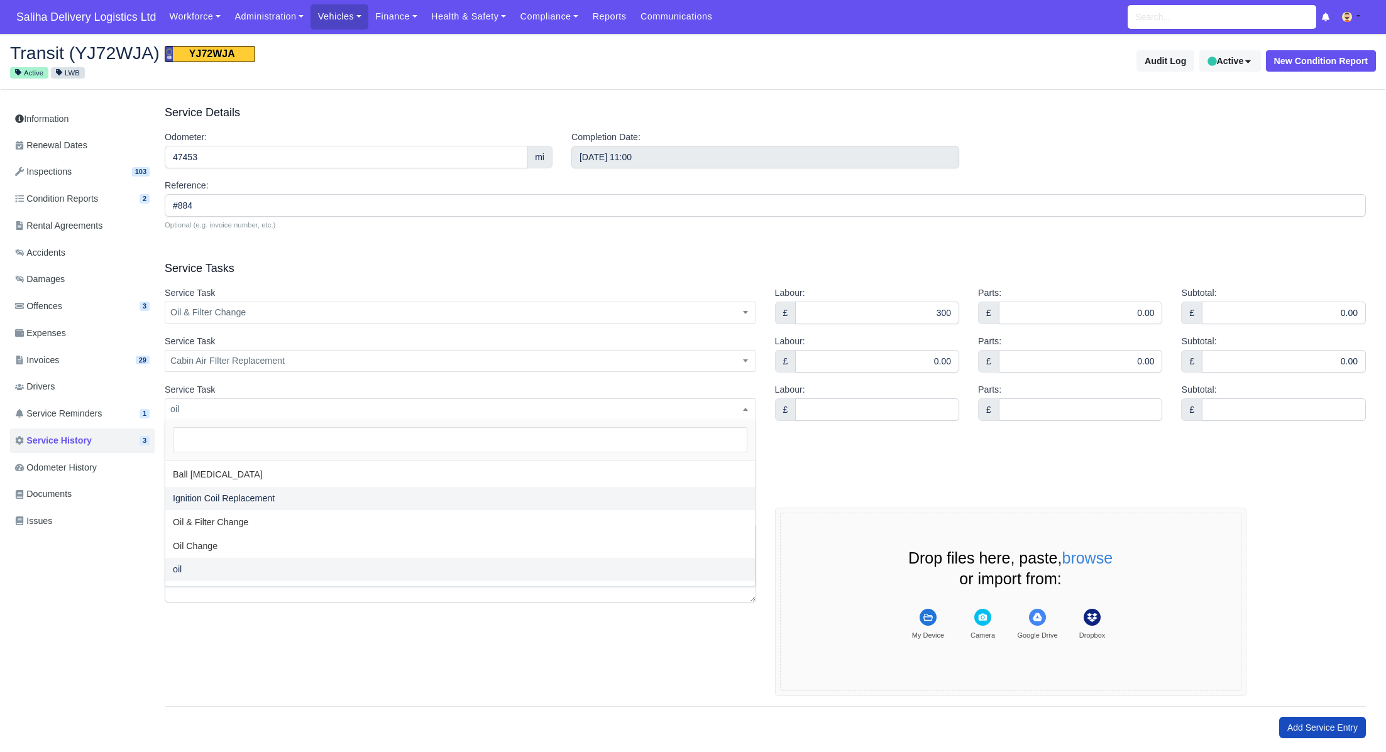
select select "o"
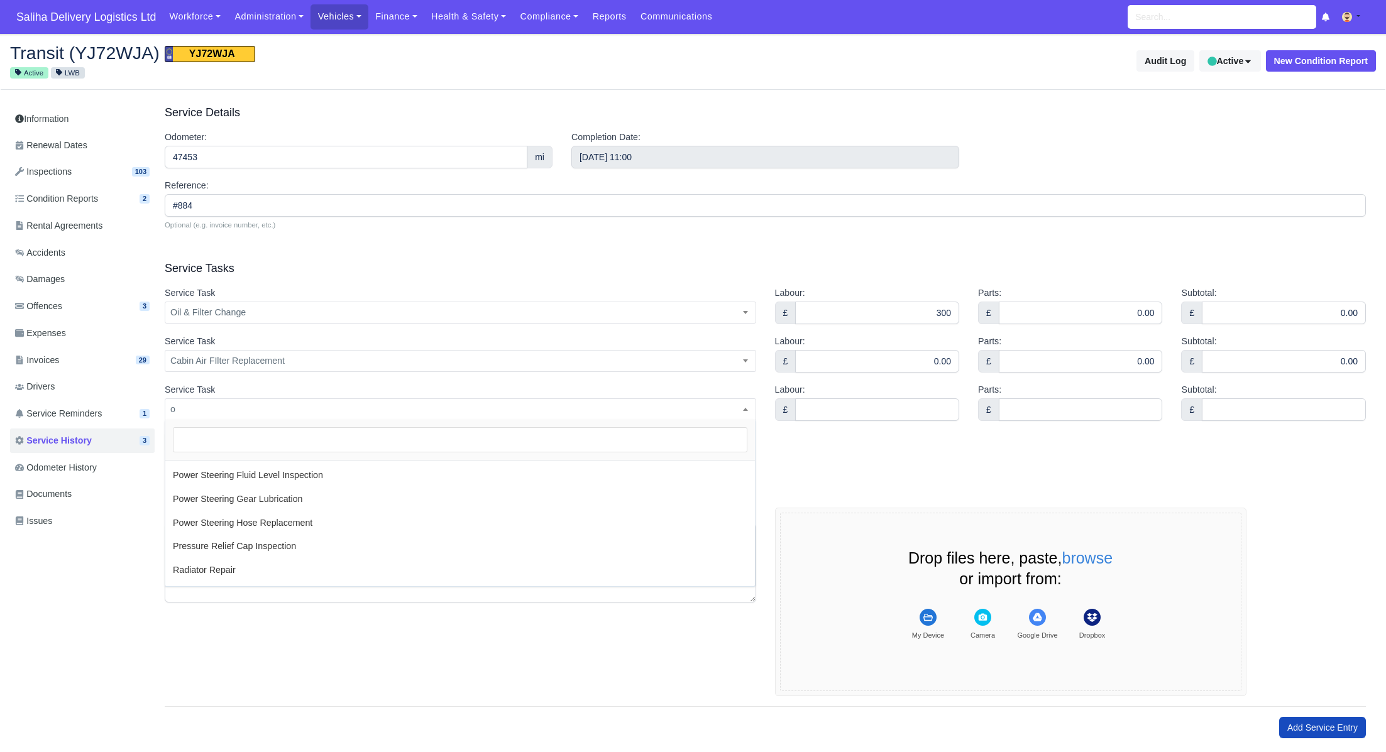
select select
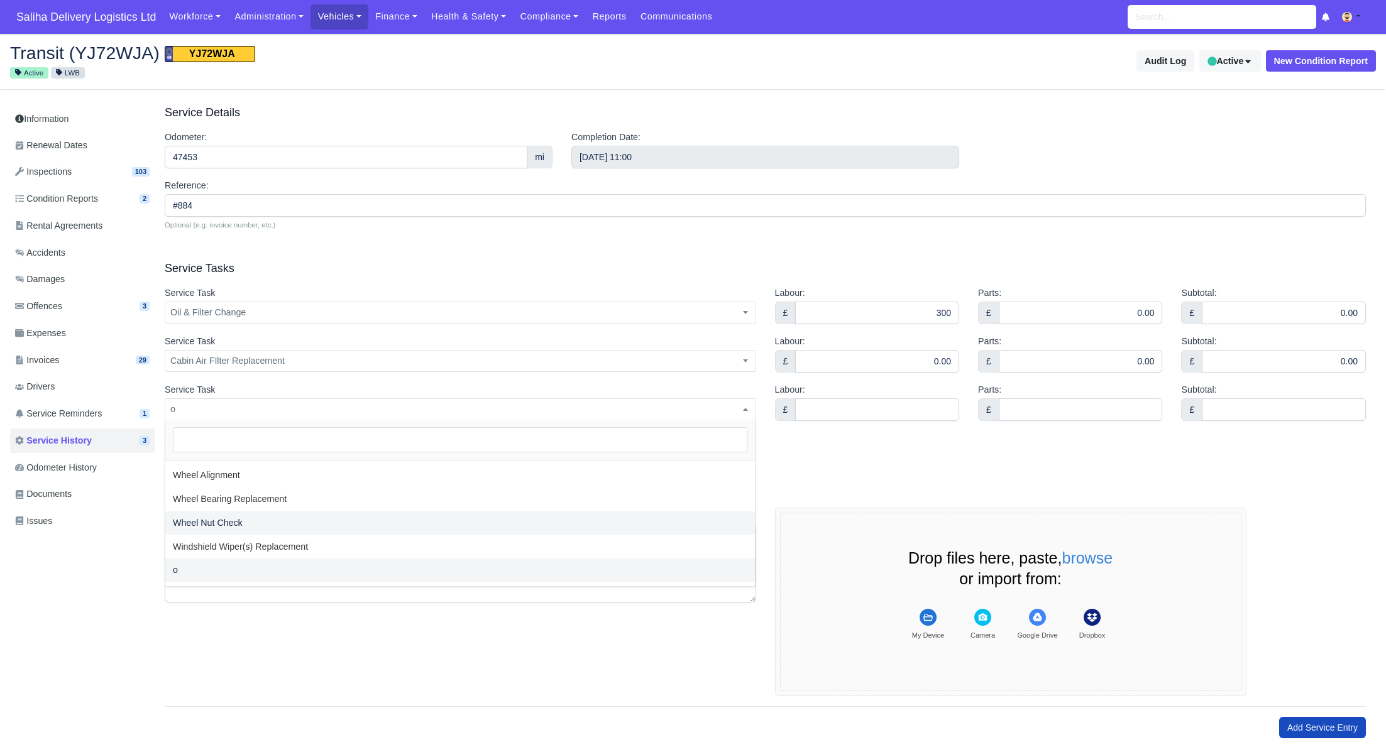
type input "a"
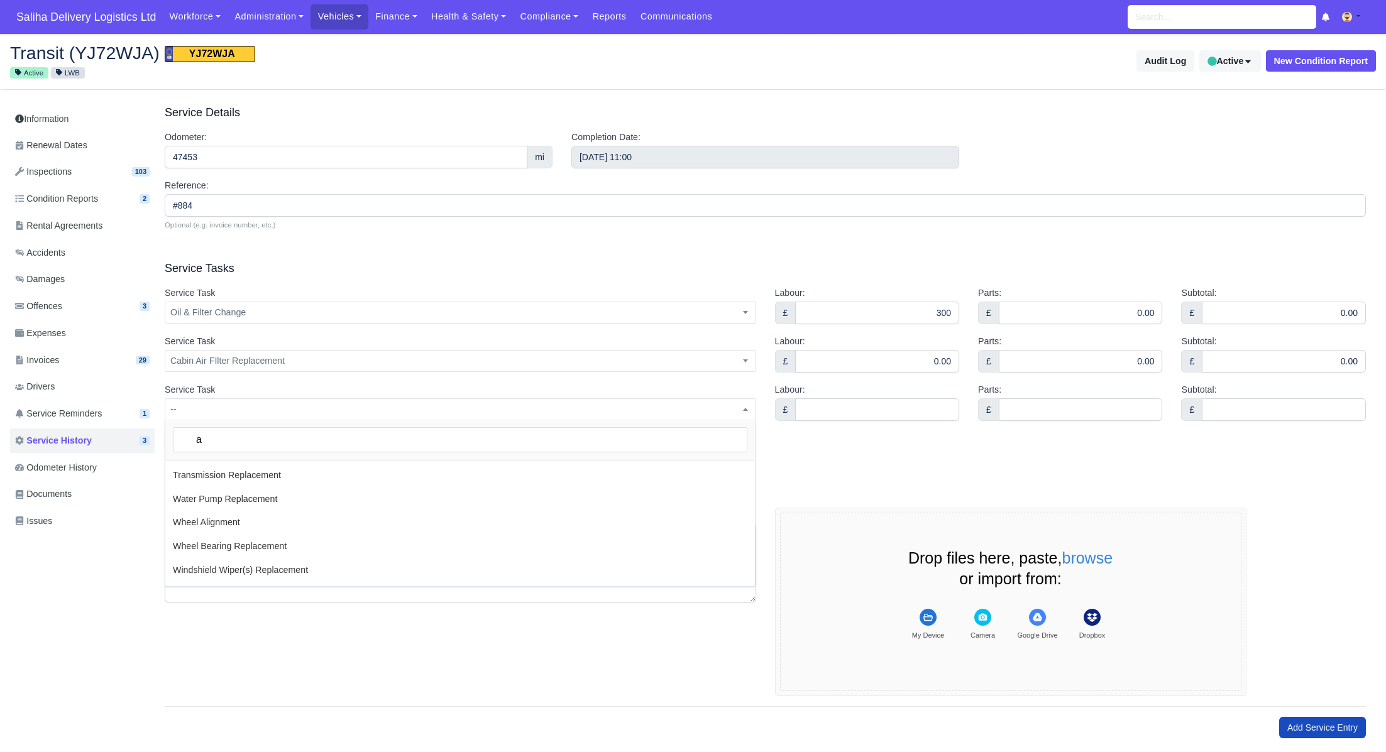
scroll to position [0, 0]
select select "a"
type input "ai"
select select "ai"
type input "air"
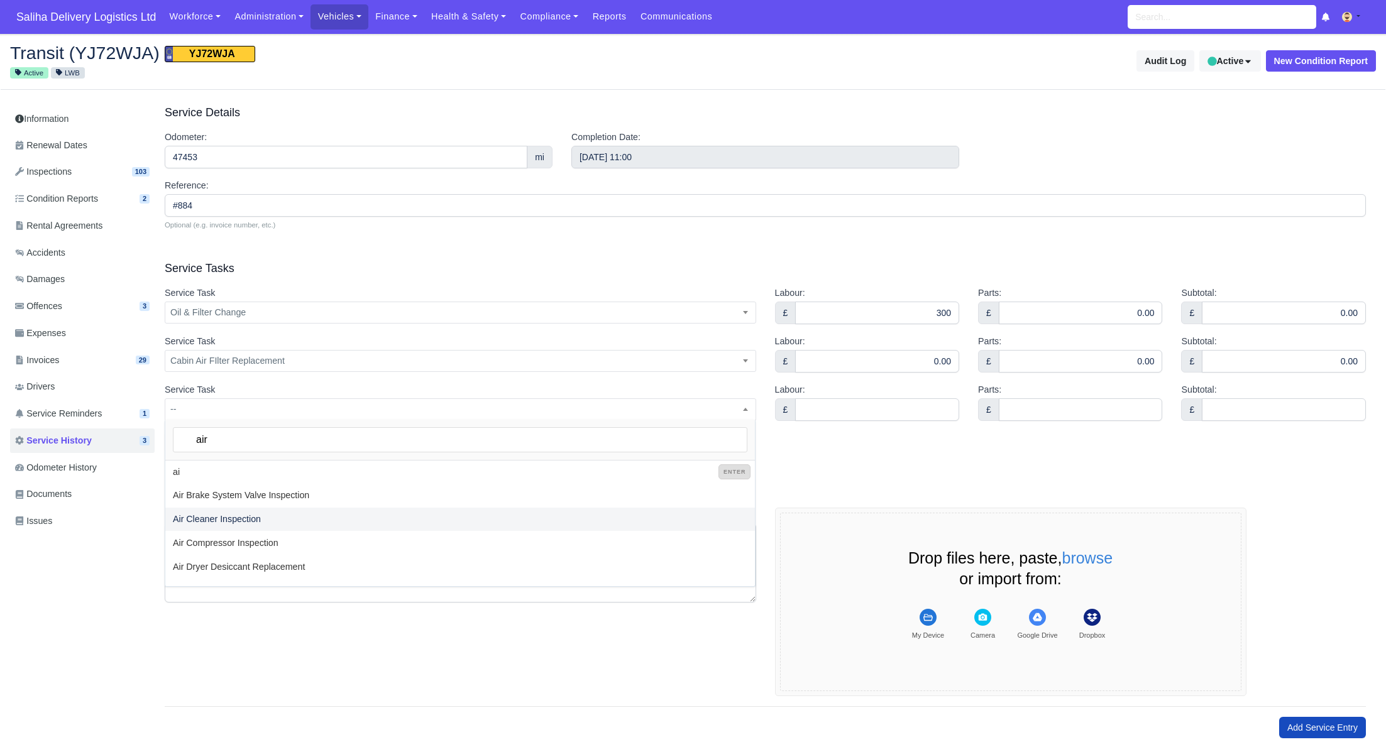
select select "air"
type input "air"
select select "12"
click at [851, 415] on input "Labour:" at bounding box center [877, 409] width 164 height 23
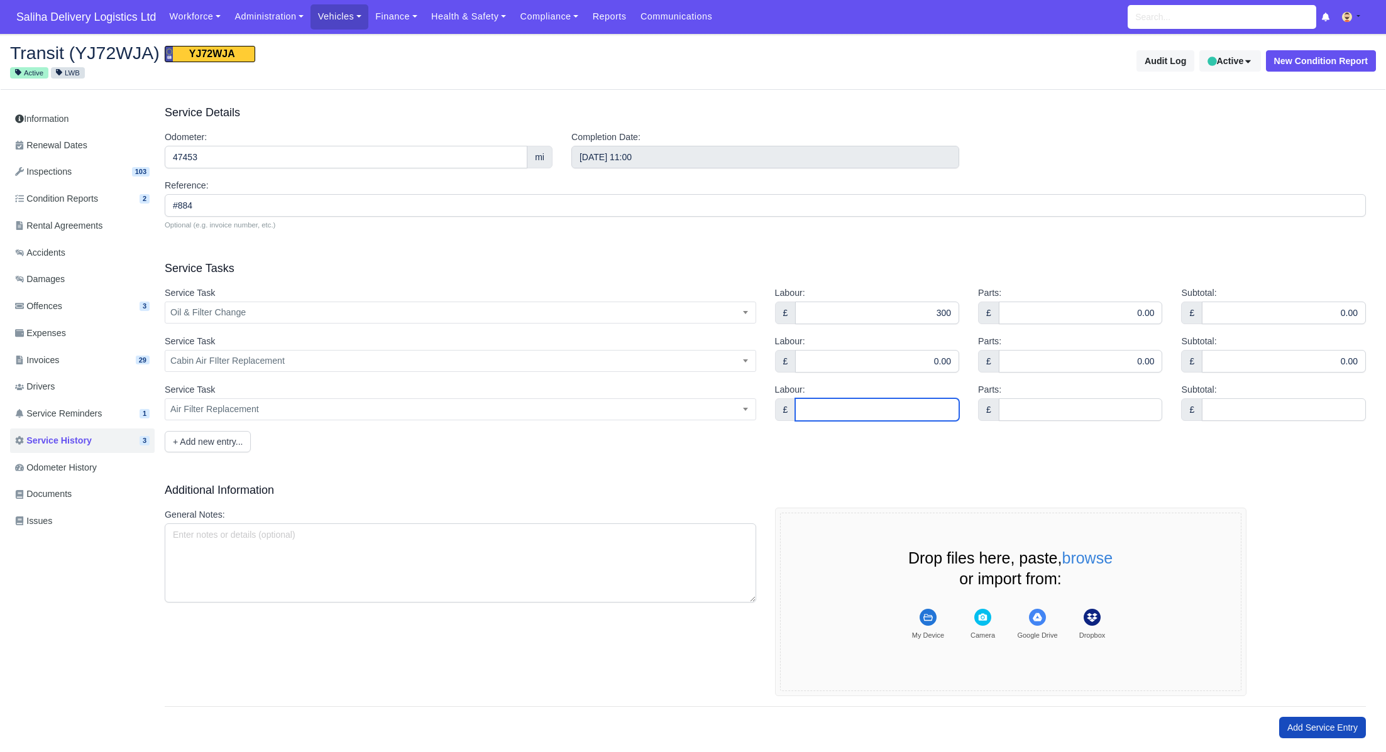
type input "0.00"
drag, startPoint x: 994, startPoint y: 425, endPoint x: 1027, endPoint y: 413, distance: 35.2
click at [1000, 422] on div "Parts: £" at bounding box center [1069, 407] width 203 height 48
click at [1027, 413] on input "Parts:" at bounding box center [1081, 409] width 164 height 23
type input "0.00"
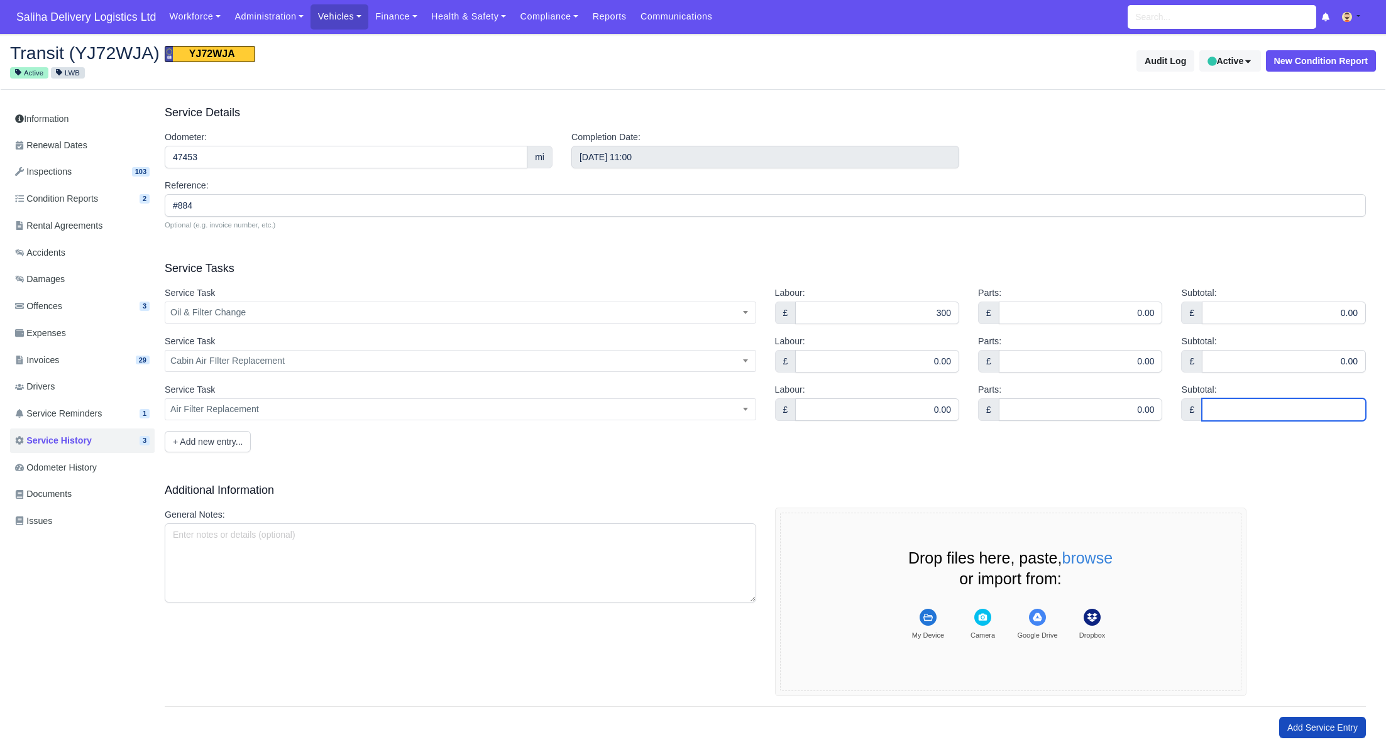
drag, startPoint x: 1236, startPoint y: 405, endPoint x: 1246, endPoint y: 419, distance: 16.6
click at [1236, 406] on input "Subtotal:" at bounding box center [1284, 409] width 164 height 23
type input "0.00"
click at [231, 442] on button "+ Add new entry..." at bounding box center [208, 441] width 86 height 21
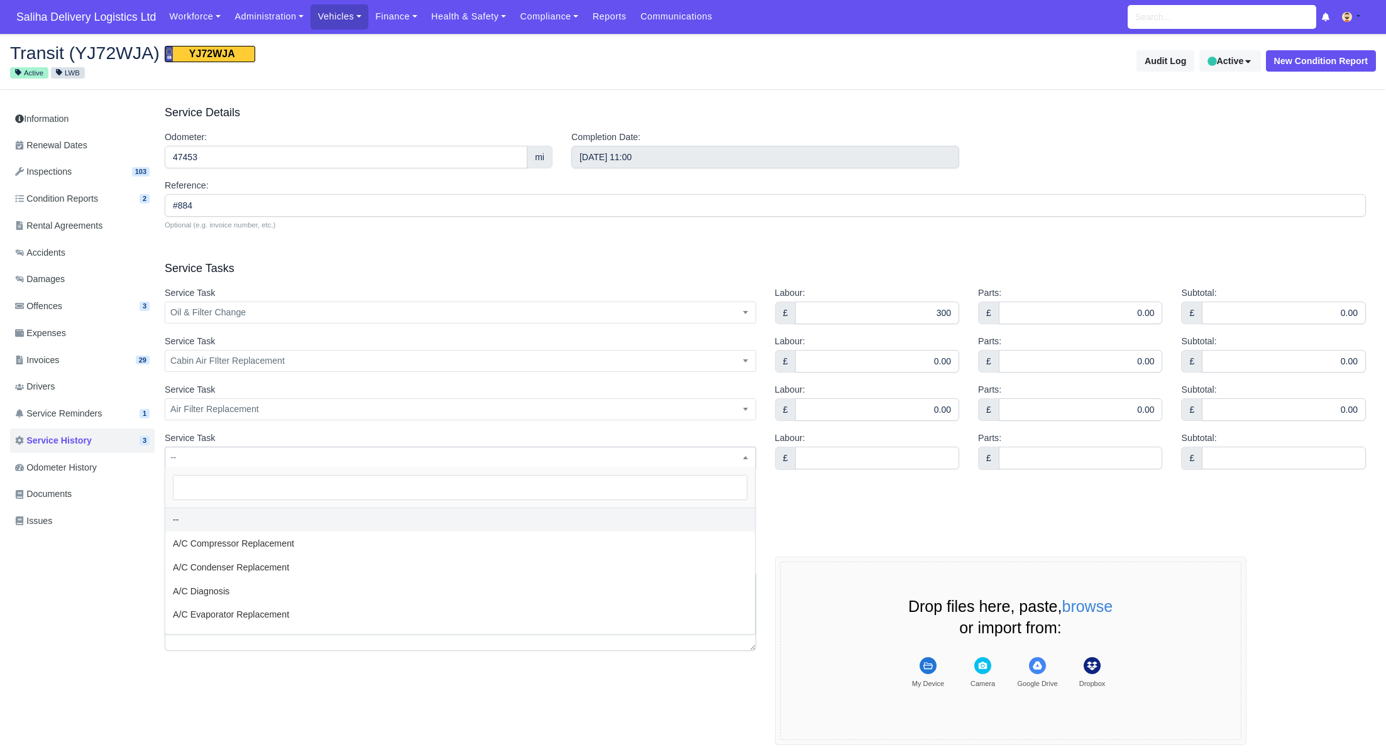
click at [217, 457] on span "--" at bounding box center [460, 458] width 590 height 16
type input "f"
select select "f"
type input "fu"
select select "fu"
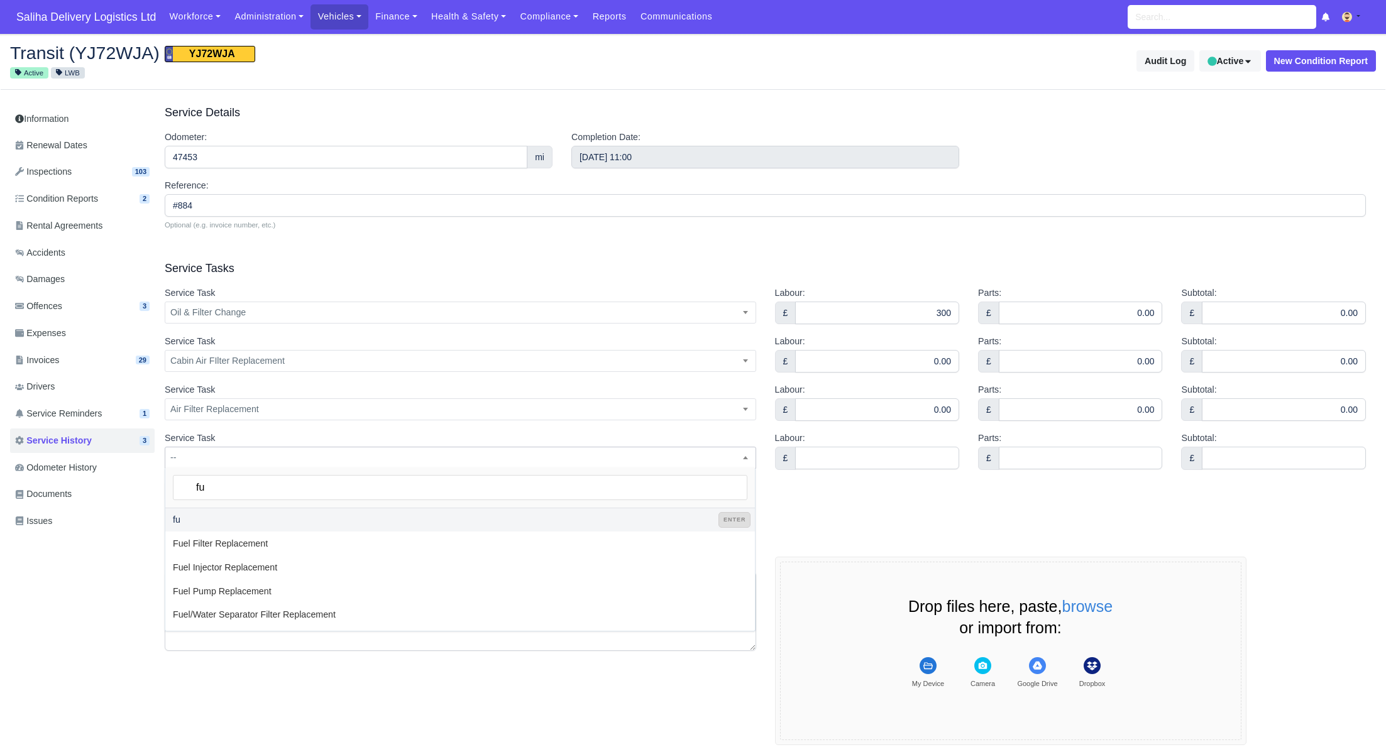
type input "fue"
select select "fue"
type input "fuel"
select select "fuel"
type input "fuel"
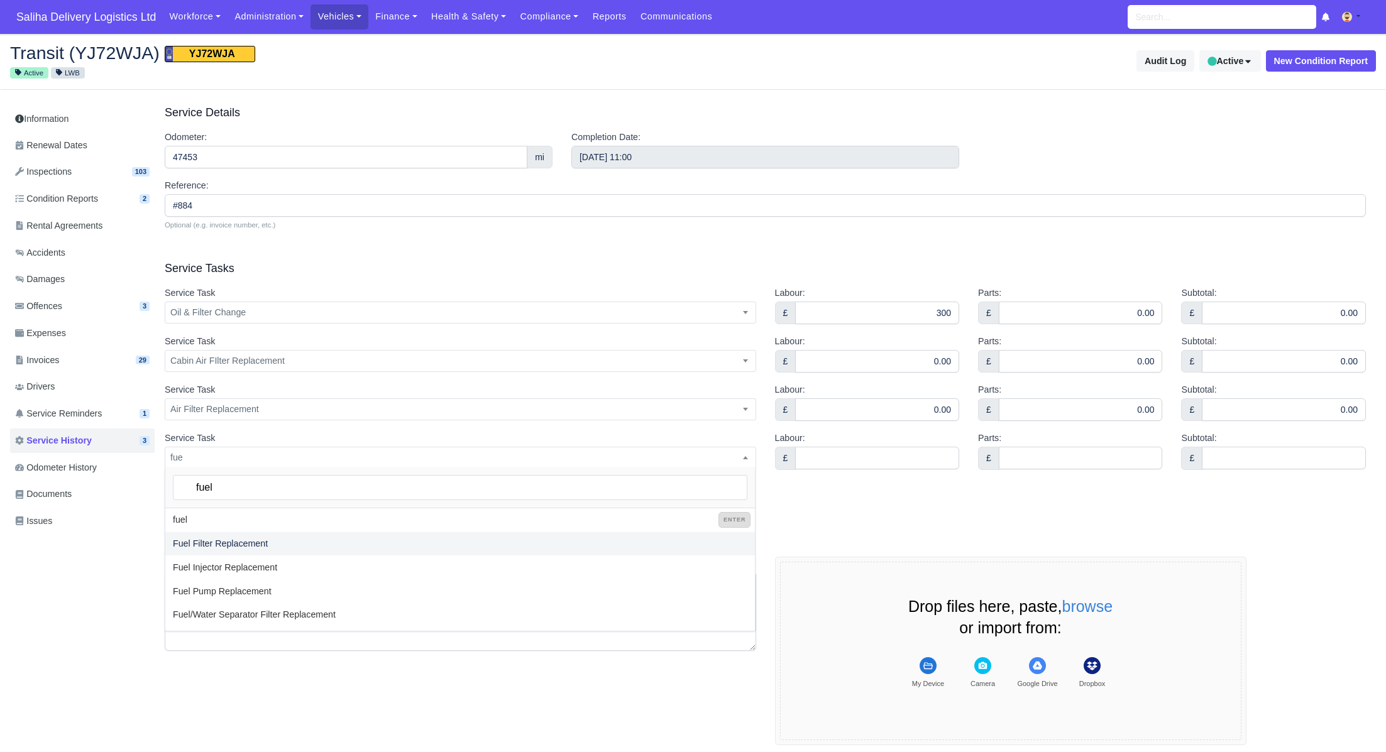
select select "53"
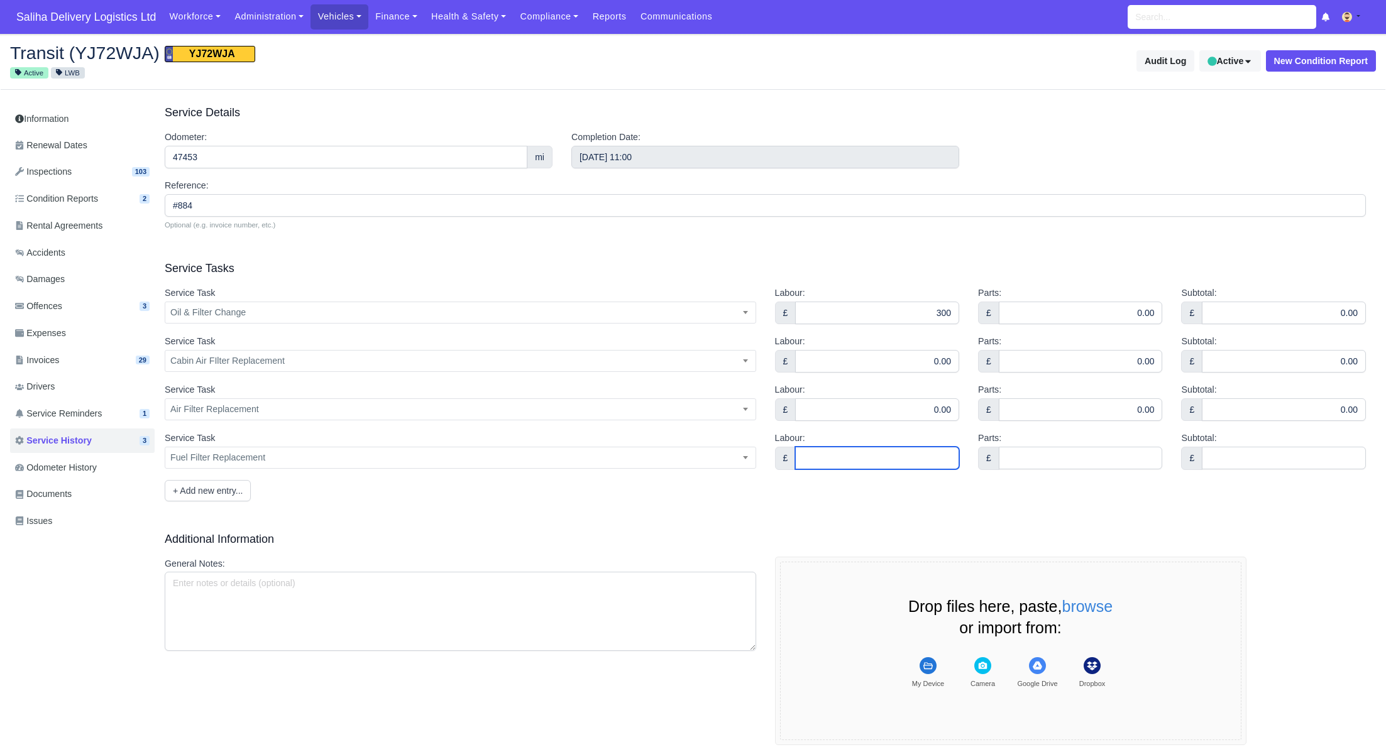
drag, startPoint x: 879, startPoint y: 457, endPoint x: 931, endPoint y: 481, distance: 57.4
click at [879, 457] on input "Labour:" at bounding box center [877, 458] width 164 height 23
type input "0.00"
drag, startPoint x: 1040, startPoint y: 459, endPoint x: 1048, endPoint y: 469, distance: 13.0
click at [1044, 462] on input "Parts:" at bounding box center [1081, 458] width 164 height 23
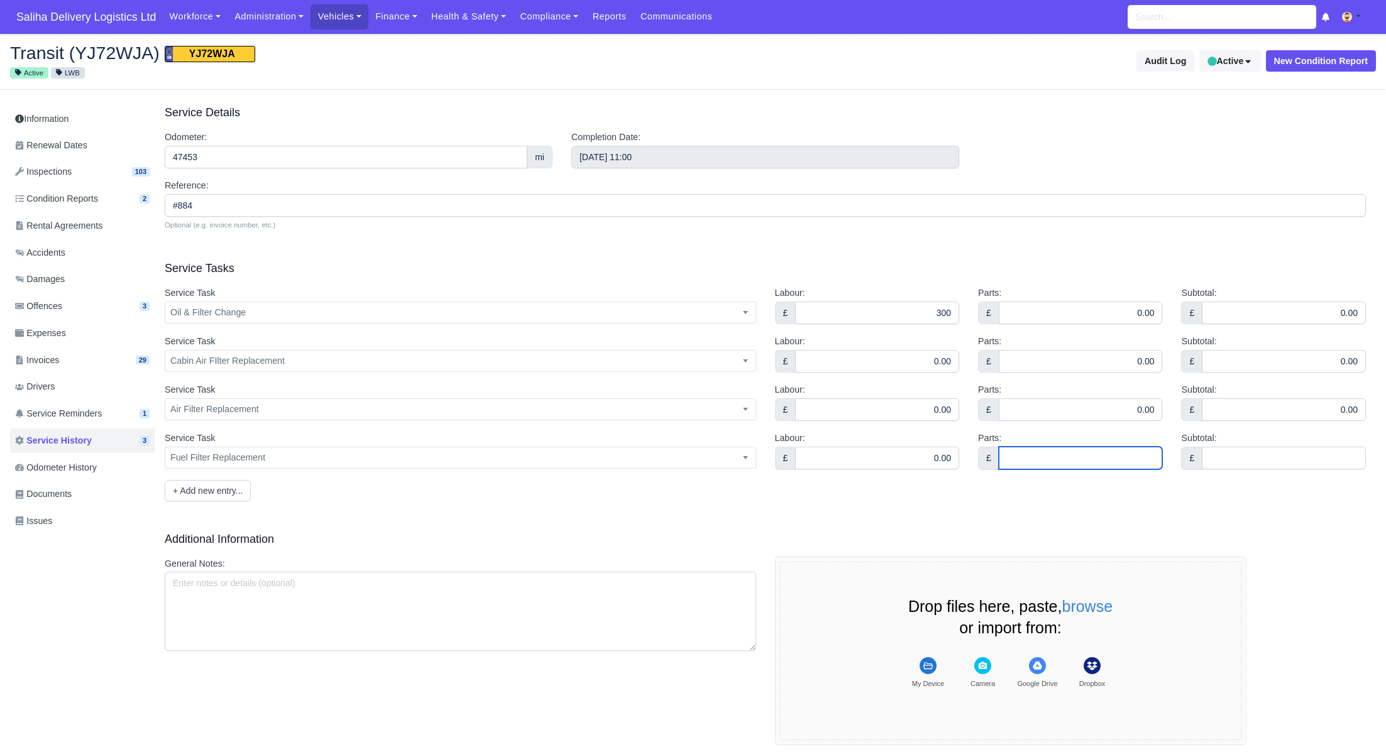
type input "0.00"
drag, startPoint x: 1248, startPoint y: 460, endPoint x: 1256, endPoint y: 468, distance: 11.6
click at [1251, 462] on input "Subtotal:" at bounding box center [1284, 458] width 164 height 23
type input "0.00"
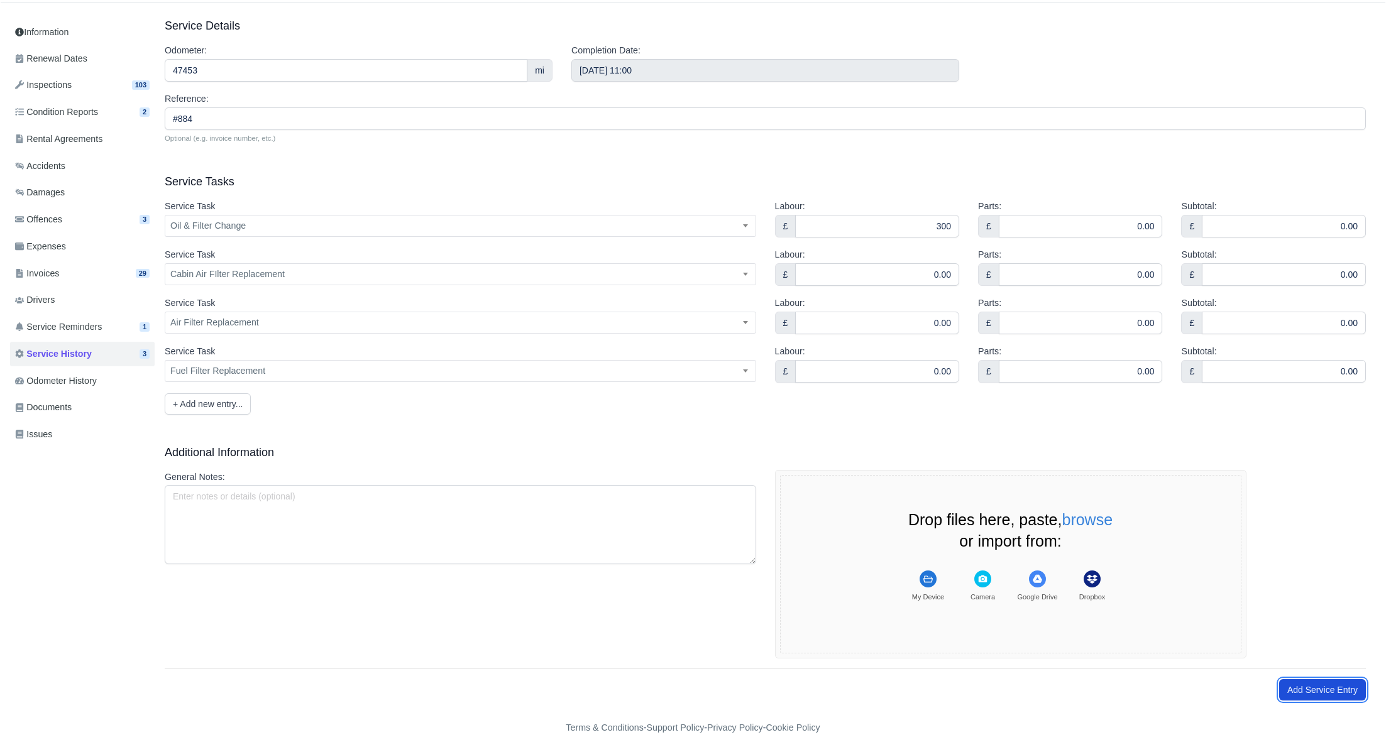
click at [1297, 682] on button "Add Service Entry" at bounding box center [1322, 689] width 87 height 21
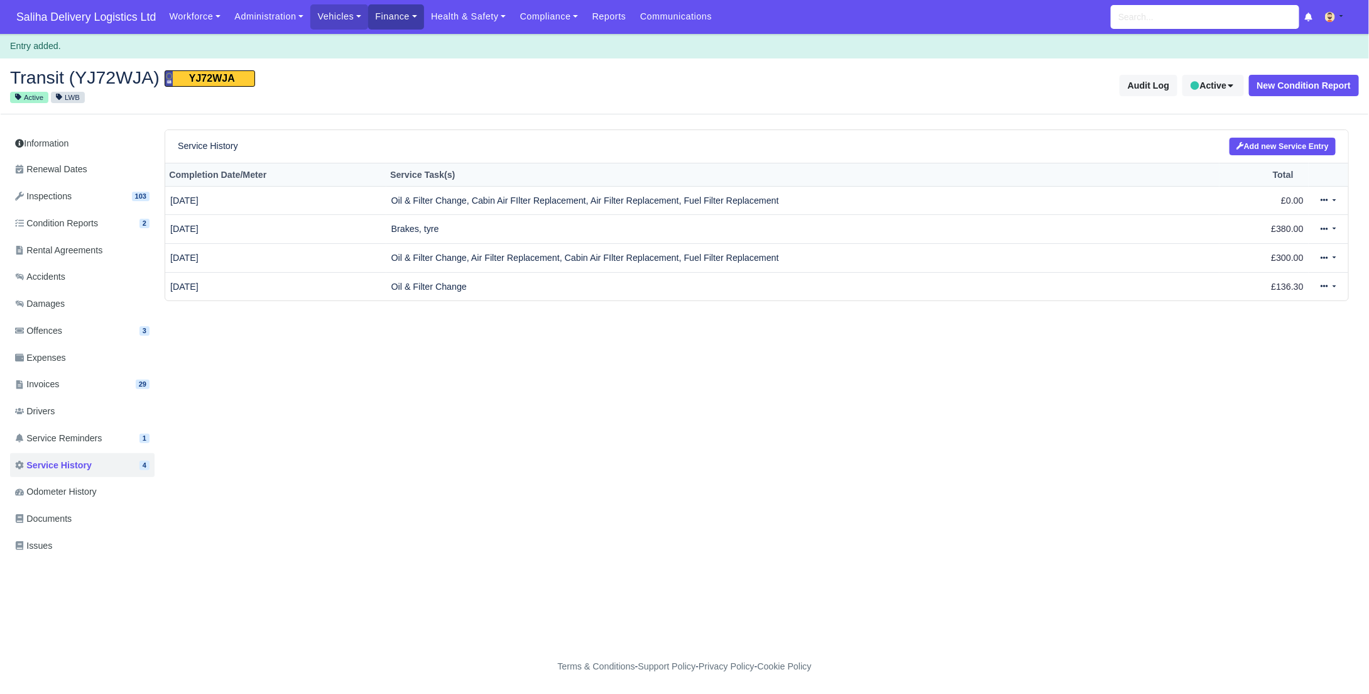
click at [393, 21] on link "Finance" at bounding box center [396, 16] width 56 height 25
click at [404, 50] on link "Invoices" at bounding box center [425, 44] width 102 height 26
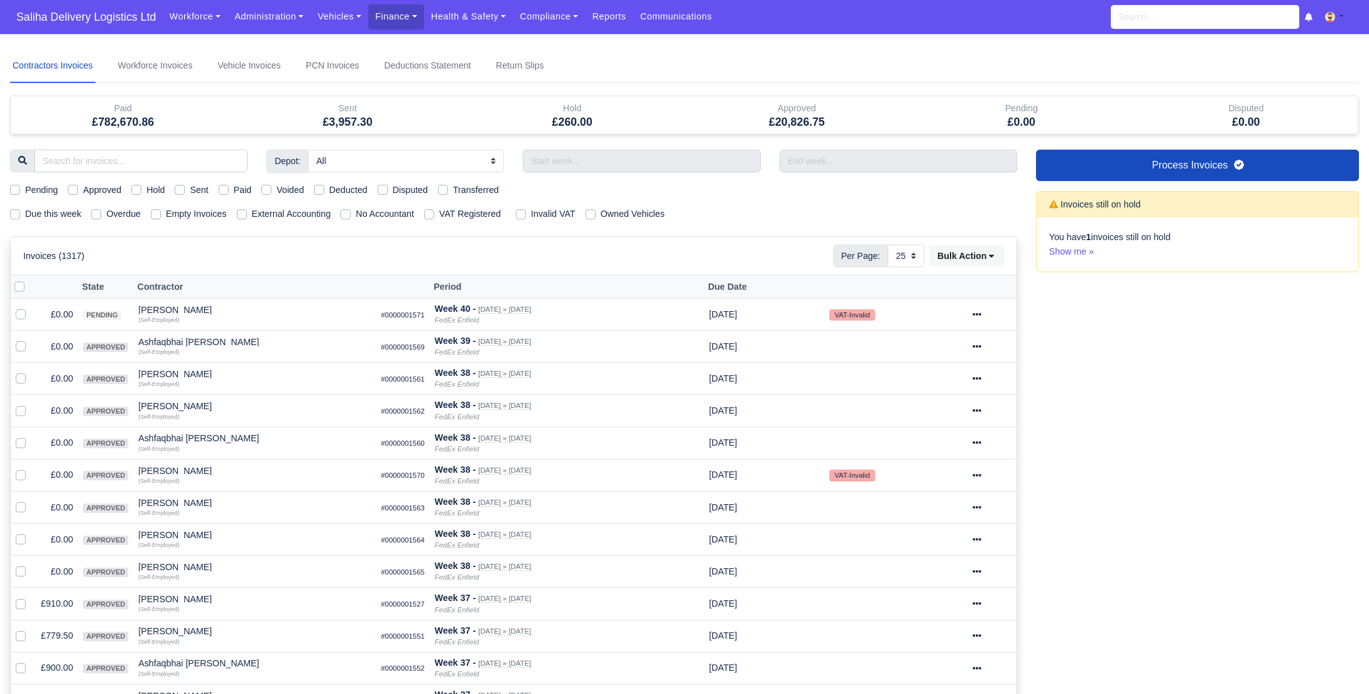
select select "25"
click at [190, 187] on label "Sent" at bounding box center [199, 190] width 18 height 14
click at [179, 187] on input "Sent" at bounding box center [180, 188] width 10 height 10
checkbox input "true"
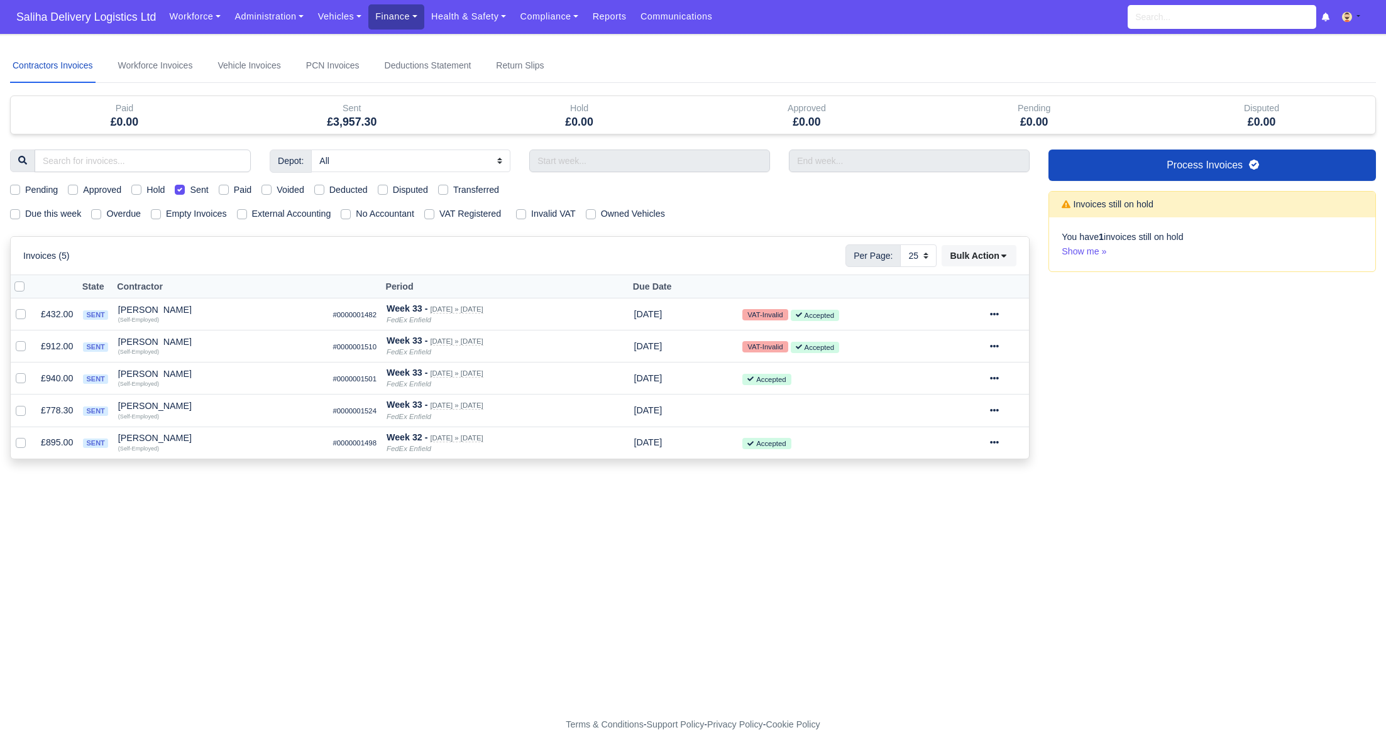
click at [397, 16] on link "Finance" at bounding box center [396, 16] width 56 height 25
click at [403, 41] on link "Invoices" at bounding box center [425, 44] width 102 height 26
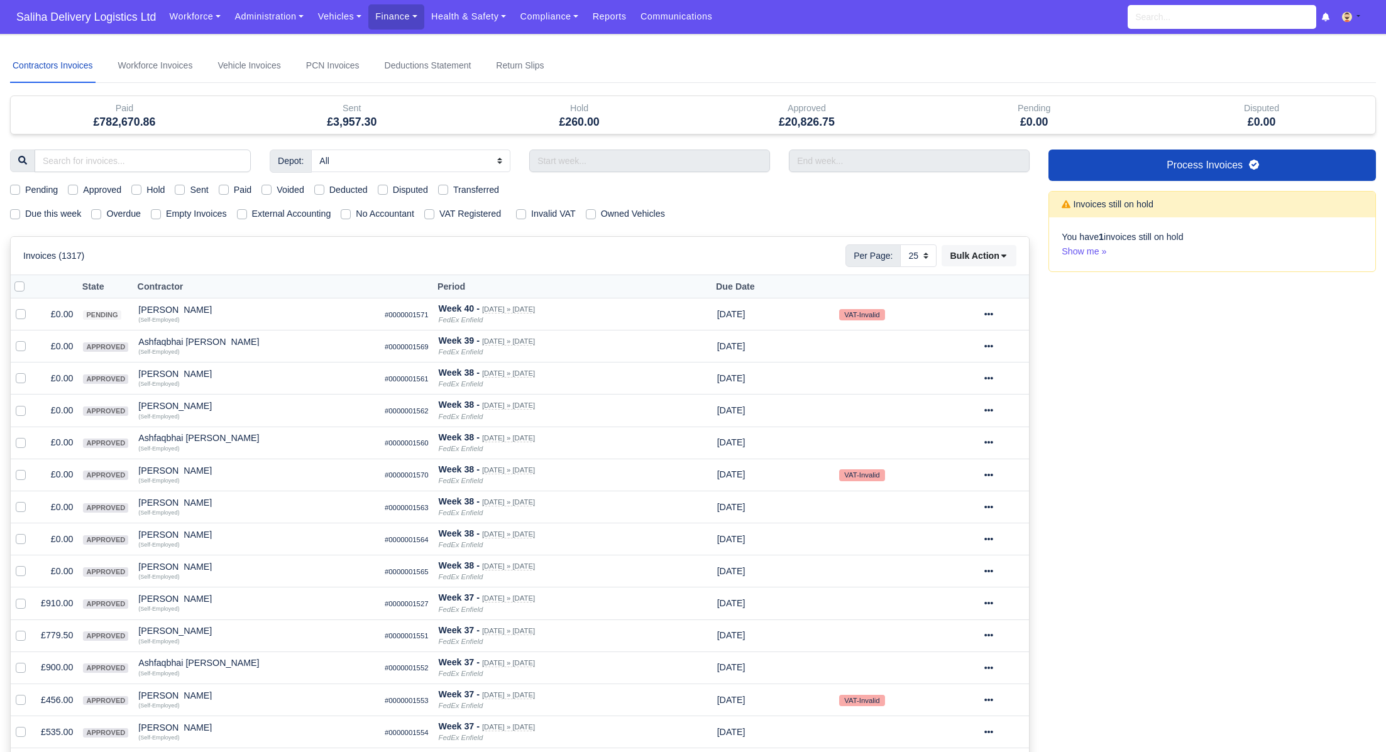
select select "25"
click at [190, 192] on label "Sent" at bounding box center [199, 190] width 18 height 14
click at [185, 192] on input "Sent" at bounding box center [180, 188] width 10 height 10
checkbox input "true"
